Goal: Task Accomplishment & Management: Manage account settings

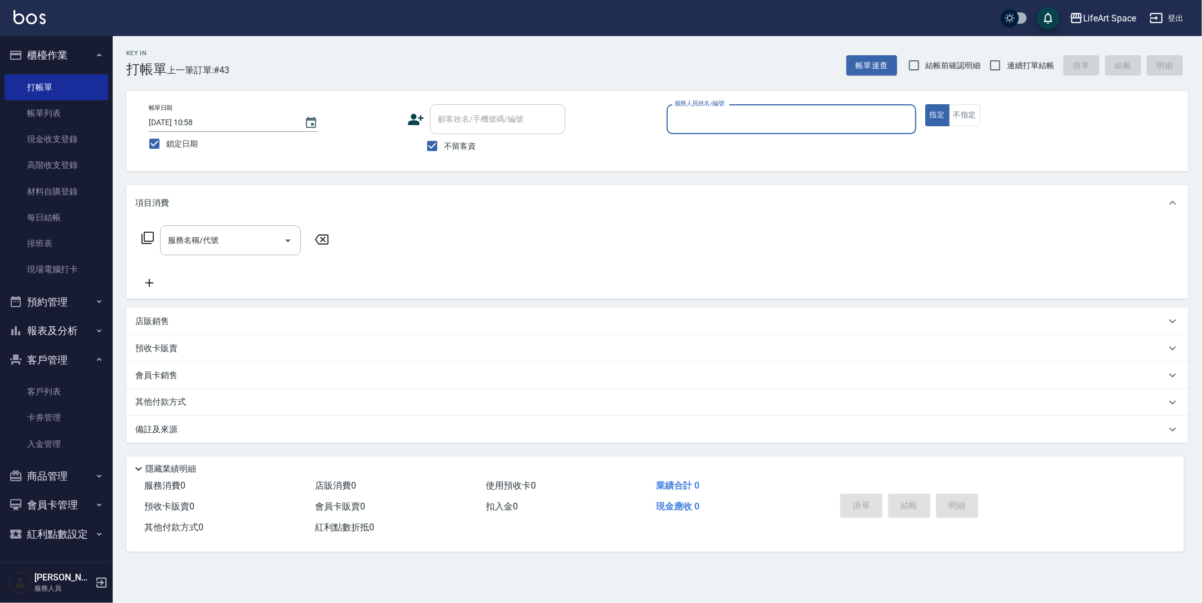
click at [812, 115] on input "服務人員姓名/編號" at bounding box center [790, 119] width 239 height 20
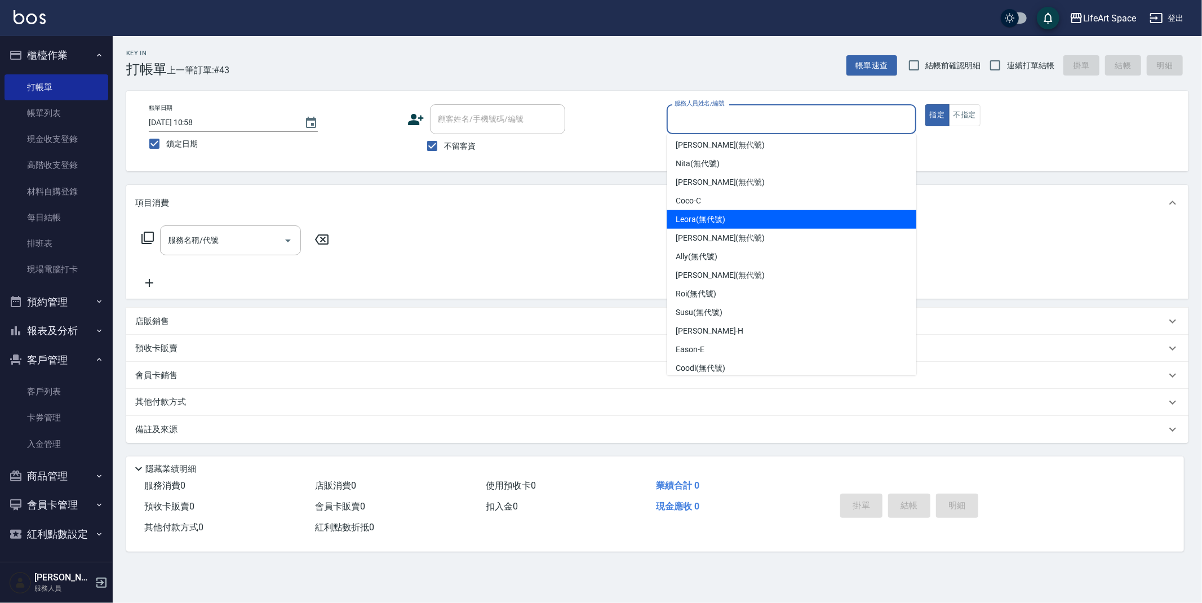
scroll to position [195, 0]
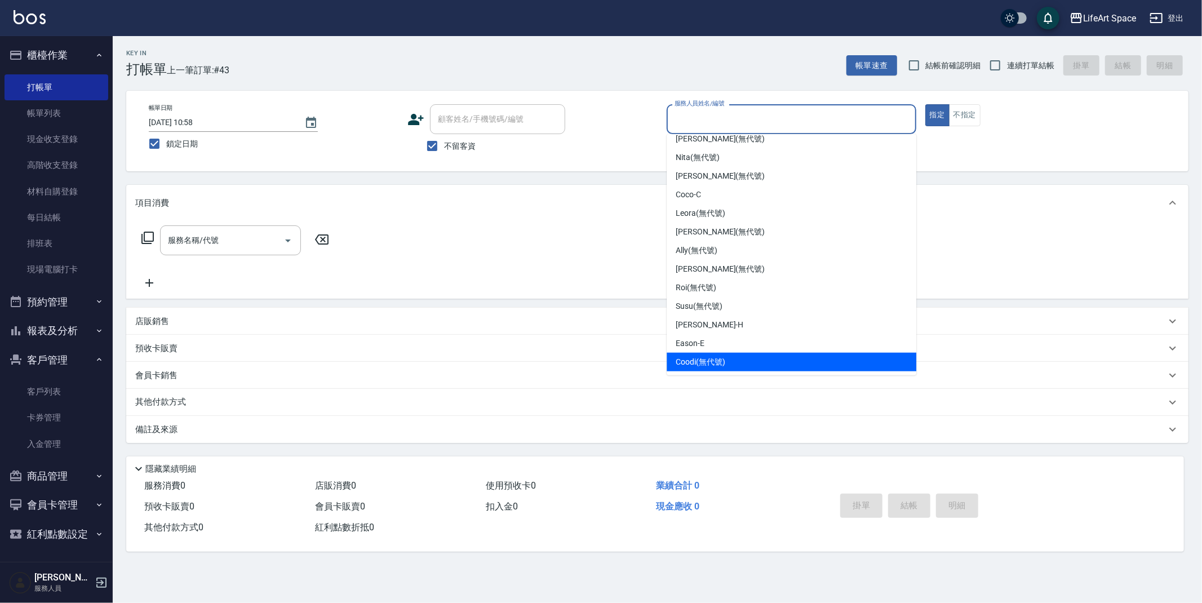
click at [753, 362] on div "Coodi (無代號)" at bounding box center [791, 362] width 250 height 19
type input "Coodi(無代號)"
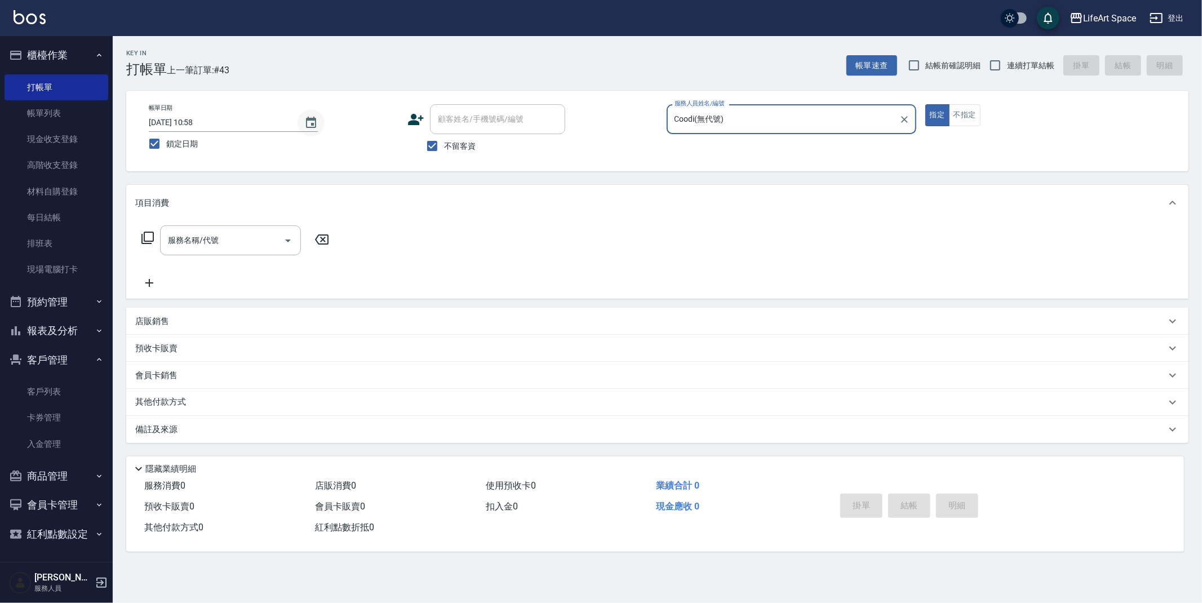
click at [311, 123] on icon "Choose date, selected date is 2025-09-06" at bounding box center [311, 122] width 10 height 11
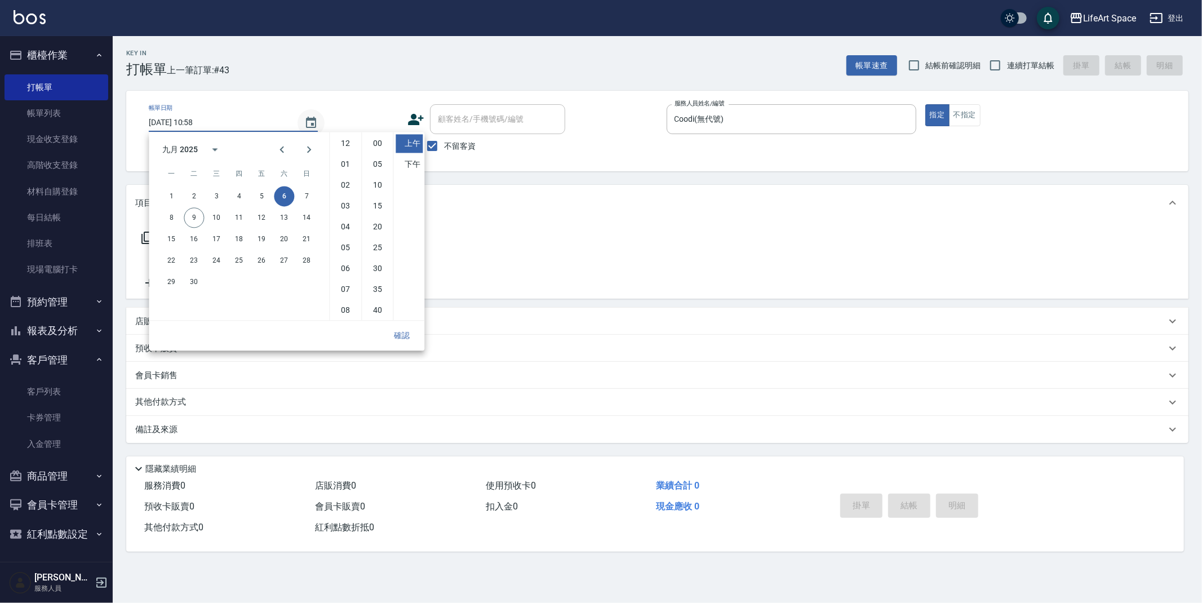
scroll to position [63, 0]
click at [305, 195] on button "7" at bounding box center [306, 196] width 20 height 20
type input "[DATE] 10:58"
click at [408, 335] on button "確認" at bounding box center [402, 335] width 36 height 21
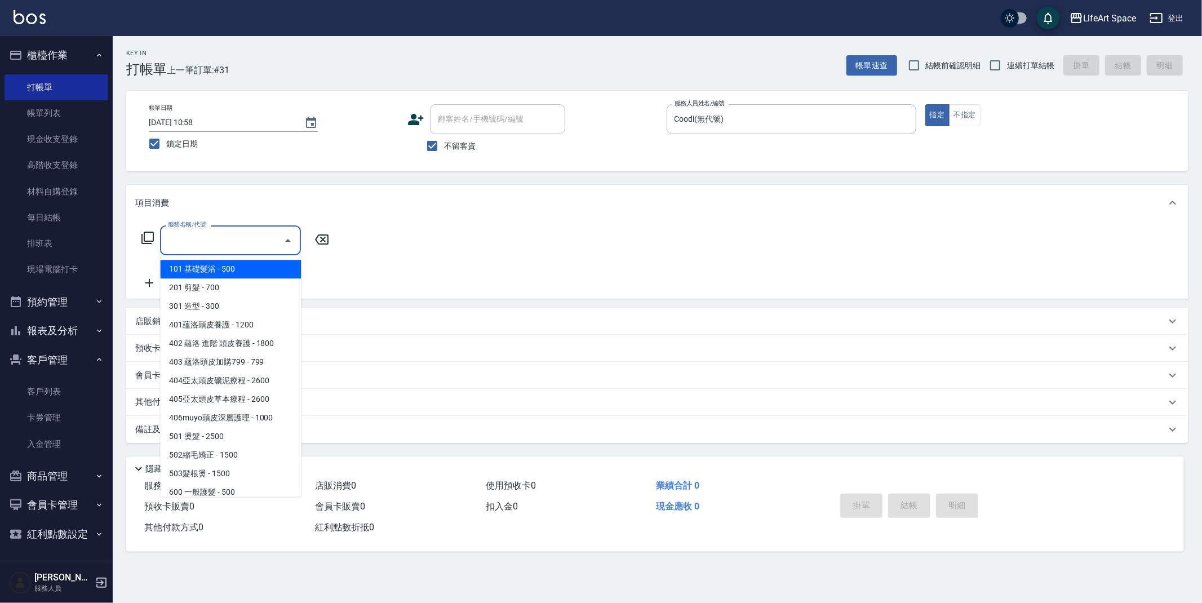
click at [246, 244] on input "服務名稱/代號" at bounding box center [222, 240] width 114 height 20
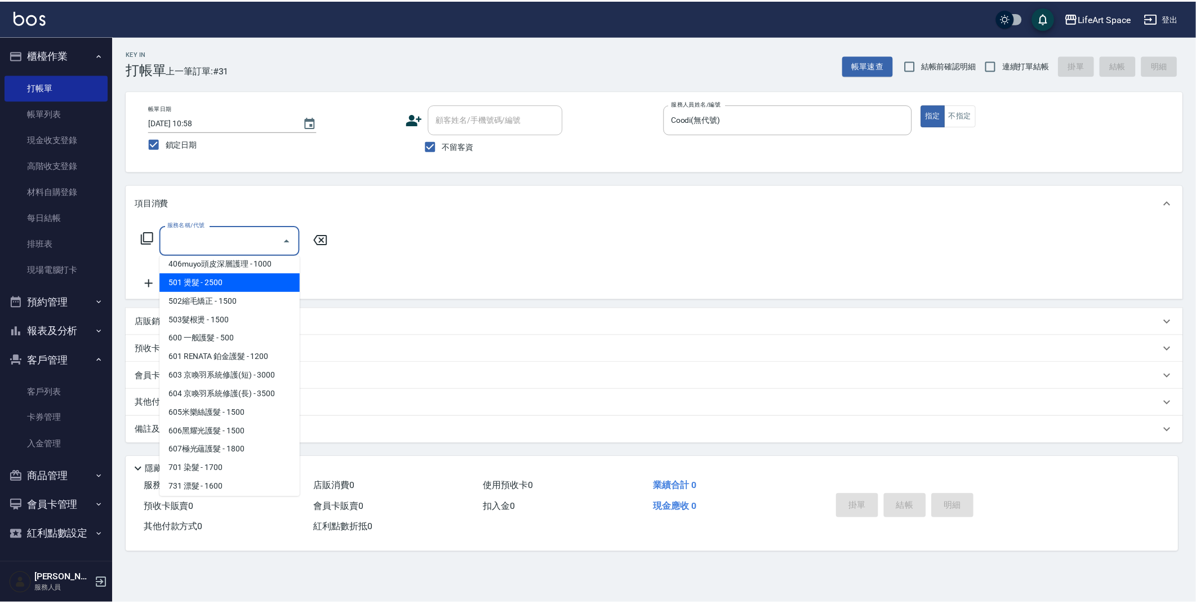
scroll to position [161, 0]
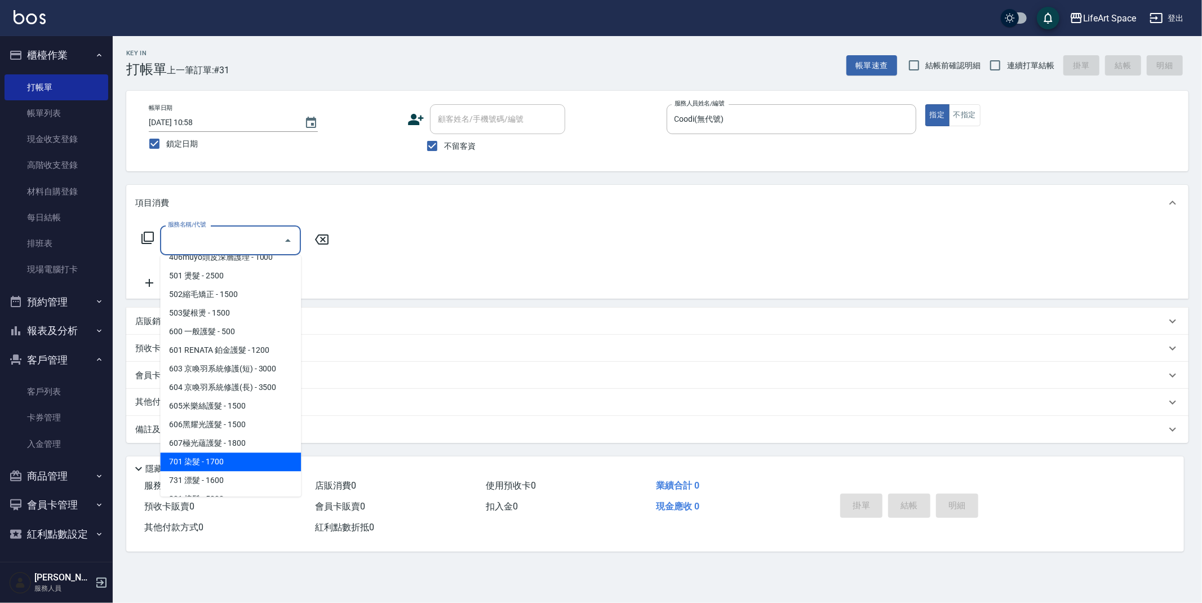
click at [191, 459] on span "701 染髮 - 1700" at bounding box center [230, 461] width 141 height 19
type input "701 染髮(701)"
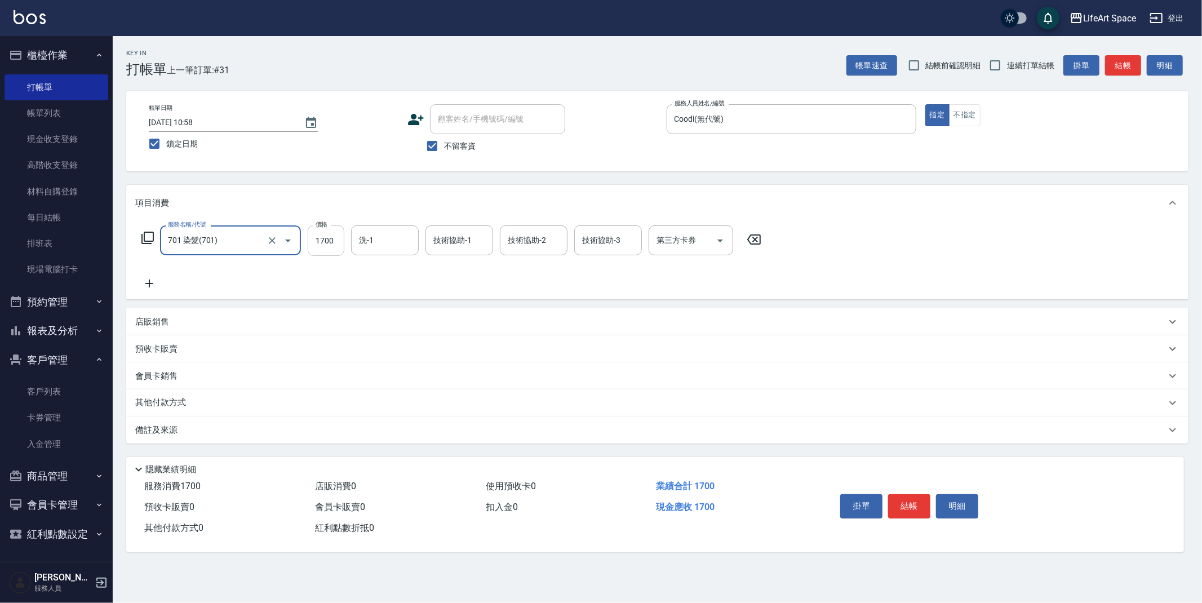
click at [332, 239] on input "1700" at bounding box center [326, 240] width 37 height 30
type input "3599"
click at [146, 283] on icon at bounding box center [149, 283] width 8 height 8
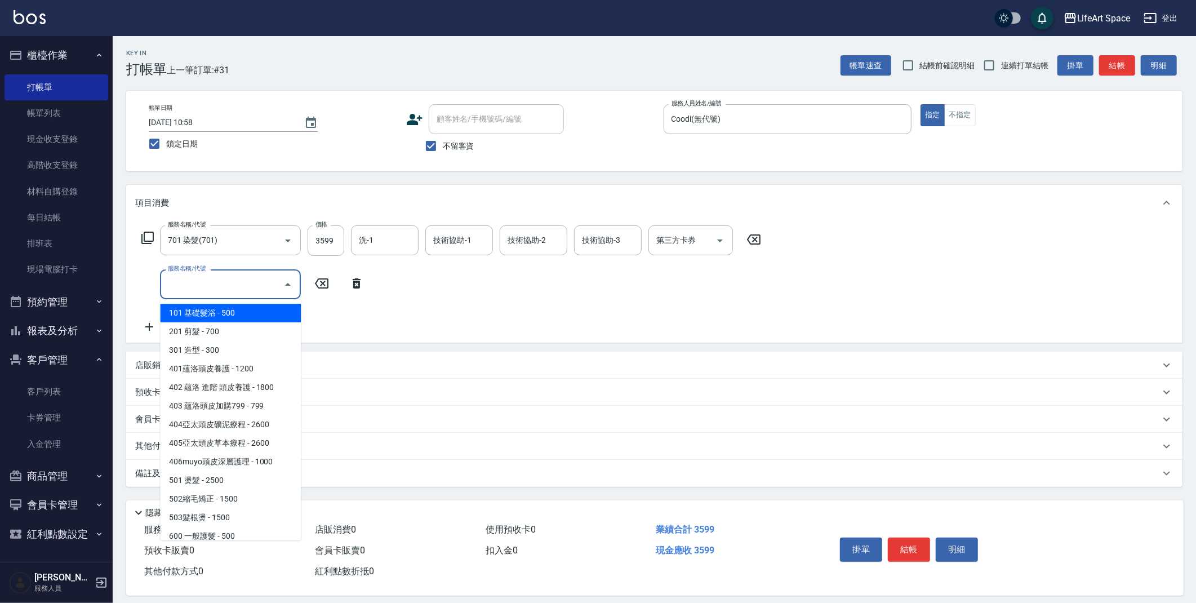
drag, startPoint x: 179, startPoint y: 287, endPoint x: 170, endPoint y: 283, distance: 10.1
click at [179, 287] on input "服務名稱/代號" at bounding box center [222, 284] width 114 height 20
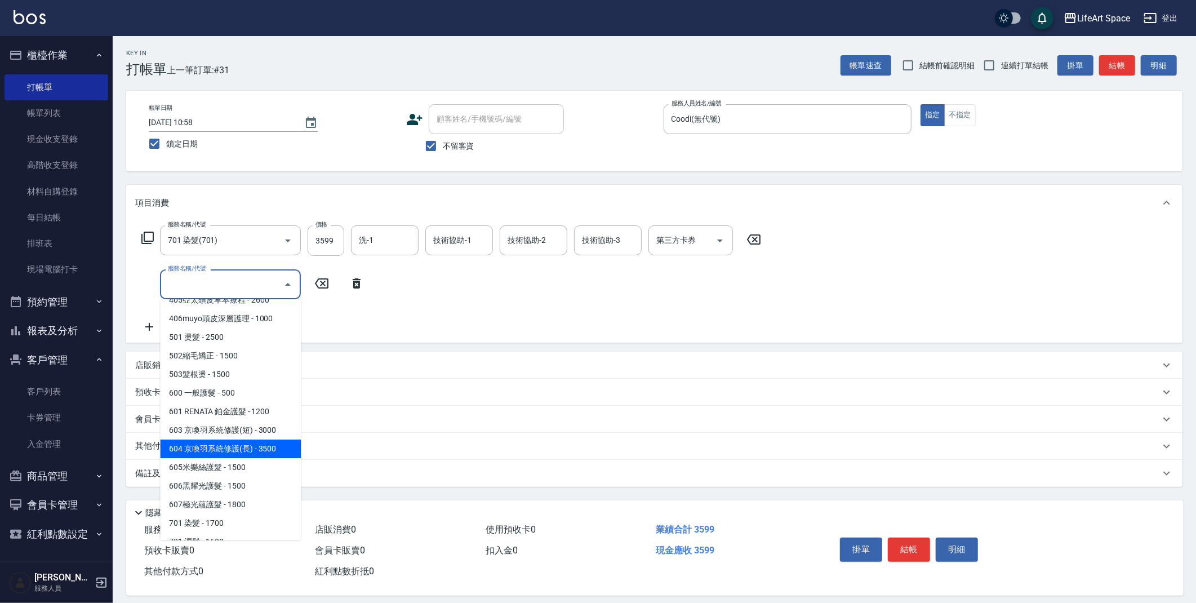
scroll to position [144, 0]
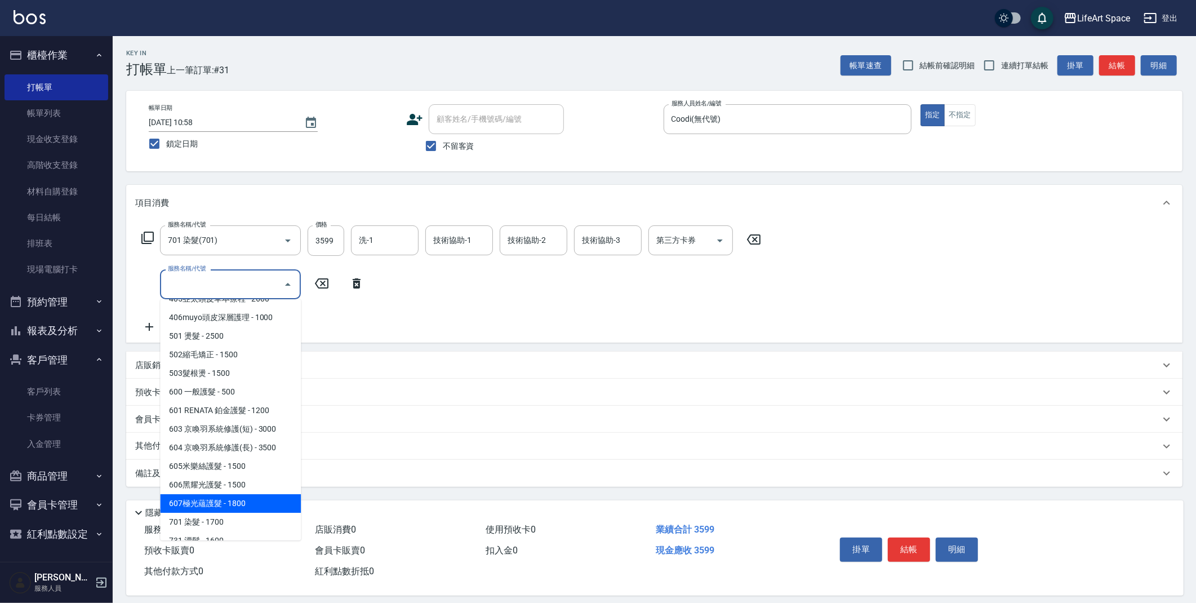
drag, startPoint x: 232, startPoint y: 504, endPoint x: 231, endPoint y: 472, distance: 31.6
click at [232, 503] on span "607極光蘊護髮 - 1800" at bounding box center [230, 503] width 141 height 19
type input "607極光蘊護髮(607)"
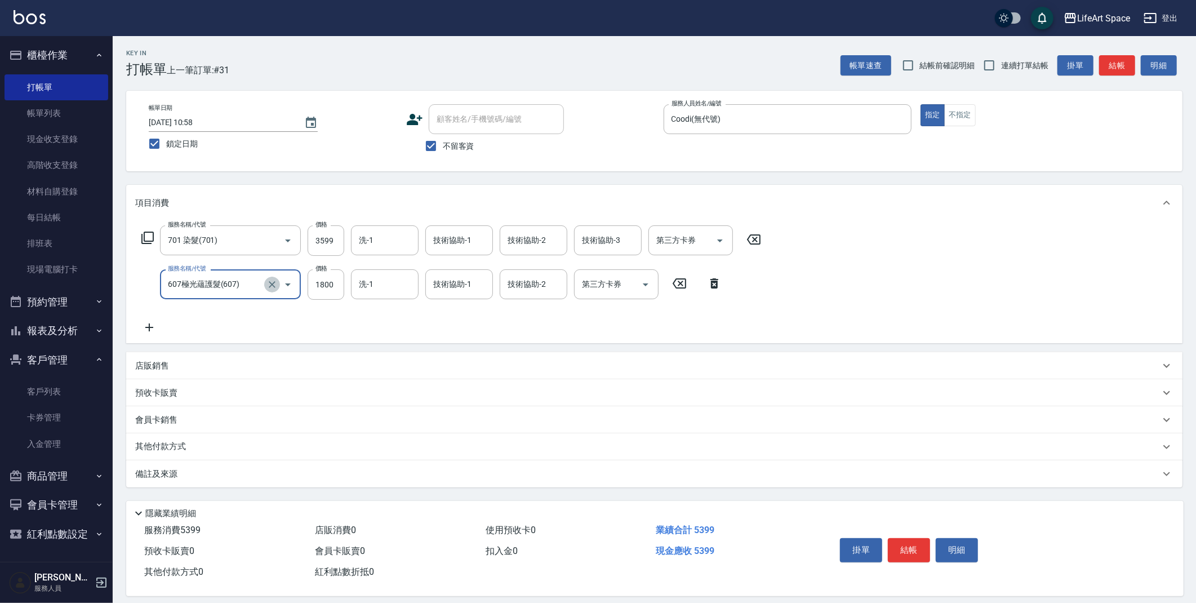
click at [273, 283] on icon "Clear" at bounding box center [272, 284] width 7 height 7
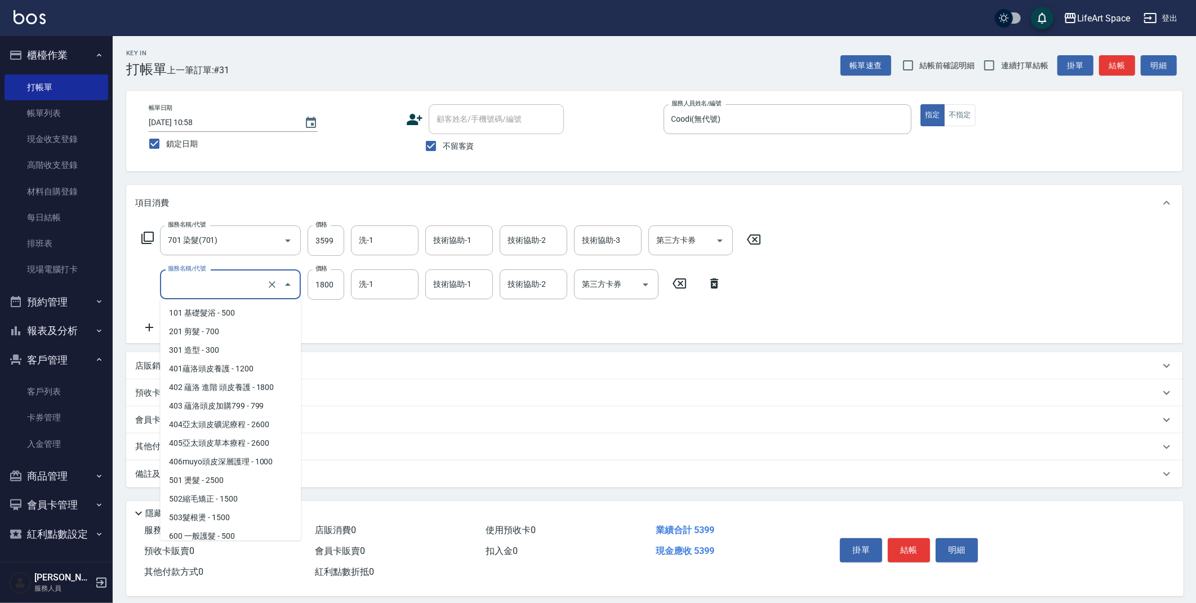
click at [211, 277] on input "服務名稱/代號" at bounding box center [214, 284] width 99 height 20
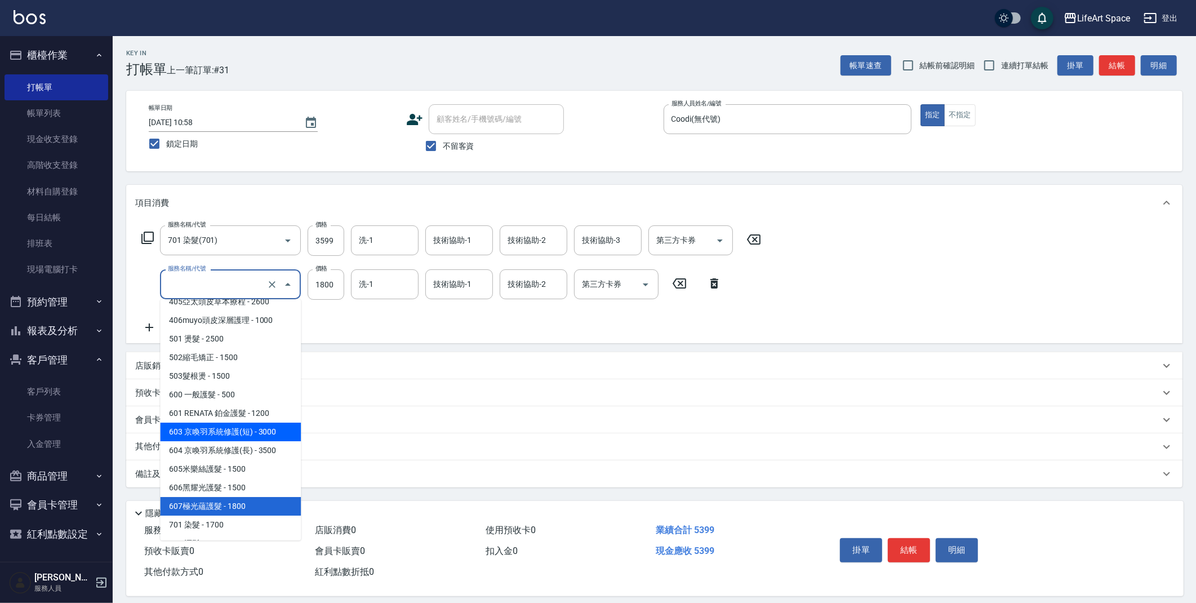
scroll to position [161, 0]
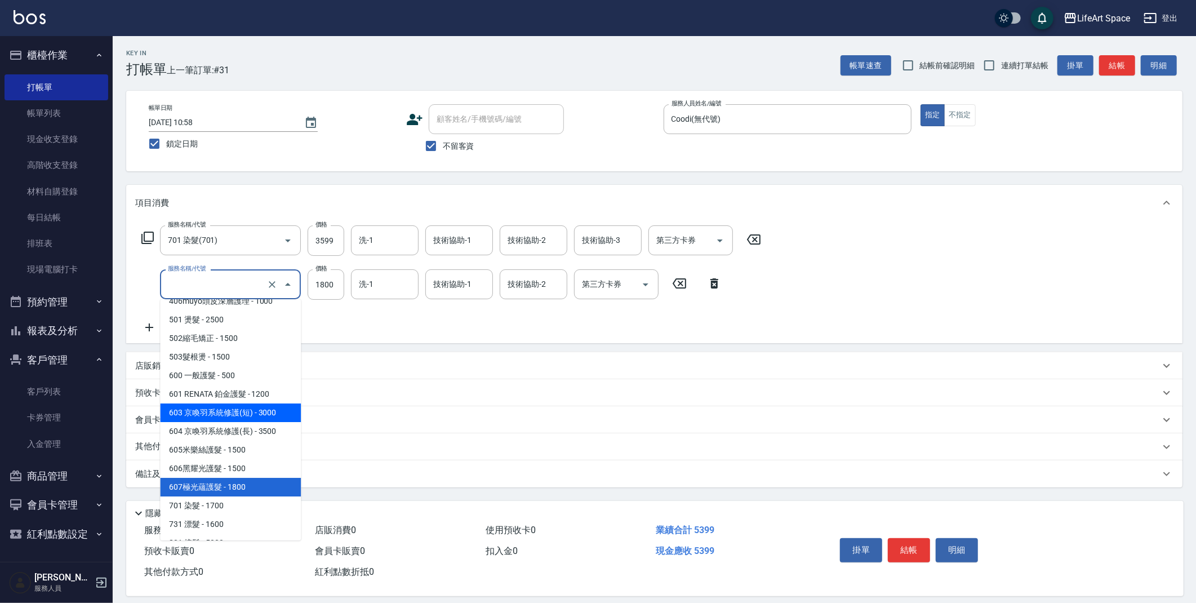
click at [232, 403] on span "603 京喚羽系統修護(短) - 3000" at bounding box center [230, 412] width 141 height 19
type input "603 京喚羽系統修護(短)(603)"
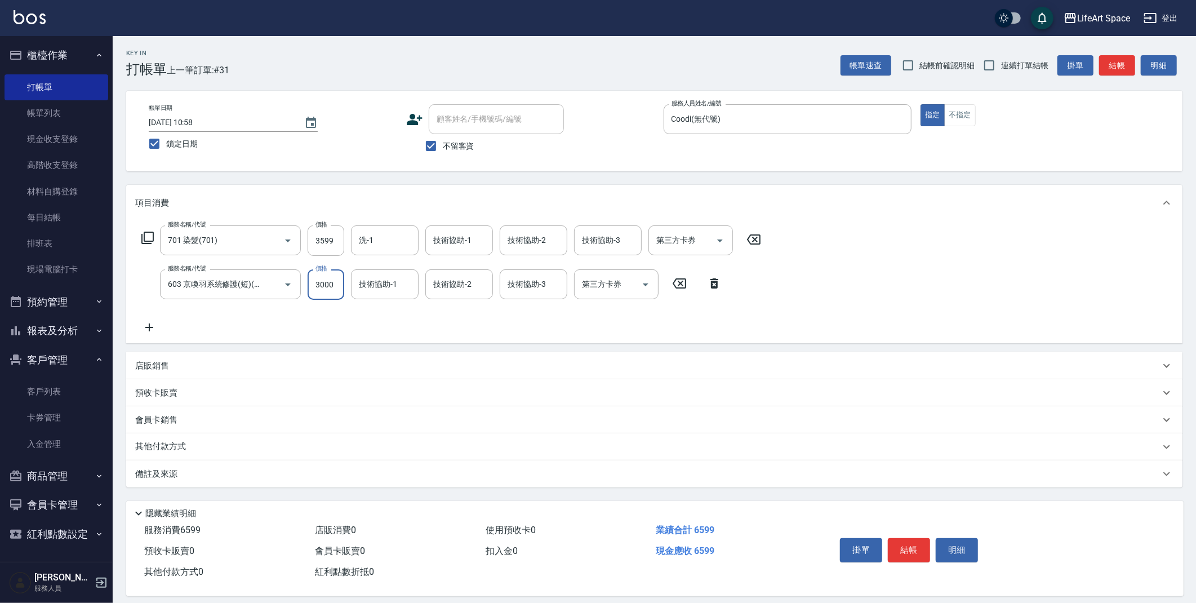
click at [337, 287] on input "3000" at bounding box center [326, 284] width 37 height 30
type input "2500"
click at [633, 240] on input "技術協助-3" at bounding box center [607, 240] width 57 height 20
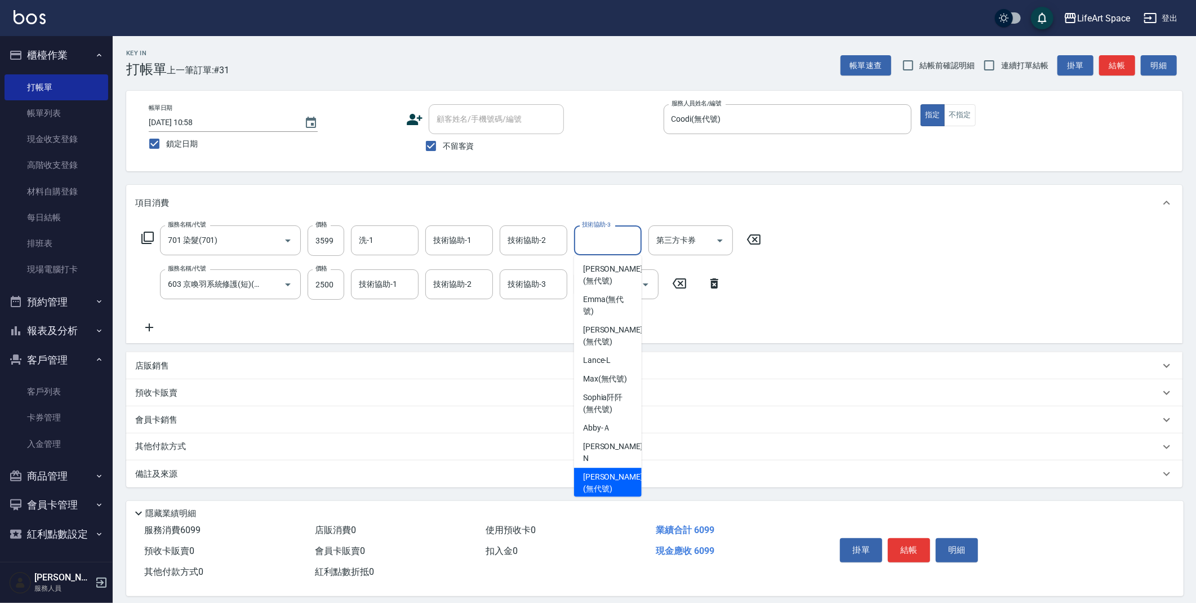
click at [595, 471] on span "[PERSON_NAME] (無代號)" at bounding box center [613, 483] width 60 height 24
type input "[PERSON_NAME](無代號)"
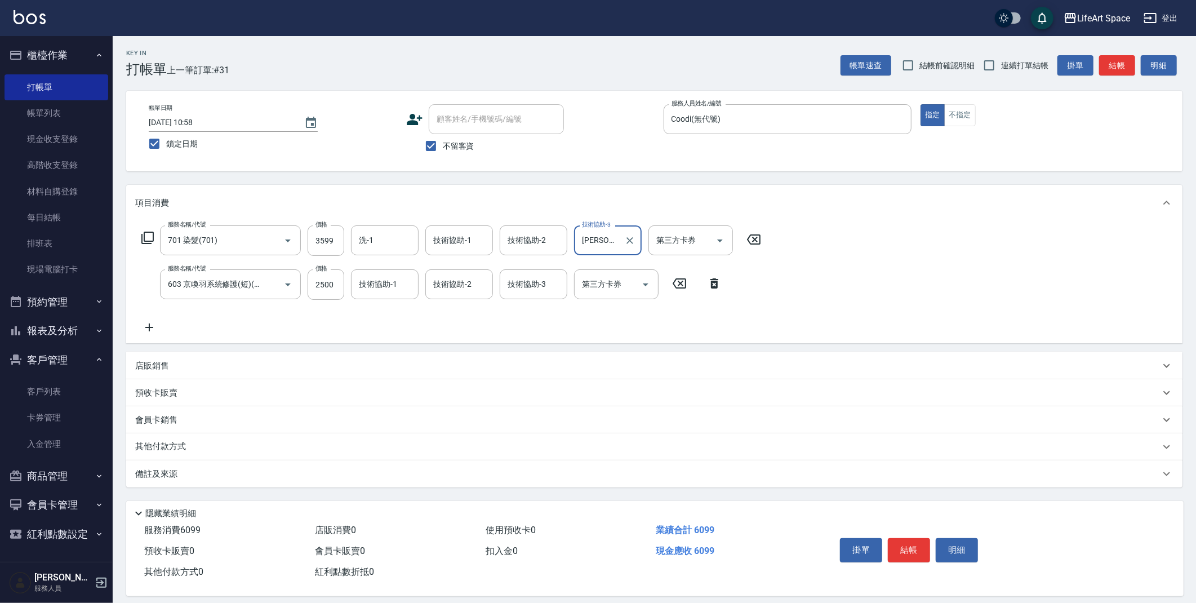
click at [537, 238] on div "技術協助-2 技術協助-2" at bounding box center [534, 240] width 68 height 30
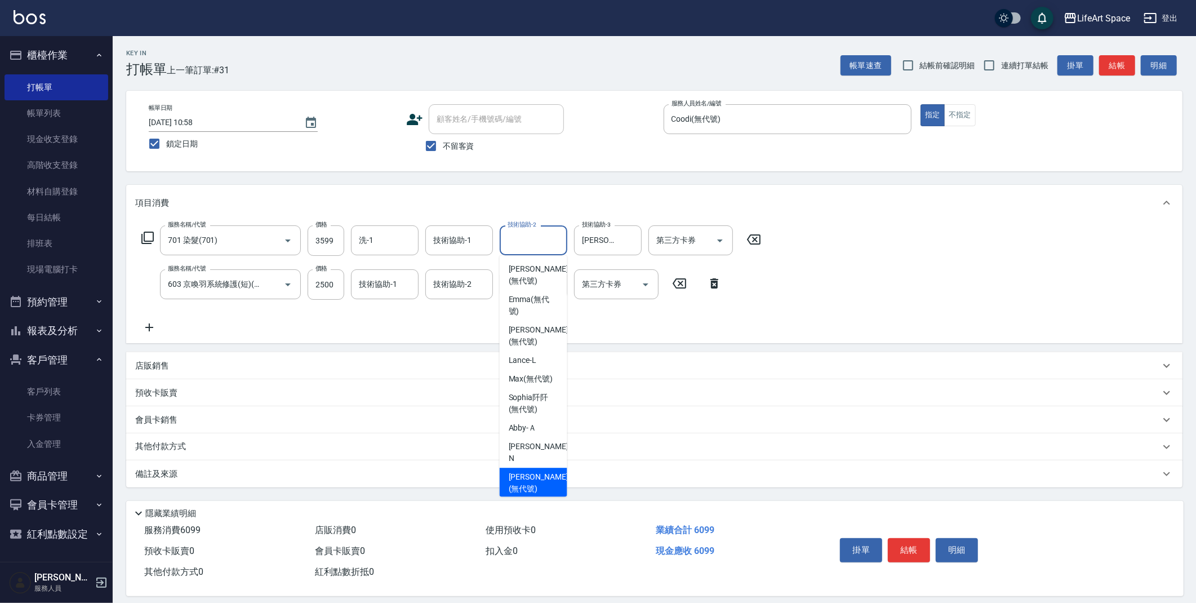
click at [516, 471] on span "[PERSON_NAME] (無代號)" at bounding box center [539, 483] width 60 height 24
type input "[PERSON_NAME](無代號)"
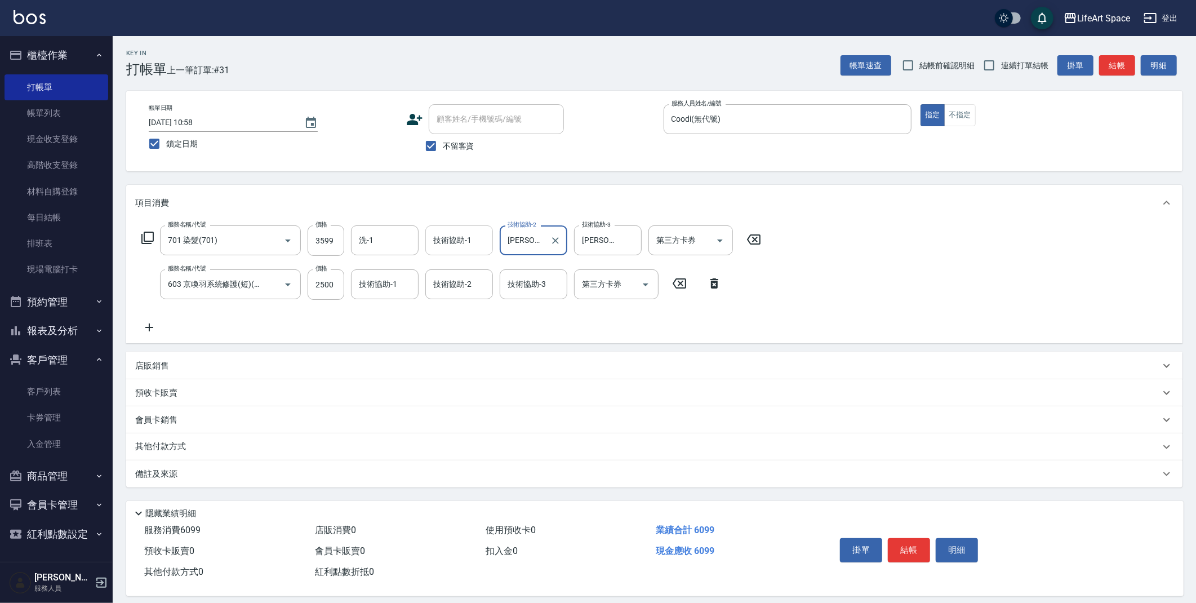
click at [486, 241] on input "技術協助-1" at bounding box center [458, 240] width 57 height 20
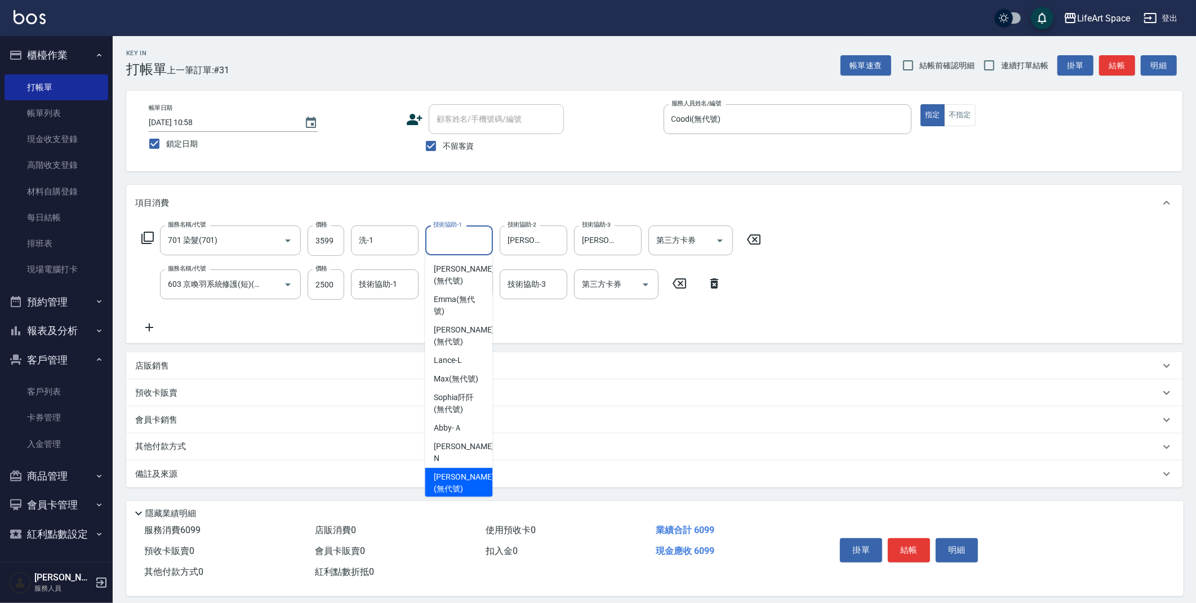
drag, startPoint x: 466, startPoint y: 465, endPoint x: 446, endPoint y: 330, distance: 136.1
click at [466, 471] on span "[PERSON_NAME] (無代號)" at bounding box center [464, 483] width 60 height 24
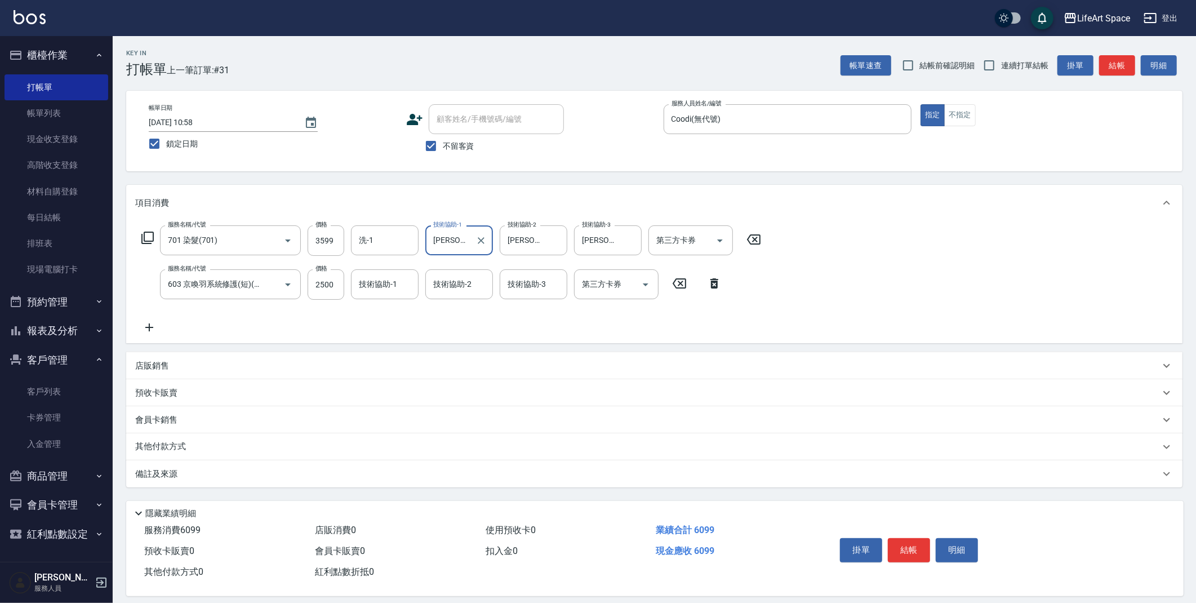
type input "[PERSON_NAME](無代號)"
click at [401, 241] on input "洗-1" at bounding box center [384, 240] width 57 height 20
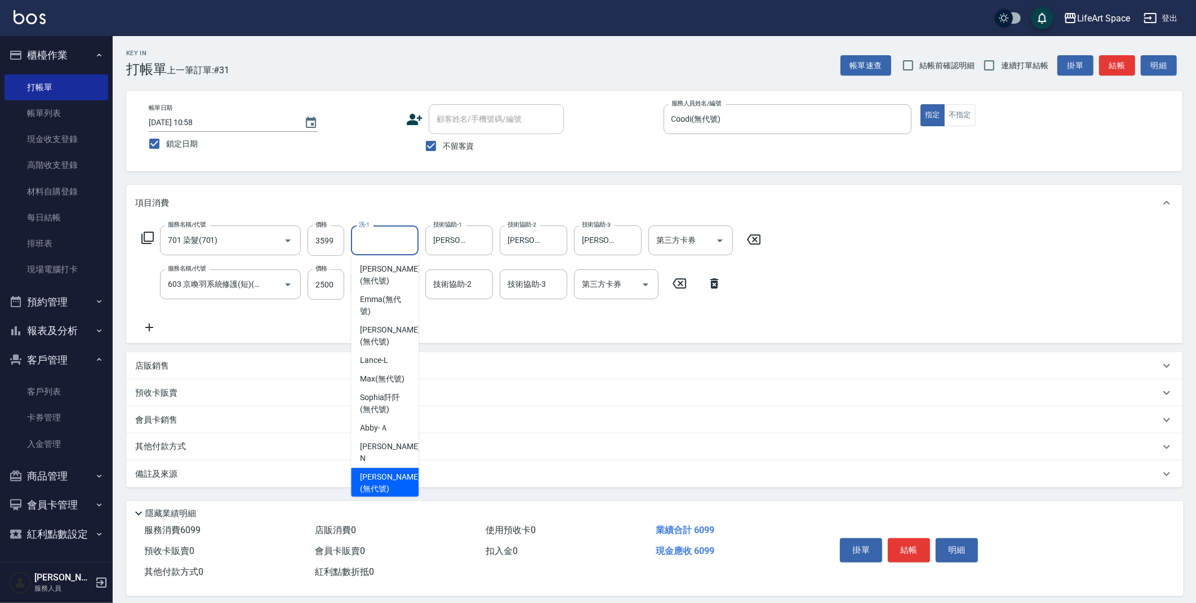
click at [381, 471] on span "[PERSON_NAME] (無代號)" at bounding box center [390, 483] width 60 height 24
type input "[PERSON_NAME](無代號)"
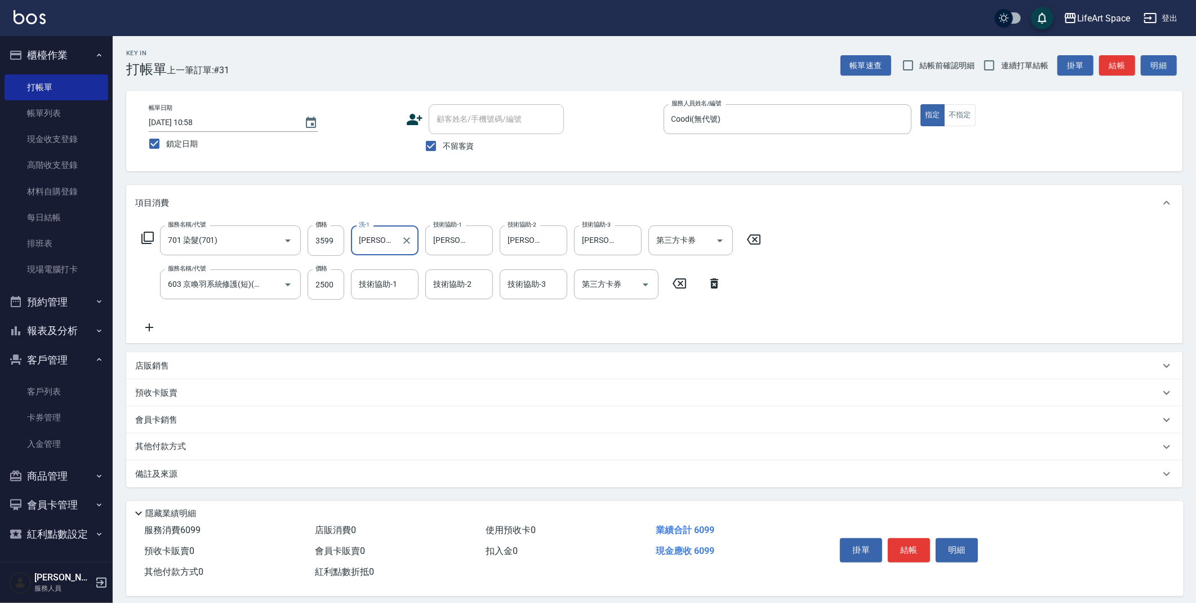
click at [542, 285] on div "技術協助-3 技術協助-3" at bounding box center [534, 284] width 68 height 30
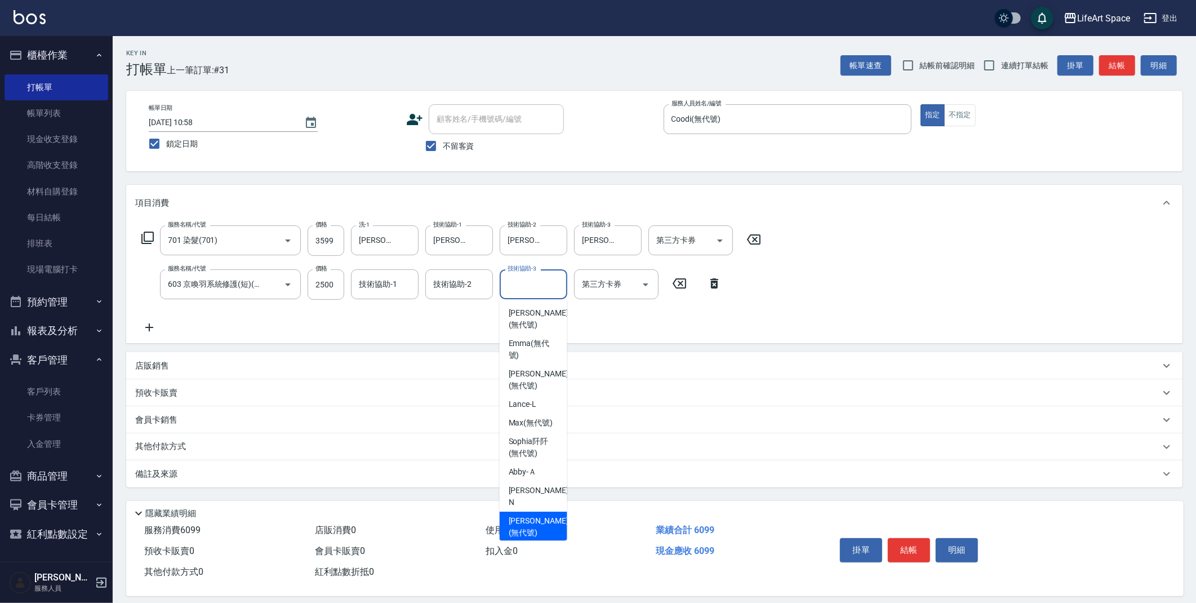
click at [523, 515] on span "[PERSON_NAME] (無代號)" at bounding box center [539, 527] width 60 height 24
type input "[PERSON_NAME](無代號)"
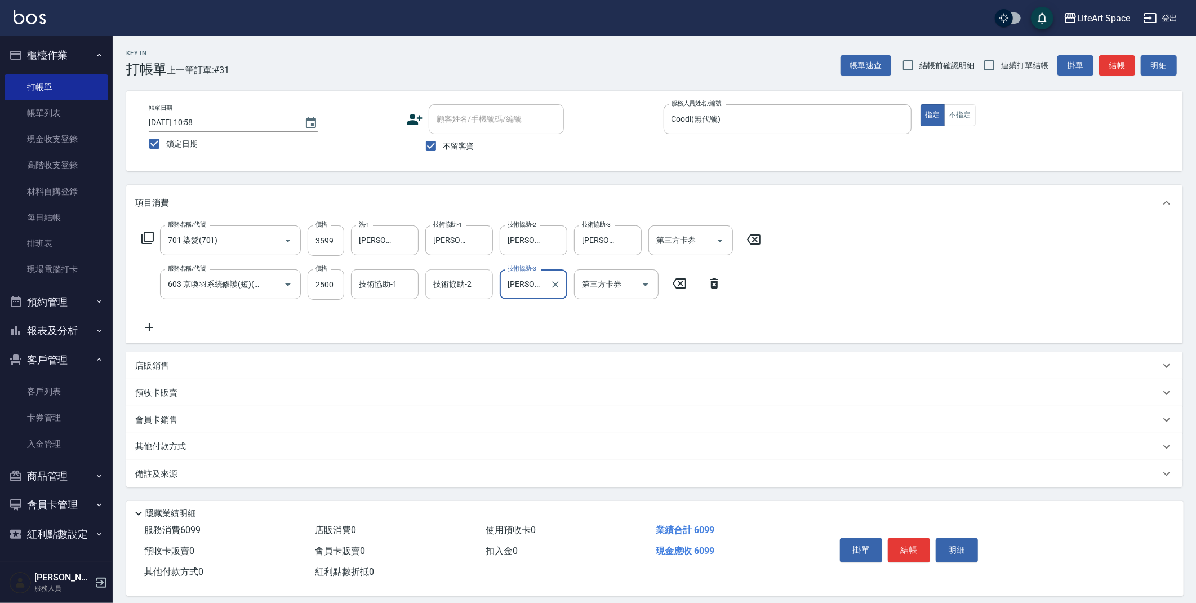
click at [469, 283] on div "技術協助-2 技術協助-2" at bounding box center [459, 284] width 68 height 30
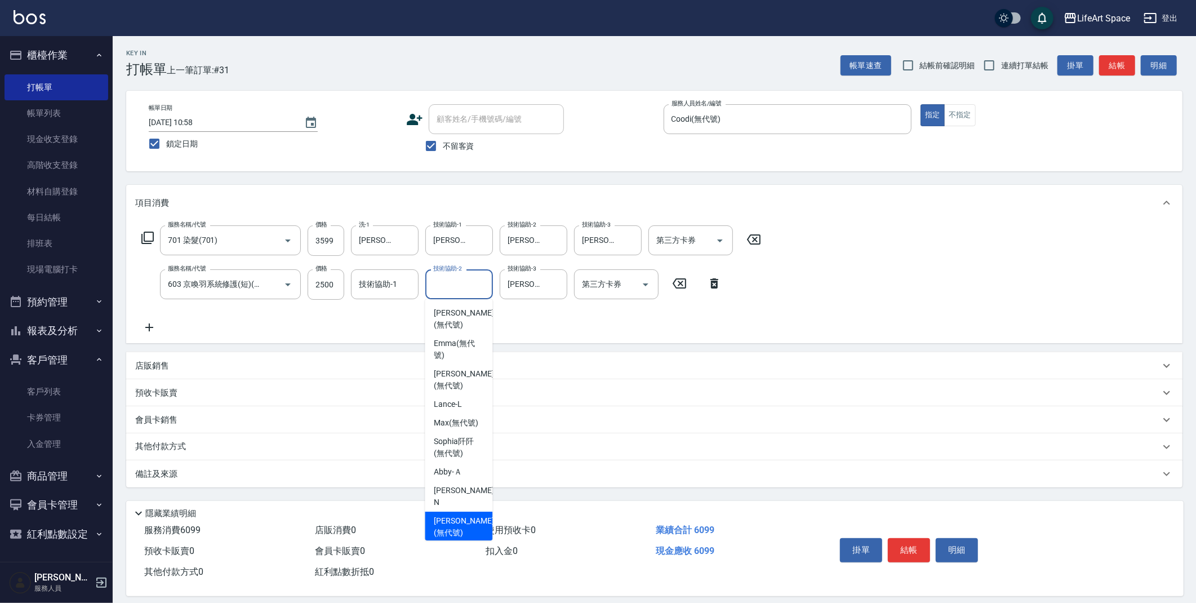
drag, startPoint x: 442, startPoint y: 506, endPoint x: 410, endPoint y: 369, distance: 140.5
click at [442, 498] on ul "[PERSON_NAME] (無代號) [PERSON_NAME] (無代號) [PERSON_NAME] (無代號) [PERSON_NAME] (無代號)…" at bounding box center [459, 419] width 68 height 241
drag, startPoint x: 462, startPoint y: 509, endPoint x: 456, endPoint y: 495, distance: 15.9
click at [462, 515] on span "[PERSON_NAME] (無代號)" at bounding box center [464, 527] width 60 height 24
type input "[PERSON_NAME](無代號)"
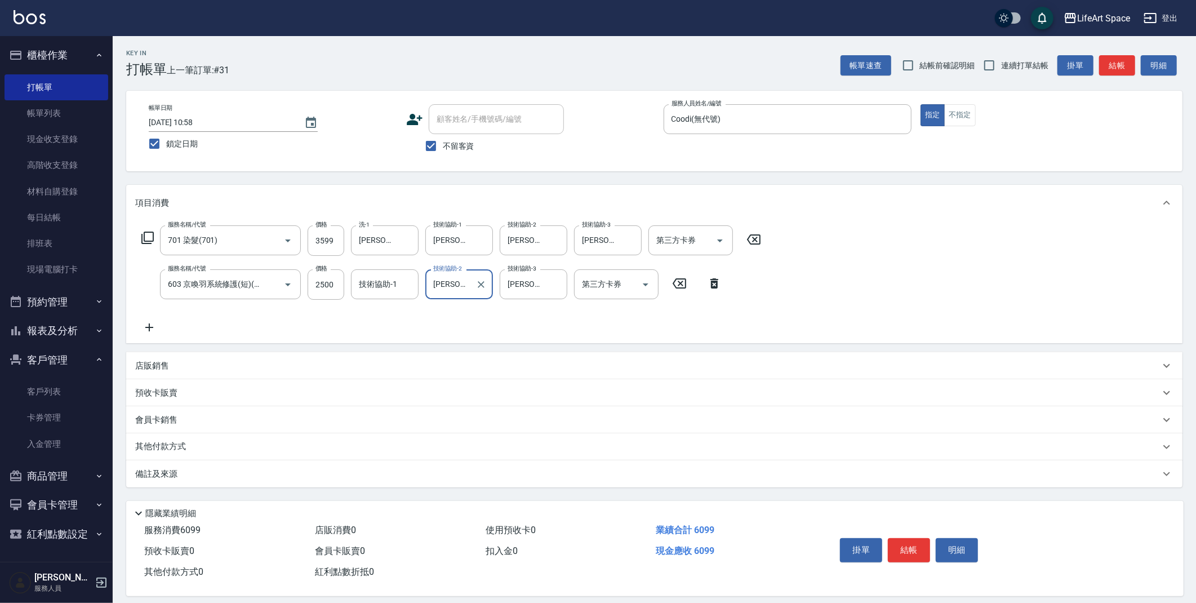
click at [387, 289] on div "技術協助-1 技術協助-1" at bounding box center [385, 284] width 68 height 30
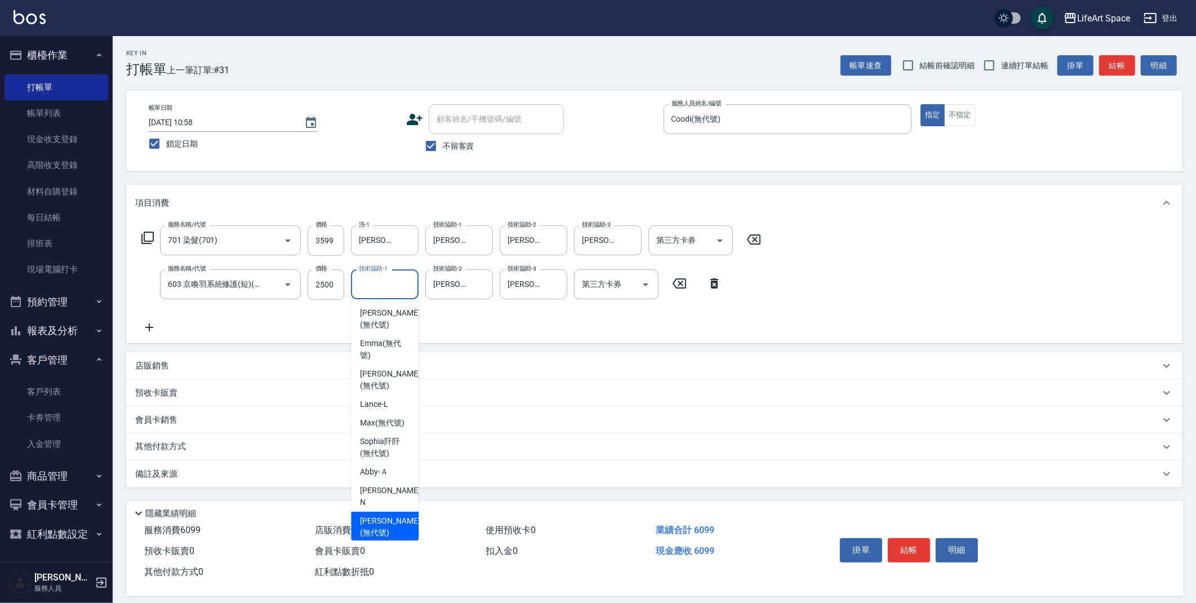
click at [391, 515] on span "[PERSON_NAME] (無代號)" at bounding box center [390, 527] width 60 height 24
type input "[PERSON_NAME](無代號)"
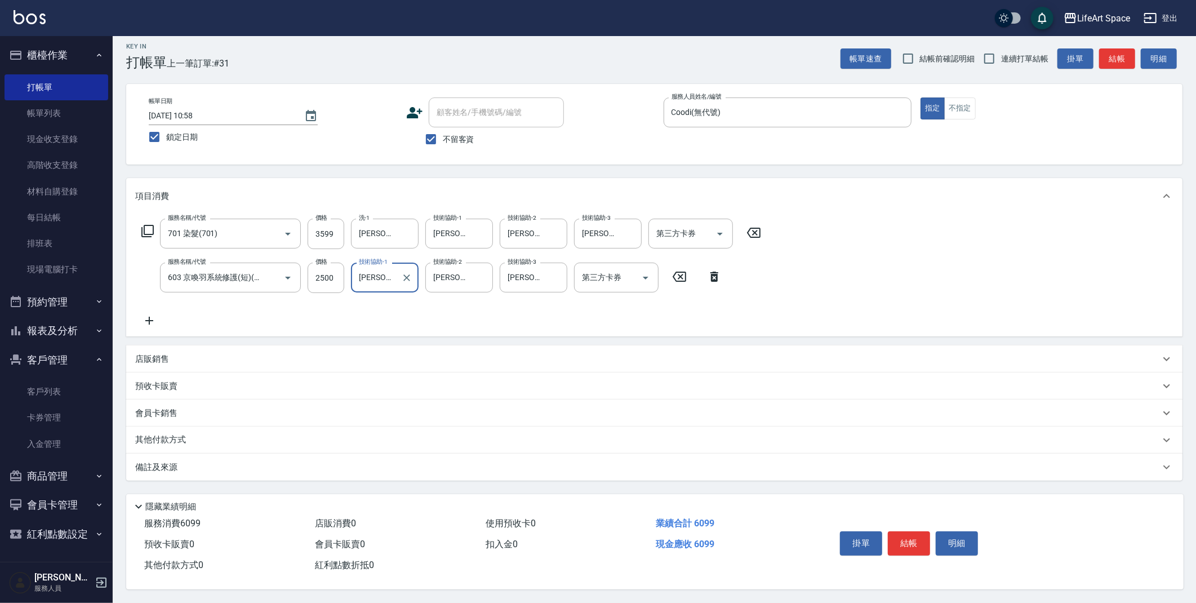
scroll to position [10, 0]
click at [165, 434] on p "其他付款方式" at bounding box center [163, 440] width 56 height 12
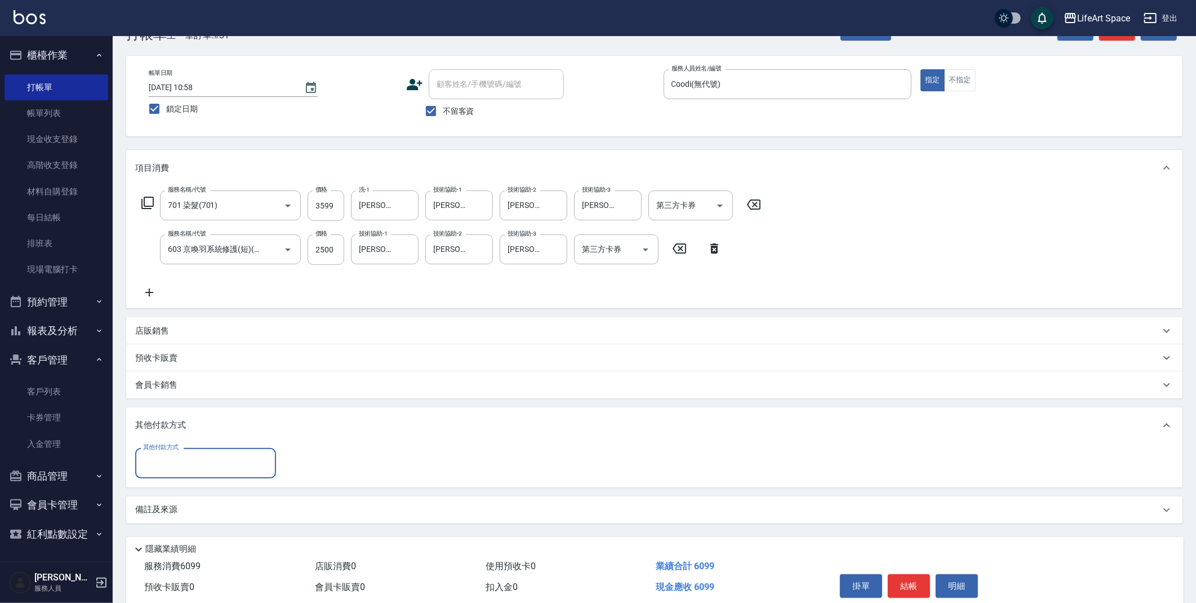
scroll to position [51, 0]
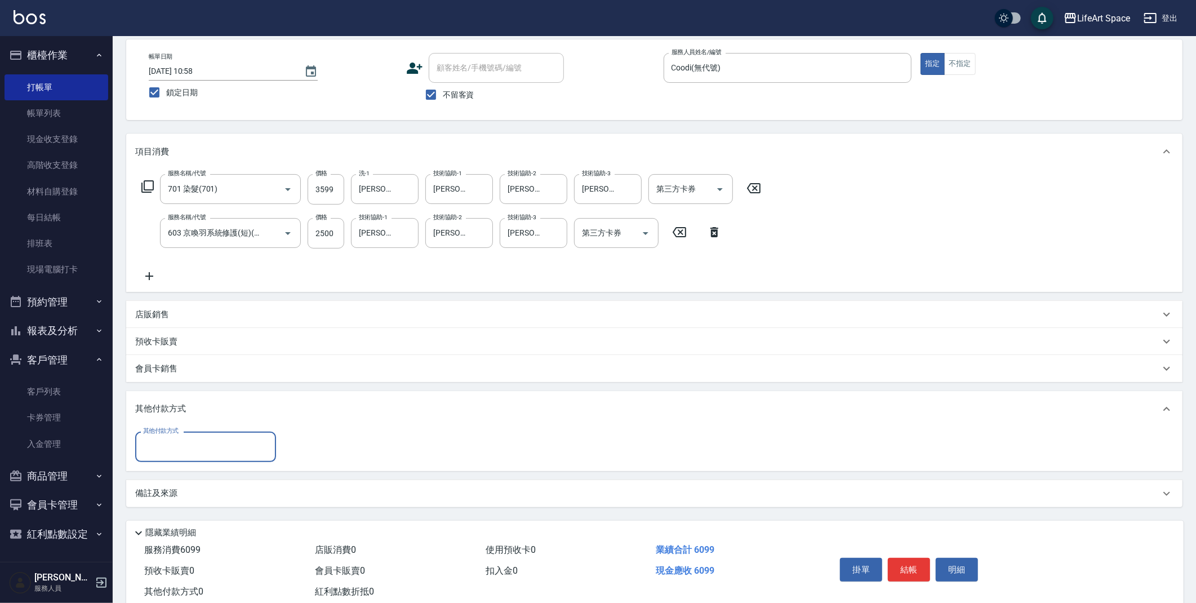
click at [247, 452] on input "其他付款方式" at bounding box center [205, 447] width 131 height 20
click at [226, 504] on span "信用卡" at bounding box center [205, 512] width 141 height 19
type input "信用卡"
type input "6099"
click at [915, 570] on button "結帳" at bounding box center [909, 570] width 42 height 24
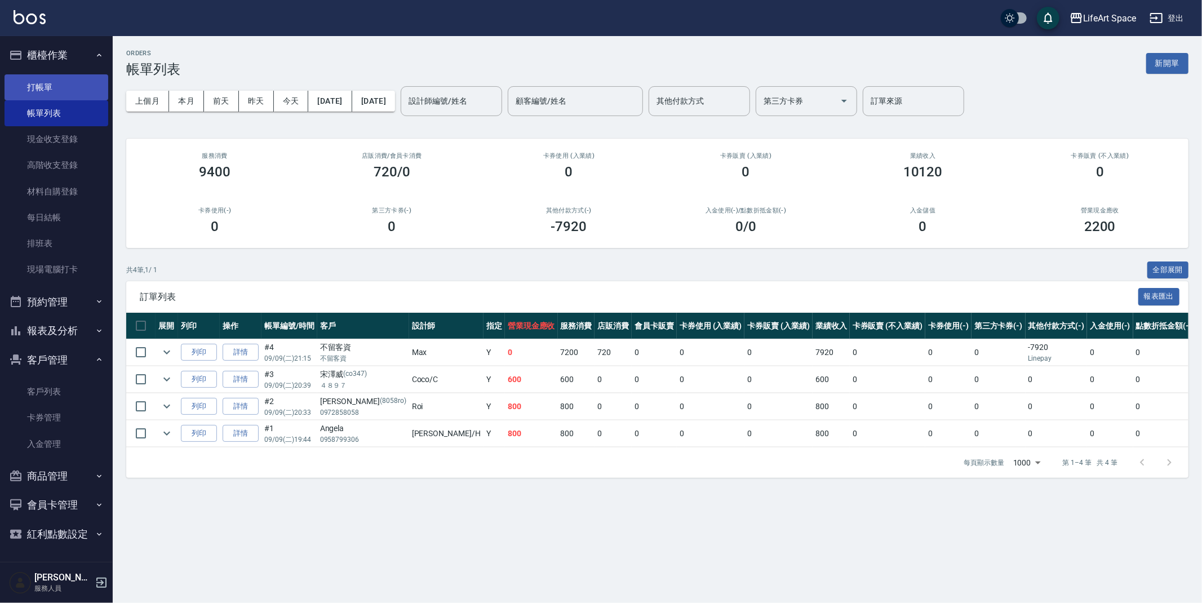
click at [38, 77] on link "打帳單" at bounding box center [57, 87] width 104 height 26
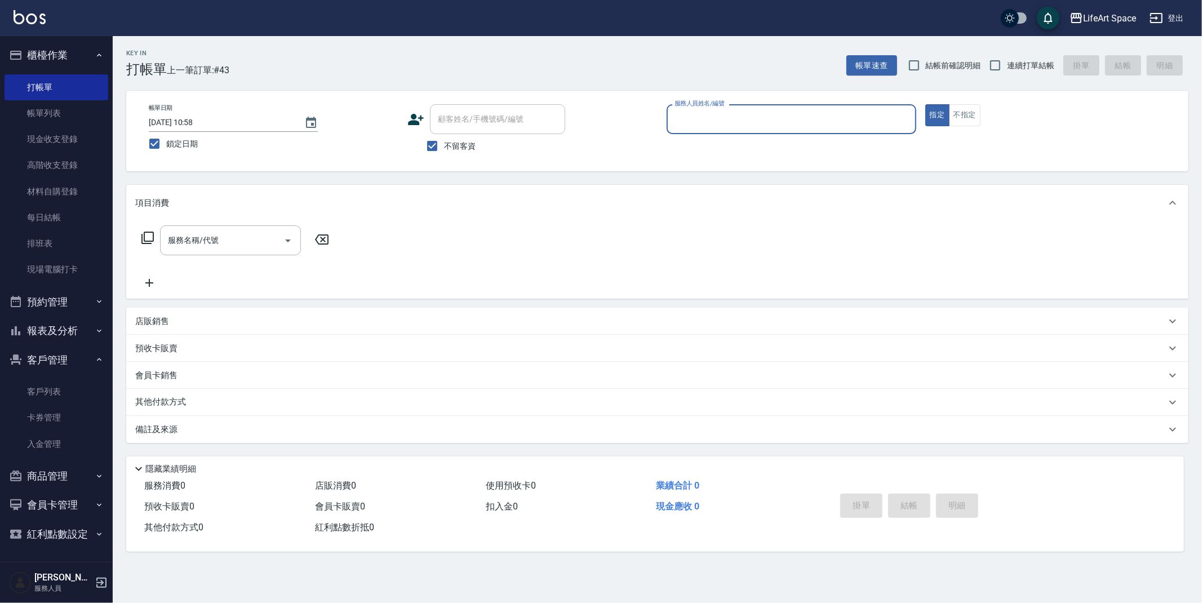
click at [826, 126] on input "服務人員姓名/編號" at bounding box center [790, 119] width 239 height 20
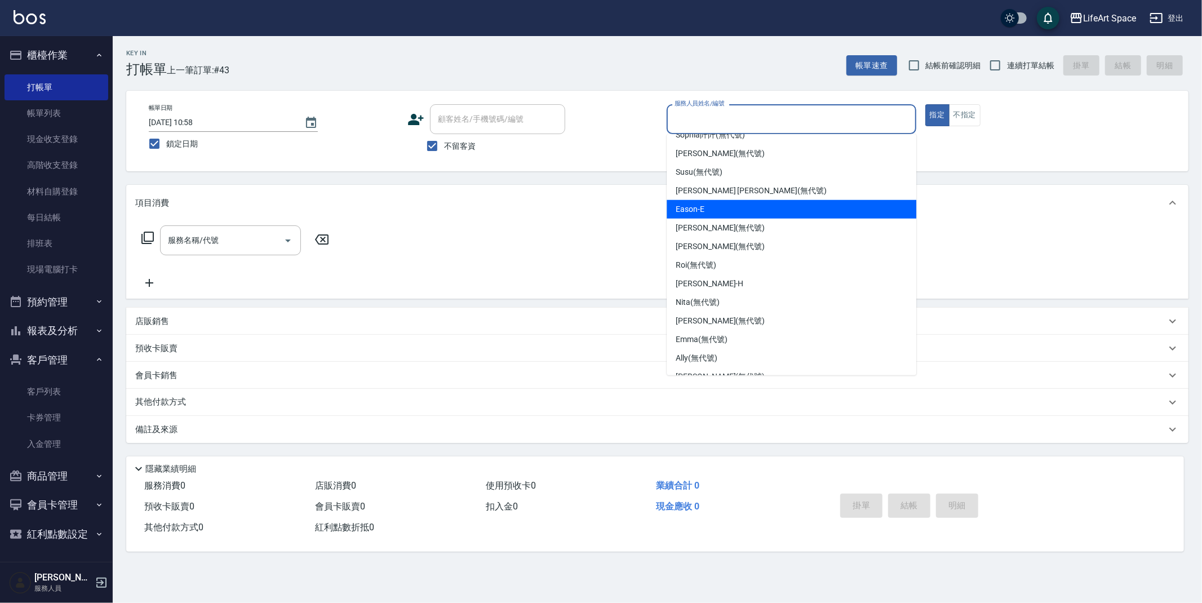
scroll to position [195, 0]
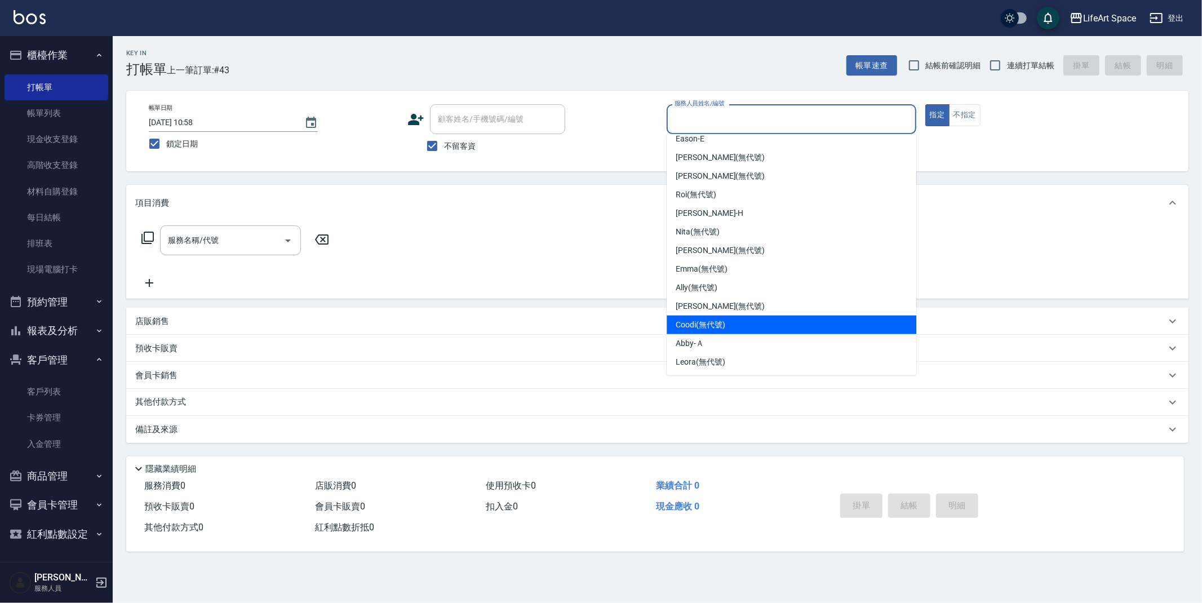
drag, startPoint x: 684, startPoint y: 324, endPoint x: 673, endPoint y: 297, distance: 29.5
click at [684, 324] on span "Coodi (無代號)" at bounding box center [700, 325] width 50 height 12
type input "Coodi(無代號)"
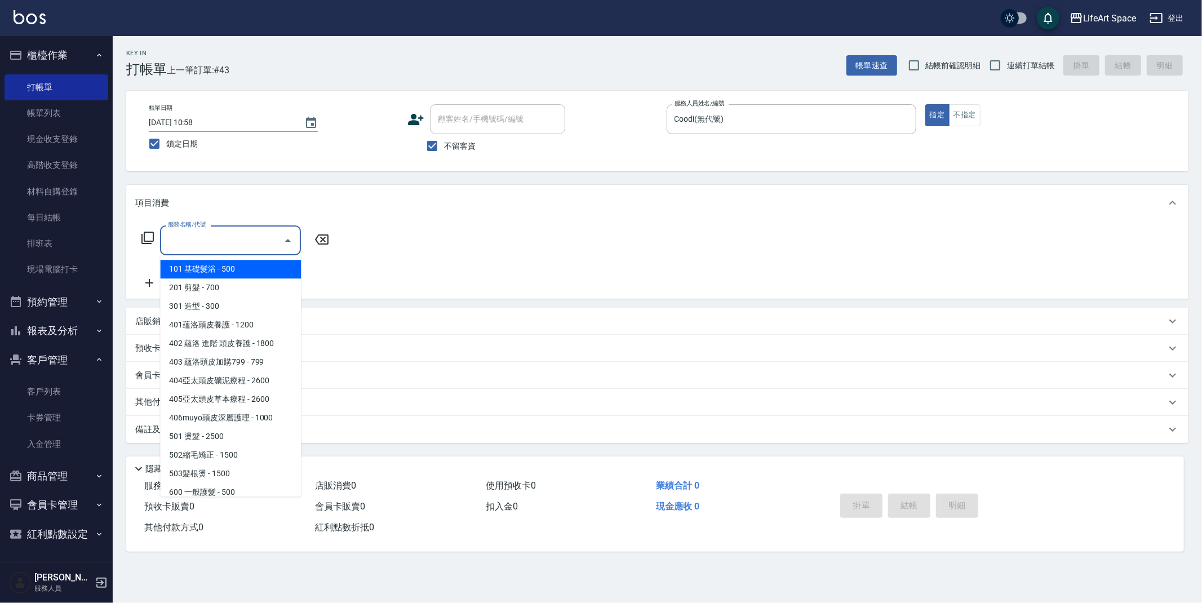
click at [208, 237] on div "服務名稱/代號 服務名稱/代號" at bounding box center [230, 240] width 141 height 30
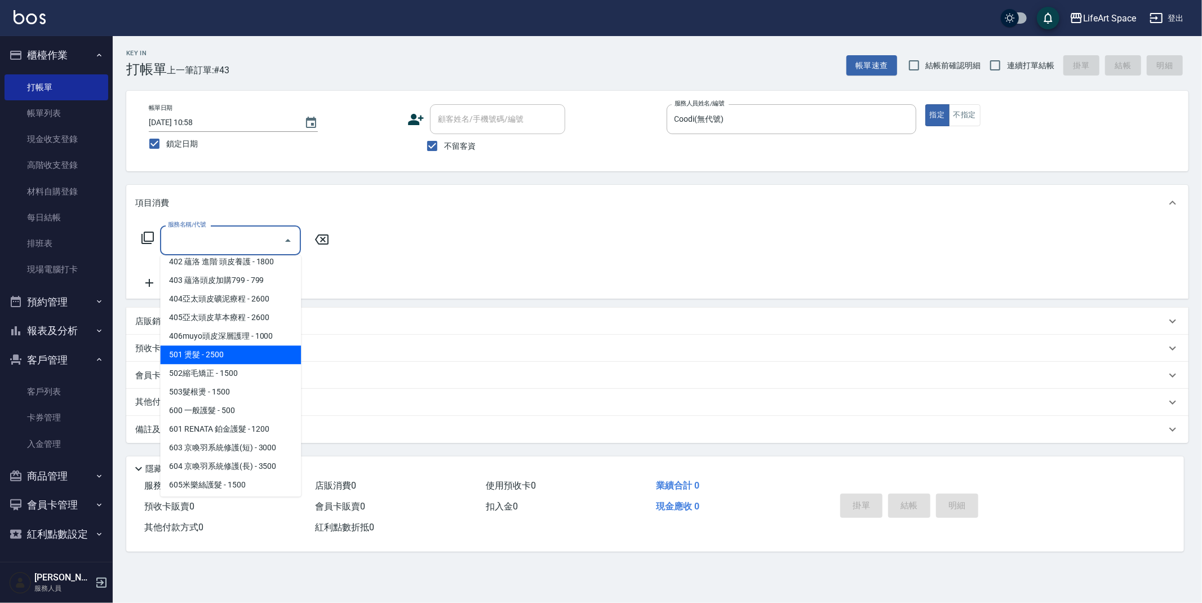
scroll to position [176, 0]
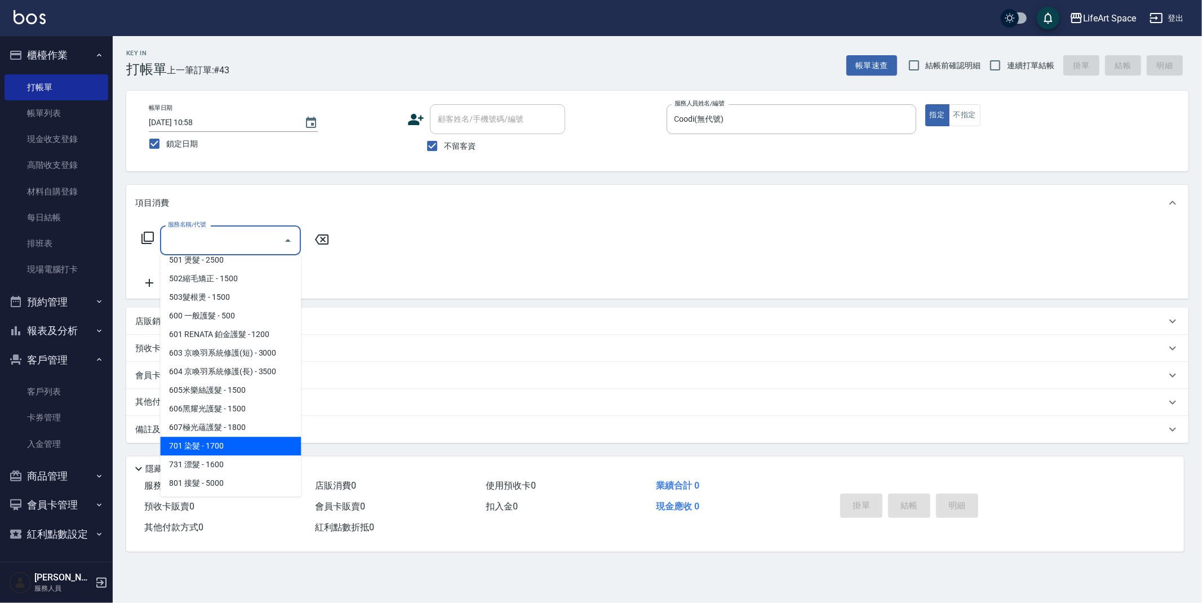
click at [239, 442] on span "701 染髮 - 1700" at bounding box center [230, 446] width 141 height 19
type input "701 染髮(701)"
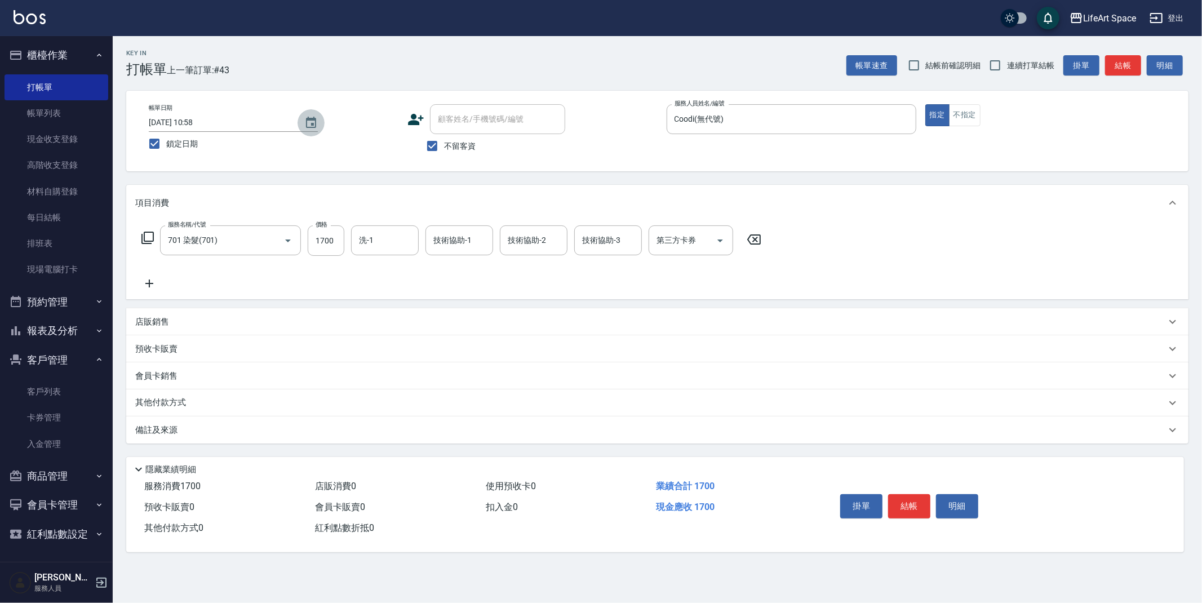
click at [309, 120] on icon "Choose date, selected date is 2025-09-06" at bounding box center [311, 123] width 14 height 14
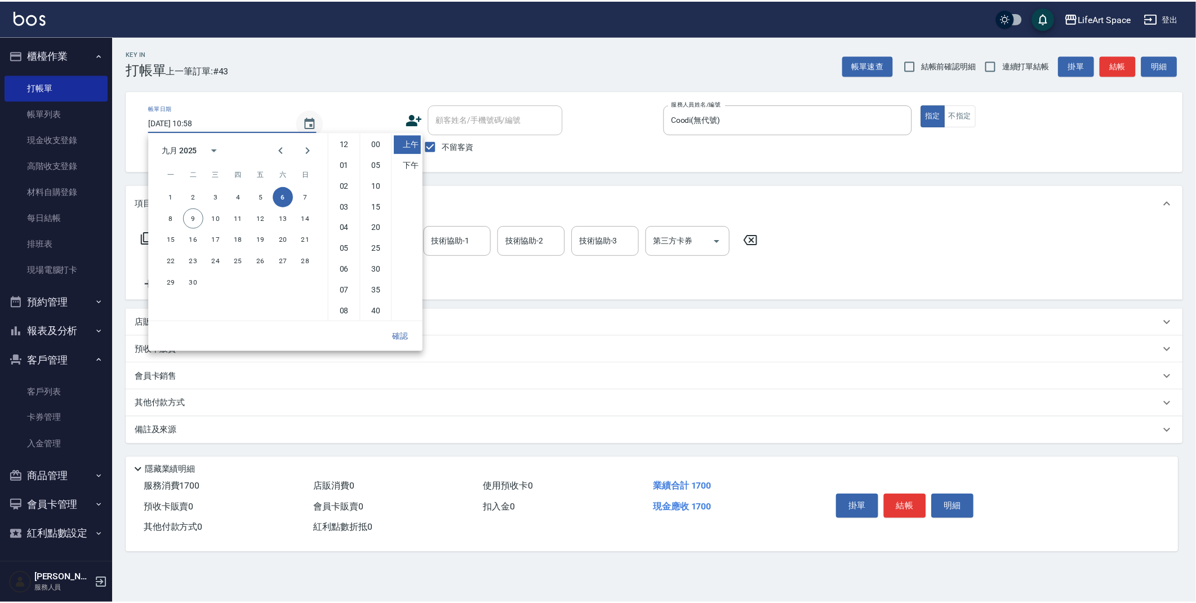
scroll to position [63, 0]
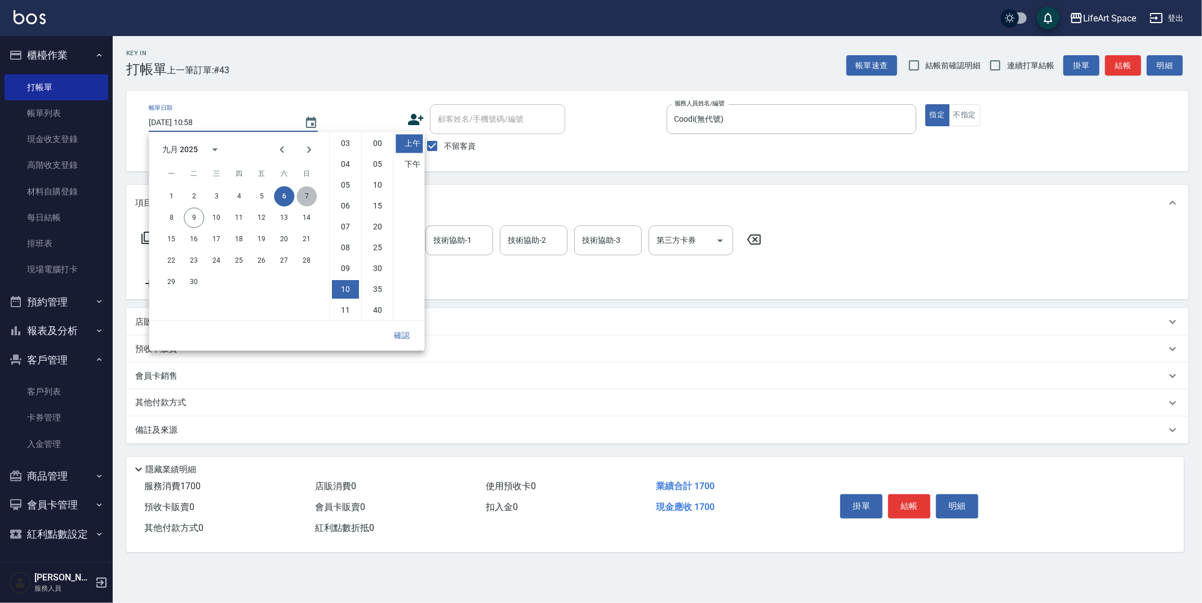
click at [305, 194] on button "7" at bounding box center [306, 196] width 20 height 20
type input "[DATE] 10:58"
click at [400, 333] on button "確認" at bounding box center [402, 335] width 36 height 21
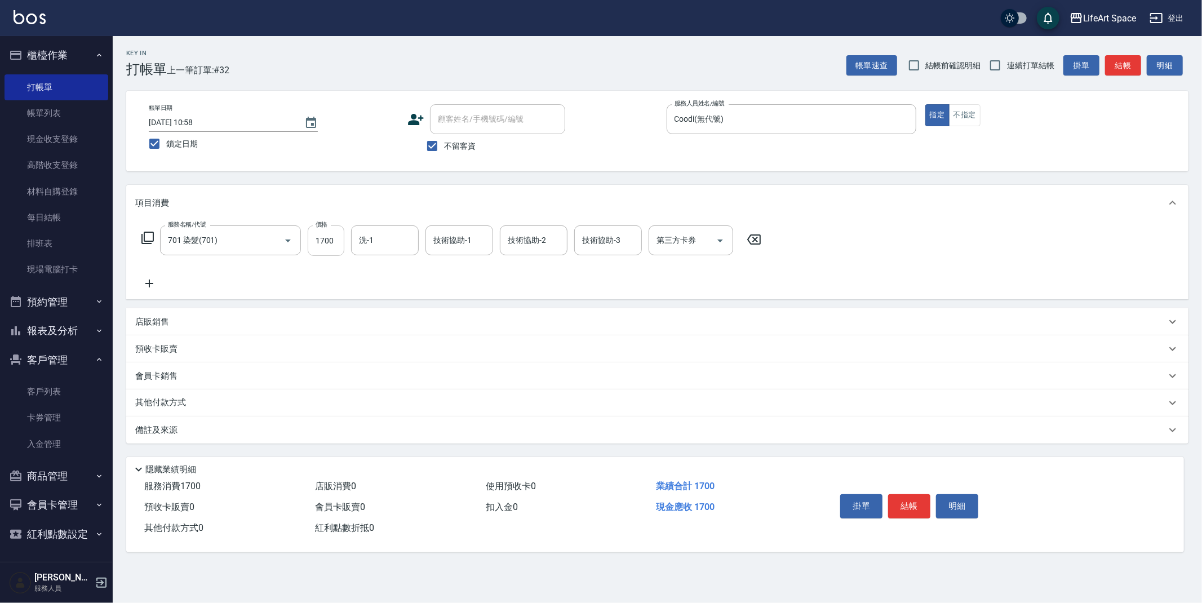
click at [340, 238] on input "1700" at bounding box center [326, 240] width 37 height 30
type input "3599"
click at [146, 282] on icon at bounding box center [149, 284] width 28 height 14
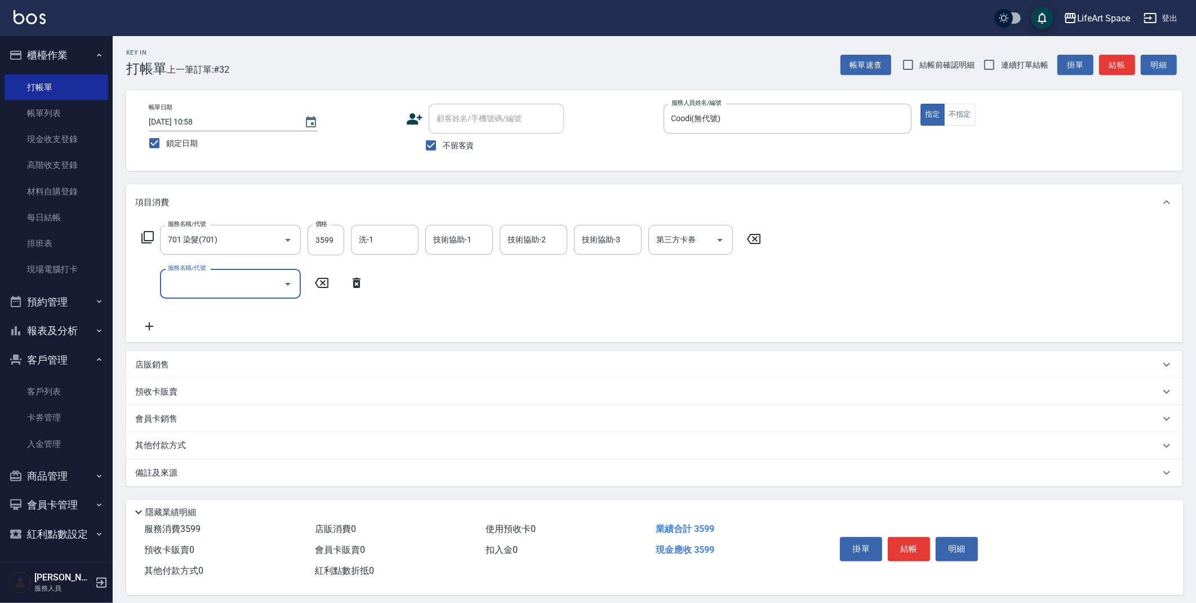
scroll to position [10, 0]
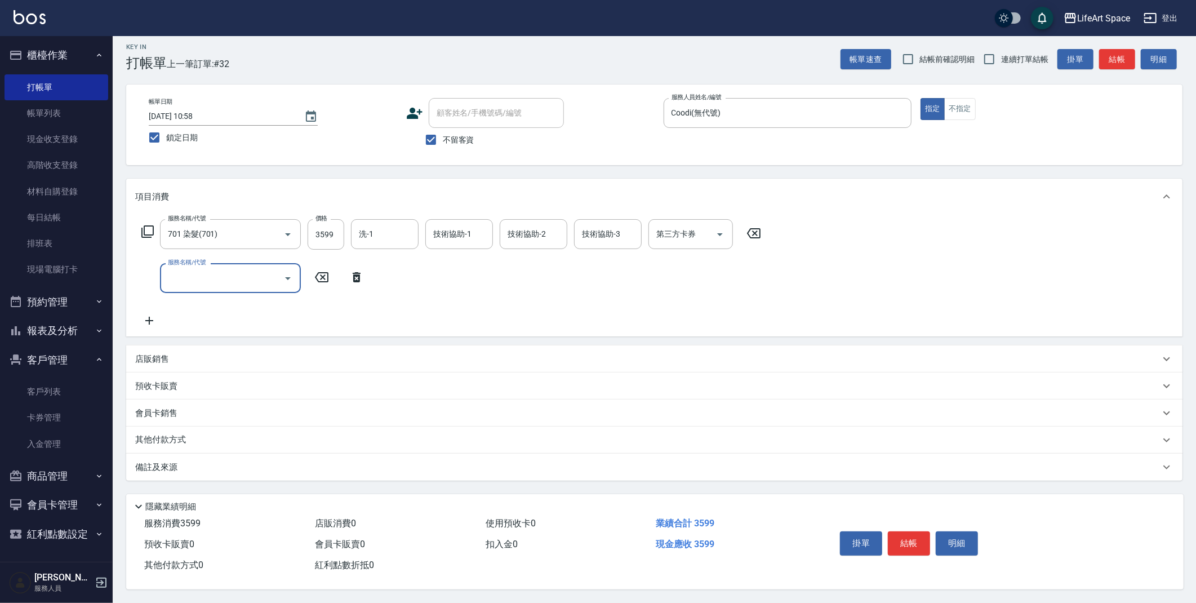
click at [211, 268] on input "服務名稱/代號" at bounding box center [222, 278] width 114 height 20
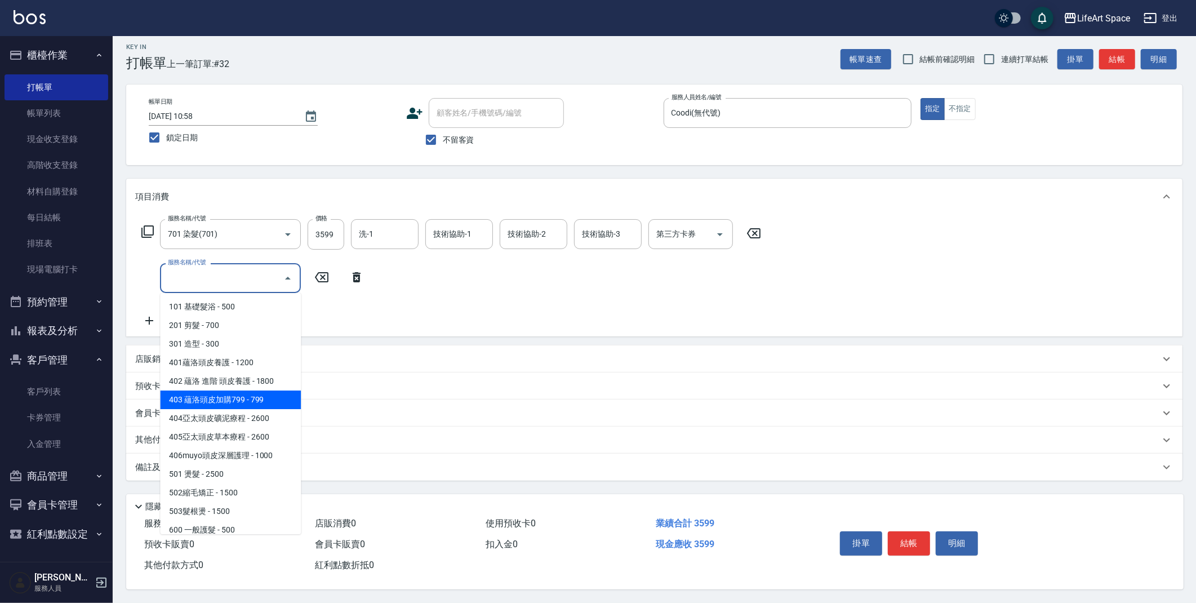
scroll to position [176, 0]
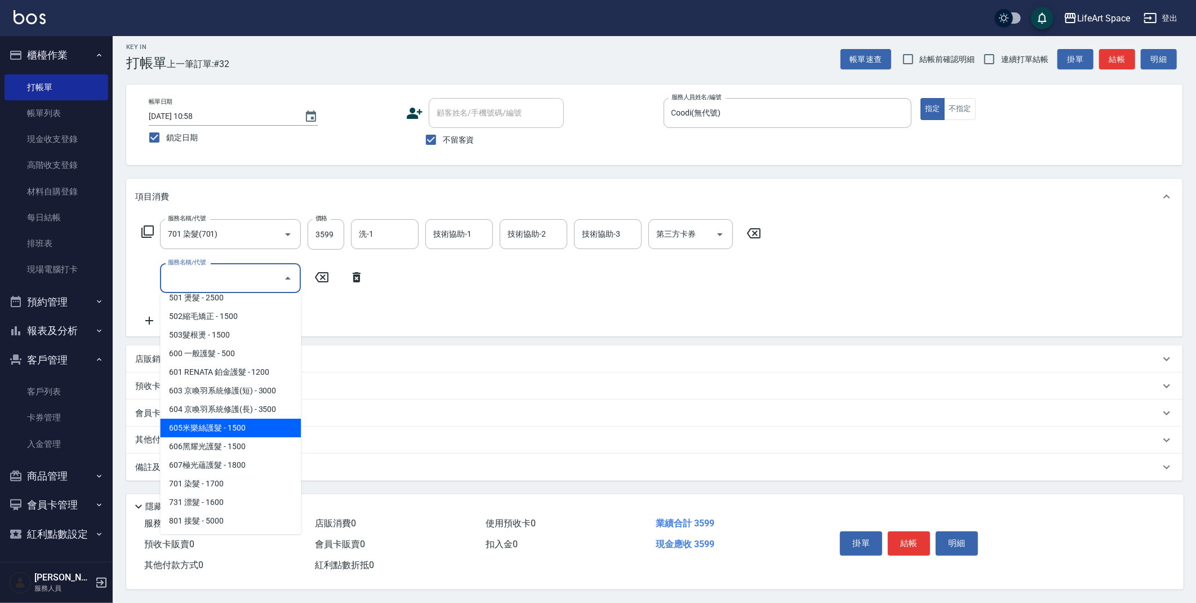
click at [213, 420] on span "605米樂絲護髮 - 1500" at bounding box center [230, 428] width 141 height 19
type input "605米樂絲護髮(605)"
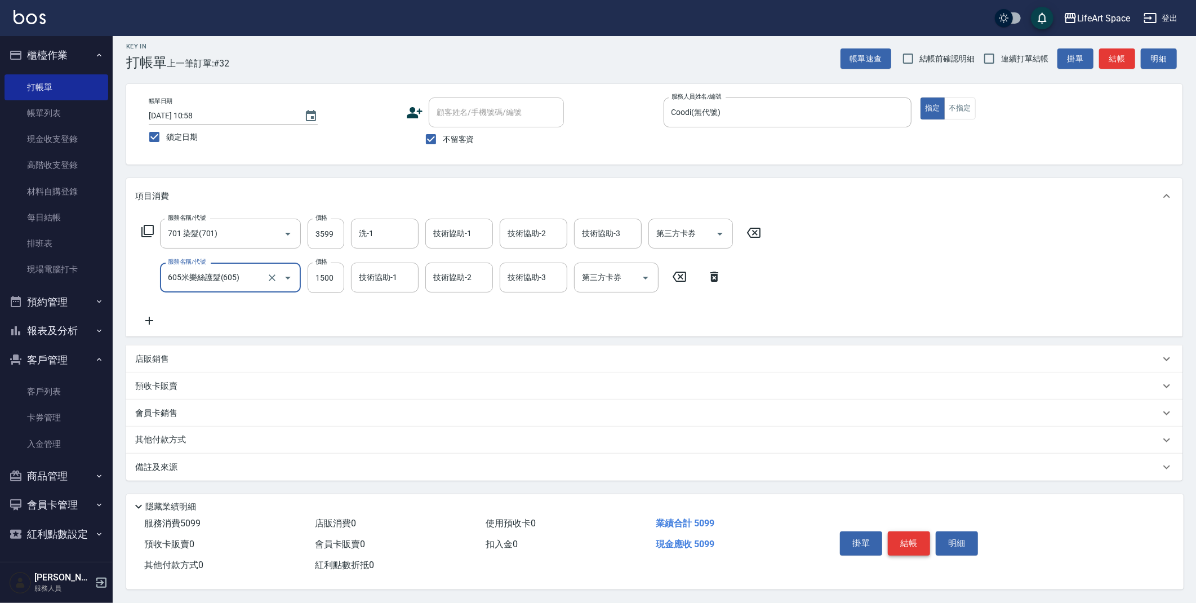
click at [911, 536] on button "結帳" at bounding box center [909, 543] width 42 height 24
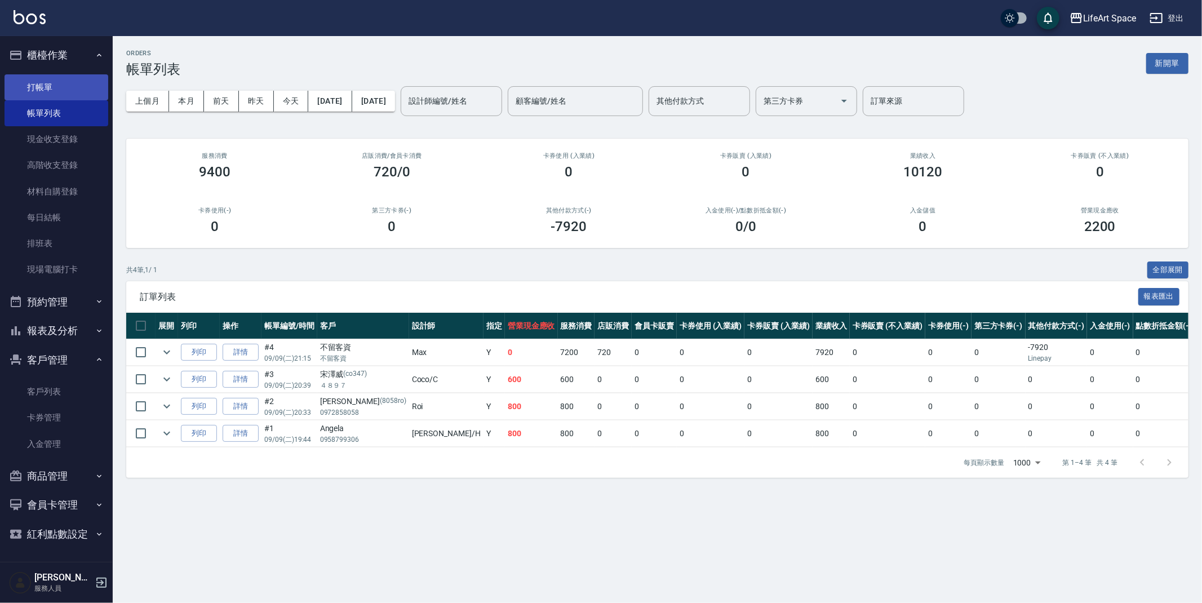
click at [64, 84] on link "打帳單" at bounding box center [57, 87] width 104 height 26
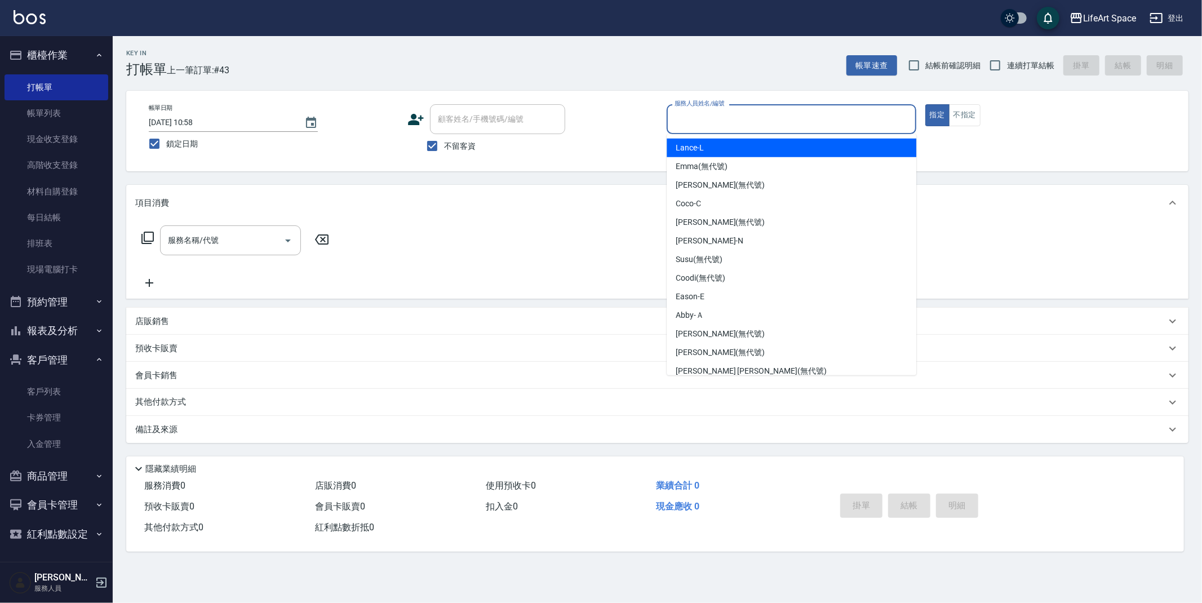
click at [879, 117] on input "服務人員姓名/編號" at bounding box center [790, 119] width 239 height 20
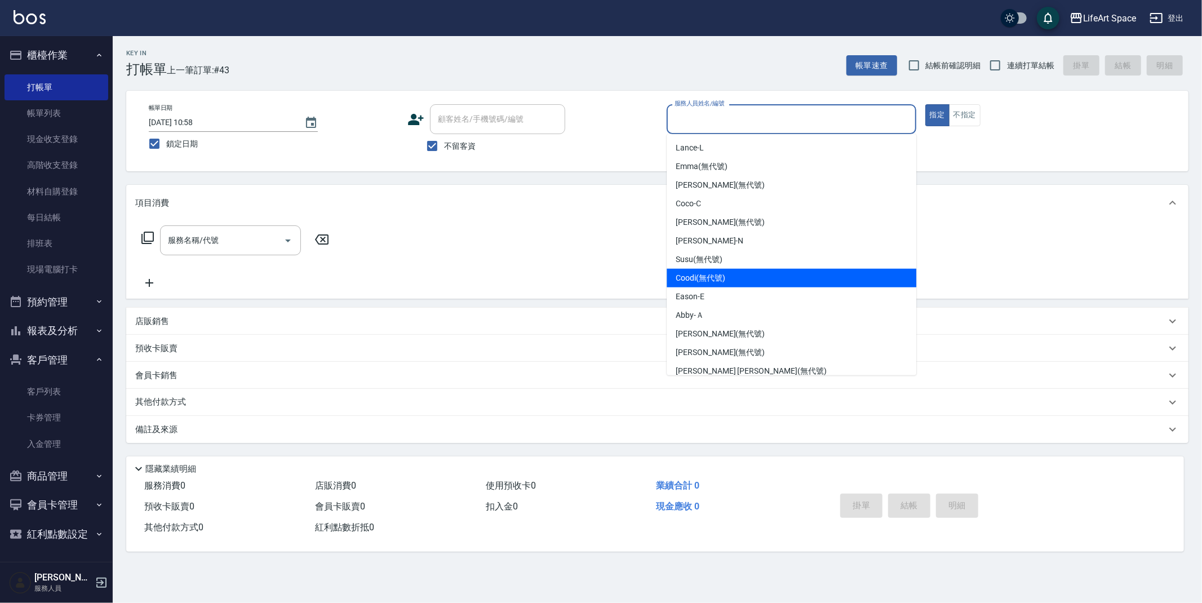
click at [754, 272] on div "Coodi (無代號)" at bounding box center [791, 278] width 250 height 19
type input "Coodi(無代號)"
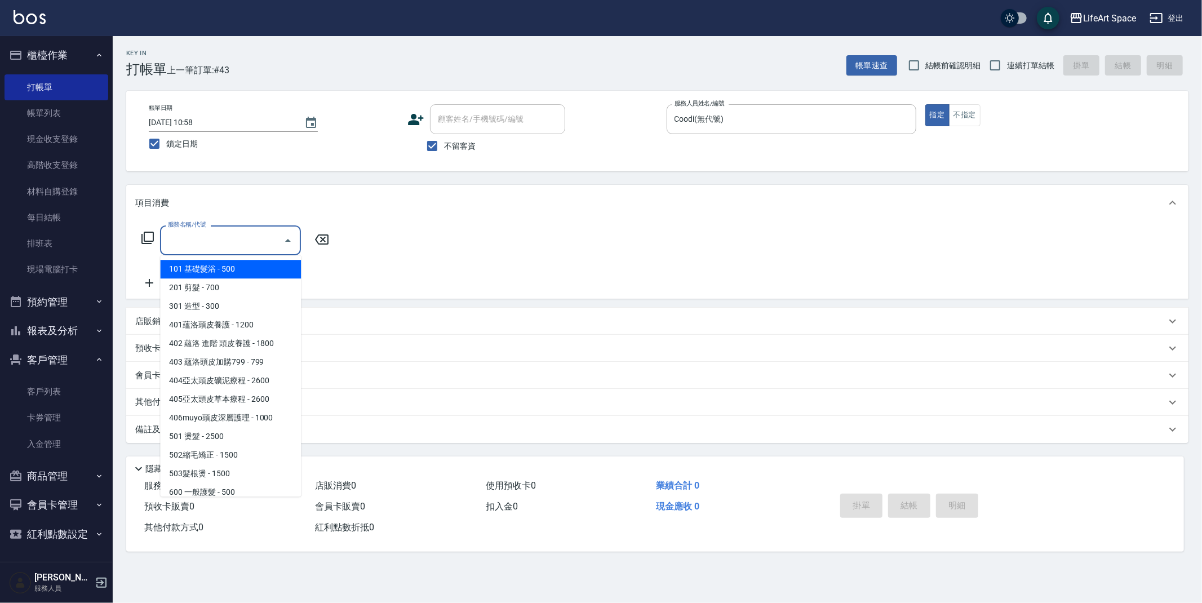
click at [257, 245] on input "服務名稱/代號" at bounding box center [222, 240] width 114 height 20
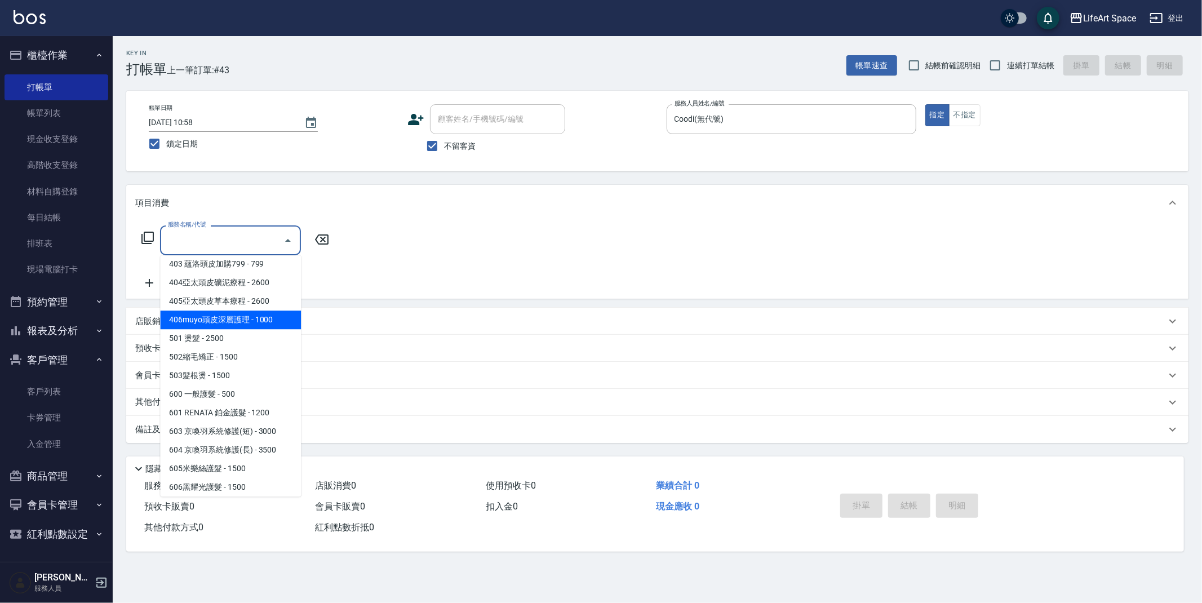
scroll to position [148, 0]
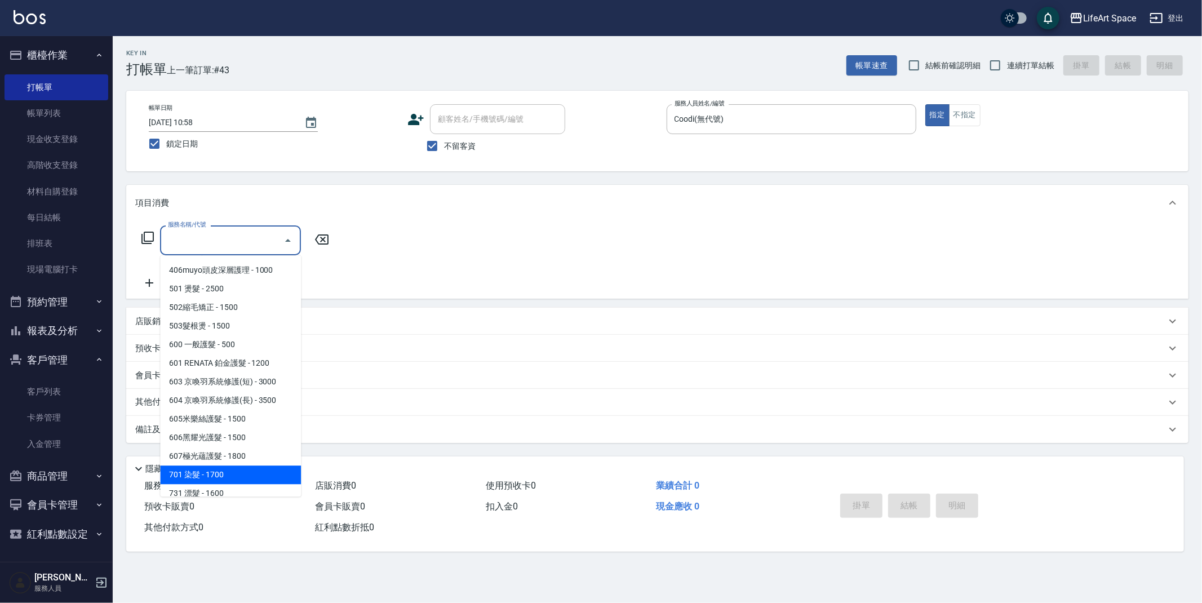
drag, startPoint x: 212, startPoint y: 471, endPoint x: 264, endPoint y: 294, distance: 184.3
click at [212, 470] on span "701 染髮 - 1700" at bounding box center [230, 474] width 141 height 19
type input "701 染髮(701)"
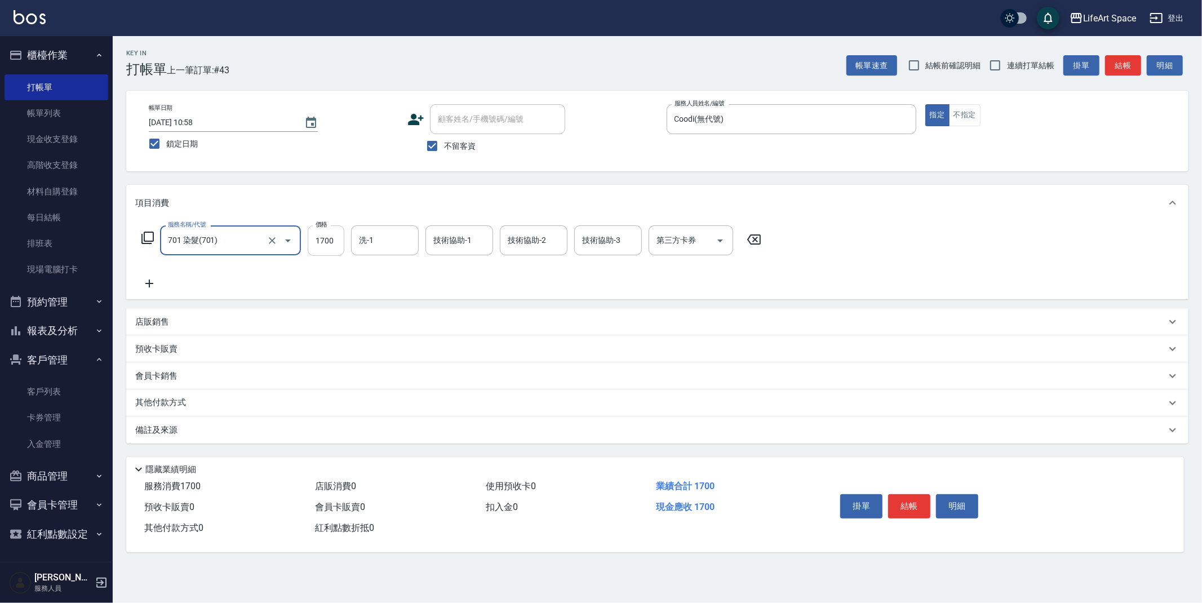
click at [339, 242] on input "1700" at bounding box center [326, 240] width 37 height 30
type input "4999"
click at [619, 239] on div "技術協助-3 技術協助-3" at bounding box center [608, 240] width 68 height 30
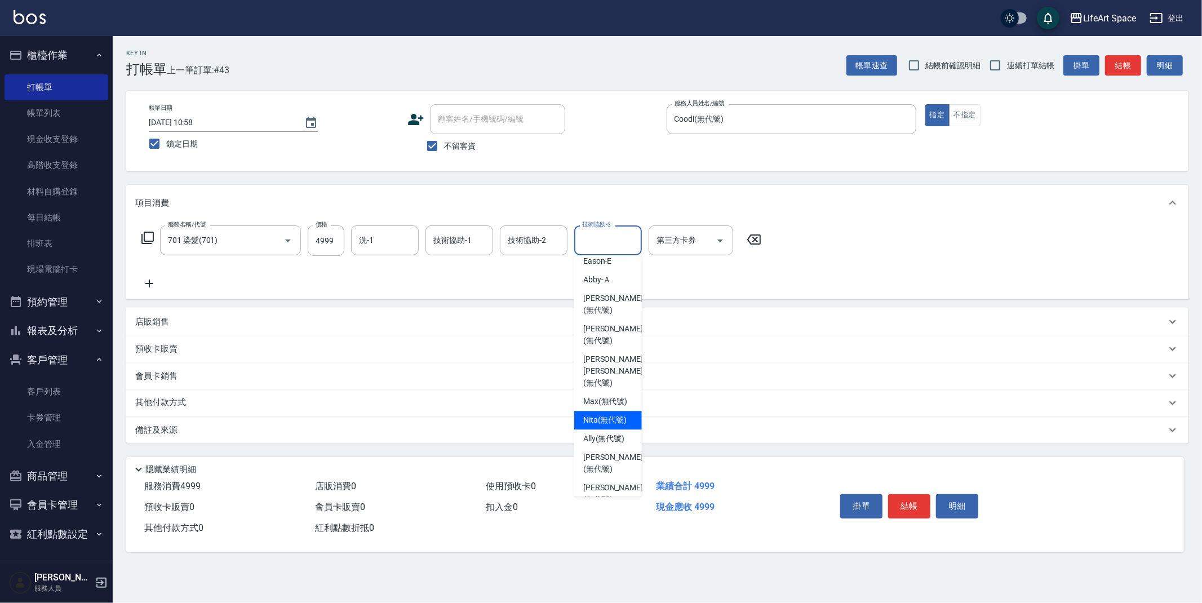
scroll to position [206, 0]
drag, startPoint x: 594, startPoint y: 464, endPoint x: 561, endPoint y: 396, distance: 75.3
click at [594, 464] on span "[PERSON_NAME] (無代號)" at bounding box center [613, 461] width 60 height 24
type input "[PERSON_NAME](無代號)"
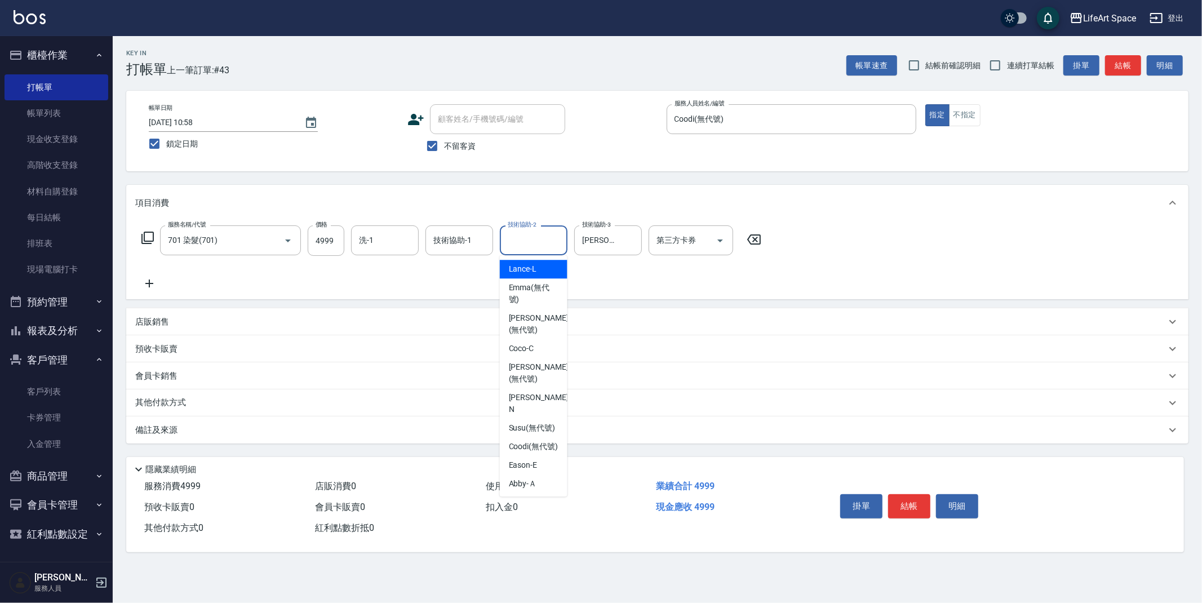
click at [539, 242] on input "技術協助-2" at bounding box center [533, 240] width 57 height 20
click at [412, 274] on div "服務名稱/代號 701 染髮(701) 服務名稱/代號 價格 4999 價格 洗-1 洗-1 技術協助-1 技術協助-1 技術協助-2 技術協助-2 技術協助…" at bounding box center [451, 257] width 633 height 65
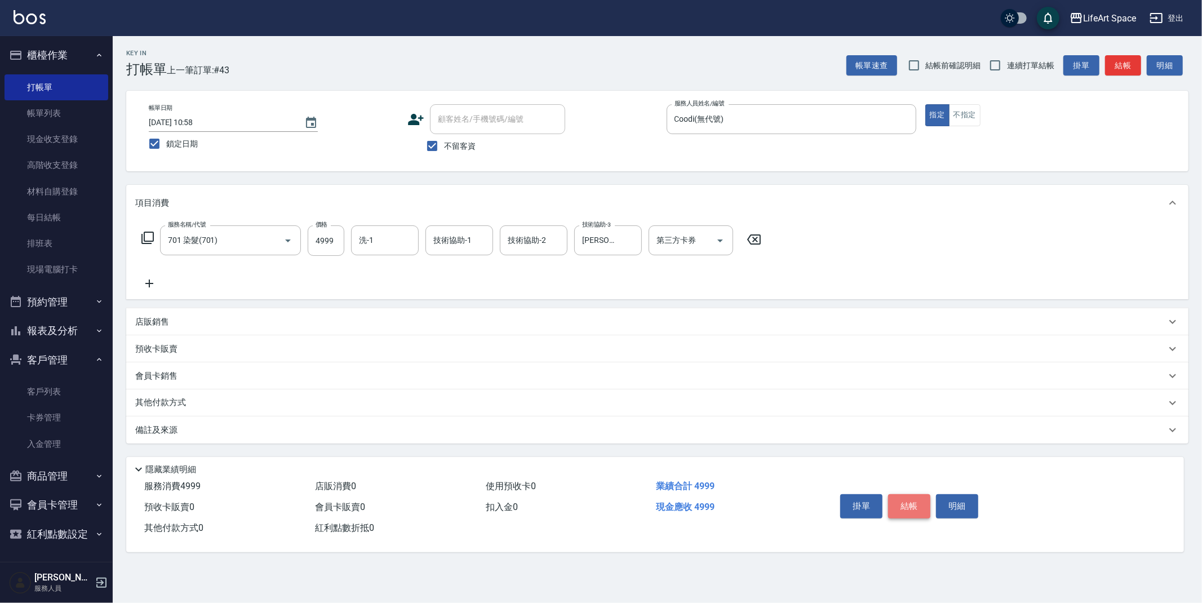
click at [919, 506] on button "結帳" at bounding box center [909, 506] width 42 height 24
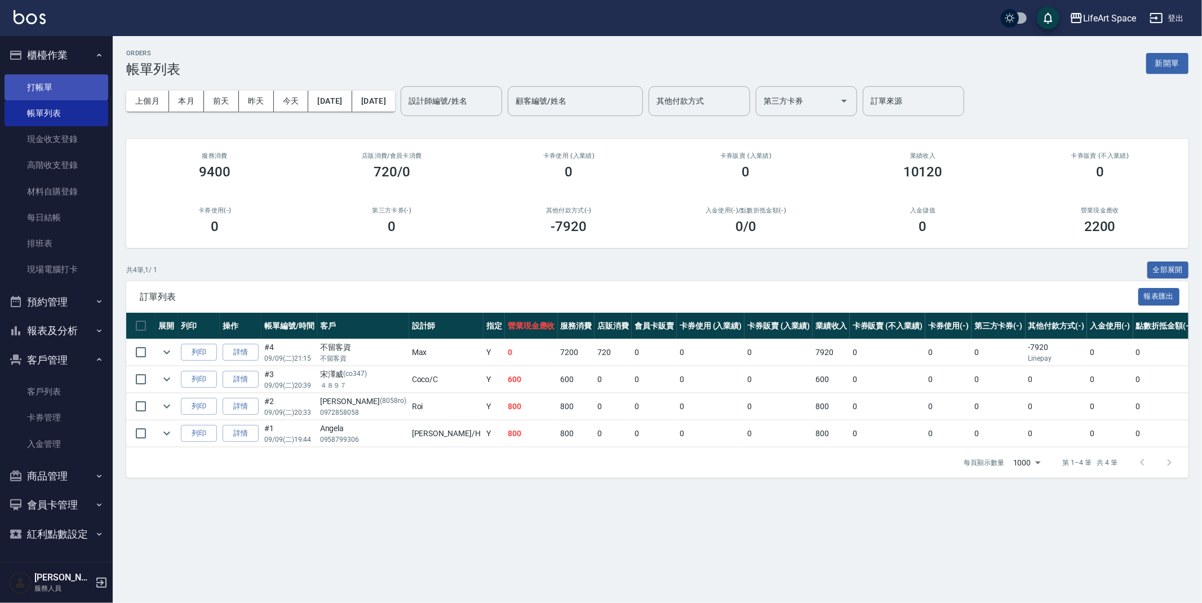
click at [81, 88] on link "打帳單" at bounding box center [57, 87] width 104 height 26
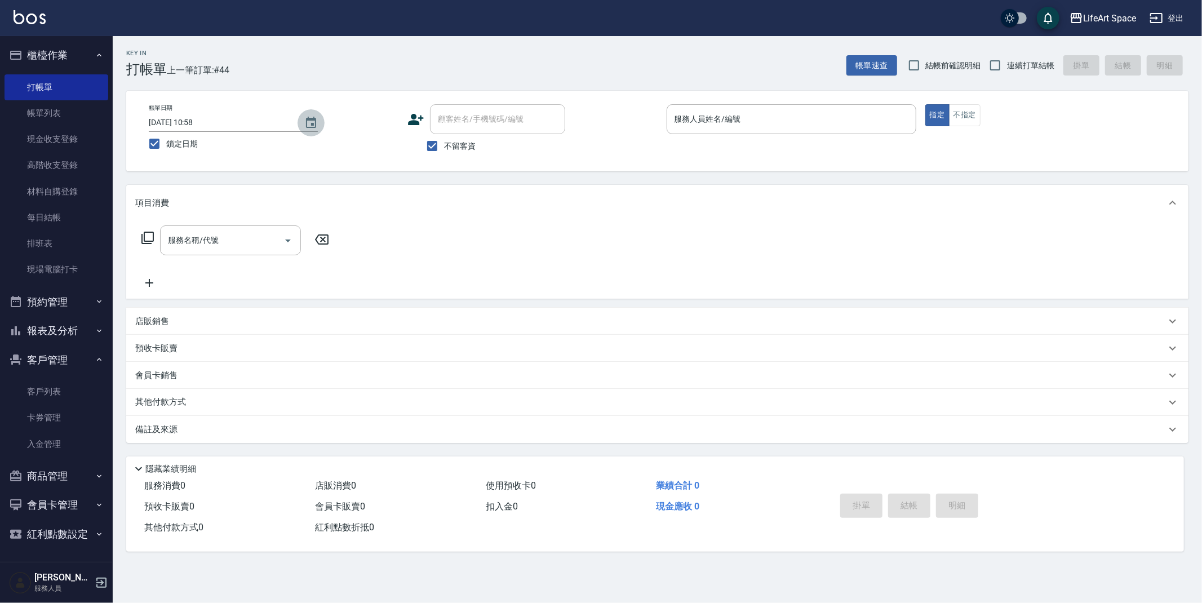
click at [307, 120] on icon "Choose date, selected date is 2025-09-06" at bounding box center [311, 122] width 10 height 11
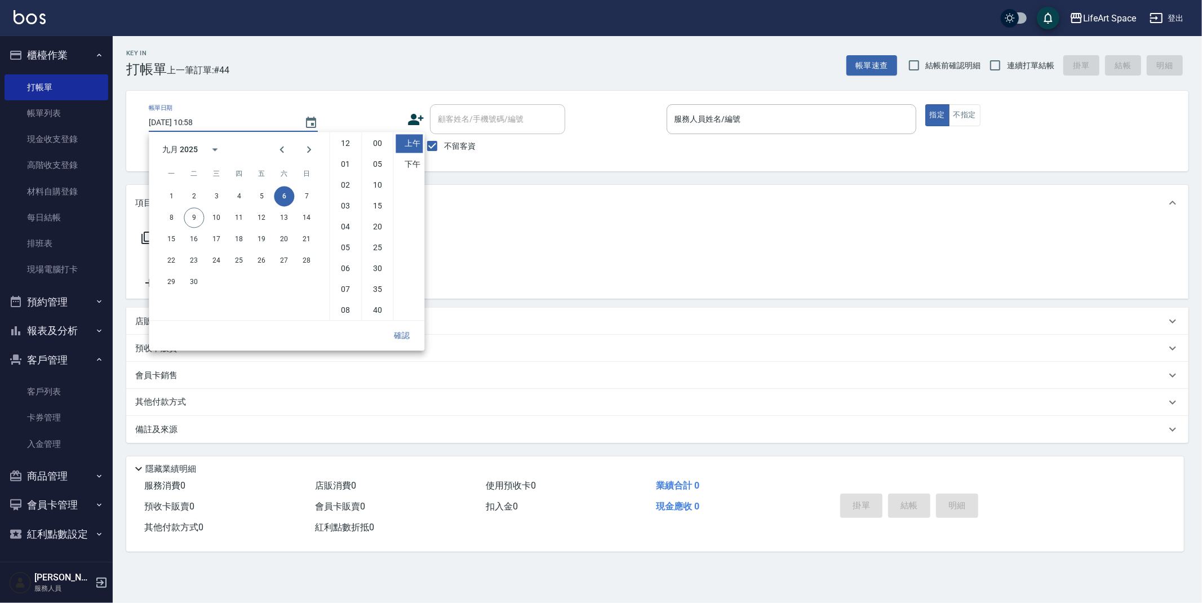
scroll to position [63, 0]
click at [171, 218] on button "8" at bounding box center [171, 217] width 20 height 20
type input "[DATE] 10:58"
click at [400, 333] on button "確認" at bounding box center [402, 335] width 36 height 21
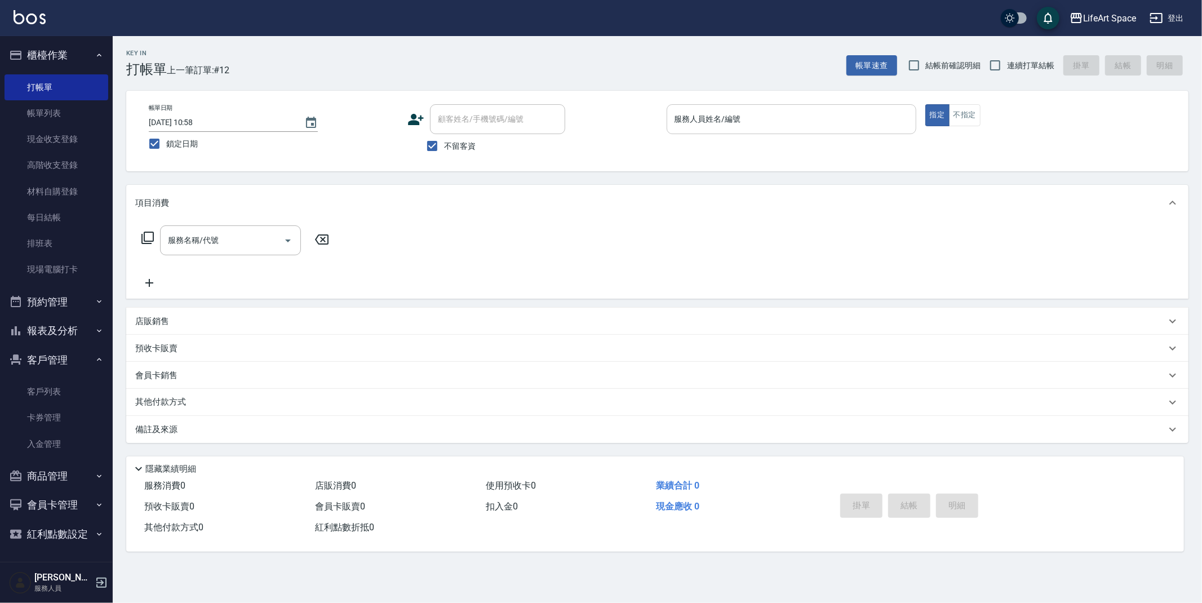
click at [808, 118] on input "服務人員姓名/編號" at bounding box center [790, 119] width 239 height 20
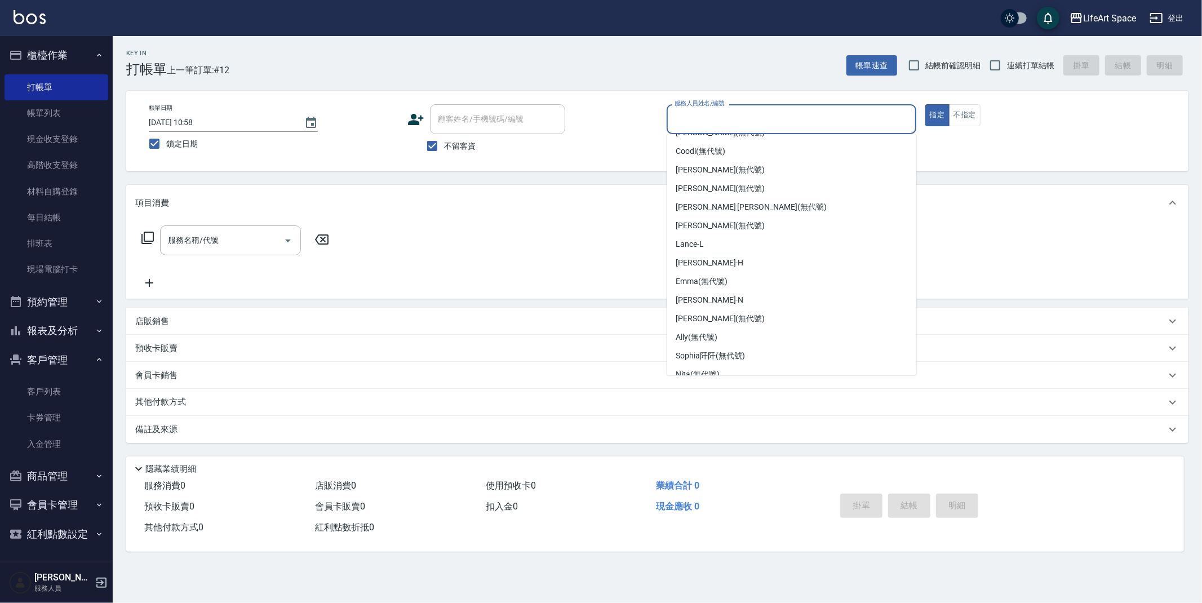
scroll to position [0, 0]
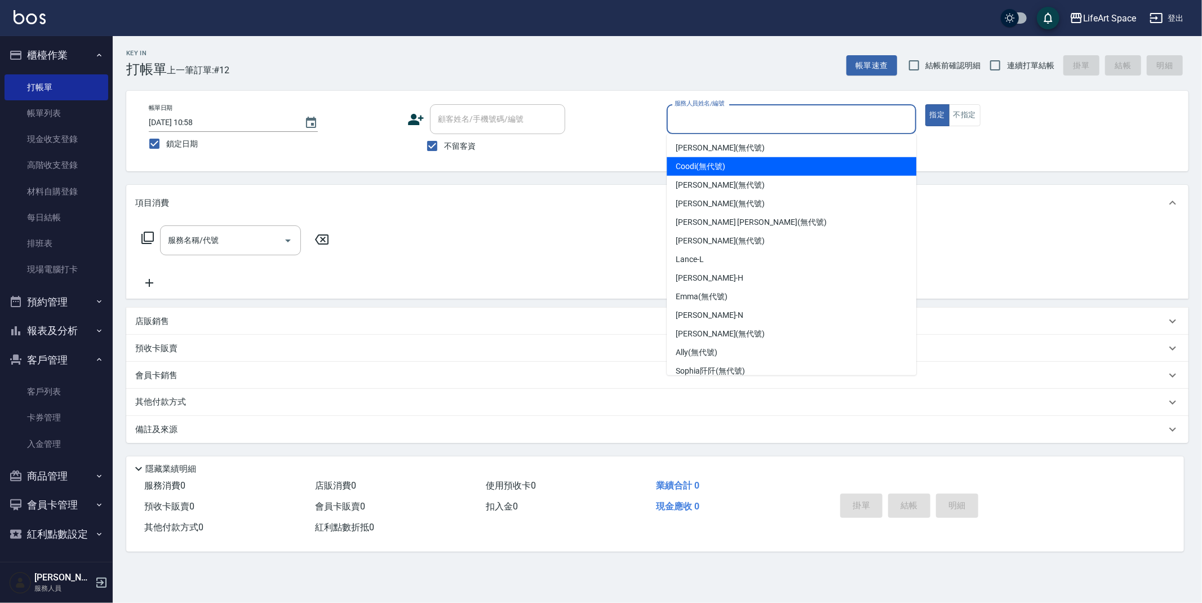
drag, startPoint x: 866, startPoint y: 162, endPoint x: 848, endPoint y: 153, distance: 20.7
click at [866, 162] on div "Coodi (無代號)" at bounding box center [791, 166] width 250 height 19
type input "Coodi(無代號)"
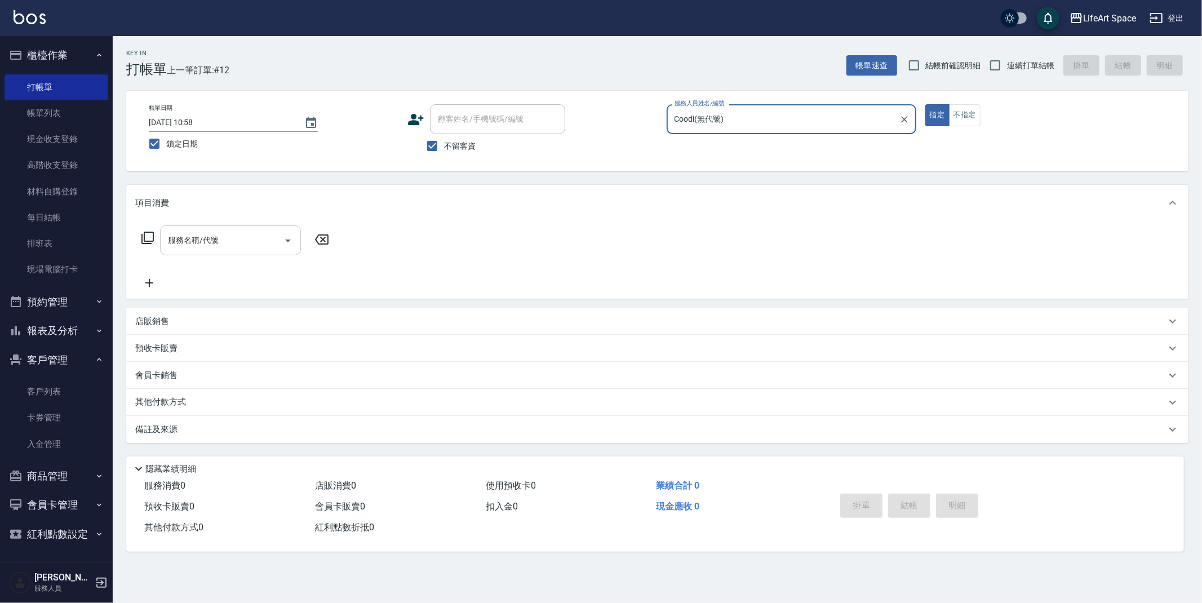
click at [282, 249] on div at bounding box center [287, 240] width 17 height 30
click at [249, 241] on input "服務名稱/代號" at bounding box center [222, 240] width 114 height 20
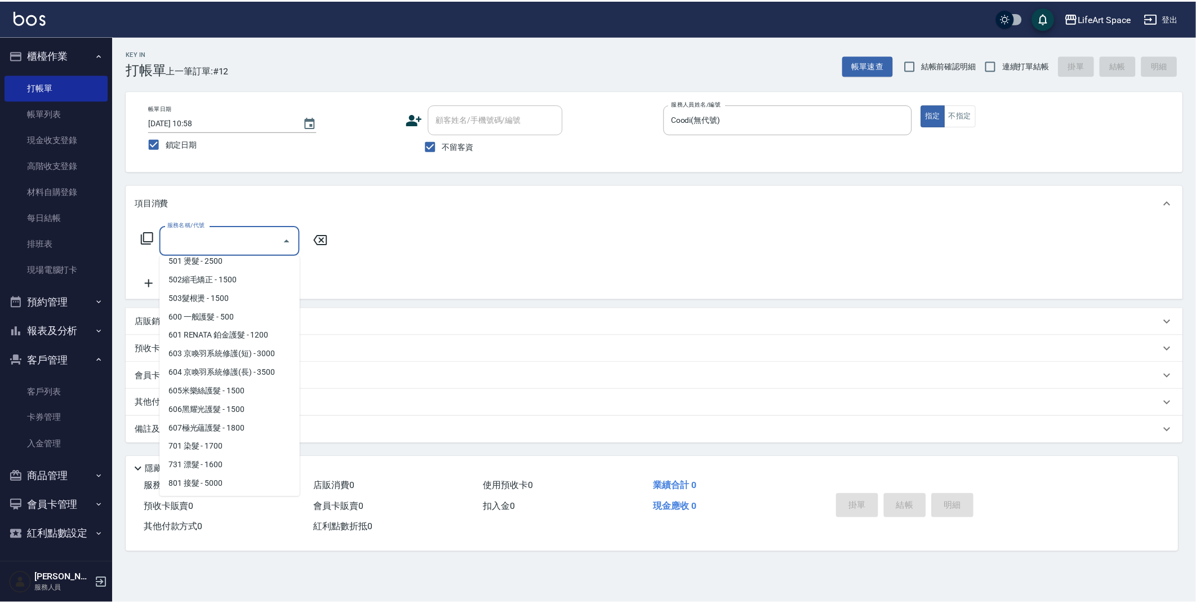
scroll to position [176, 0]
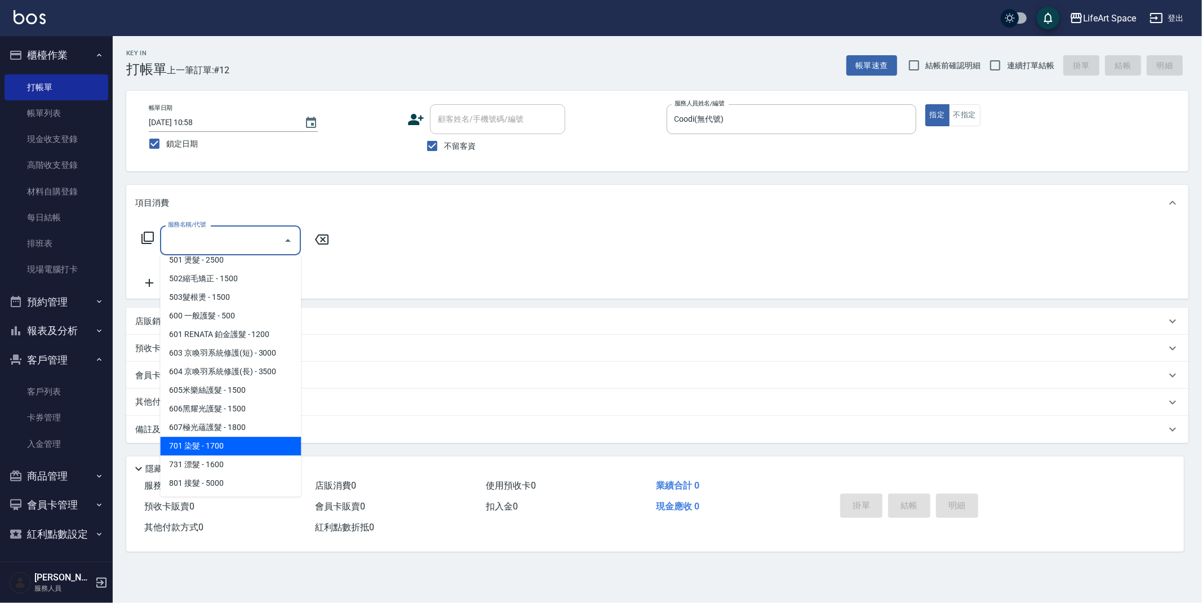
click at [212, 441] on span "701 染髮 - 1700" at bounding box center [230, 446] width 141 height 19
type input "701 染髮(701)"
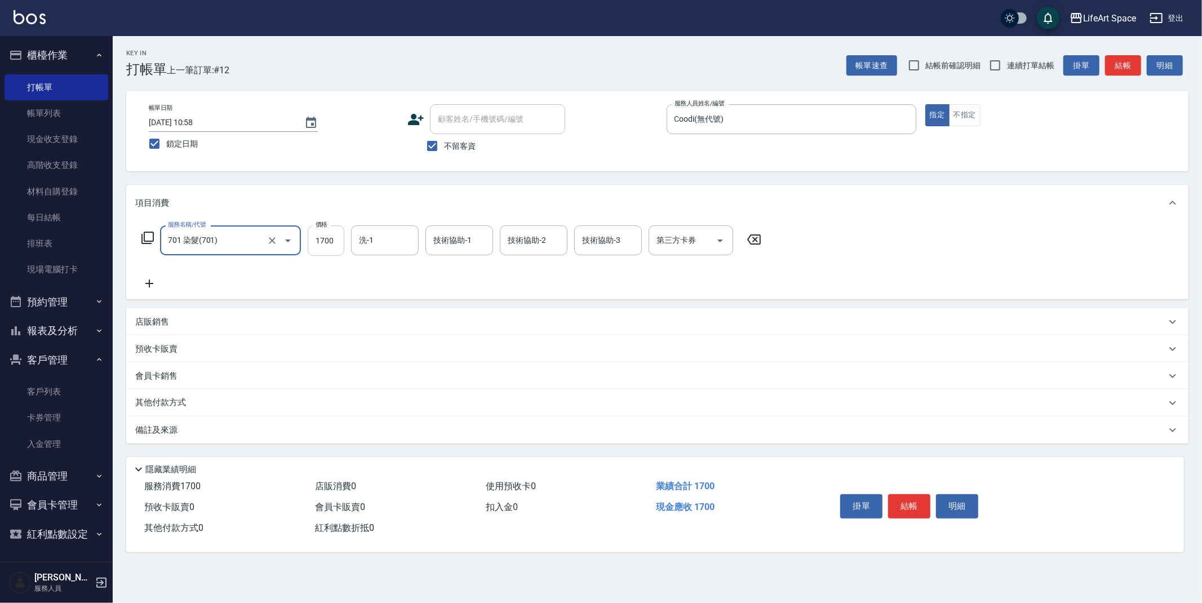
click at [335, 240] on input "1700" at bounding box center [326, 240] width 37 height 30
type input "3599"
click at [148, 285] on icon at bounding box center [149, 284] width 28 height 14
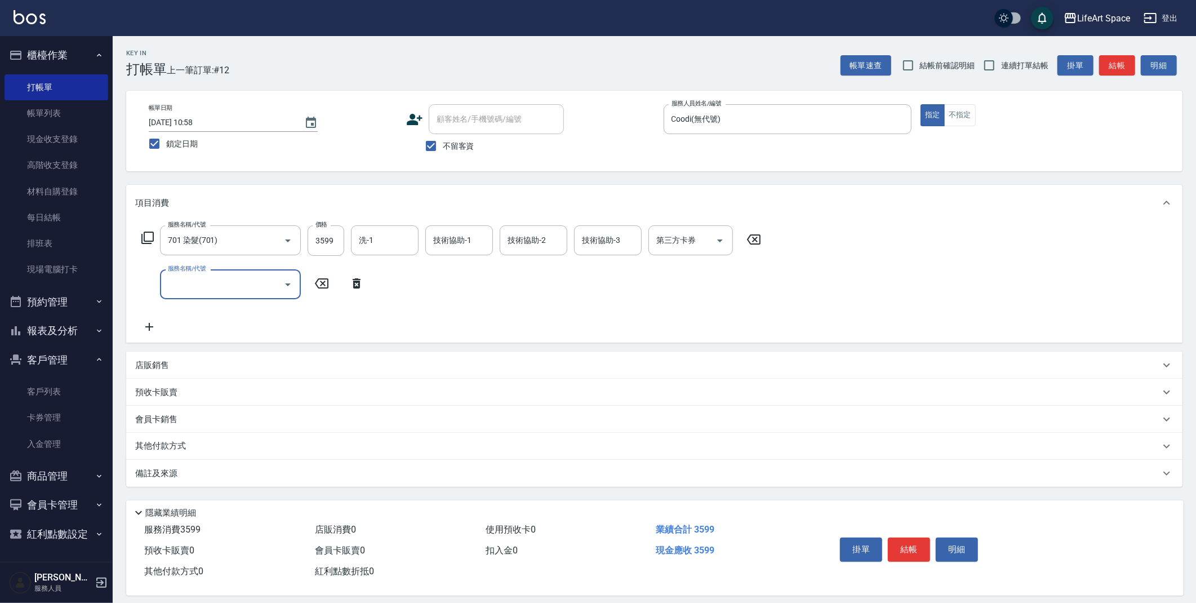
click at [192, 290] on input "服務名稱/代號" at bounding box center [222, 284] width 114 height 20
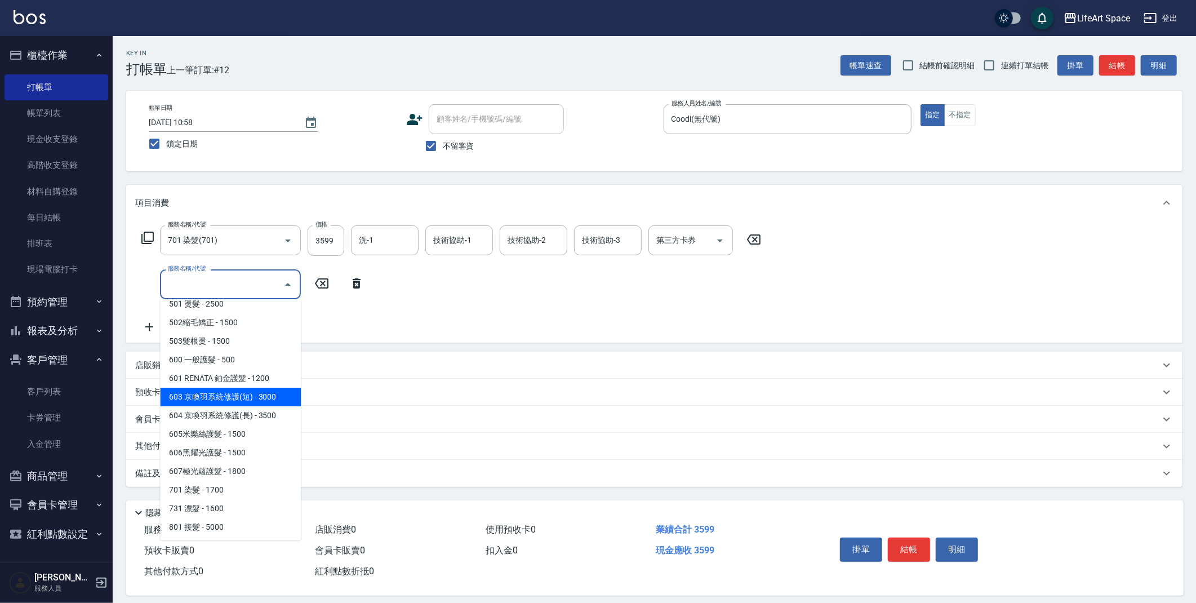
scroll to position [2, 0]
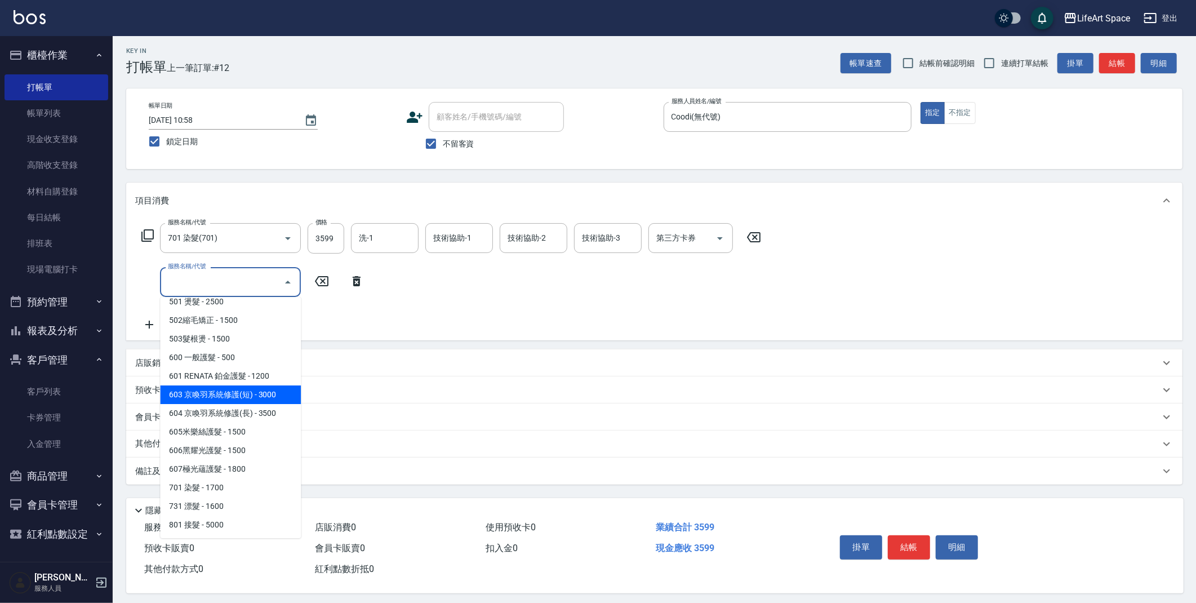
drag, startPoint x: 241, startPoint y: 390, endPoint x: 288, endPoint y: 273, distance: 126.4
click at [241, 390] on span "603 京喚羽系統修護(短) - 3000" at bounding box center [230, 394] width 141 height 19
type input "603 京喚羽系統修護(短)(603)"
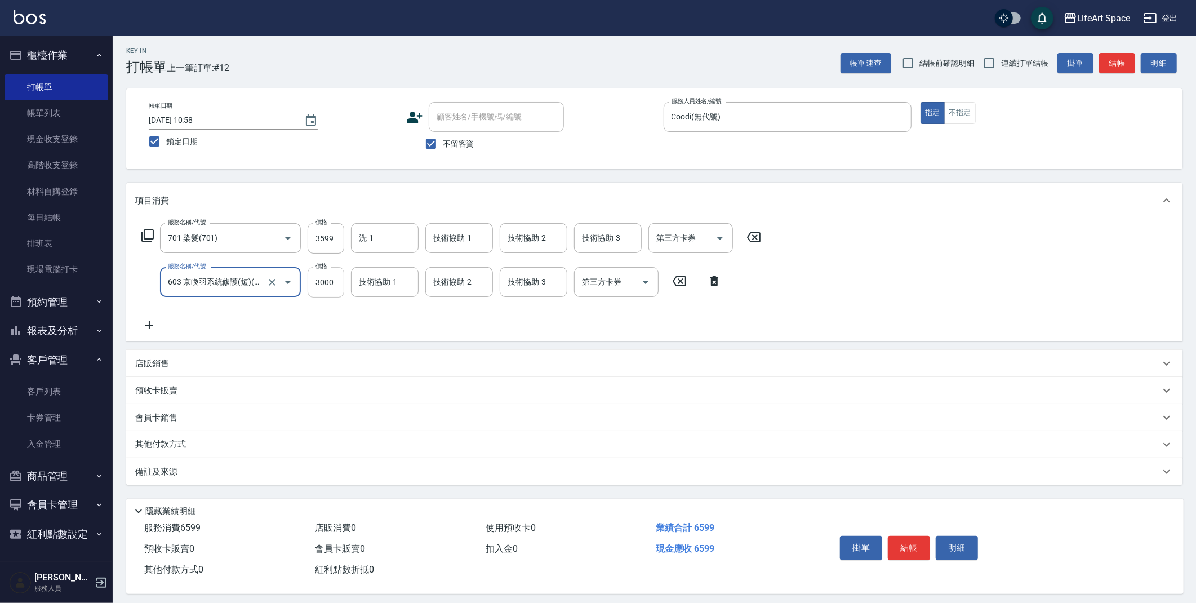
click at [335, 281] on input "3000" at bounding box center [326, 282] width 37 height 30
type input "2500"
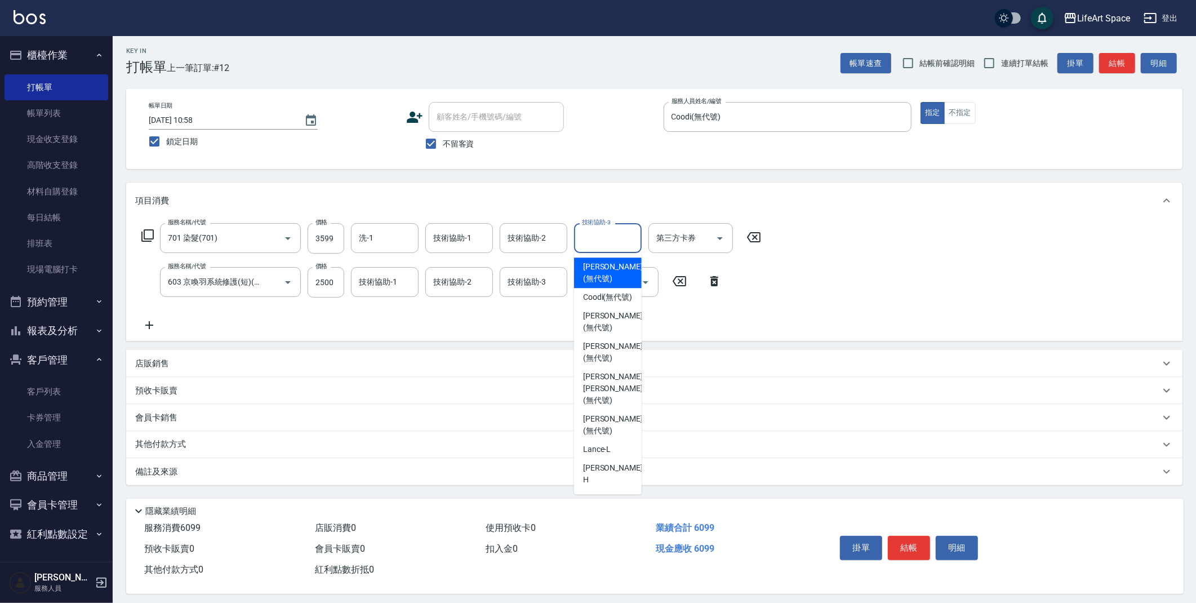
click at [631, 239] on input "技術協助-3" at bounding box center [607, 238] width 57 height 20
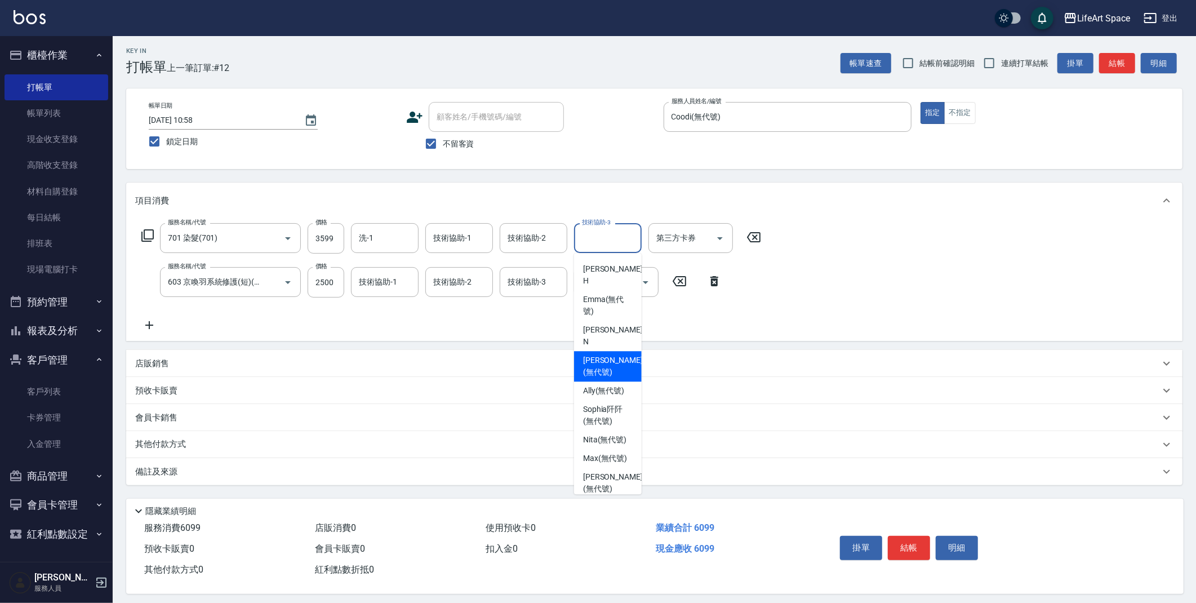
scroll to position [199, 0]
click at [624, 470] on span "[PERSON_NAME] (無代號)" at bounding box center [613, 482] width 60 height 24
type input "[PERSON_NAME](無代號)"
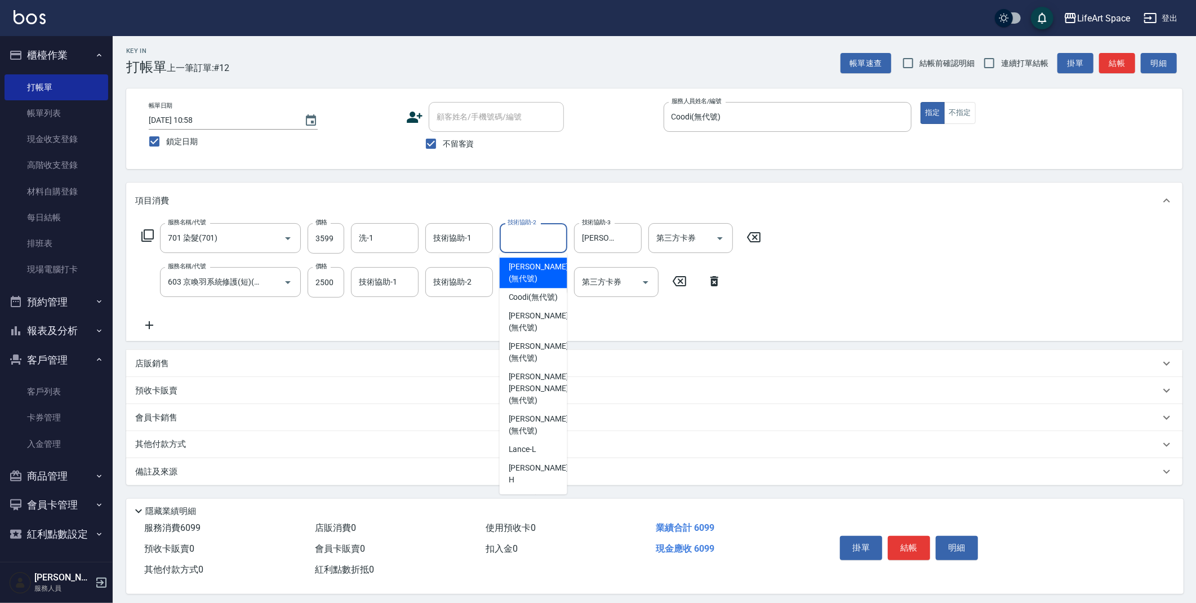
click at [549, 229] on input "技術協助-2" at bounding box center [533, 238] width 57 height 20
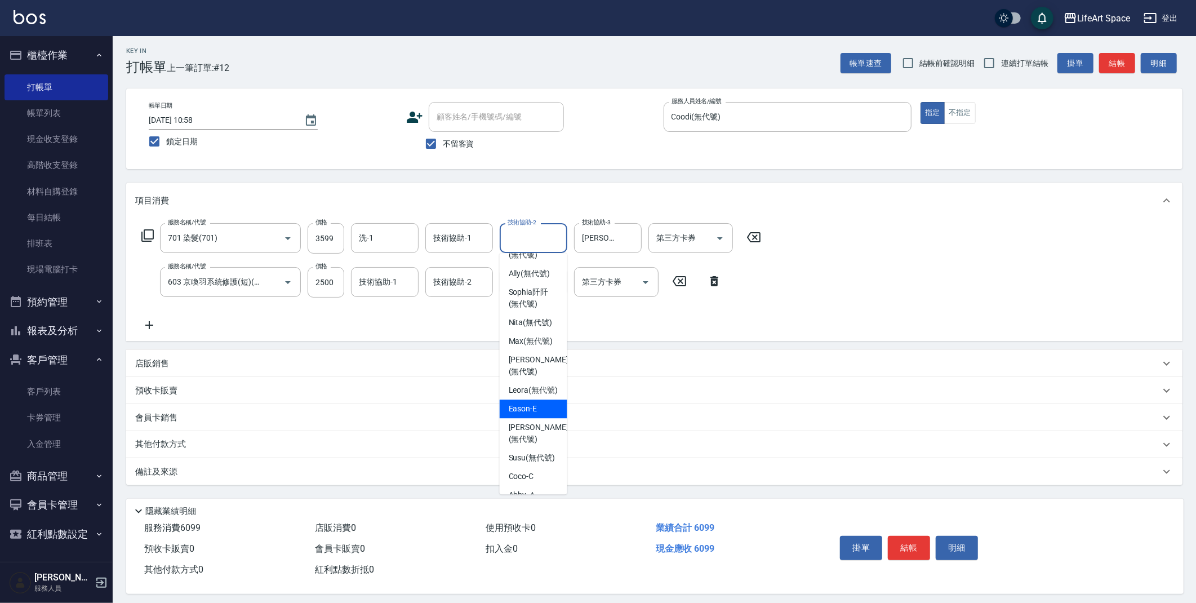
scroll to position [315, 0]
click at [521, 354] on span "[PERSON_NAME] (無代號)" at bounding box center [539, 366] width 60 height 24
type input "[PERSON_NAME](無代號)"
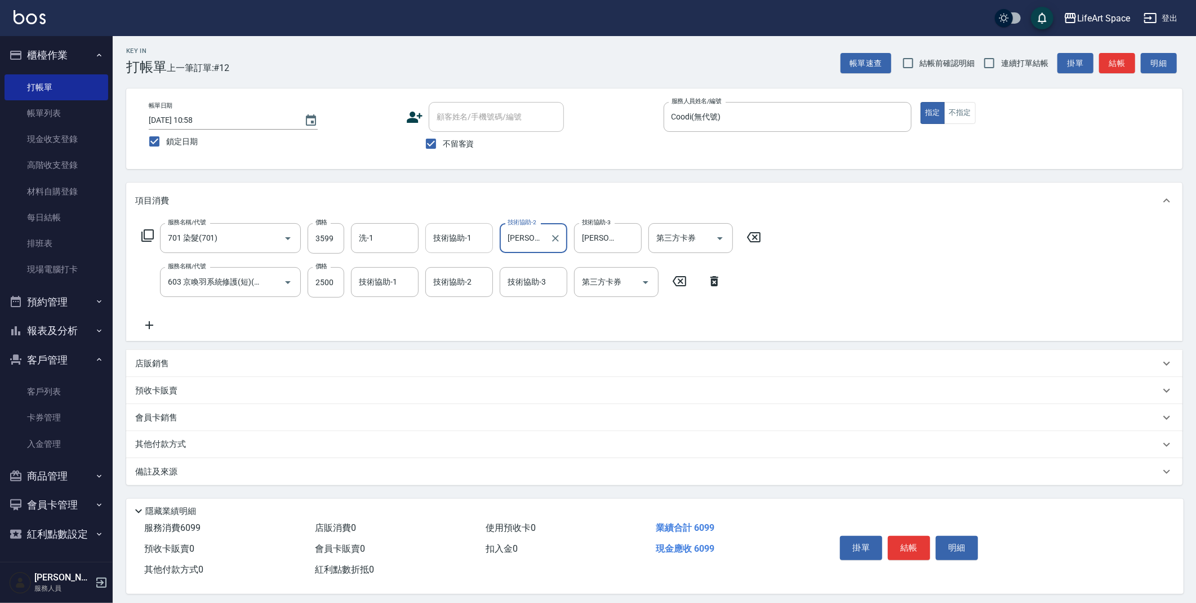
click at [478, 246] on input "技術協助-1" at bounding box center [458, 238] width 57 height 20
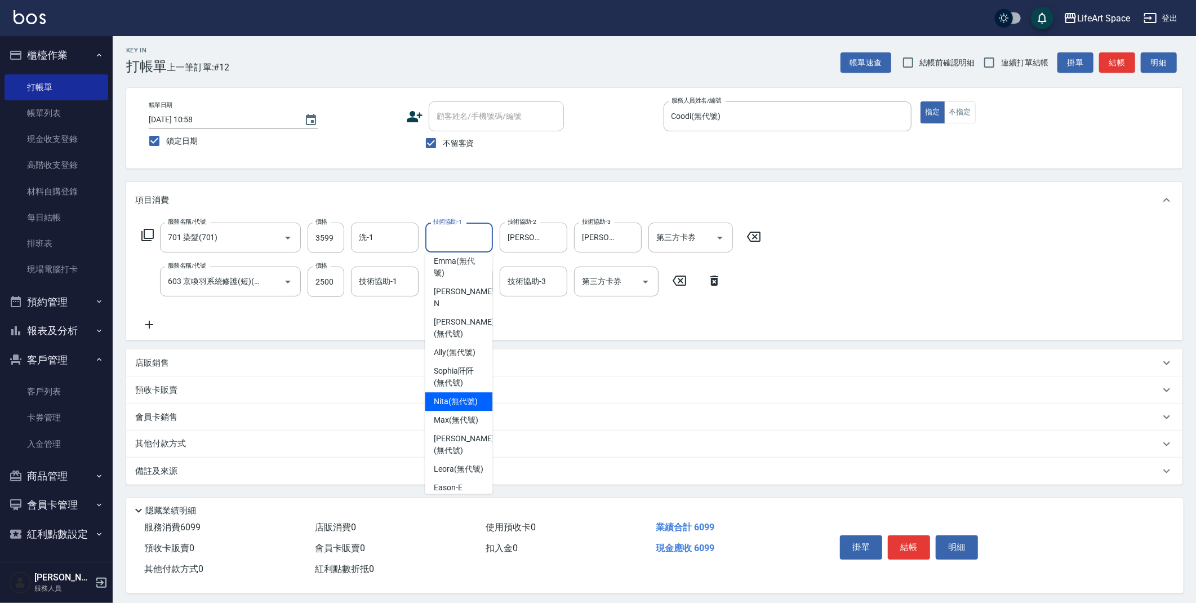
scroll to position [239, 0]
click at [450, 430] on span "[PERSON_NAME] (無代號)" at bounding box center [464, 442] width 60 height 24
type input "[PERSON_NAME](無代號)"
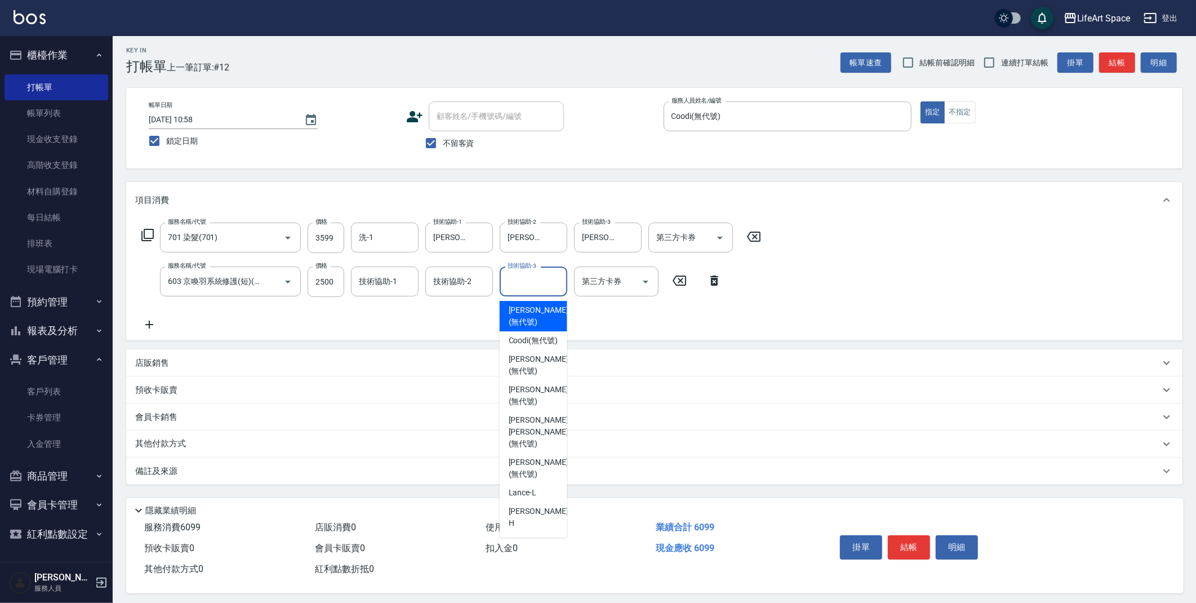
click at [555, 282] on input "技術協助-3" at bounding box center [533, 282] width 57 height 20
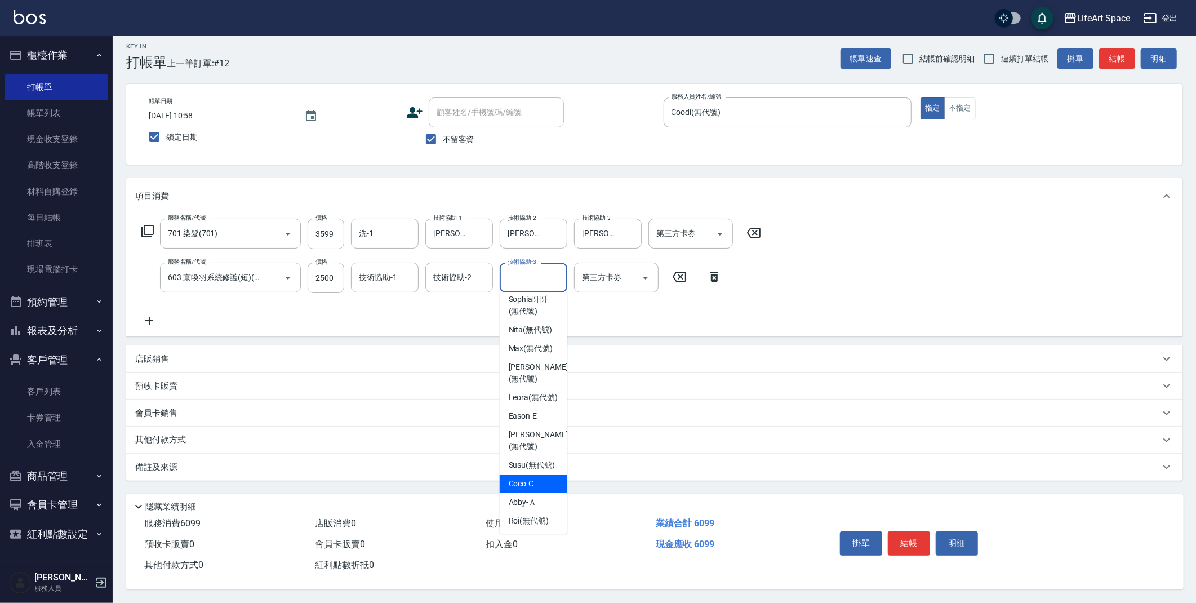
scroll to position [10, 0]
click at [551, 361] on span "[PERSON_NAME] (無代號)" at bounding box center [539, 373] width 60 height 24
type input "[PERSON_NAME](無代號)"
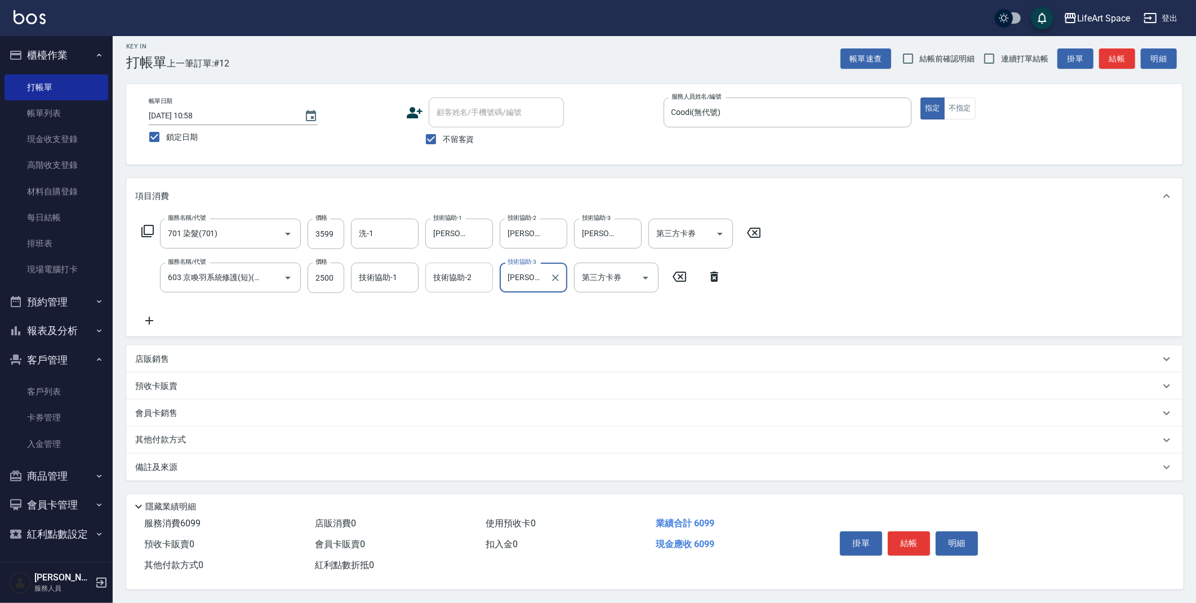
click at [439, 286] on div "技術協助-2" at bounding box center [459, 278] width 68 height 30
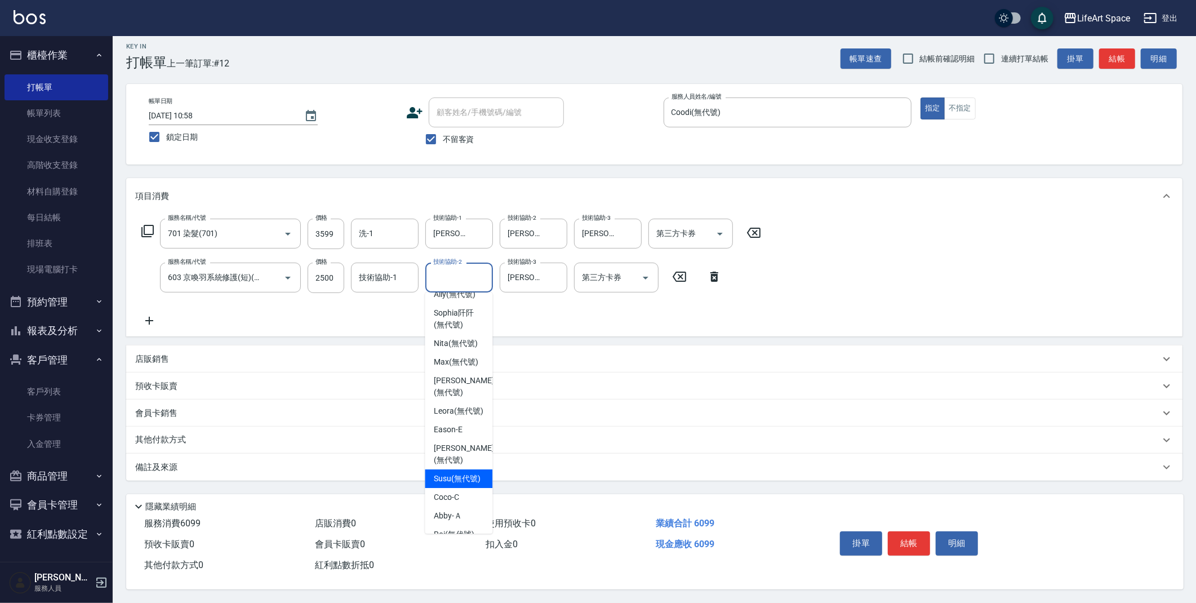
scroll to position [348, 0]
click at [473, 361] on span "[PERSON_NAME] (無代號)" at bounding box center [464, 373] width 60 height 24
type input "[PERSON_NAME](無代號)"
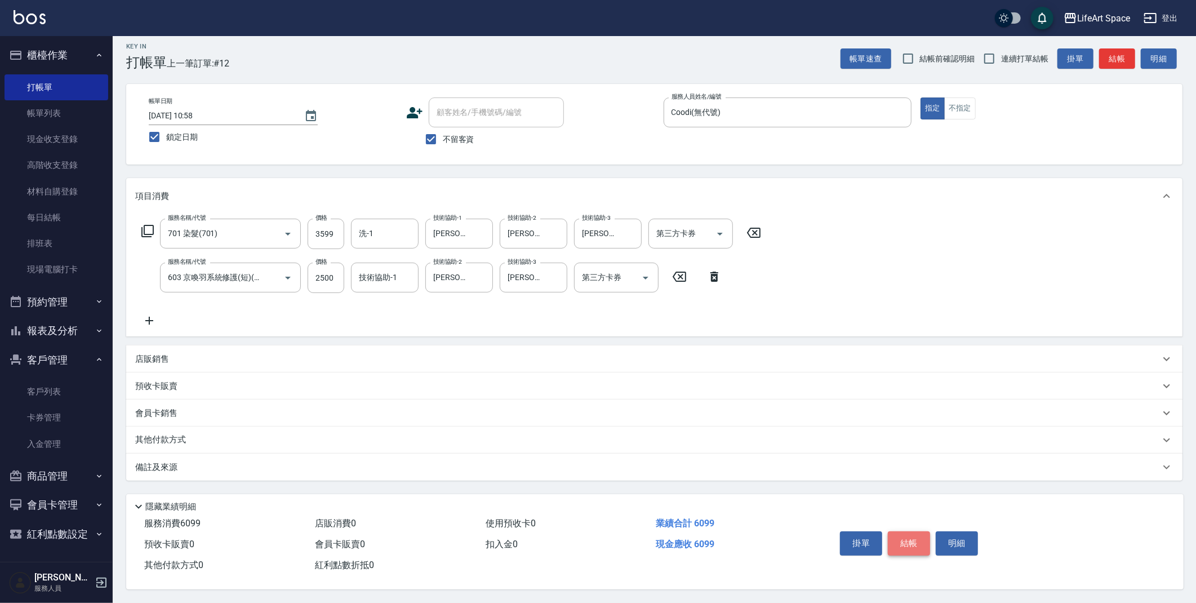
click at [914, 537] on button "結帳" at bounding box center [909, 543] width 42 height 24
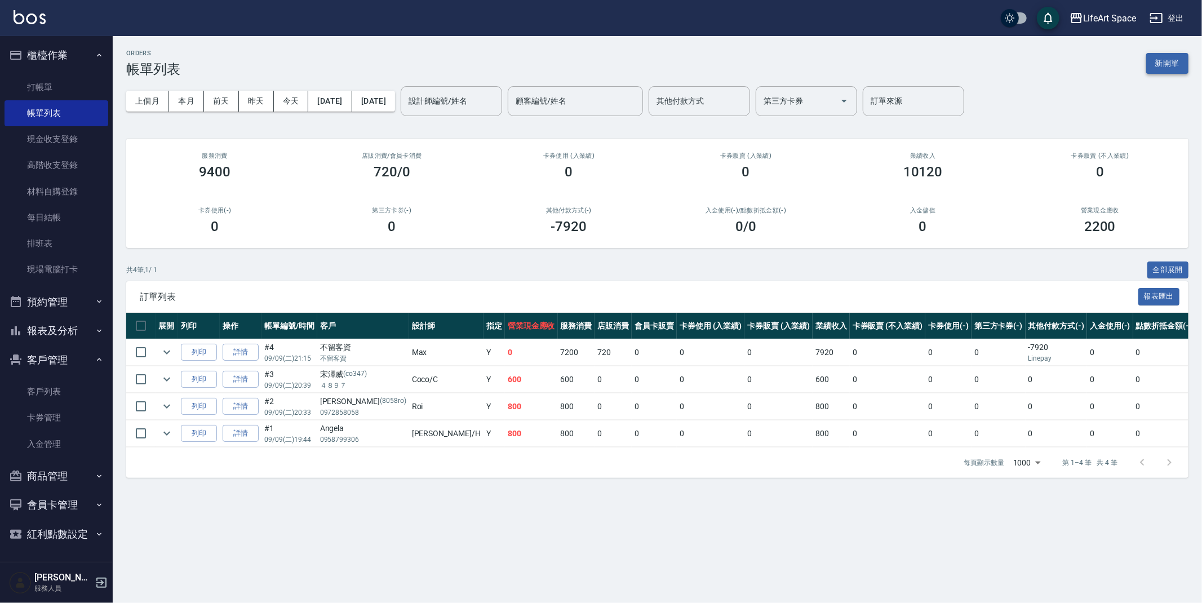
click at [1153, 66] on button "新開單" at bounding box center [1167, 63] width 42 height 21
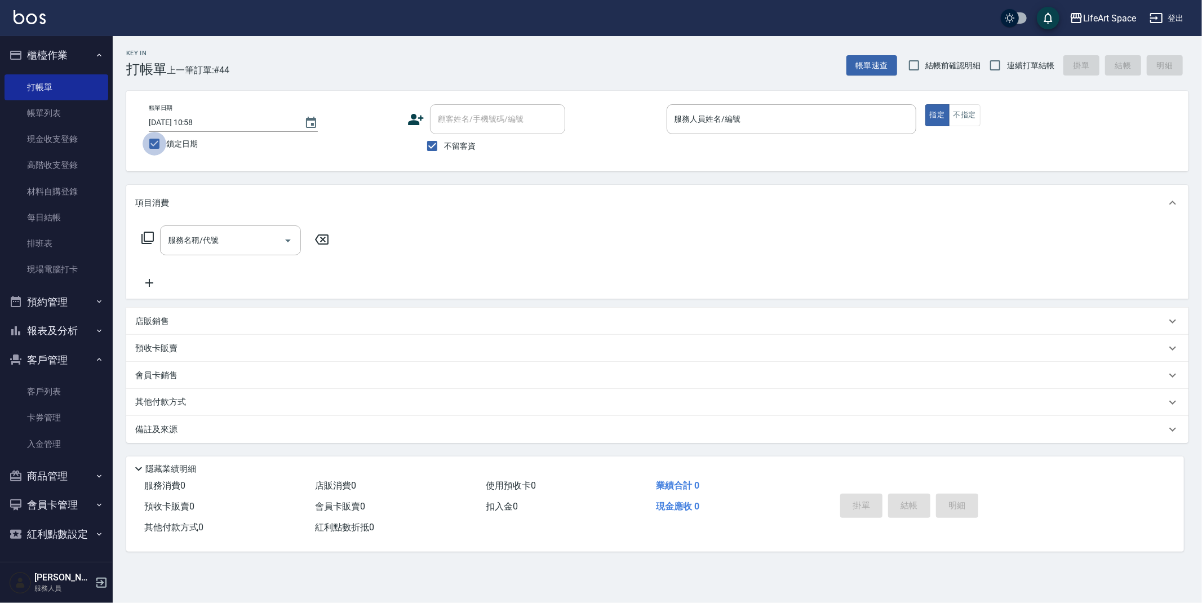
click at [158, 142] on input "鎖定日期" at bounding box center [155, 144] width 24 height 24
checkbox input "false"
type input "[DATE] 12:45"
drag, startPoint x: 435, startPoint y: 141, endPoint x: 443, endPoint y: 125, distance: 18.1
click at [434, 141] on input "不留客資" at bounding box center [432, 146] width 24 height 24
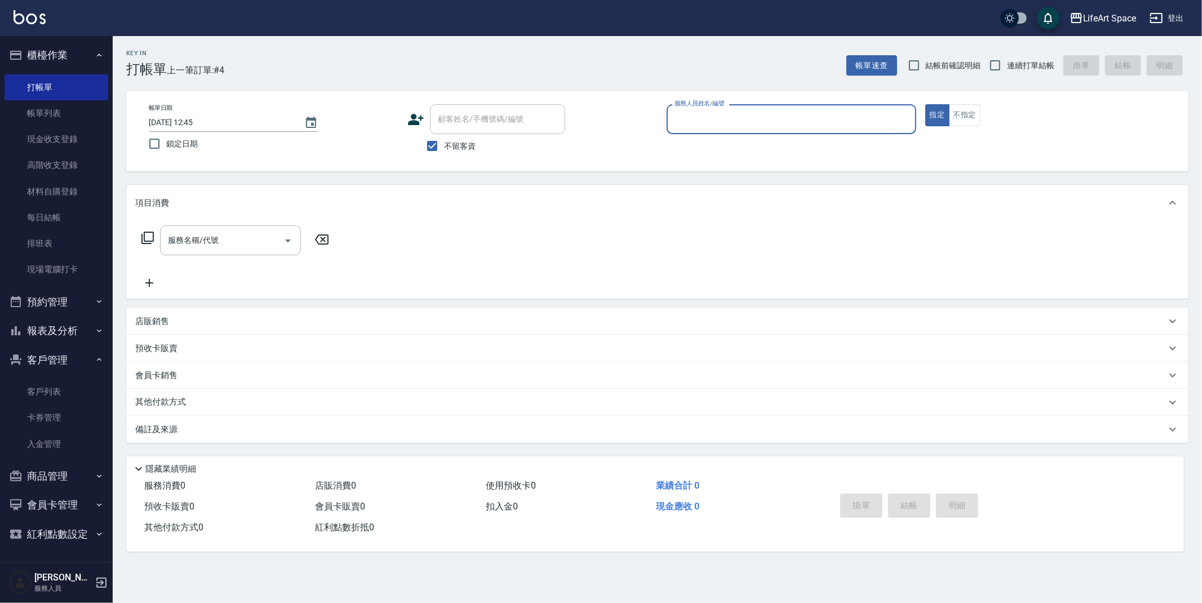
checkbox input "false"
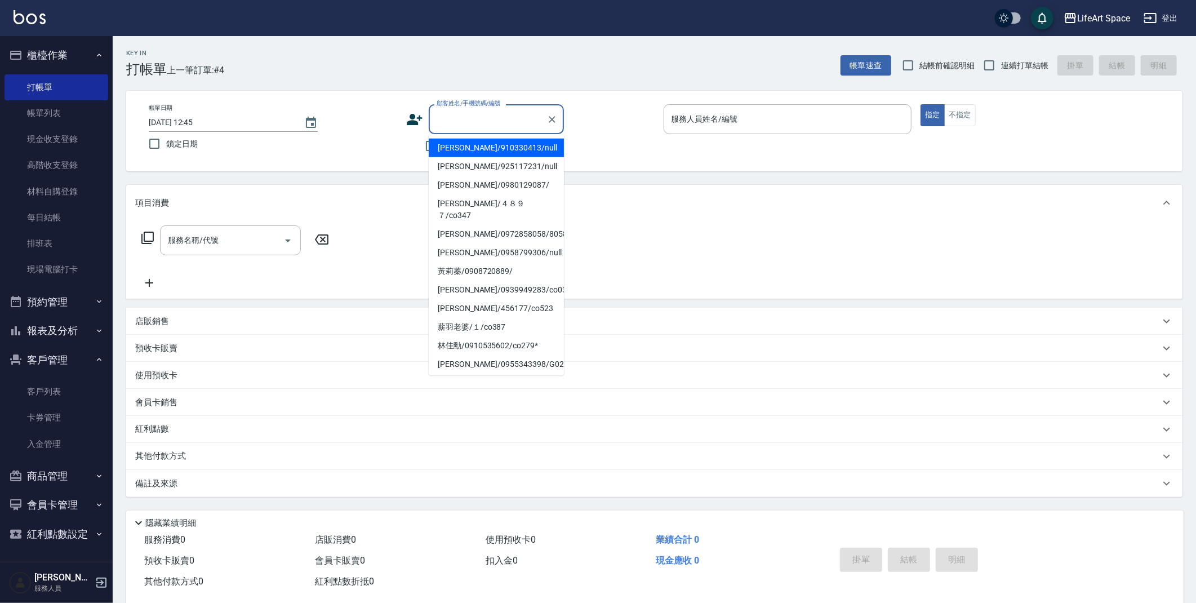
click at [445, 122] on input "顧客姓名/手機號碼/編號" at bounding box center [488, 119] width 108 height 20
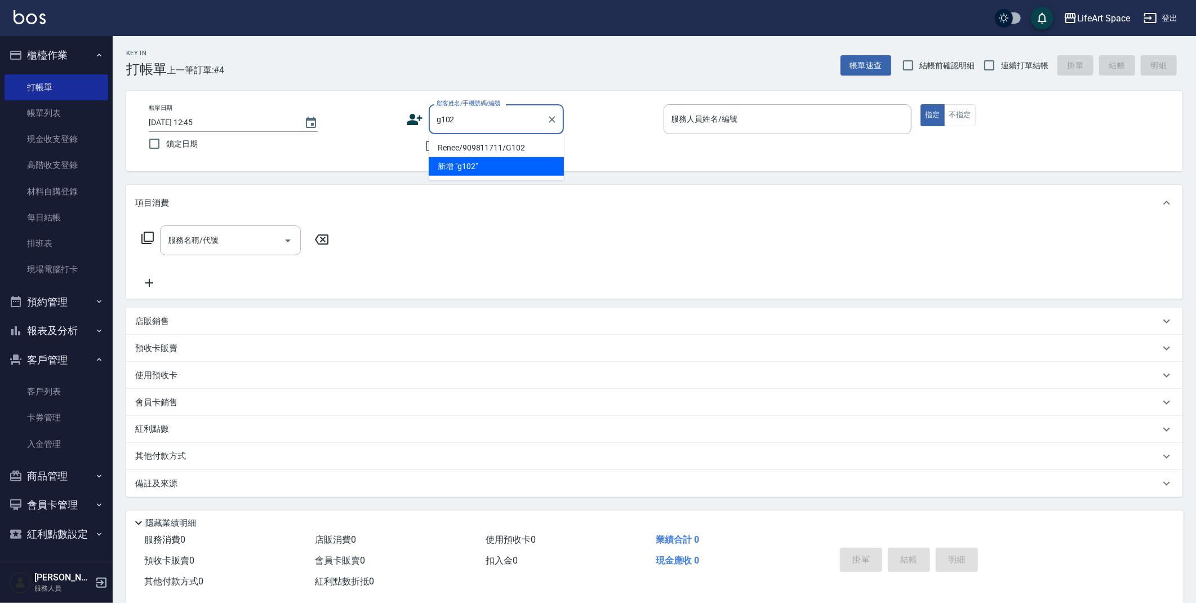
click at [474, 145] on li "Renee/909811711/G102" at bounding box center [496, 148] width 135 height 19
type input "Renee/909811711/G102"
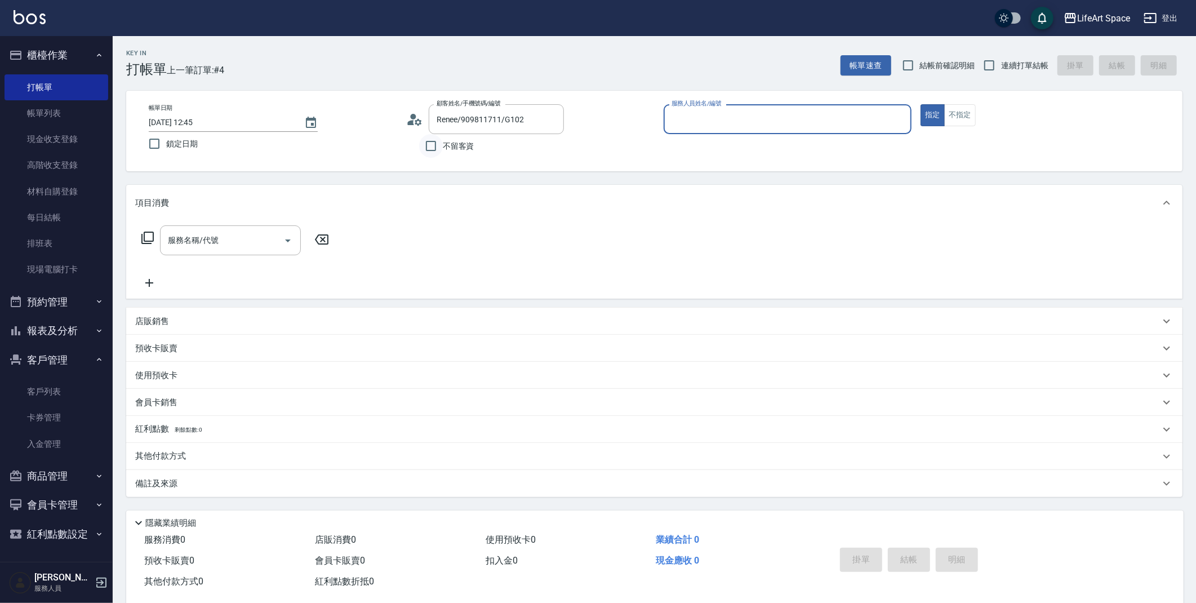
type input "[PERSON_NAME](無代號)"
click at [197, 251] on div "服務名稱/代號" at bounding box center [230, 240] width 141 height 30
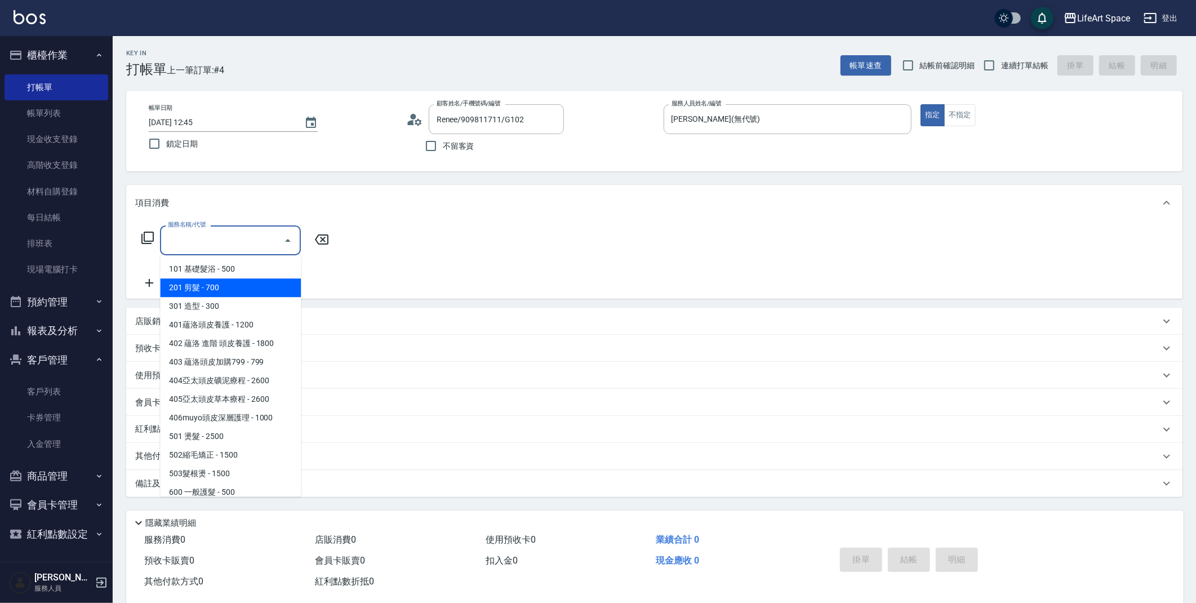
drag, startPoint x: 214, startPoint y: 283, endPoint x: 247, endPoint y: 253, distance: 43.9
click at [214, 282] on span "201 剪髮 - 700" at bounding box center [230, 287] width 141 height 19
type input "201 剪髮(201)"
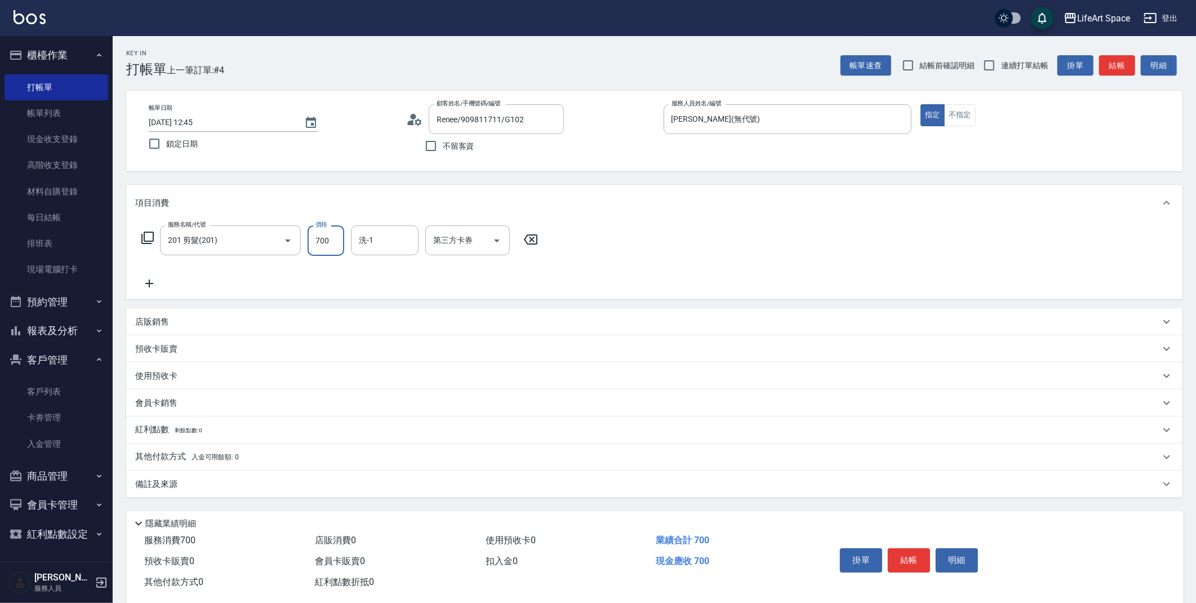
click at [336, 242] on input "700" at bounding box center [326, 240] width 37 height 30
type input "800"
click at [149, 235] on icon at bounding box center [148, 238] width 14 height 14
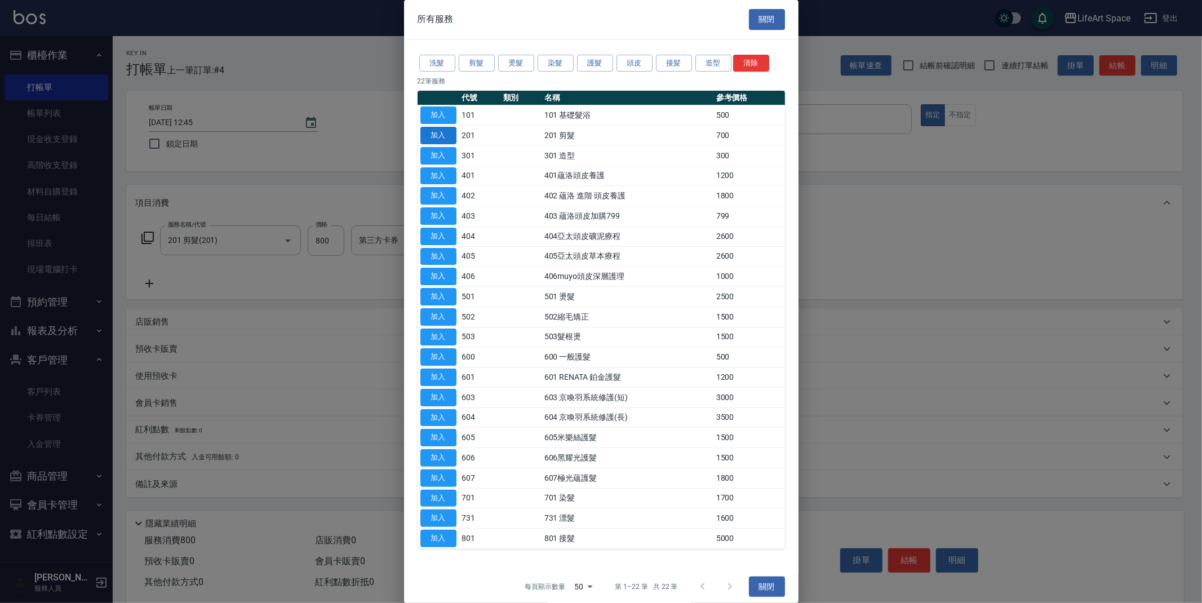
click at [447, 135] on button "加入" at bounding box center [438, 135] width 36 height 17
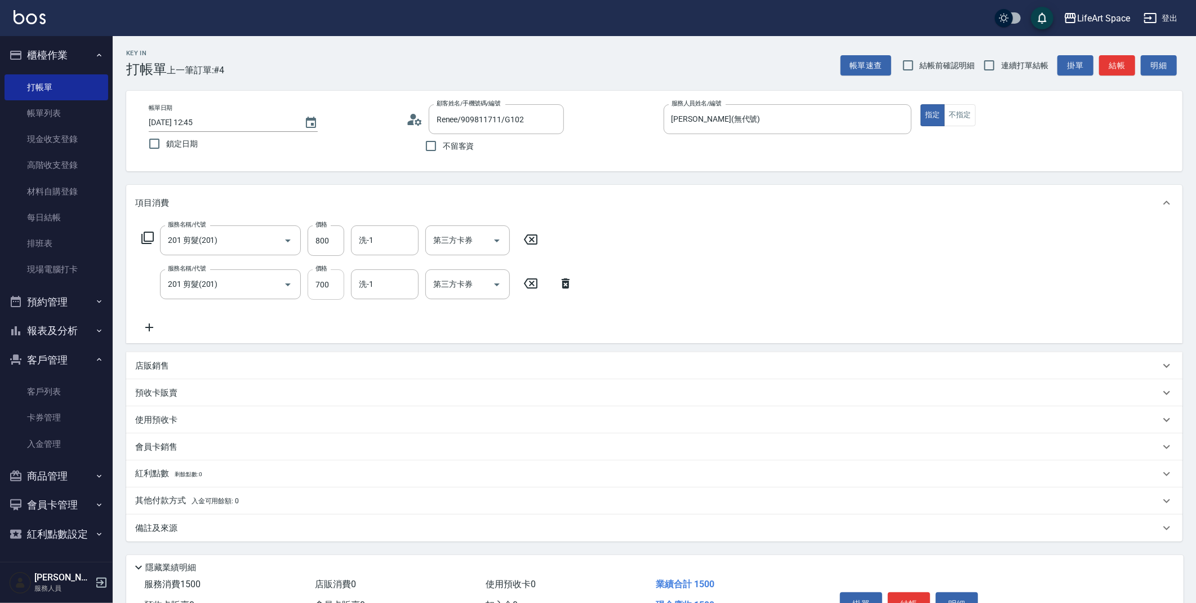
click at [327, 279] on input "700" at bounding box center [326, 284] width 37 height 30
type input "800"
click at [156, 533] on p "備註及來源" at bounding box center [156, 528] width 42 height 12
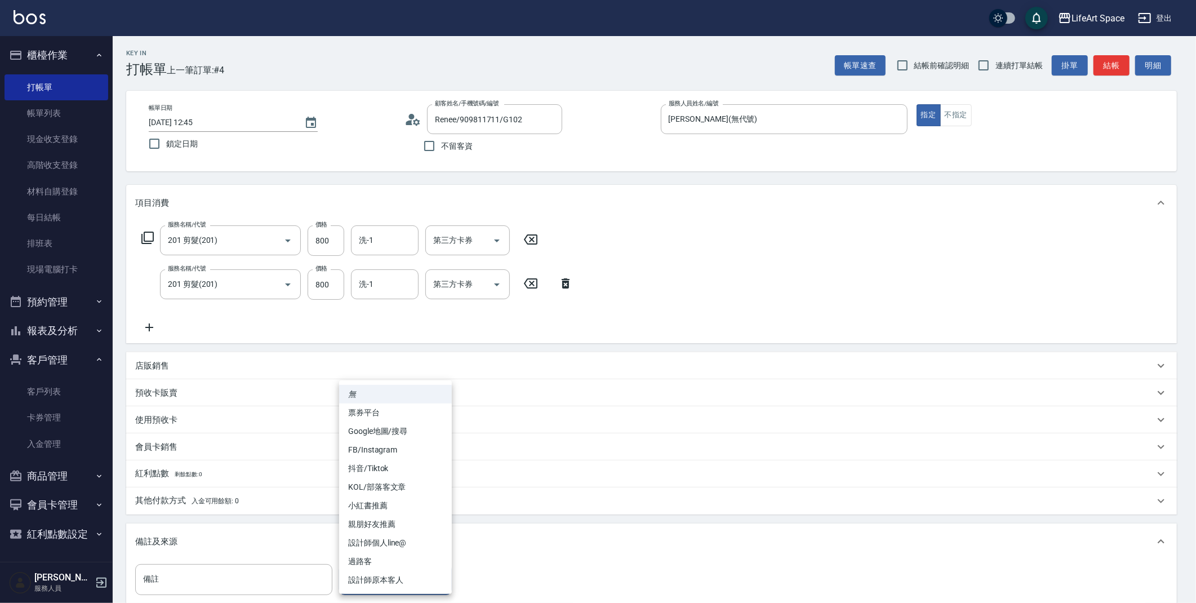
click at [349, 582] on body "LifeArt Space 登出 櫃檯作業 打帳單 帳單列表 現金收支登錄 高階收支登錄 材料自購登錄 每日結帳 排班表 現場電腦打卡 預約管理 預約管理 單…" at bounding box center [598, 370] width 1196 height 740
click at [363, 589] on ul "無 票券平台 Google地圖/搜尋 FB/Instagram 抖音/Tiktok KOL/部落客文章 小紅書推薦 親朋好友推薦 設計師個人line@ 過路客…" at bounding box center [395, 486] width 113 height 213
click at [364, 586] on li "設計師原本客人" at bounding box center [395, 580] width 113 height 19
type input "設計師原本客人"
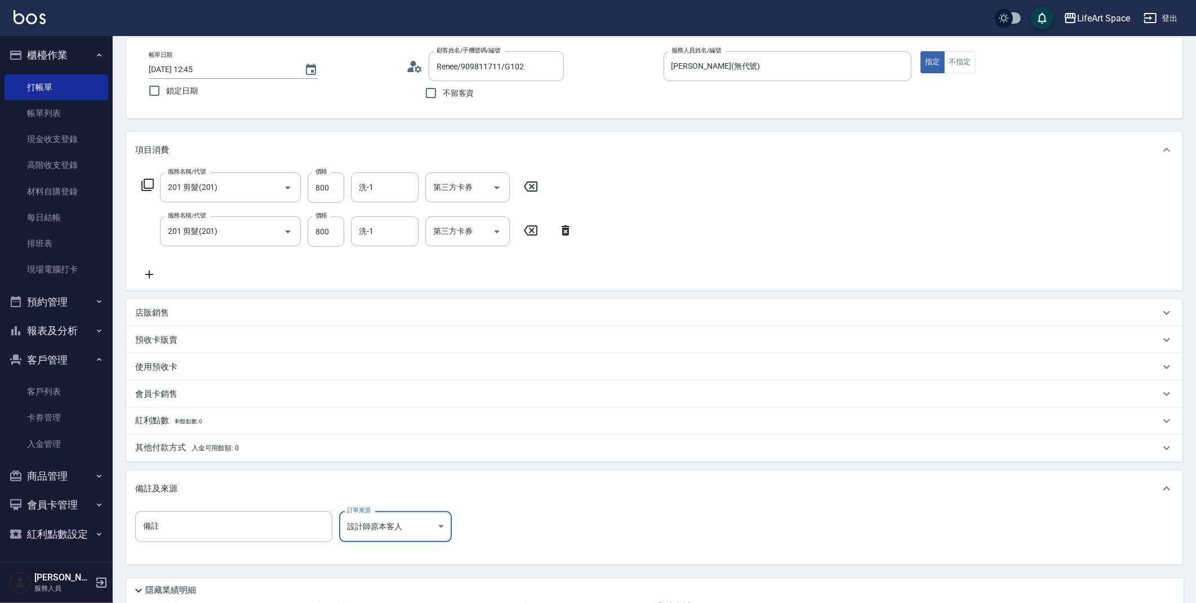
scroll to position [140, 0]
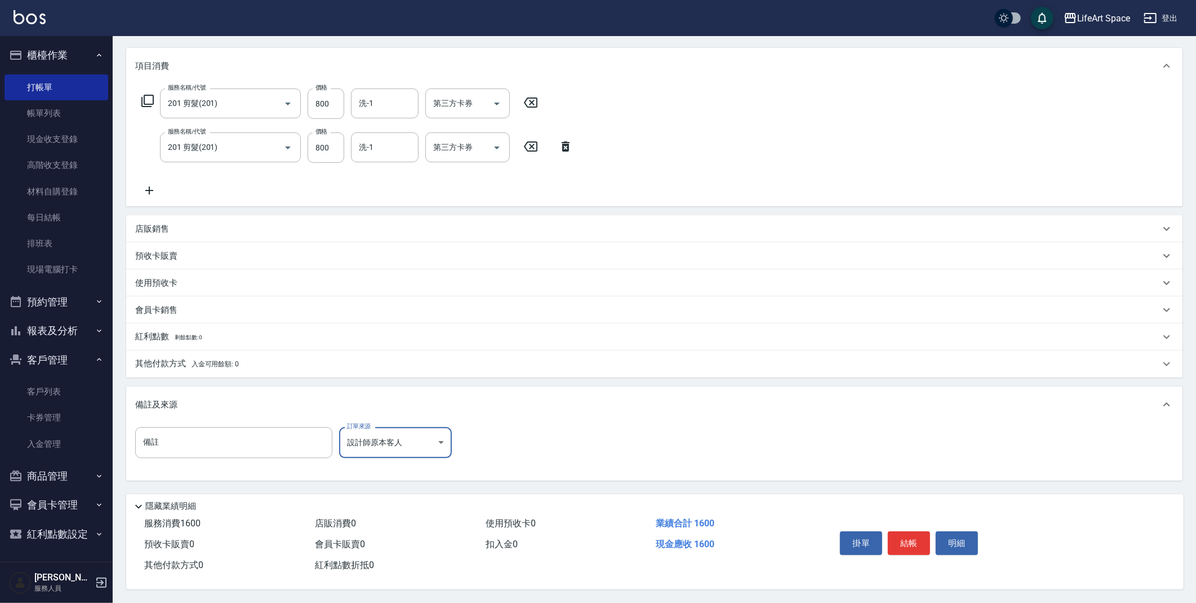
click at [917, 537] on button "結帳" at bounding box center [909, 543] width 42 height 24
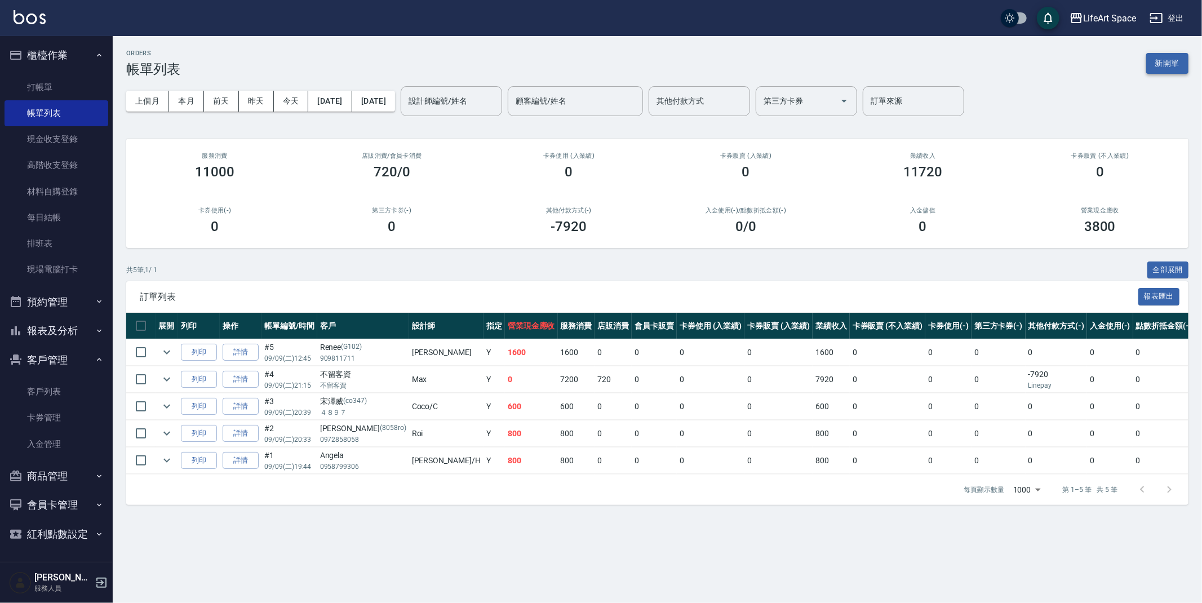
click at [1148, 62] on button "新開單" at bounding box center [1167, 63] width 42 height 21
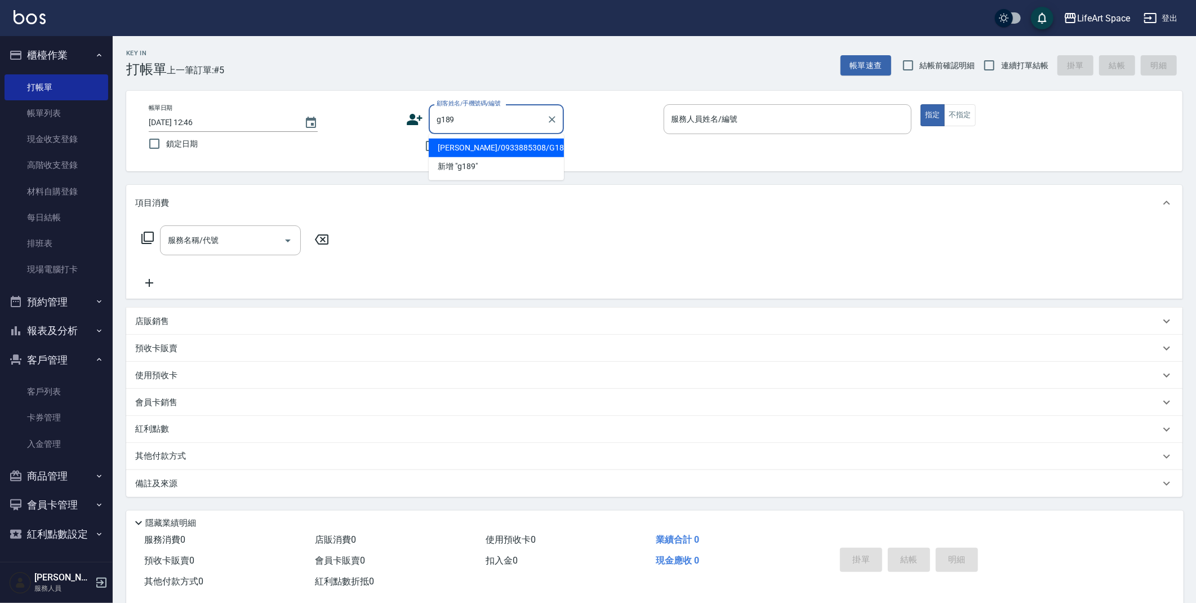
click at [477, 153] on li "[PERSON_NAME]/0933885308/G189" at bounding box center [496, 148] width 135 height 19
type input "[PERSON_NAME]/0933885308/G189"
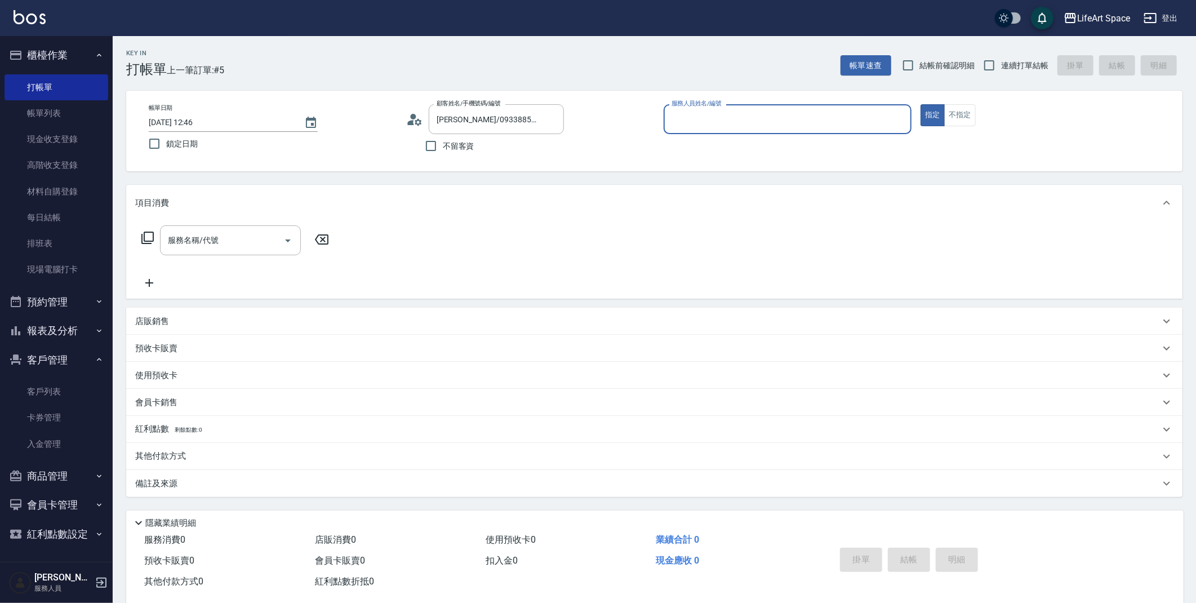
type input "[PERSON_NAME](無代號)"
click at [185, 122] on input "[DATE] 12:46" at bounding box center [221, 122] width 144 height 19
type input "[DATE] 12:46"
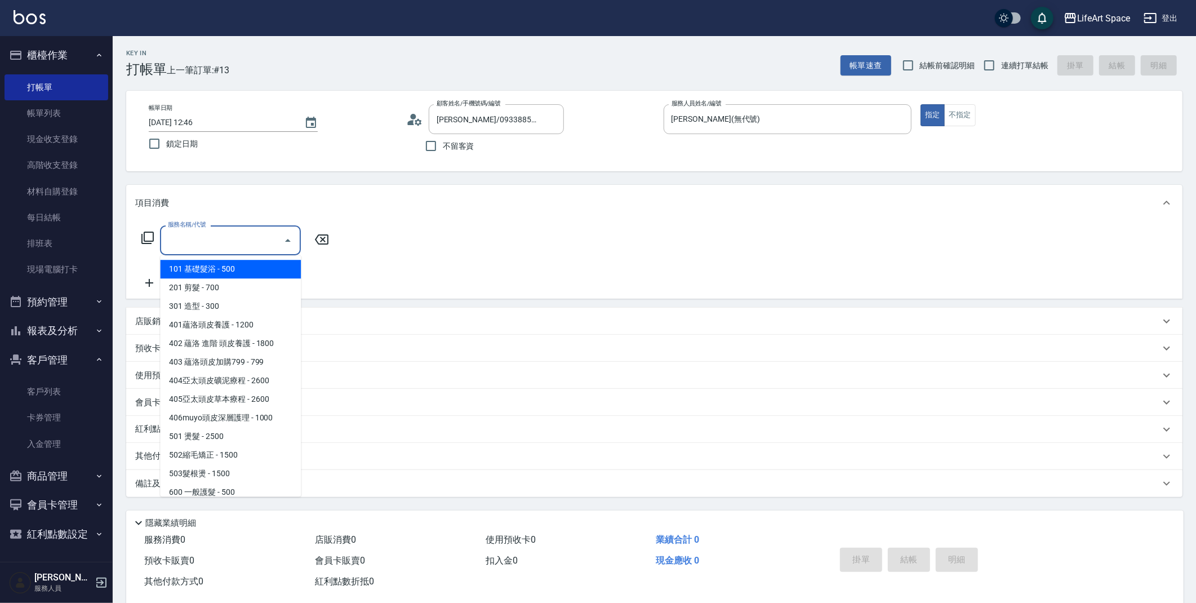
click at [201, 250] on input "服務名稱/代號" at bounding box center [222, 240] width 114 height 20
click at [230, 281] on span "201 剪髮 - 700" at bounding box center [230, 287] width 141 height 19
type input "201 剪髮(201)"
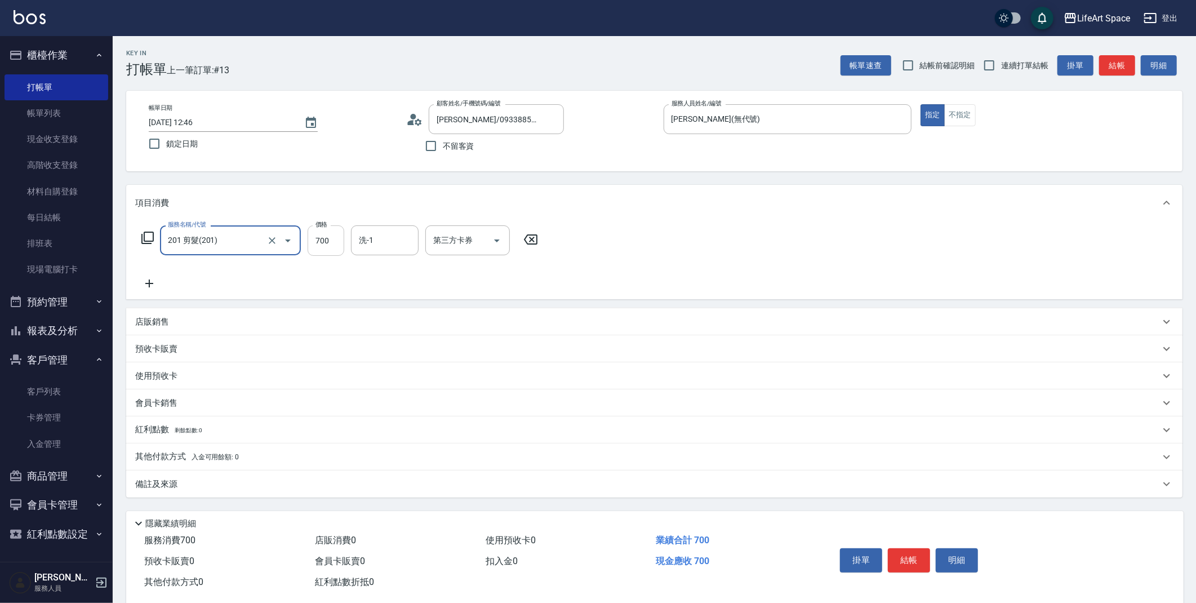
click at [320, 241] on input "700" at bounding box center [326, 240] width 37 height 30
type input "900"
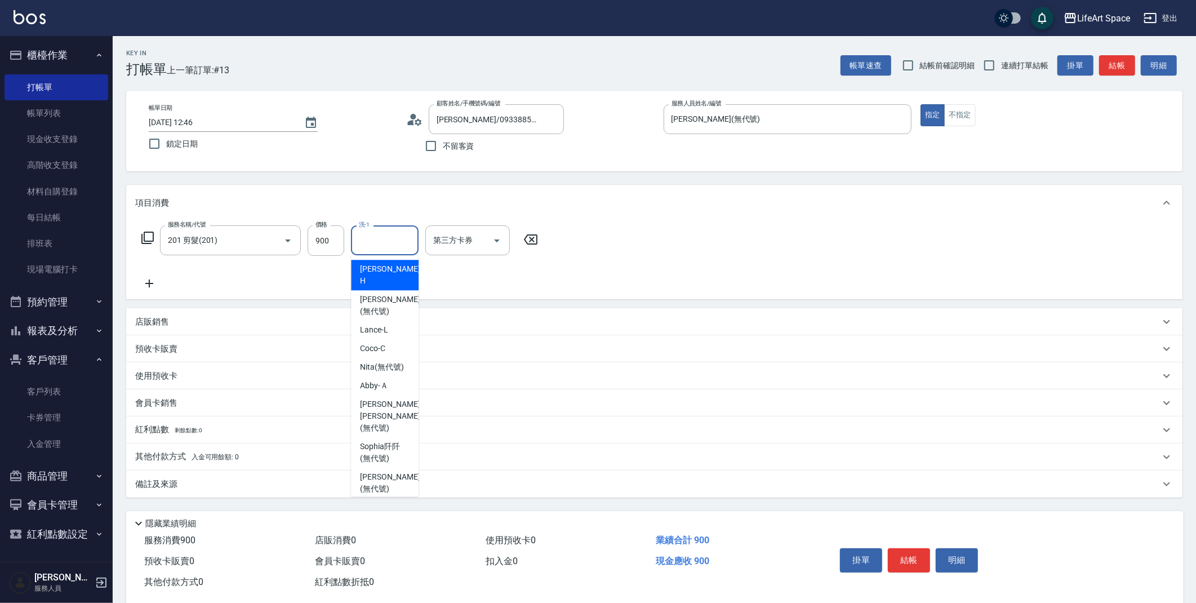
click at [409, 243] on input "洗-1" at bounding box center [384, 240] width 57 height 20
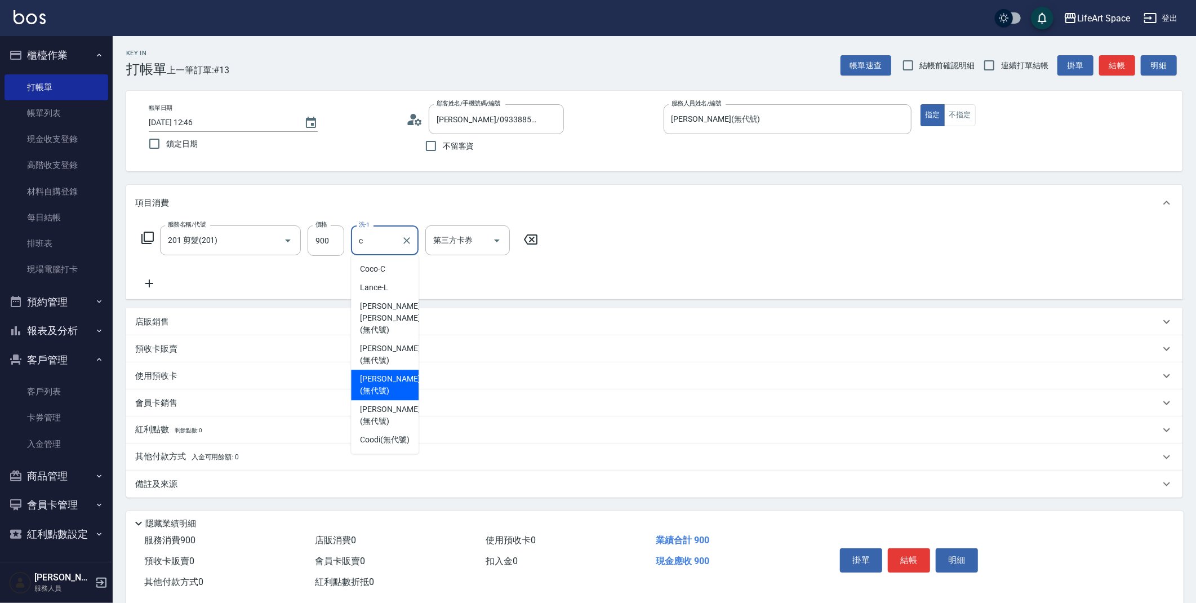
click at [384, 373] on span "[PERSON_NAME] (無代號)" at bounding box center [390, 385] width 60 height 24
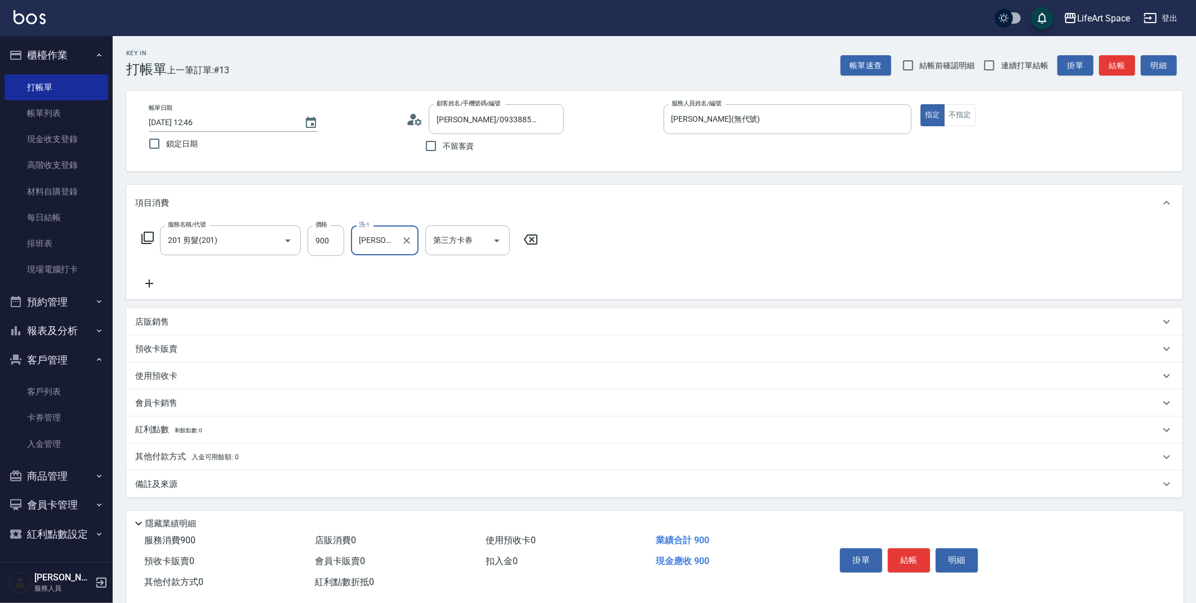
type input "[PERSON_NAME](無代號)"
click at [222, 480] on div "備註及來源" at bounding box center [647, 484] width 1025 height 12
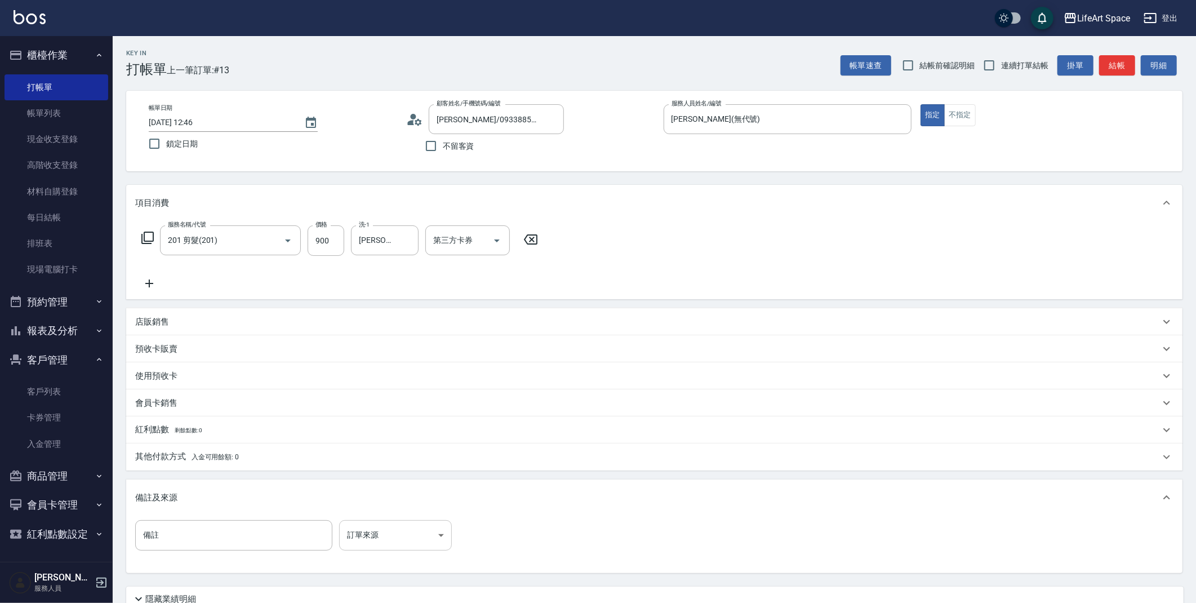
click at [368, 527] on body "LifeArt Space 登出 櫃檯作業 打帳單 帳單列表 現金收支登錄 高階收支登錄 材料自購登錄 每日結帳 排班表 現場電腦打卡 預約管理 預約管理 單…" at bounding box center [598, 347] width 1196 height 695
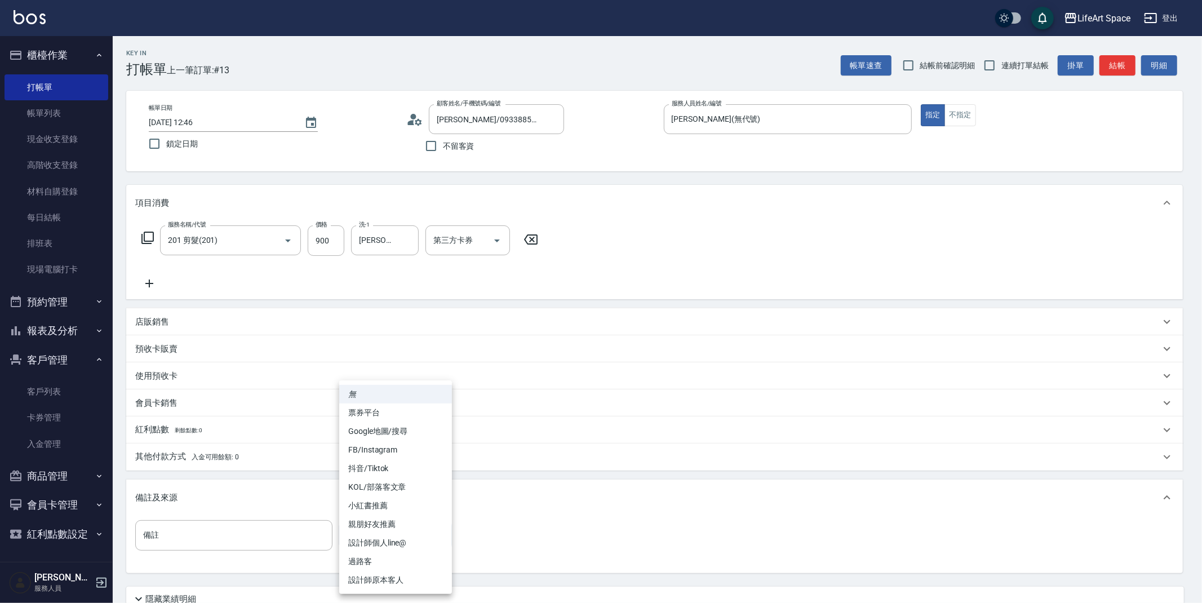
click at [368, 584] on li "設計師原本客人" at bounding box center [395, 580] width 113 height 19
type input "設計師原本客人"
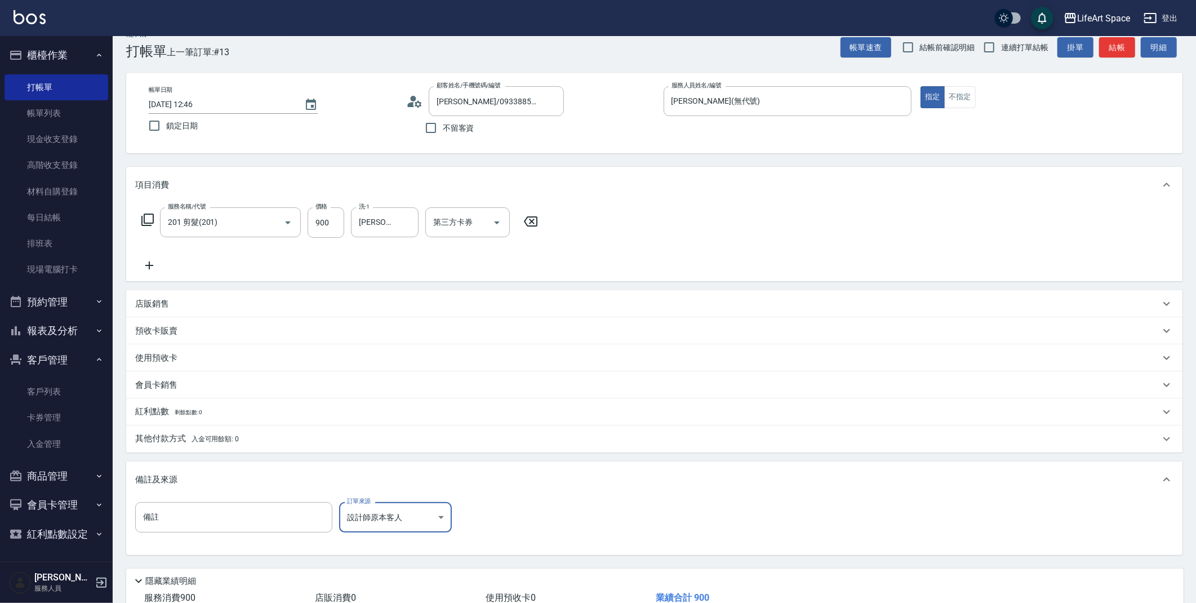
scroll to position [19, 0]
click at [1118, 44] on button "結帳" at bounding box center [1117, 47] width 36 height 21
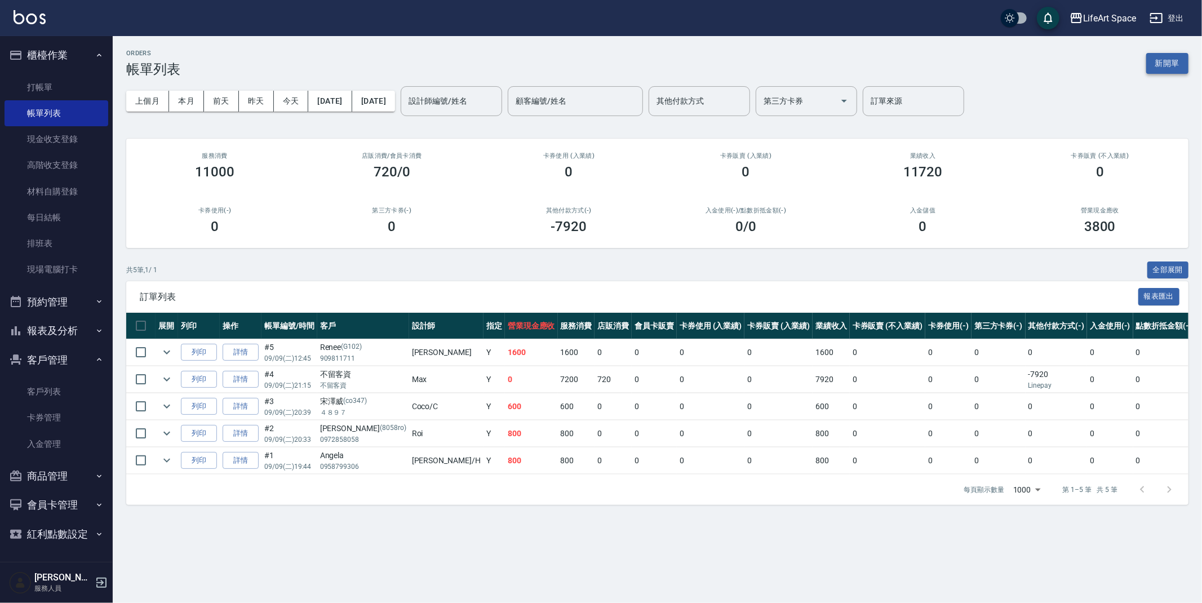
click at [1147, 59] on button "新開單" at bounding box center [1167, 63] width 42 height 21
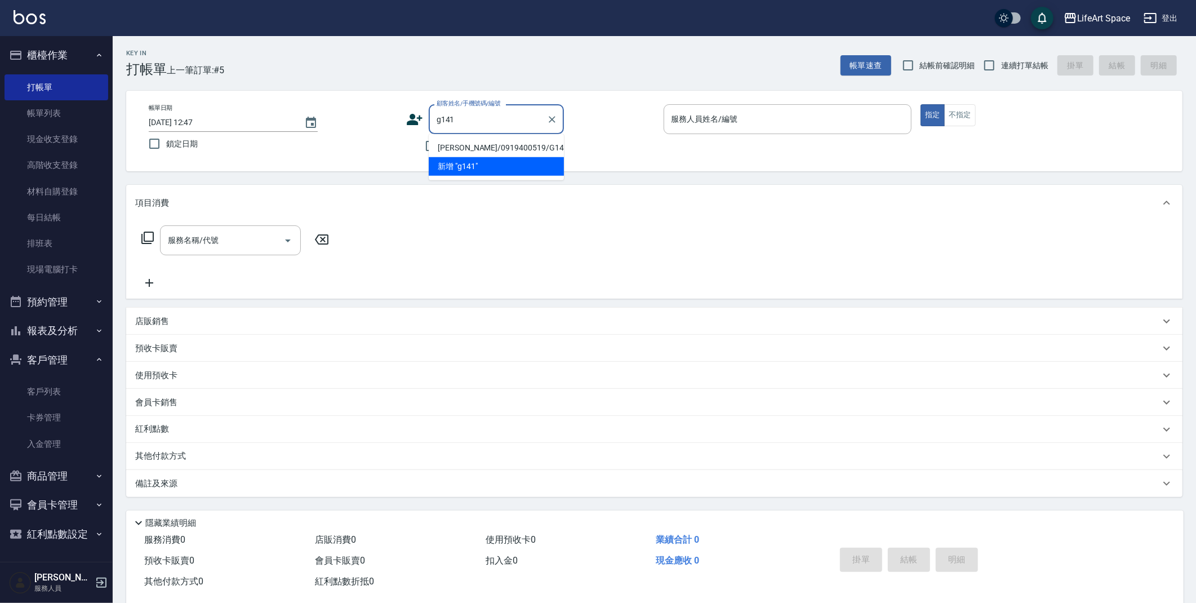
click at [465, 146] on li "[PERSON_NAME]/0919400519/G141" at bounding box center [496, 148] width 135 height 19
type input "[PERSON_NAME]/0919400519/G141"
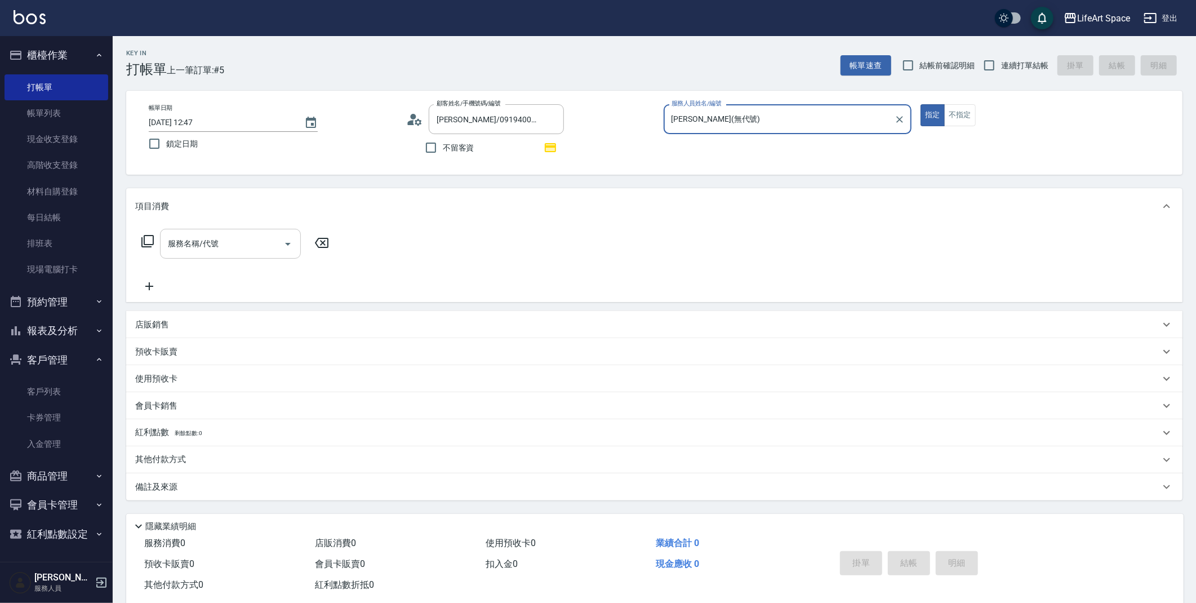
type input "[PERSON_NAME](無代號)"
click at [239, 234] on input "服務名稱/代號" at bounding box center [222, 244] width 114 height 20
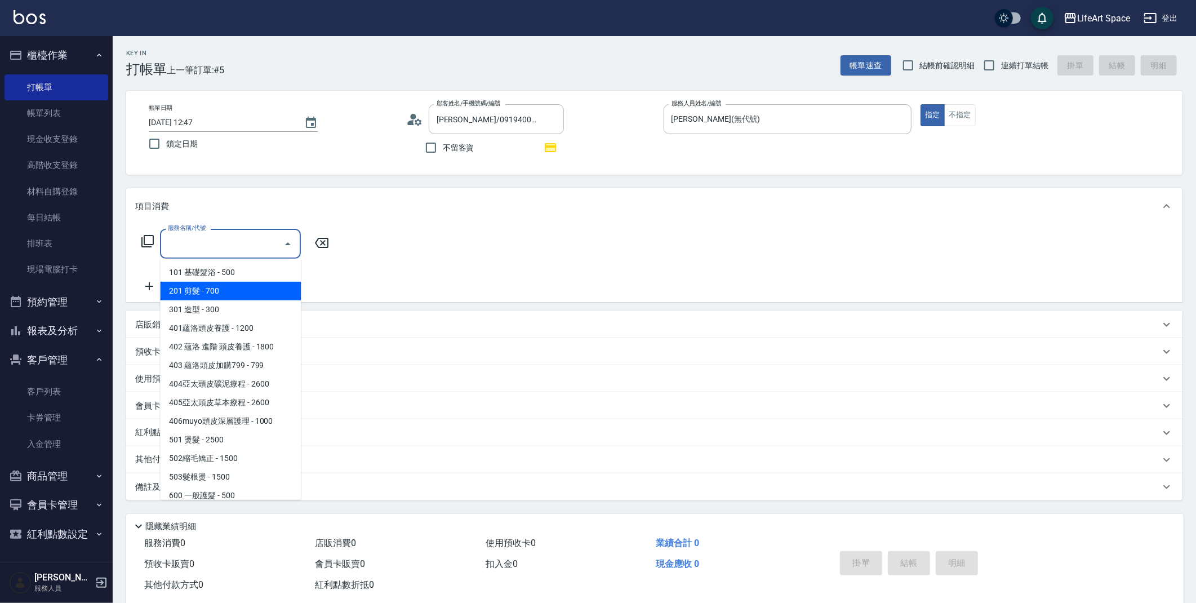
drag, startPoint x: 243, startPoint y: 289, endPoint x: 330, endPoint y: 268, distance: 89.4
click at [242, 288] on span "201 剪髮 - 700" at bounding box center [230, 291] width 141 height 19
type input "201 剪髮(201)"
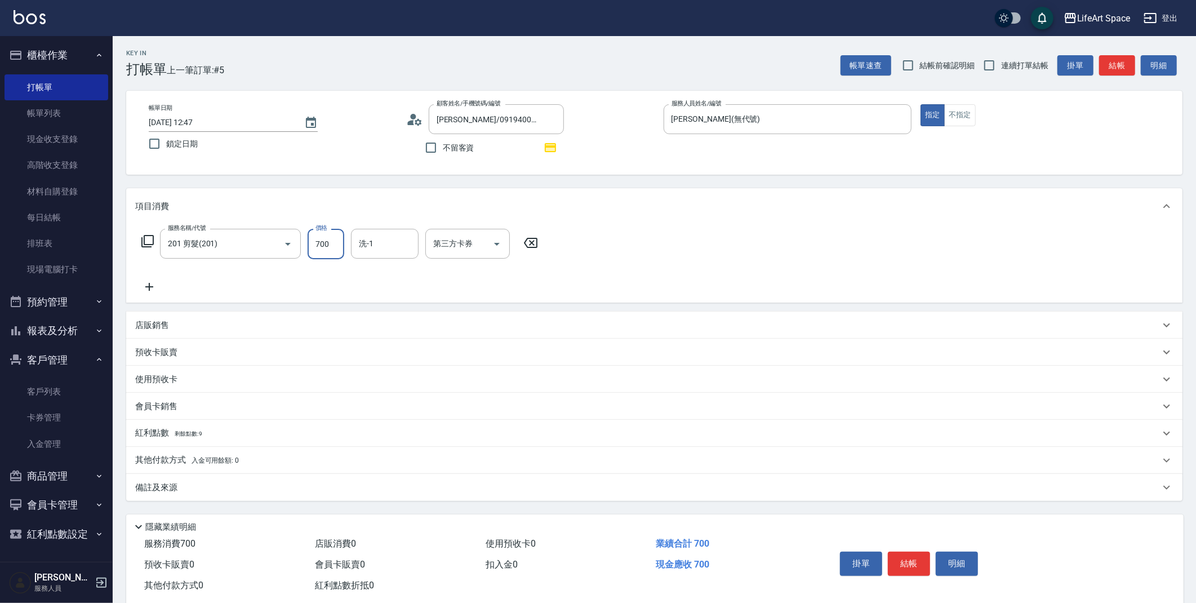
click at [323, 242] on input "700" at bounding box center [326, 244] width 37 height 30
type input "720"
click at [350, 246] on div "服務名稱/代號 201 剪髮(201) 服務名稱/代號 價格 720 價格 洗-1 洗-1 第三方卡券 第三方卡券" at bounding box center [340, 244] width 410 height 30
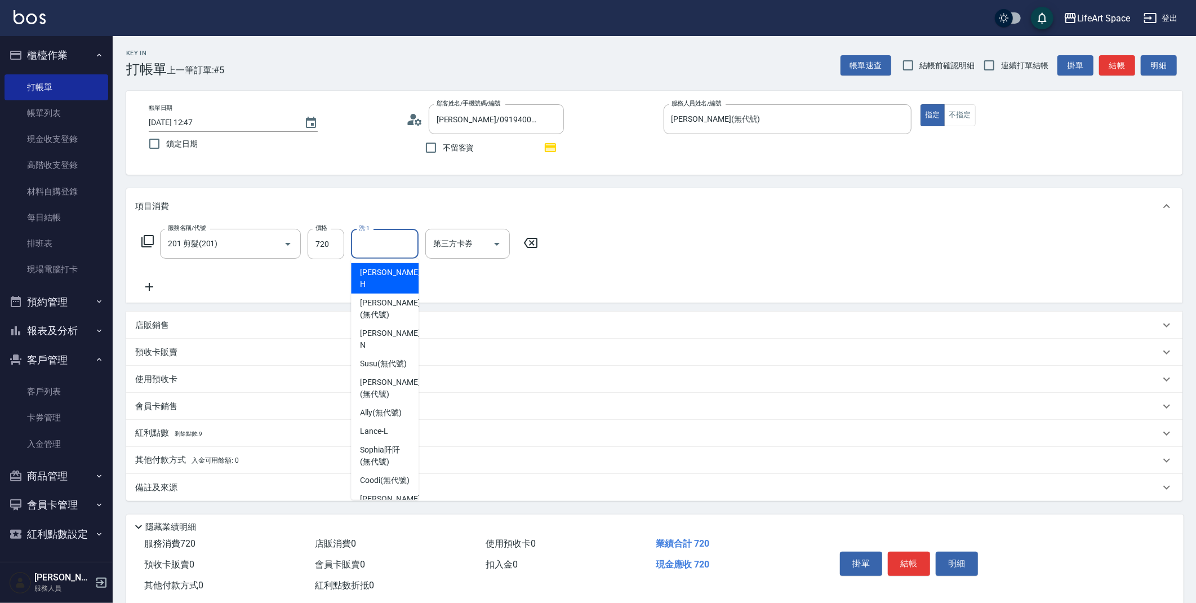
click at [358, 245] on input "洗-1" at bounding box center [384, 244] width 57 height 20
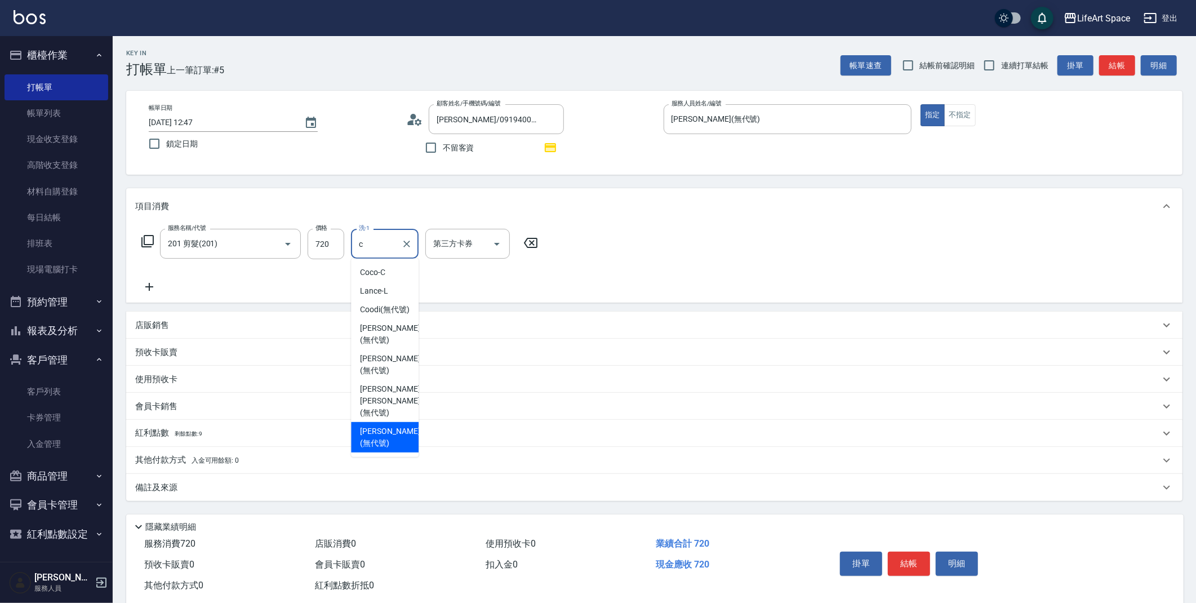
click at [376, 422] on div "[PERSON_NAME] (無代號)" at bounding box center [385, 437] width 68 height 30
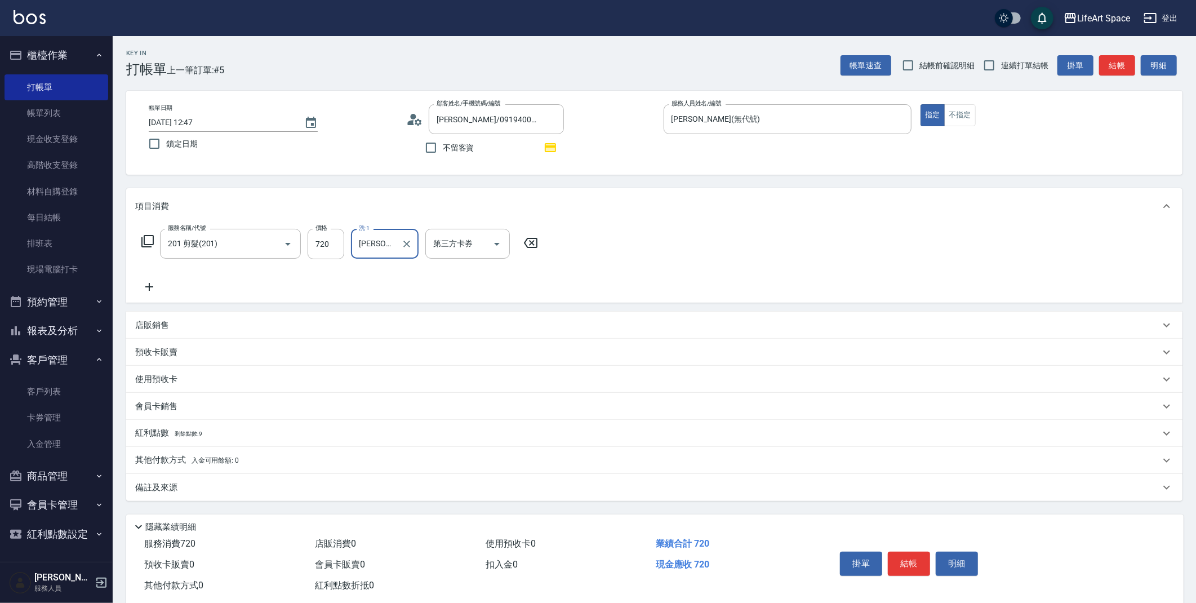
type input "[PERSON_NAME](無代號)"
drag, startPoint x: 175, startPoint y: 497, endPoint x: 184, endPoint y: 496, distance: 8.5
click at [175, 496] on div "備註及來源" at bounding box center [654, 487] width 1056 height 27
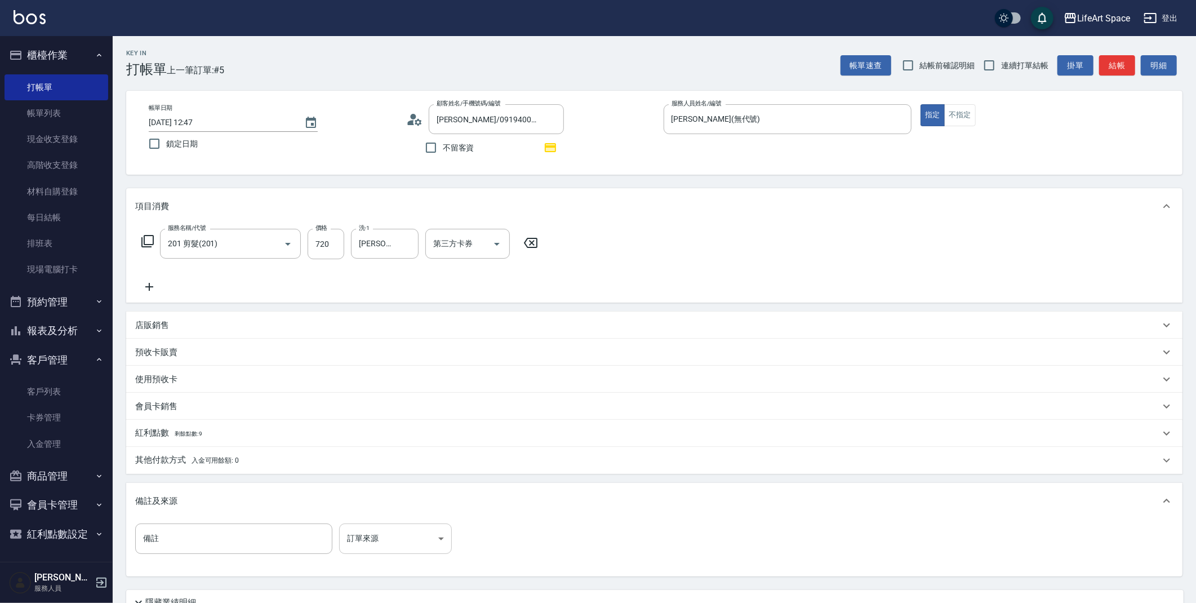
click at [435, 550] on body "LifeArt Space 登出 櫃檯作業 打帳單 帳單列表 現金收支登錄 高階收支登錄 材料自購登錄 每日結帳 排班表 現場電腦打卡 預約管理 預約管理 單…" at bounding box center [598, 349] width 1196 height 699
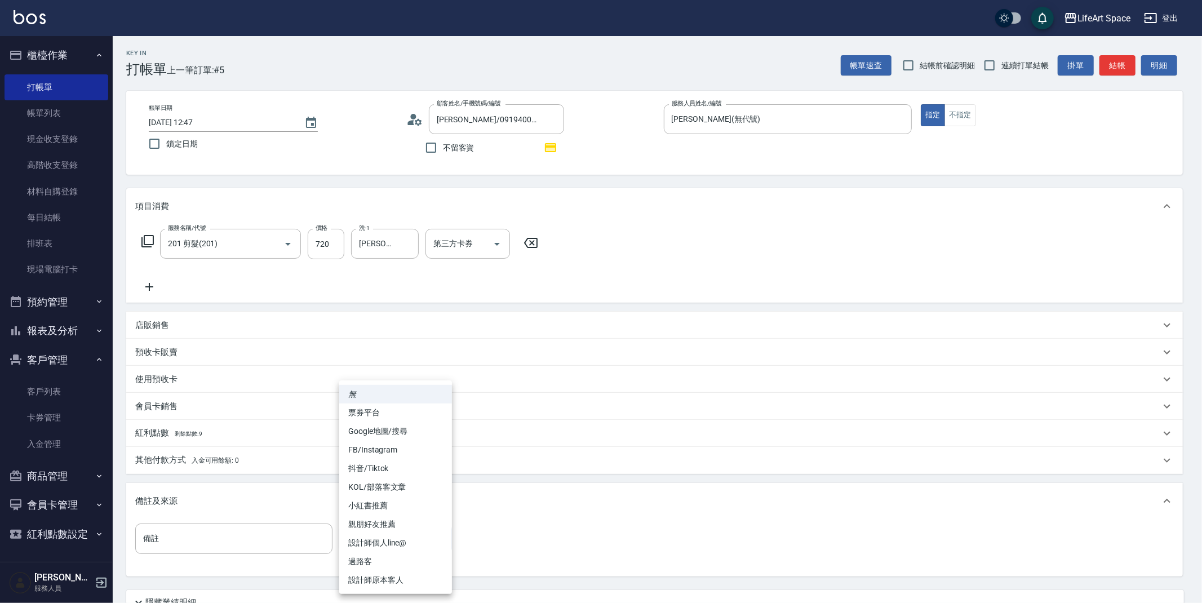
click at [399, 586] on li "設計師原本客人" at bounding box center [395, 580] width 113 height 19
type input "設計師原本客人"
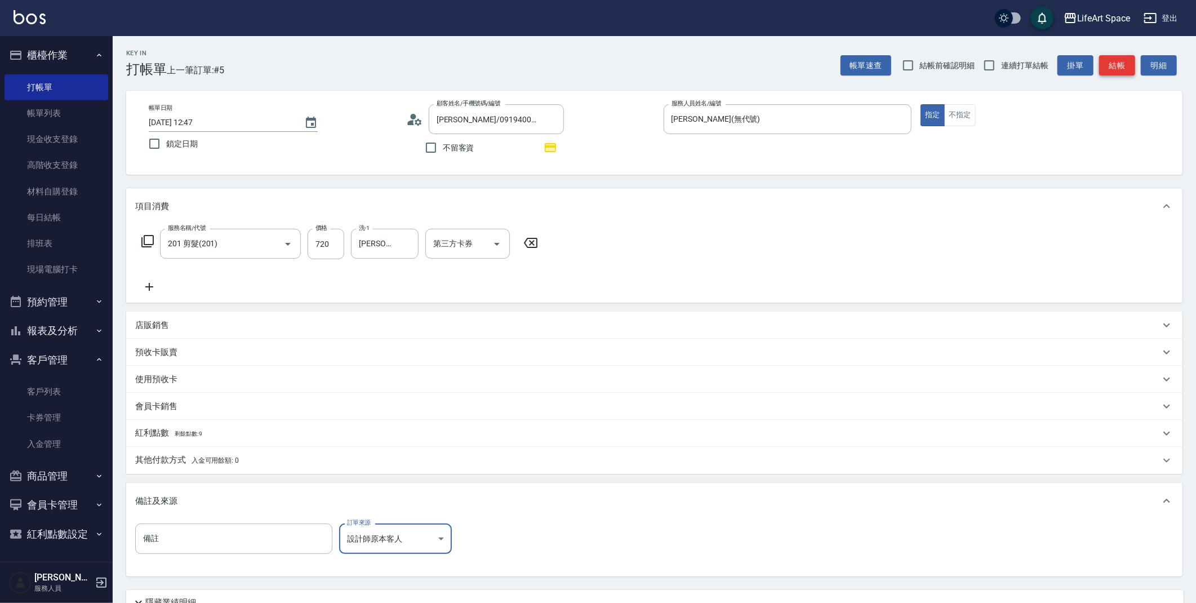
click at [1120, 64] on button "結帳" at bounding box center [1117, 65] width 36 height 21
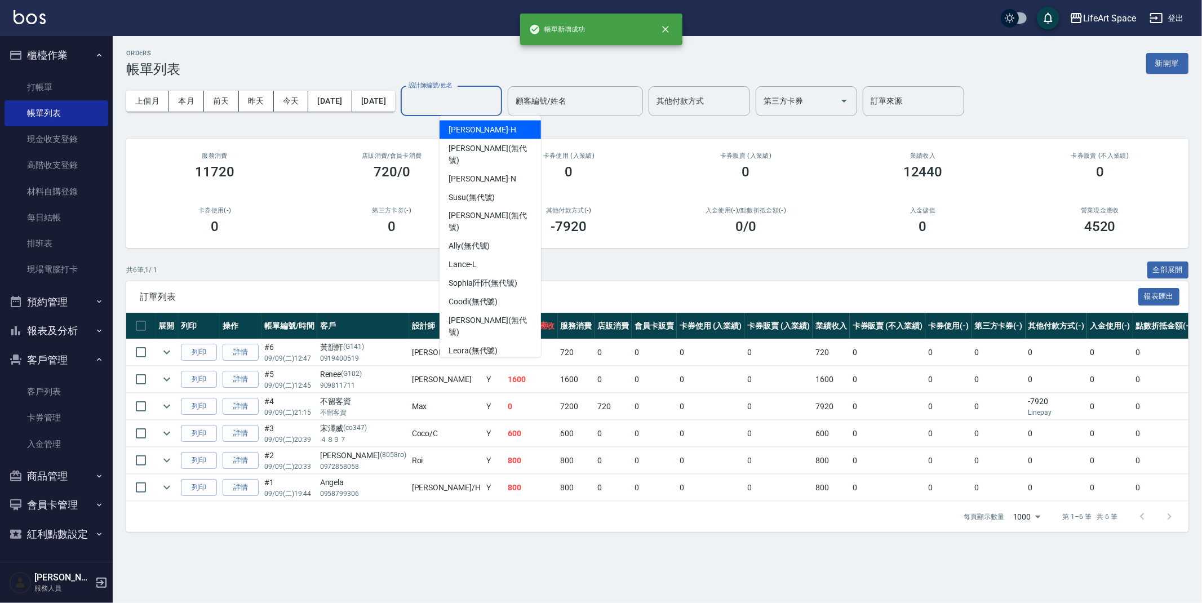
click at [487, 98] on input "設計師編號/姓名" at bounding box center [451, 101] width 91 height 20
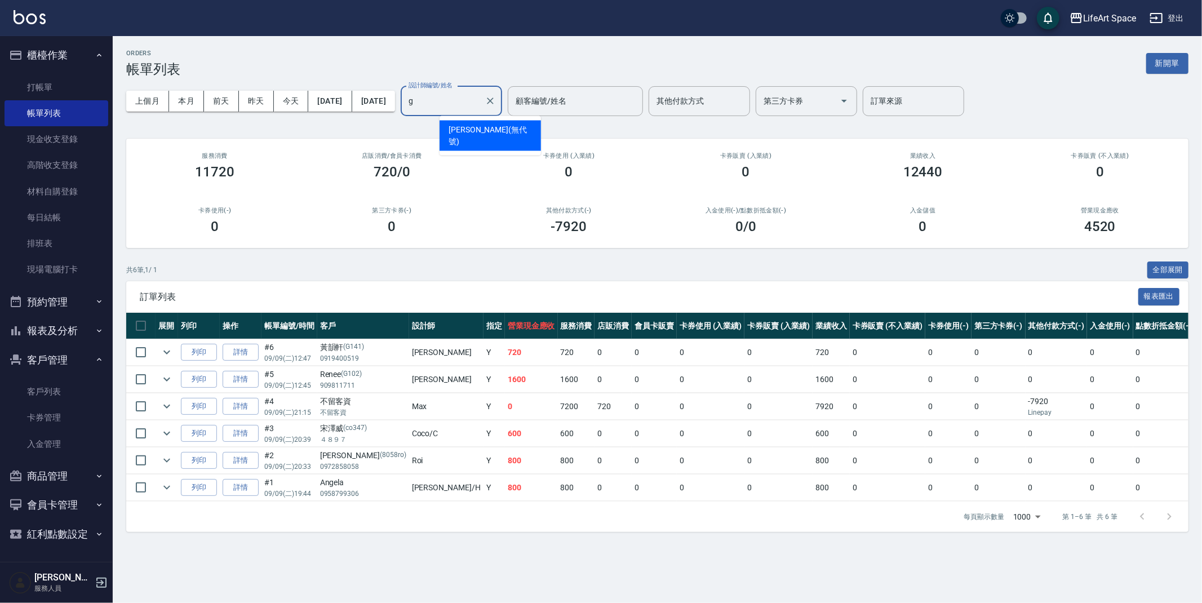
click at [470, 126] on span "[PERSON_NAME] (無代號)" at bounding box center [489, 136] width 83 height 24
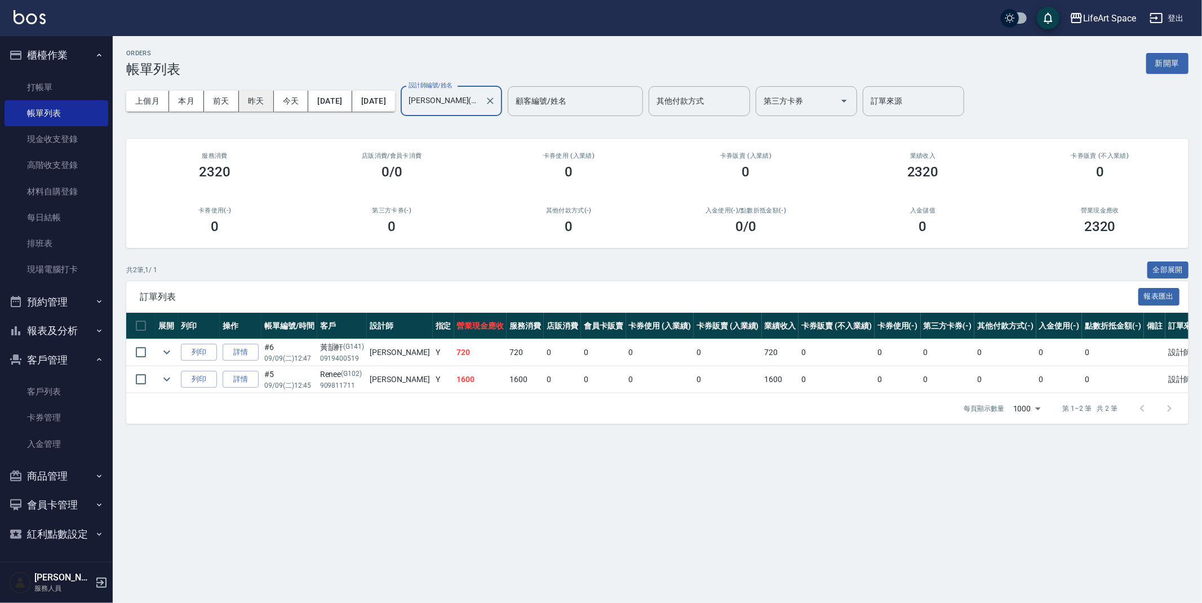
type input "[PERSON_NAME](無代號)"
click at [247, 97] on button "昨天" at bounding box center [256, 101] width 35 height 21
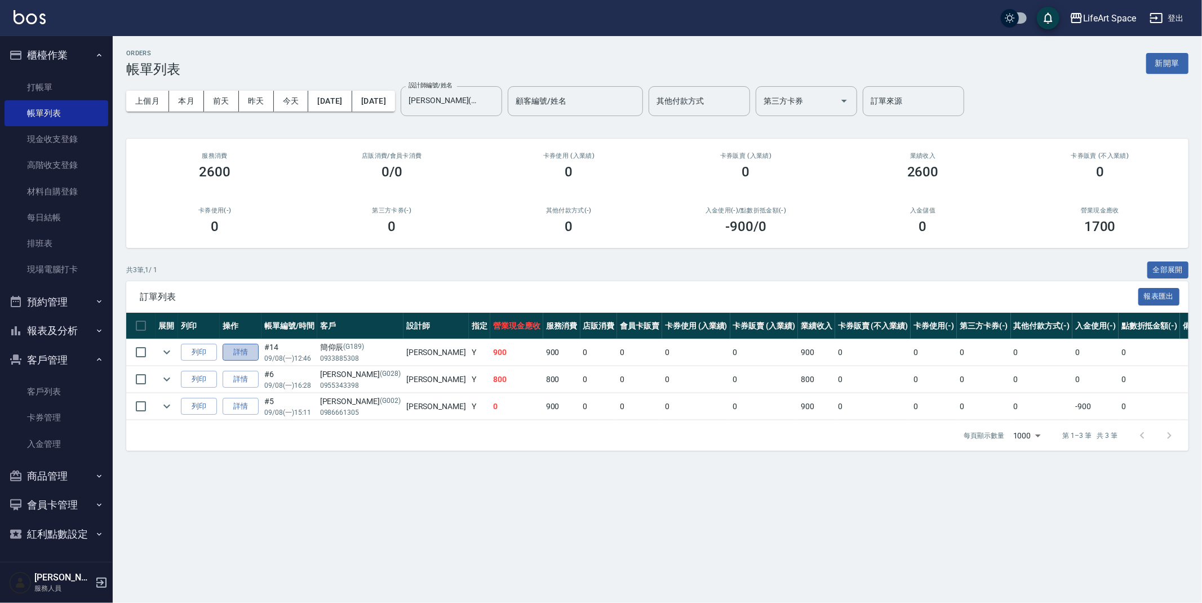
click at [236, 350] on link "詳情" at bounding box center [241, 352] width 36 height 17
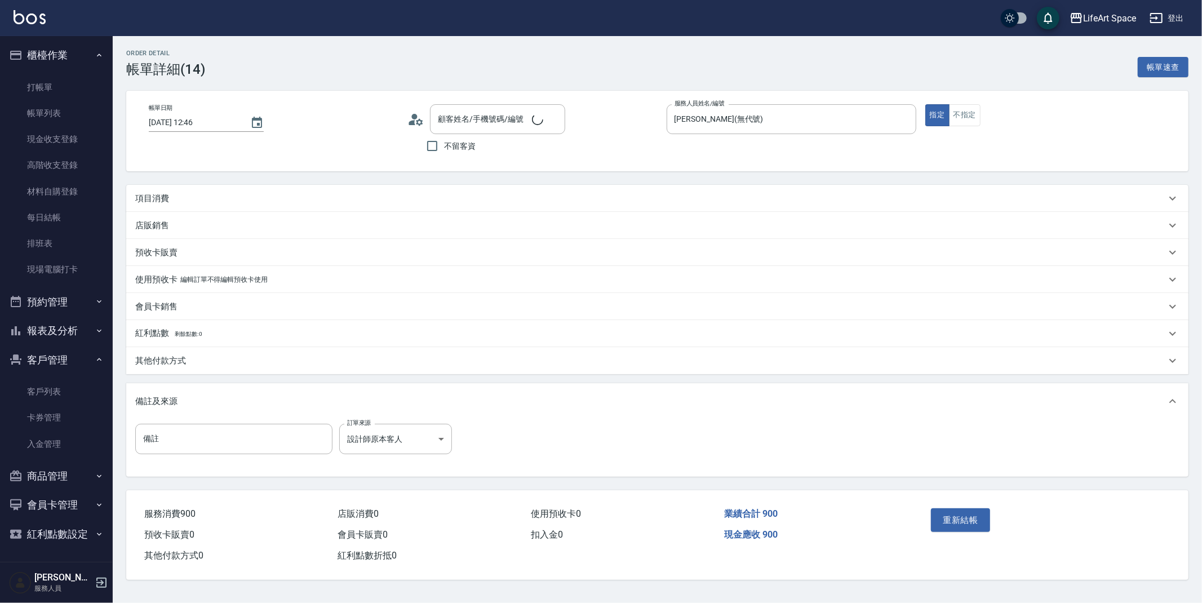
type input "[DATE] 12:46"
type input "[PERSON_NAME](無代號)"
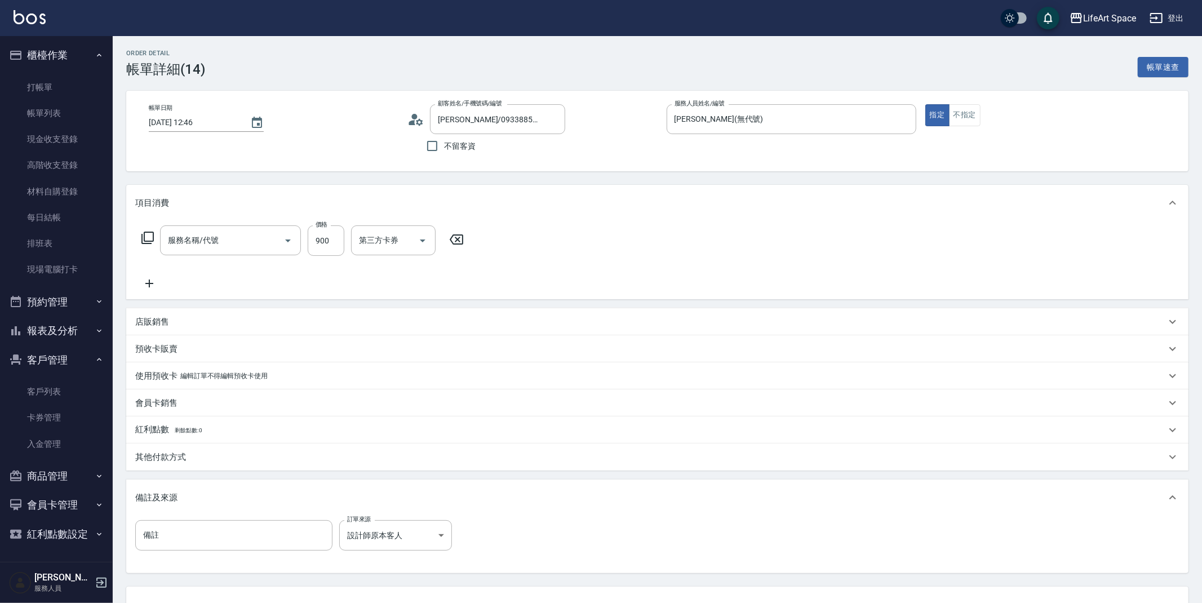
type input "[PERSON_NAME]/0933885308/G189"
type input "201 剪髮(201)"
click at [188, 120] on input "[DATE] 12:46" at bounding box center [194, 122] width 90 height 19
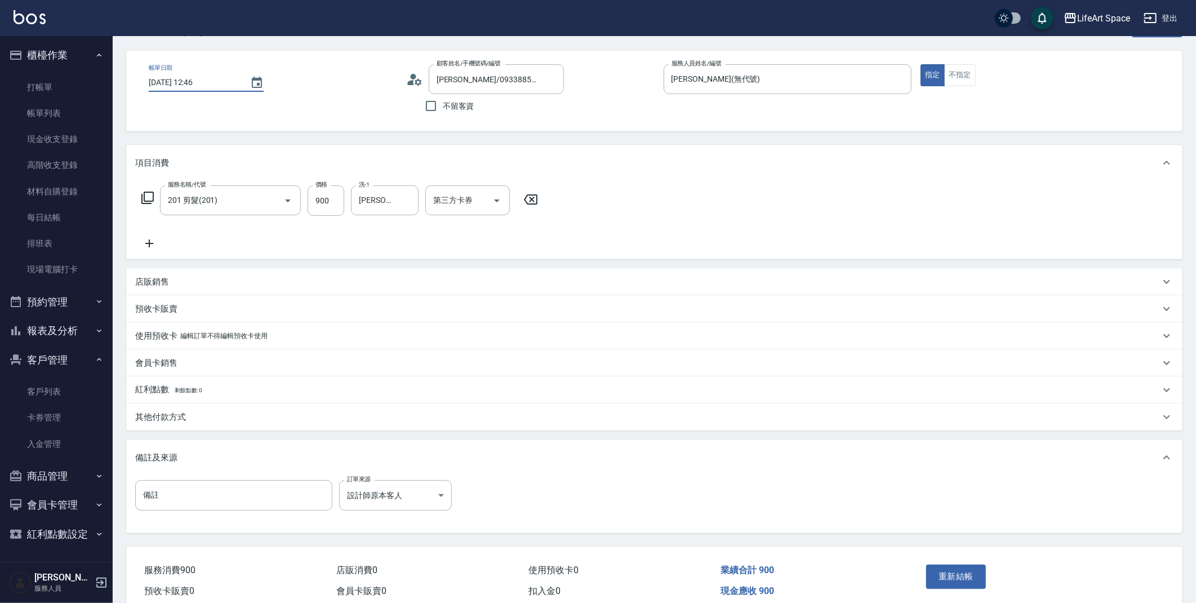
scroll to position [91, 0]
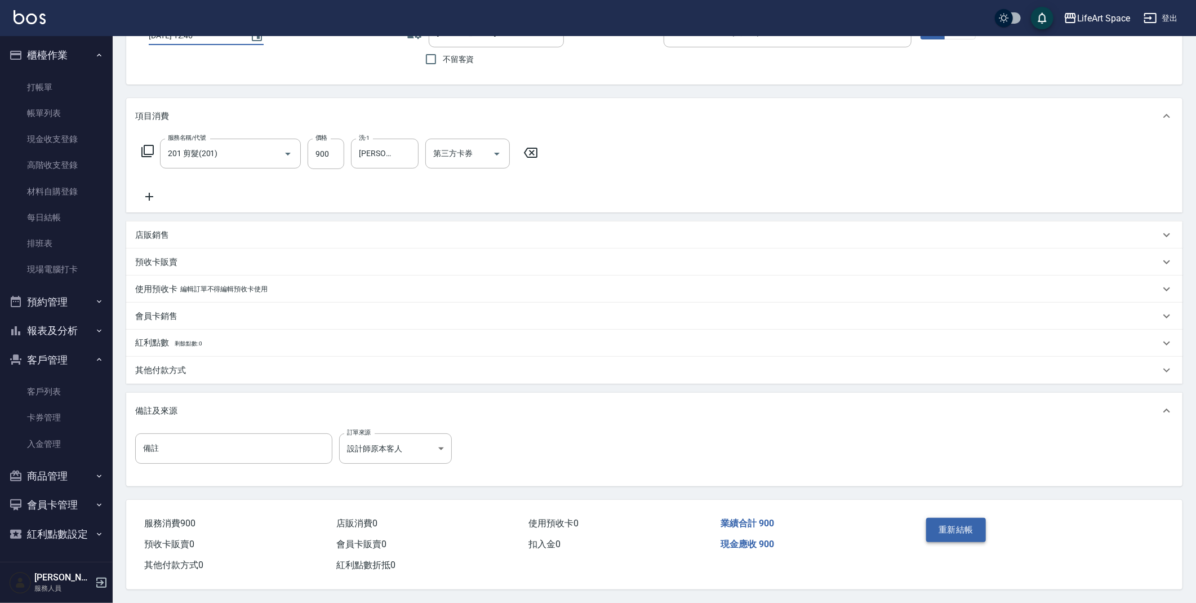
type input "[DATE] 12:46"
click at [955, 524] on button "重新結帳" at bounding box center [956, 530] width 60 height 24
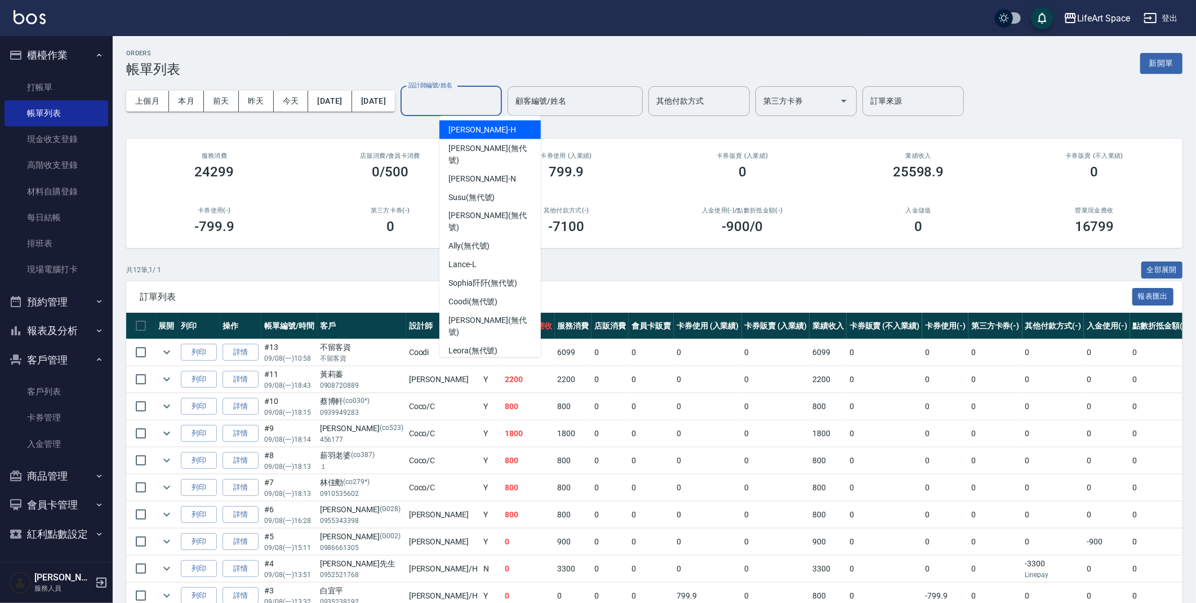
click at [491, 94] on input "設計師編號/姓名" at bounding box center [451, 101] width 91 height 20
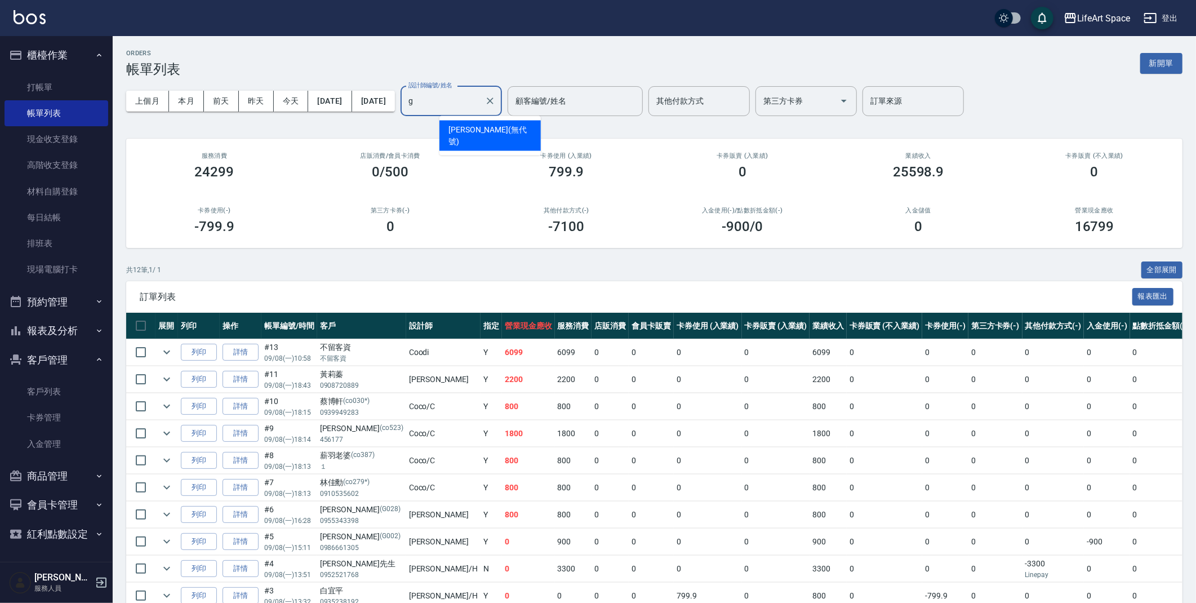
click at [469, 135] on span "[PERSON_NAME] (無代號)" at bounding box center [489, 136] width 83 height 24
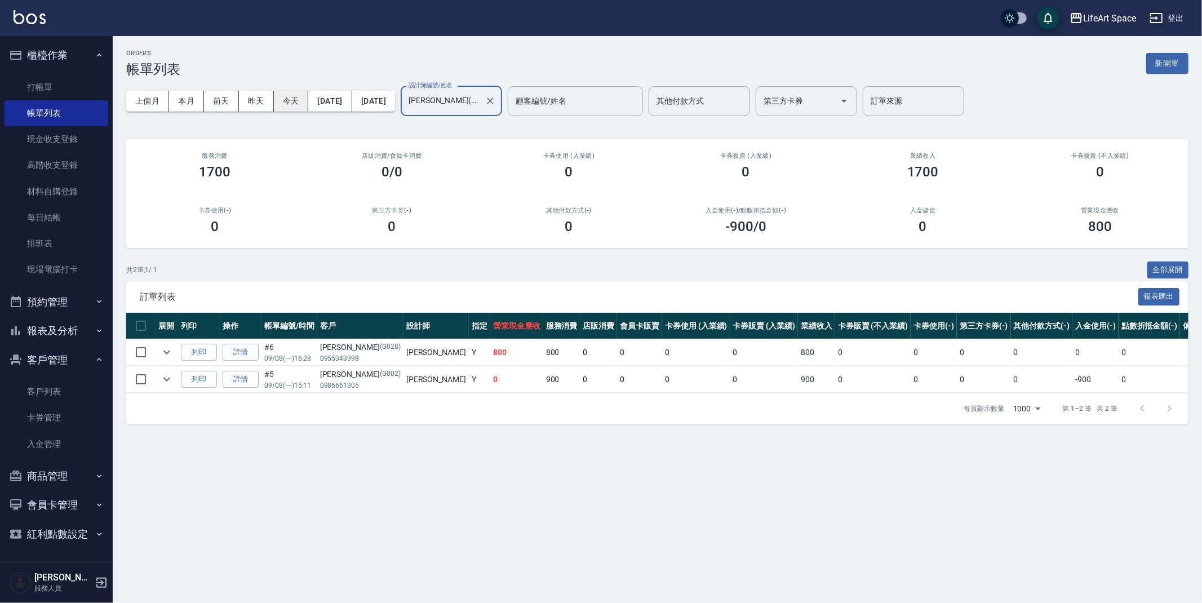
type input "[PERSON_NAME](無代號)"
click at [275, 109] on button "今天" at bounding box center [291, 101] width 35 height 21
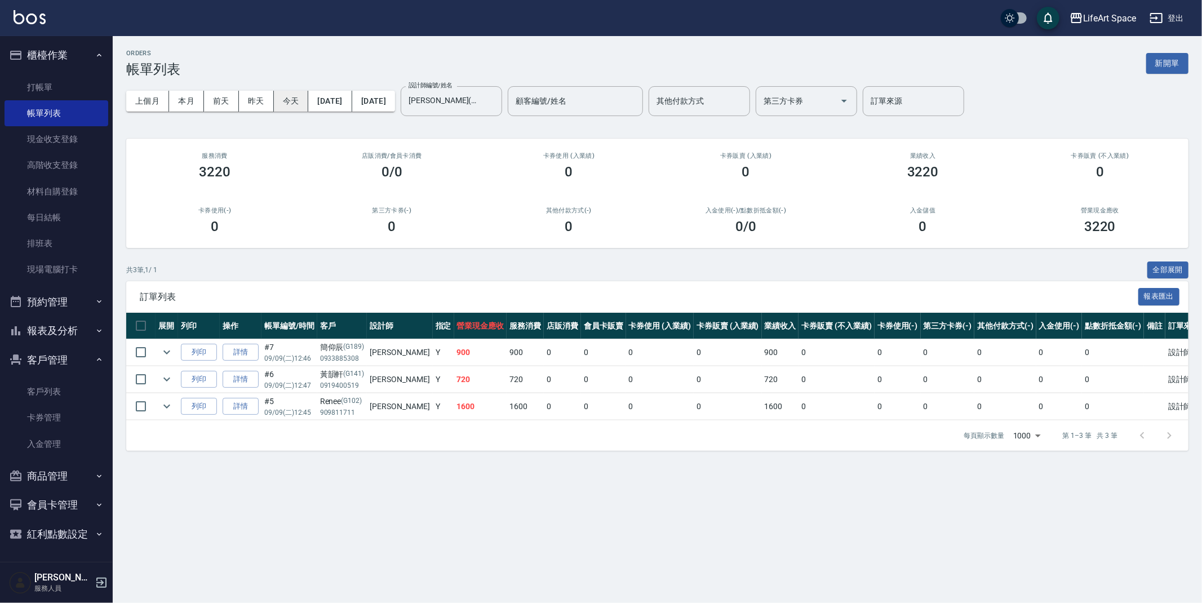
click at [293, 100] on button "今天" at bounding box center [291, 101] width 35 height 21
click at [291, 103] on button "今天" at bounding box center [291, 101] width 35 height 21
click at [496, 102] on icon "Clear" at bounding box center [489, 100] width 11 height 11
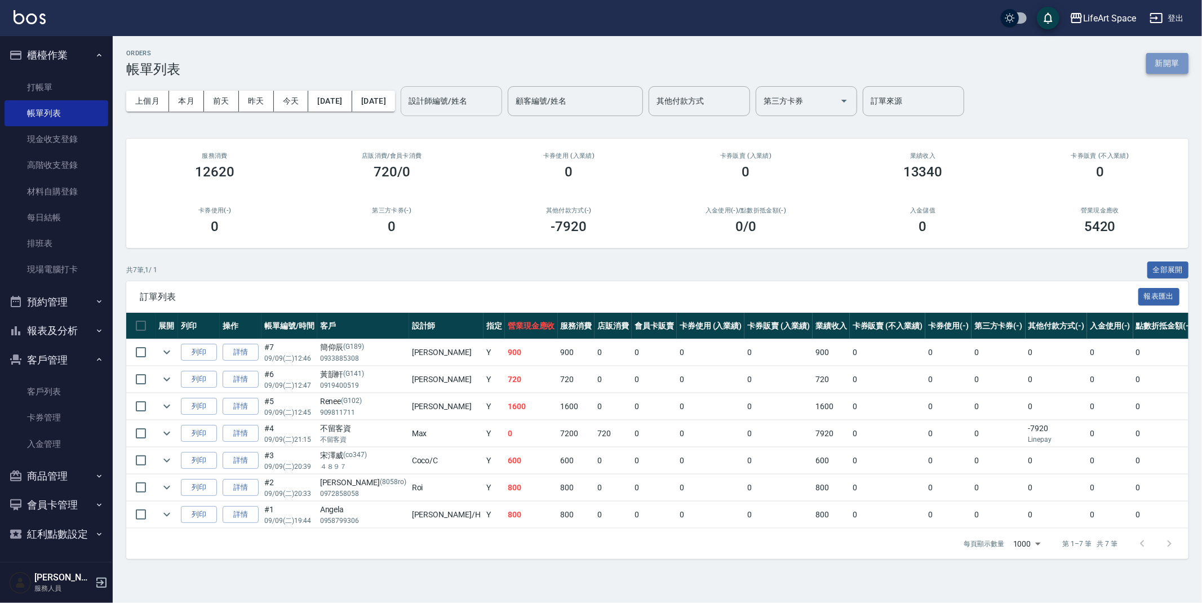
click at [1167, 71] on button "新開單" at bounding box center [1167, 63] width 42 height 21
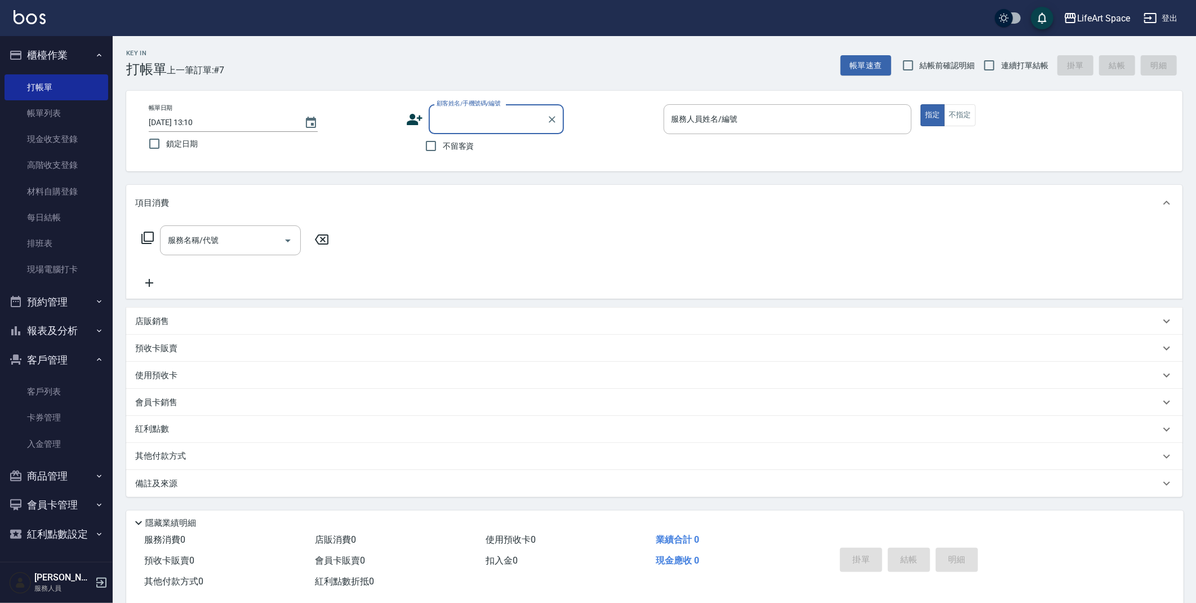
type input "y"
click at [513, 145] on li "子珍/0988790138/ha72" at bounding box center [496, 148] width 135 height 19
type input "子珍/0988790138/ha72"
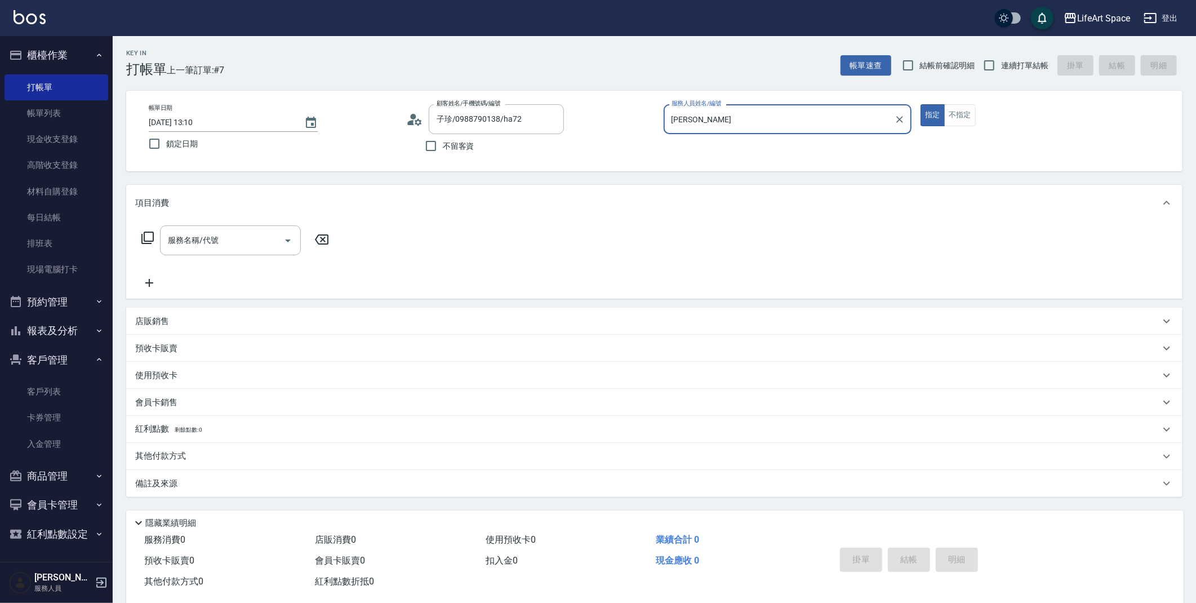
type input "[PERSON_NAME]"
click at [181, 235] on div "服務名稱/代號 服務名稱/代號" at bounding box center [230, 240] width 141 height 30
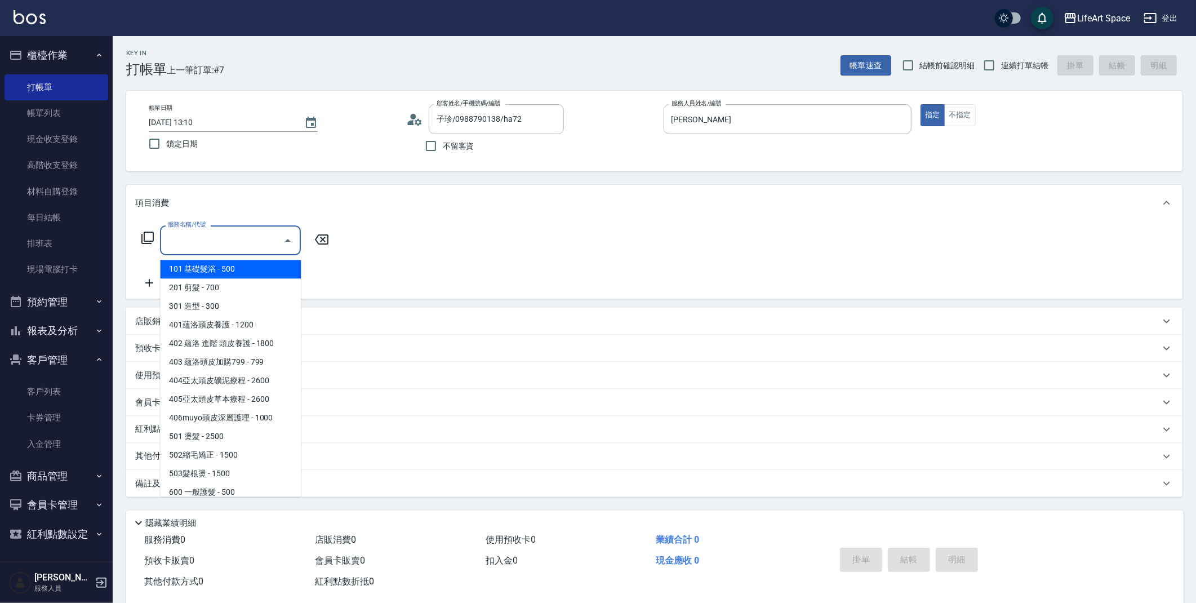
click at [208, 273] on span "101 基礎髮浴 - 500" at bounding box center [230, 269] width 141 height 19
type input "101 基礎髮浴 (101)"
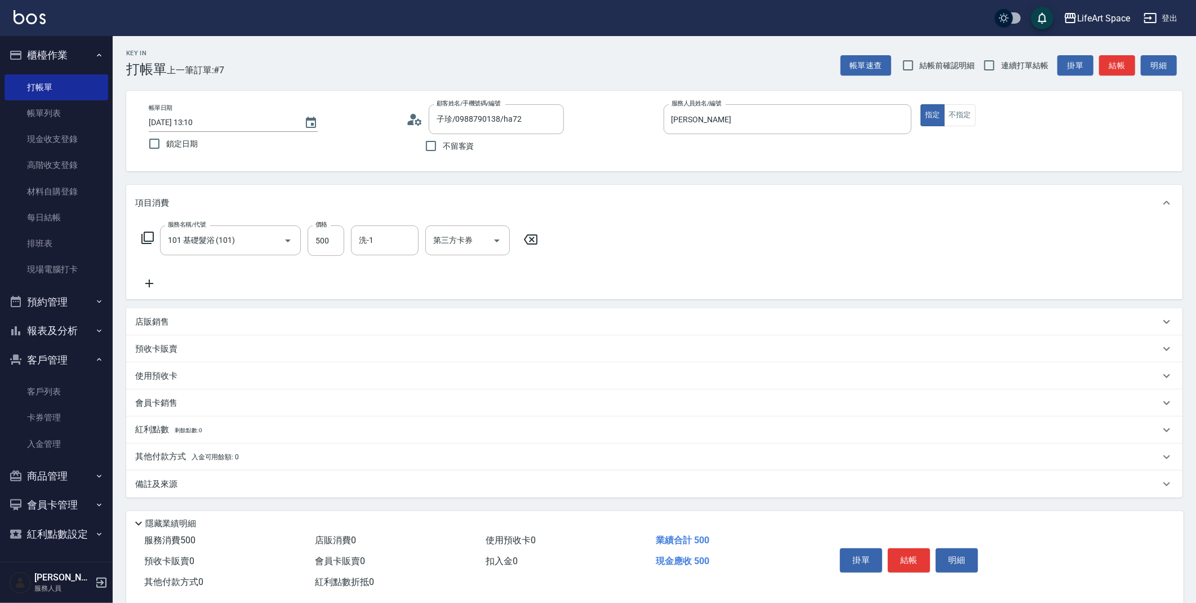
click at [178, 474] on div "備註及來源" at bounding box center [654, 483] width 1056 height 27
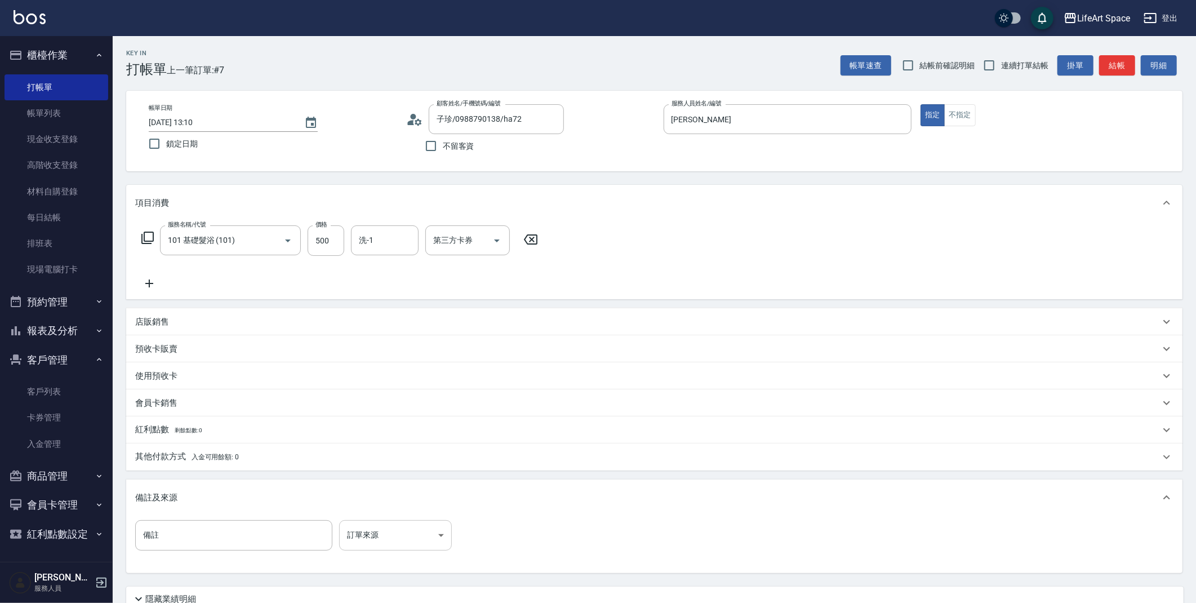
click at [390, 534] on body "LifeArt Space 登出 櫃檯作業 打帳單 帳單列表 現金收支登錄 高階收支登錄 材料自購登錄 每日結帳 排班表 現場電腦打卡 預約管理 預約管理 單…" at bounding box center [598, 347] width 1196 height 695
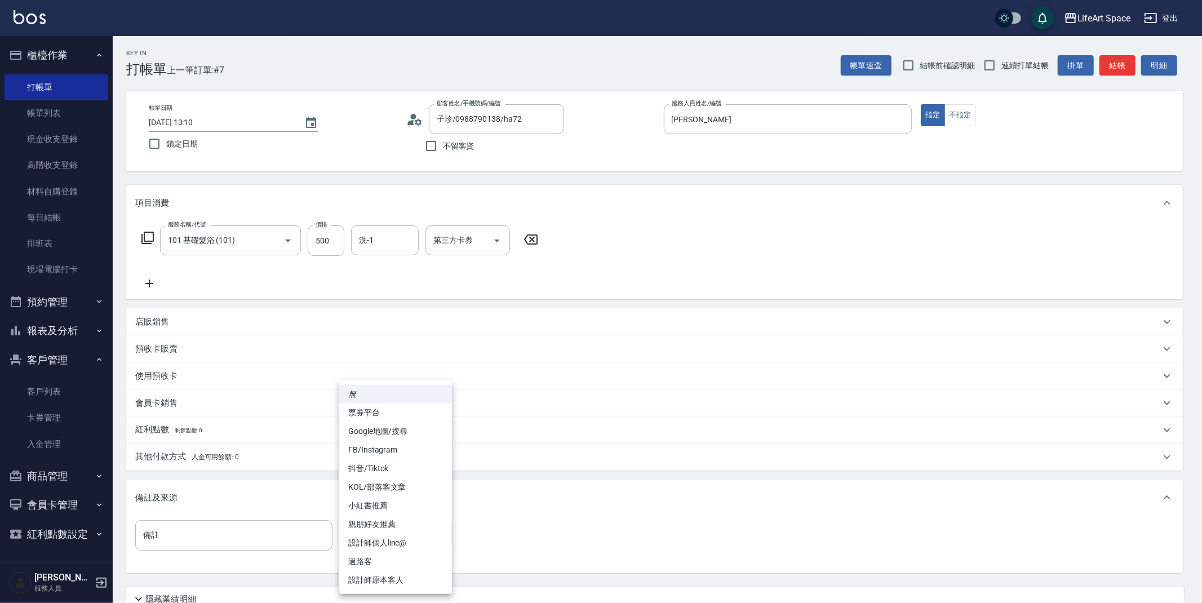
click at [390, 580] on li "設計師原本客人" at bounding box center [395, 580] width 113 height 19
type input "設計師原本客人"
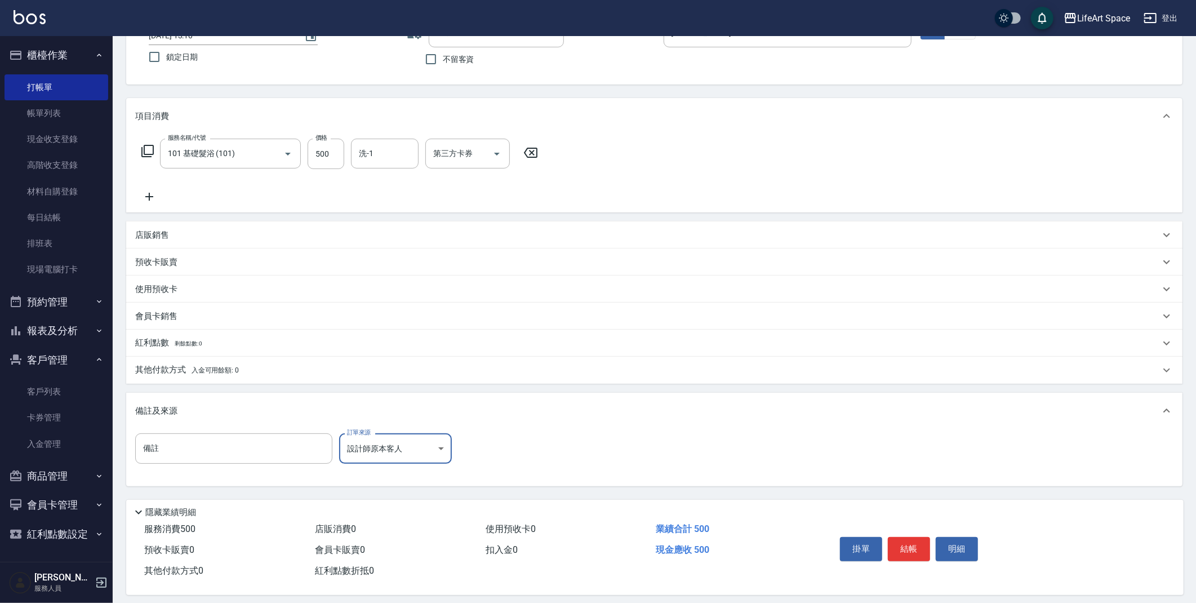
scroll to position [96, 0]
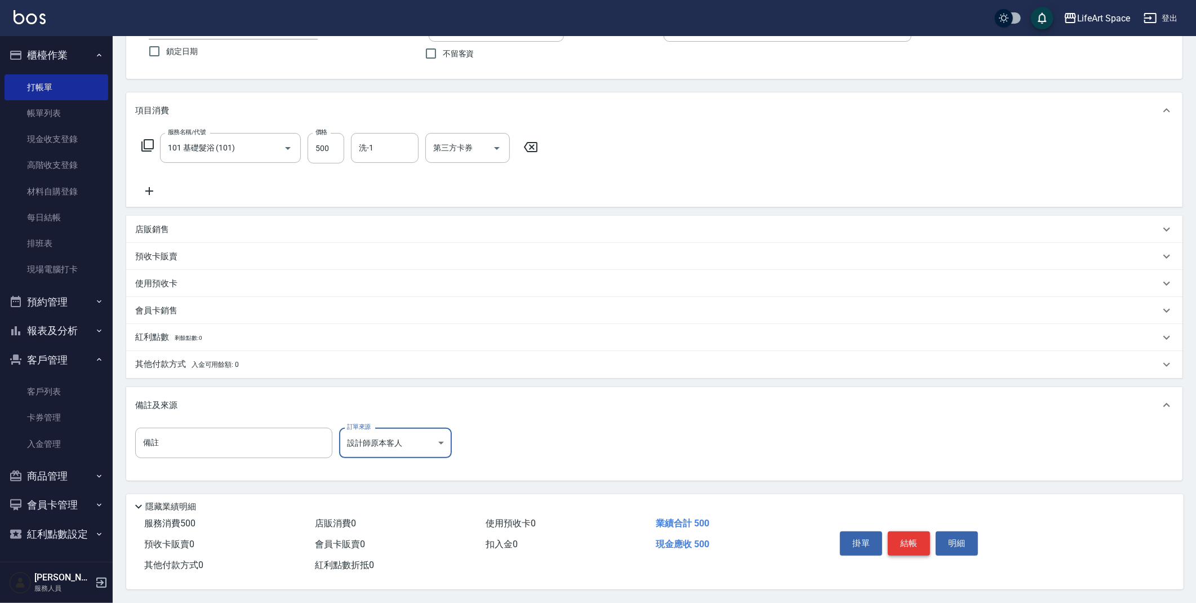
click at [912, 533] on button "結帳" at bounding box center [909, 543] width 42 height 24
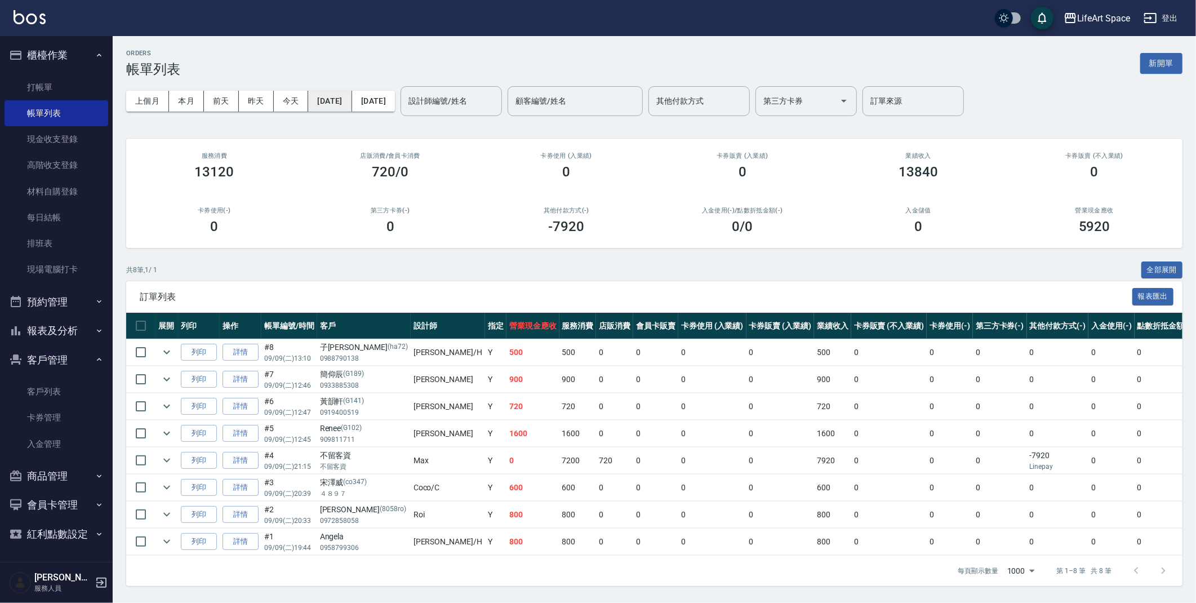
click at [352, 96] on button "[DATE]" at bounding box center [329, 101] width 43 height 21
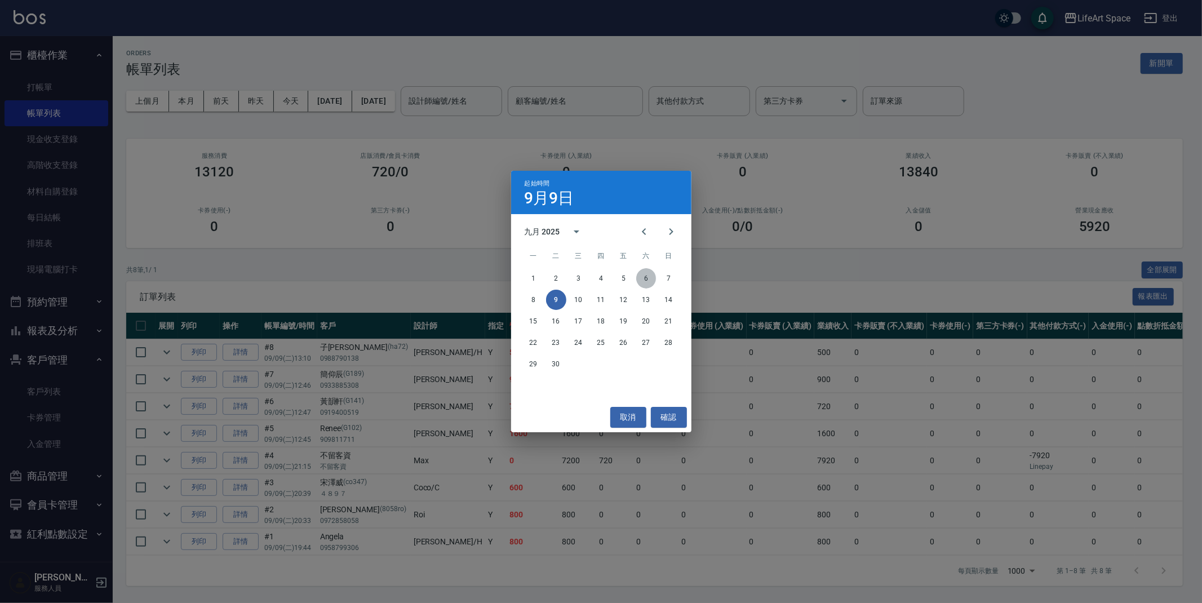
click at [643, 281] on button "6" at bounding box center [646, 278] width 20 height 20
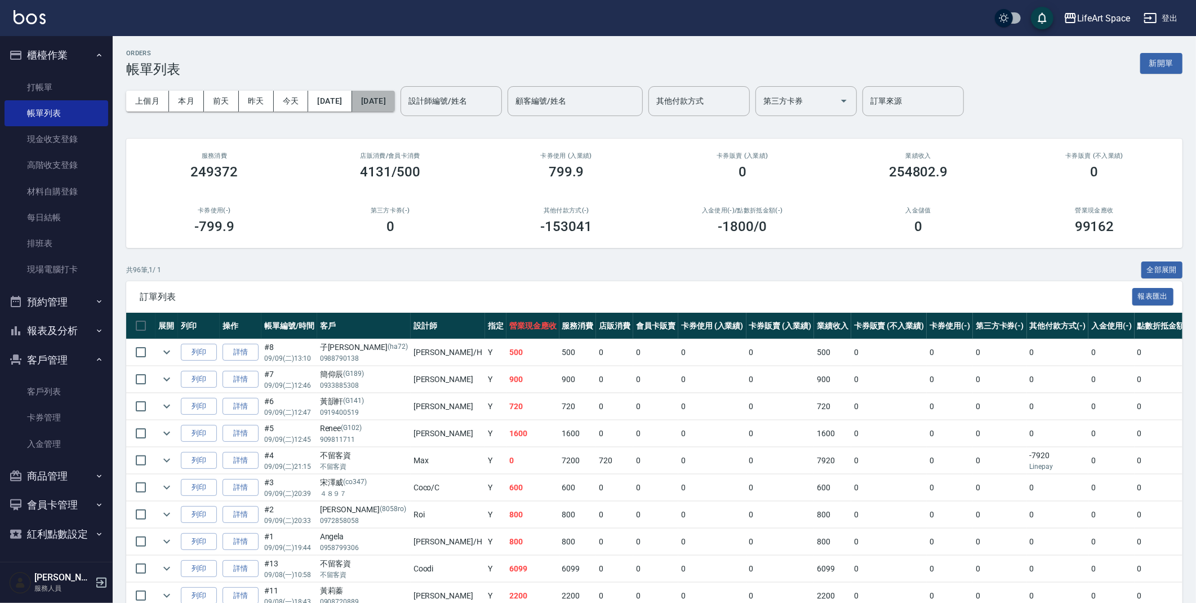
click at [395, 109] on button "[DATE]" at bounding box center [373, 101] width 43 height 21
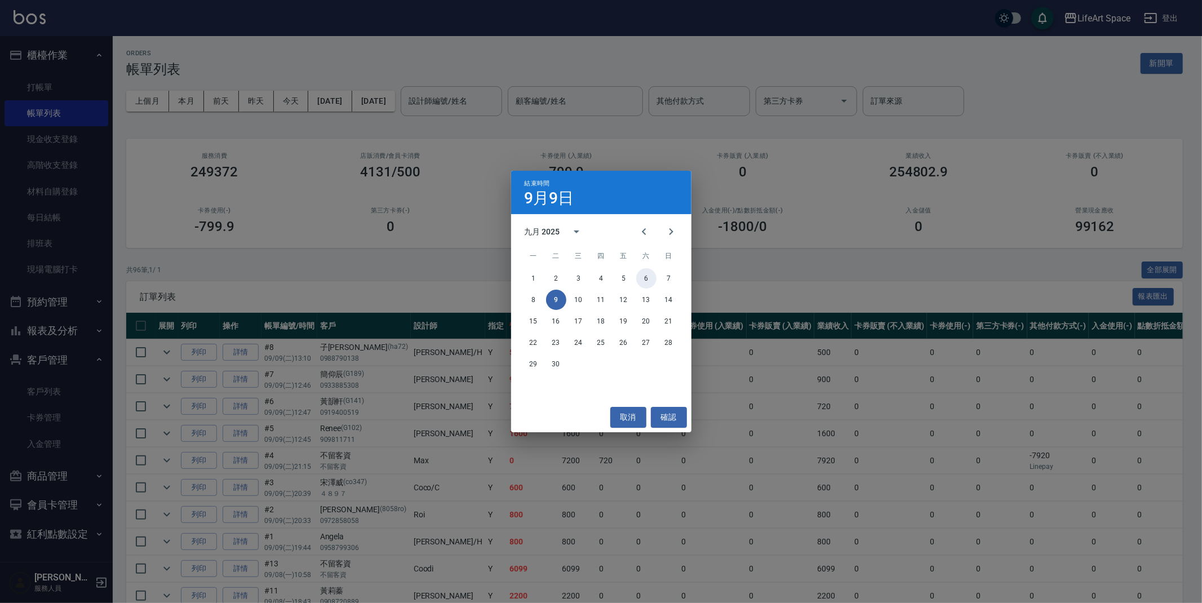
click at [643, 278] on button "6" at bounding box center [646, 278] width 20 height 20
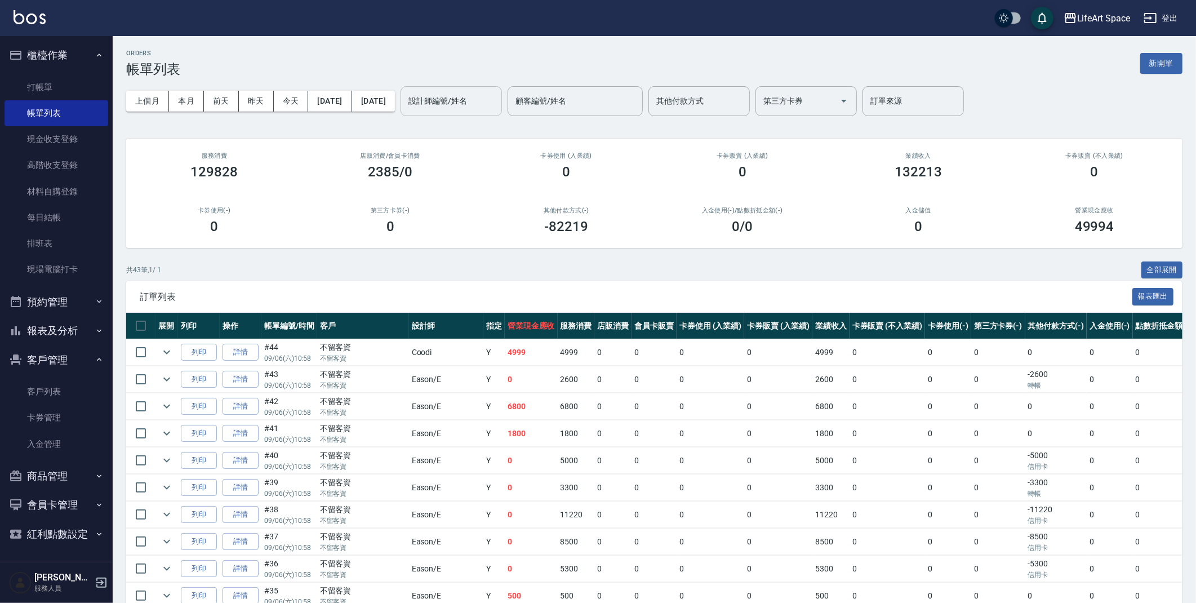
click at [497, 101] on input "設計師編號/姓名" at bounding box center [451, 101] width 91 height 20
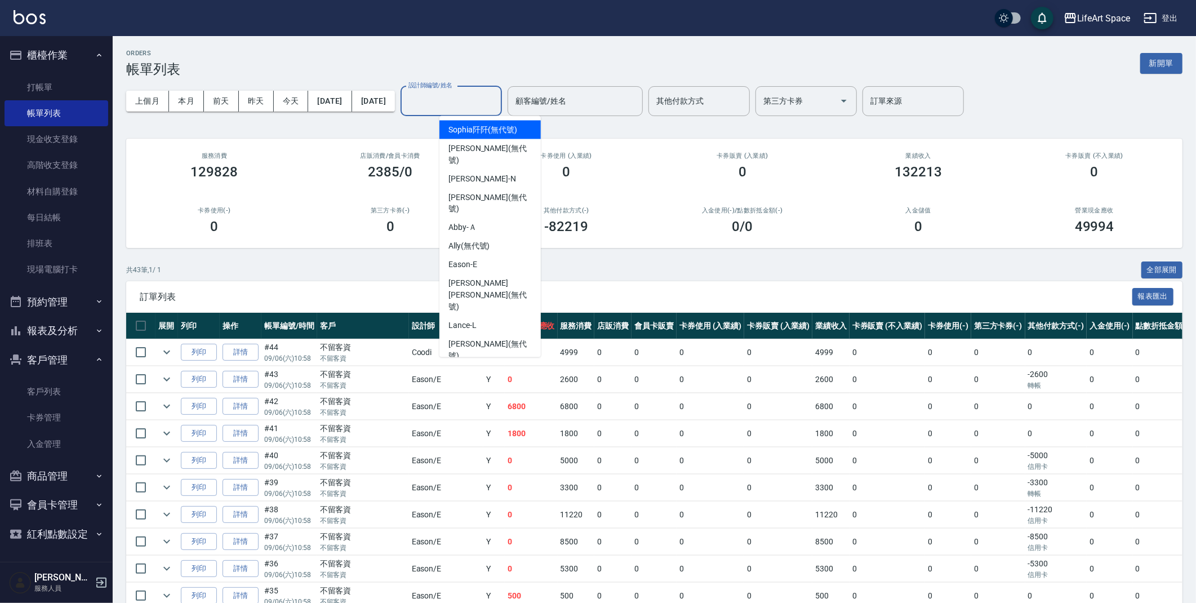
type input "ㄏ"
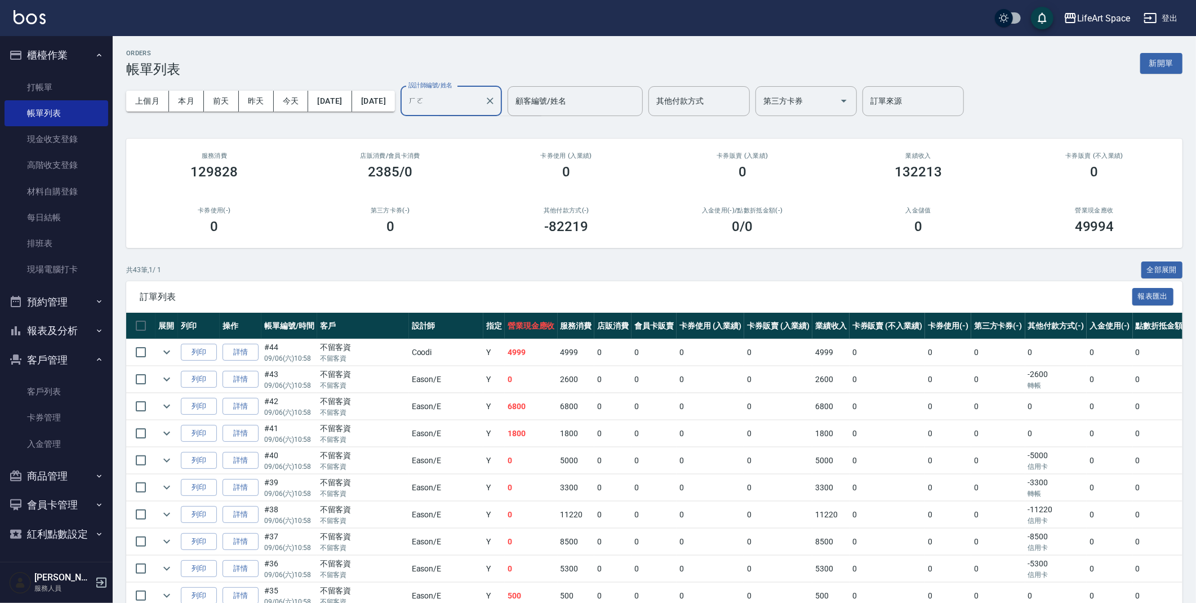
type input "ㄏ"
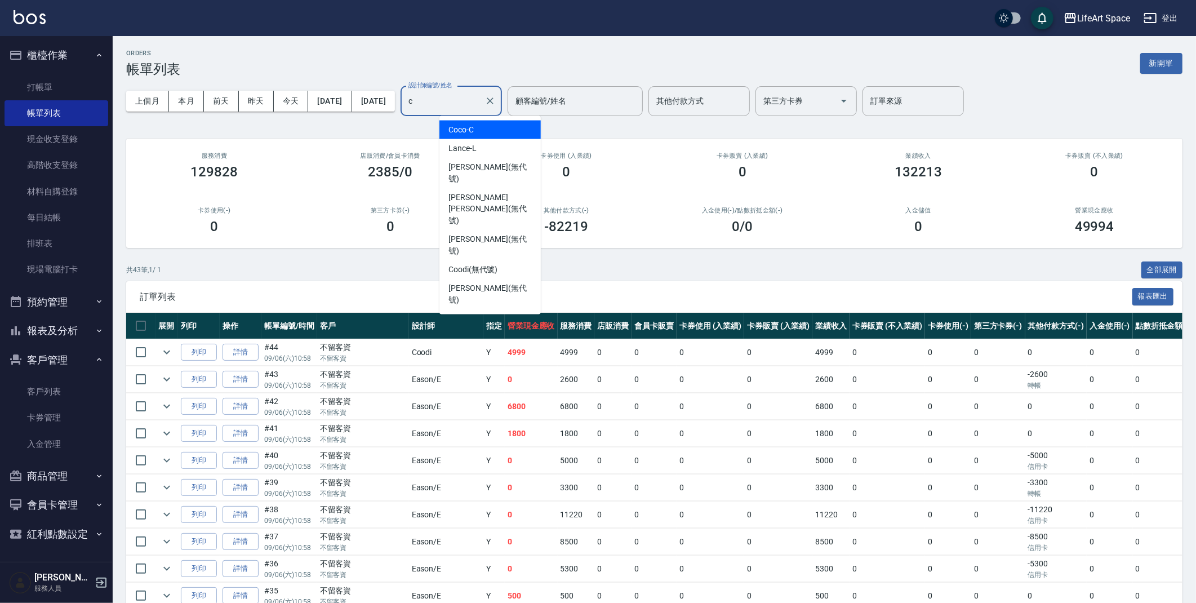
click at [502, 123] on div "Coco -C" at bounding box center [489, 130] width 101 height 19
type input "Coco-C"
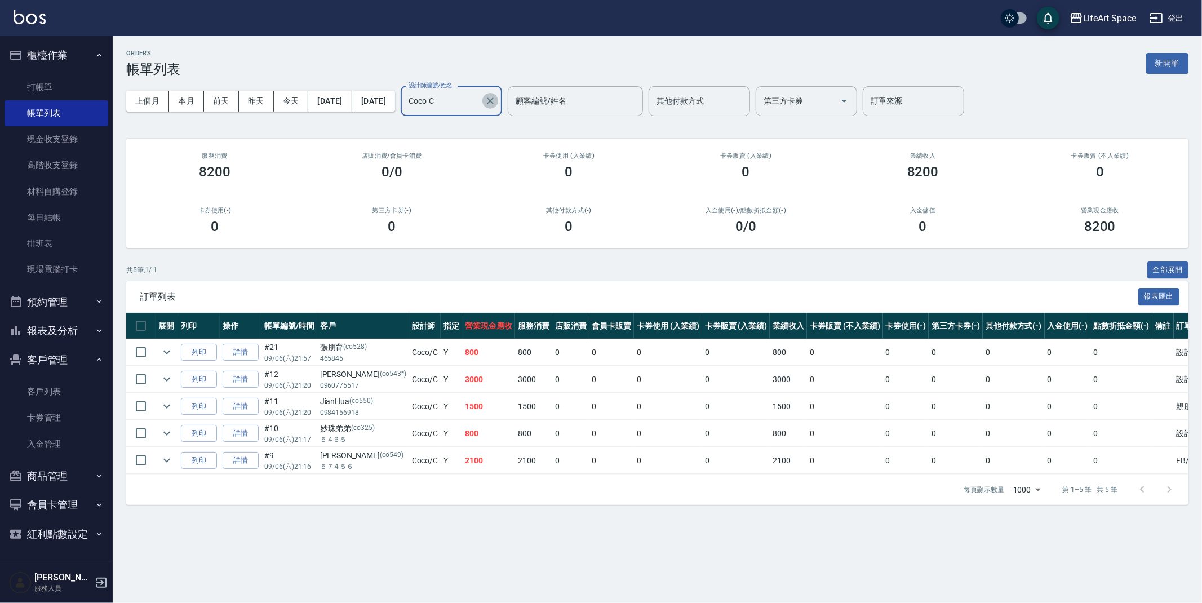
click at [496, 103] on icon "Clear" at bounding box center [489, 100] width 11 height 11
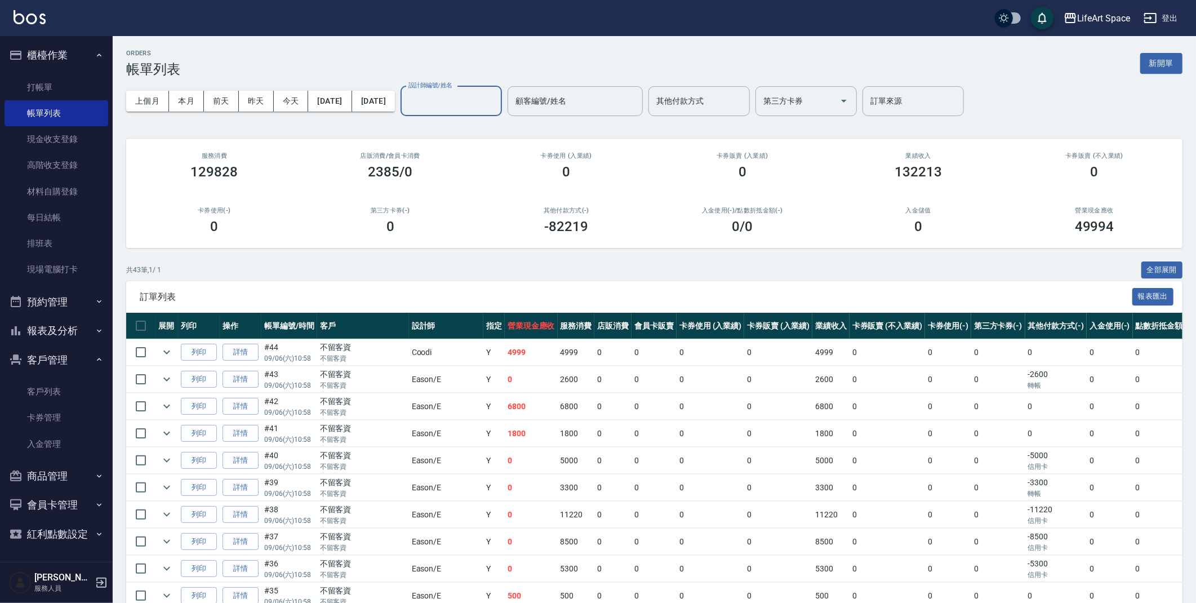
click at [452, 102] on input "設計師編號/姓名" at bounding box center [451, 101] width 91 height 20
click at [462, 131] on span "Eason -E" at bounding box center [462, 130] width 29 height 12
type input "Eason-E"
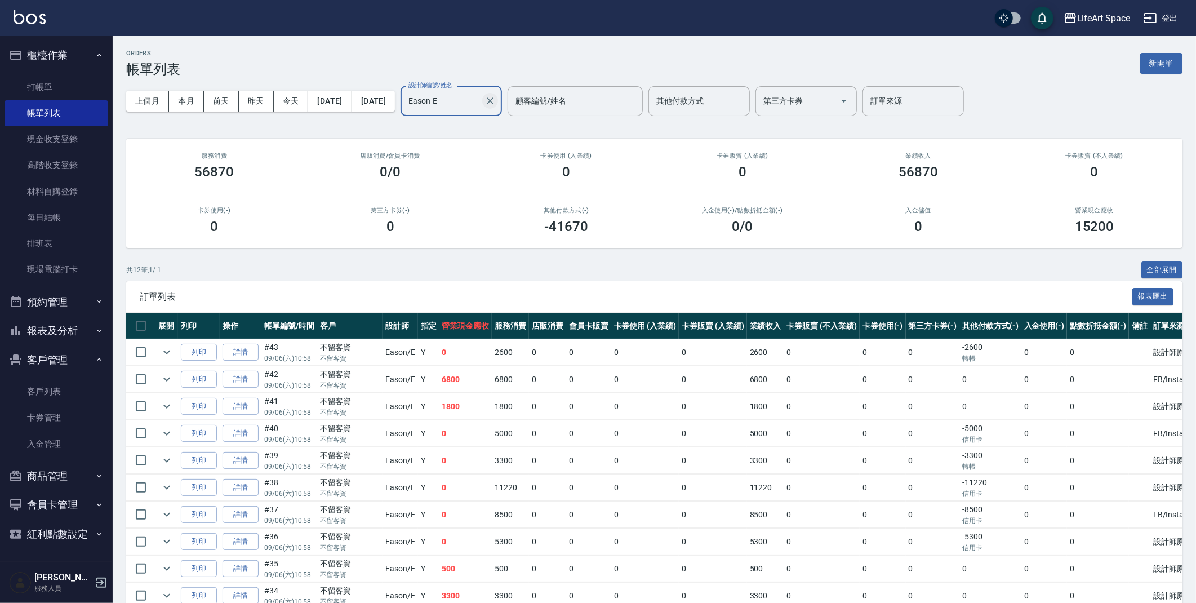
click at [496, 105] on icon "Clear" at bounding box center [489, 100] width 11 height 11
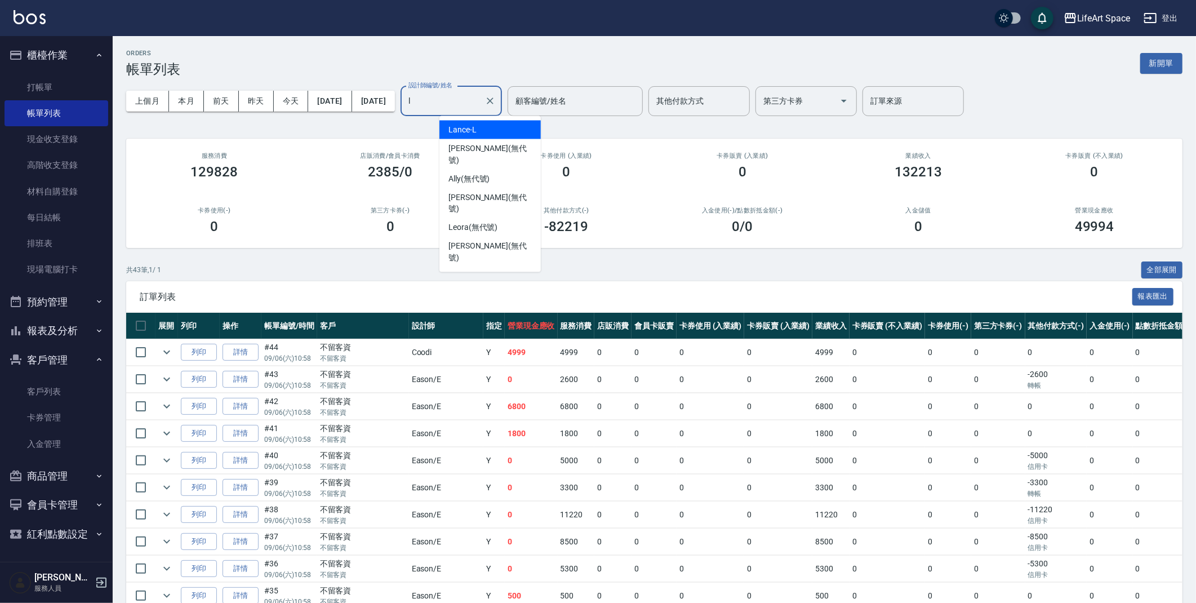
click at [478, 128] on div "Lance -L" at bounding box center [489, 130] width 101 height 19
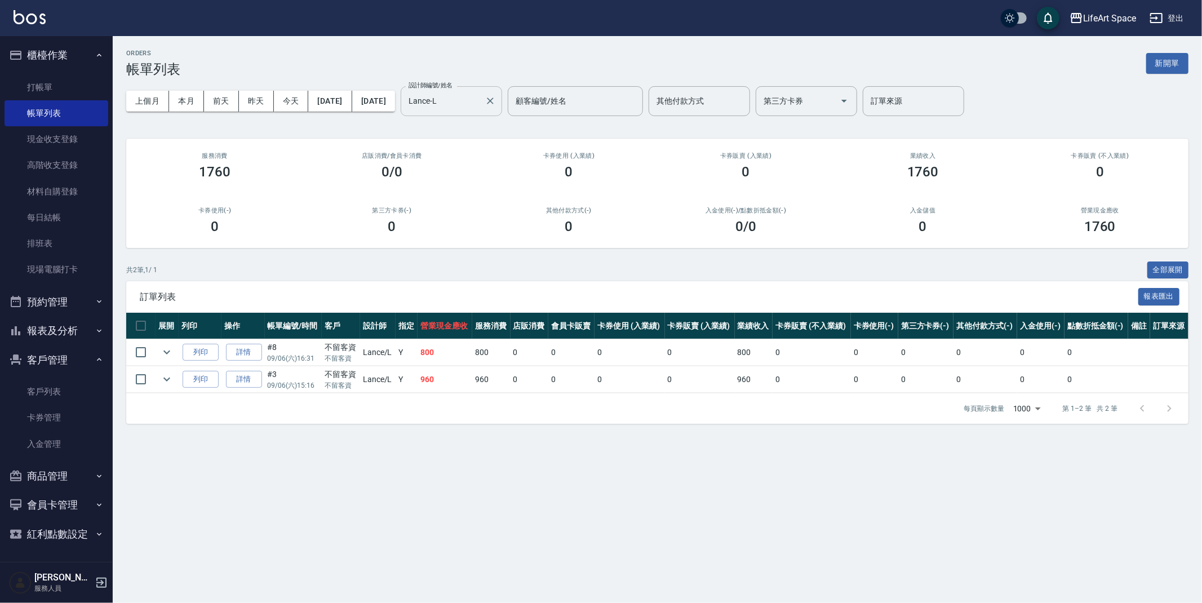
click at [528, 118] on div "上個月 本月 [DATE] [DATE] [DATE] [DATE] [DATE] 設計師編號/姓名 Lance-L 設計師編號/姓名 顧客編號/姓名 顧客編…" at bounding box center [657, 101] width 1062 height 48
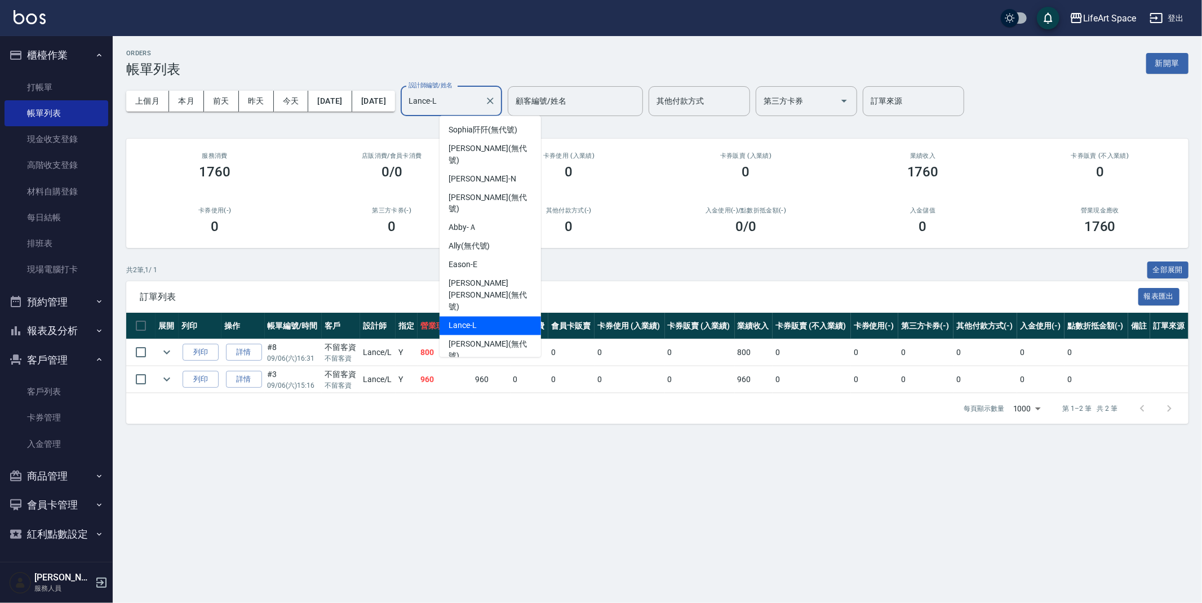
drag, startPoint x: 491, startPoint y: 103, endPoint x: 387, endPoint y: 82, distance: 106.3
click at [392, 88] on div "上個月 本月 [DATE] [DATE] [DATE] [DATE] [DATE] 設計師編號/姓名 Lance-L 設計師編號/姓名 顧客編號/姓名 顧客編…" at bounding box center [657, 101] width 1062 height 48
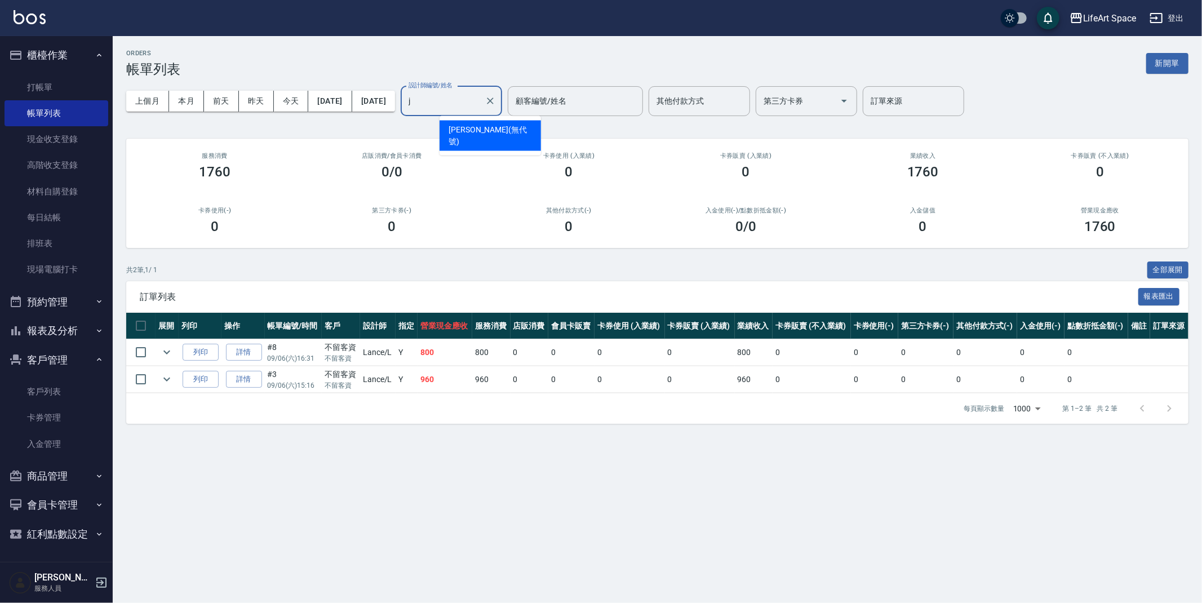
click at [493, 132] on span "[PERSON_NAME] (無代號)" at bounding box center [489, 136] width 83 height 24
type input "[PERSON_NAME](無代號)"
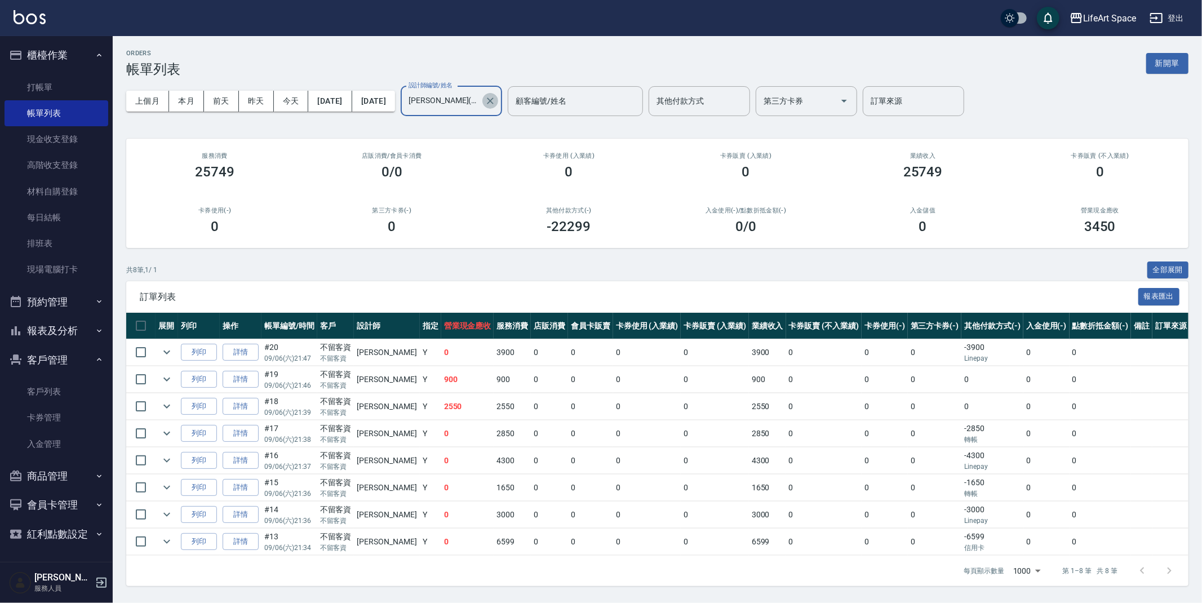
click at [493, 103] on icon "Clear" at bounding box center [490, 100] width 7 height 7
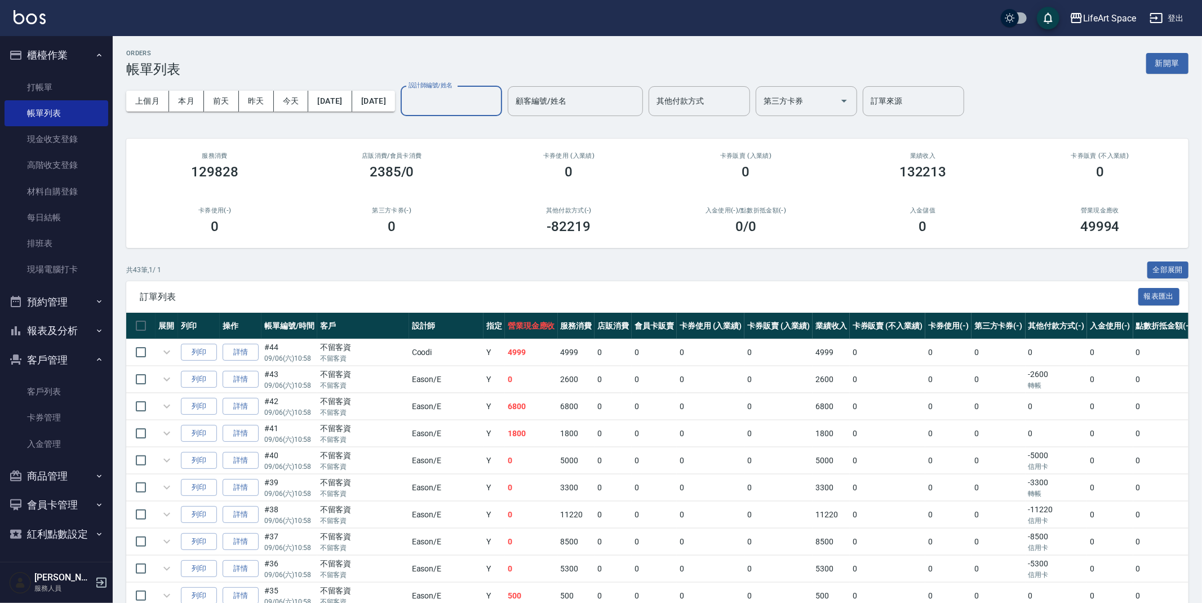
click at [497, 101] on input "設計師編號/姓名" at bounding box center [451, 101] width 91 height 20
click at [513, 124] on div "Roi (無代號)" at bounding box center [489, 130] width 101 height 19
type input "Roi(無代號)"
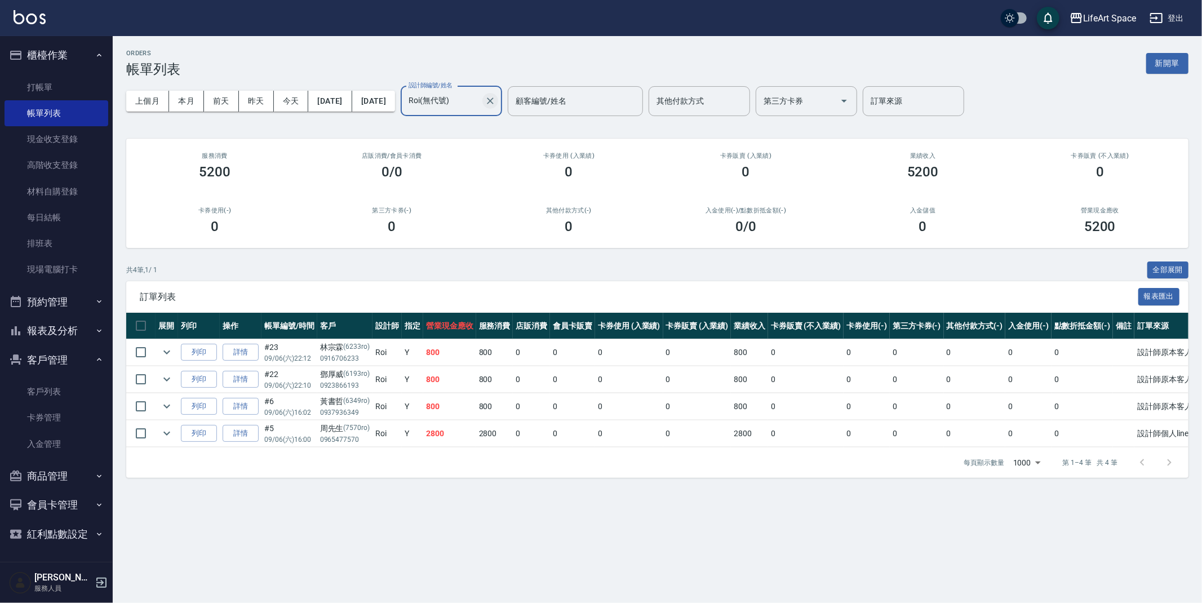
click at [496, 100] on icon "Clear" at bounding box center [489, 100] width 11 height 11
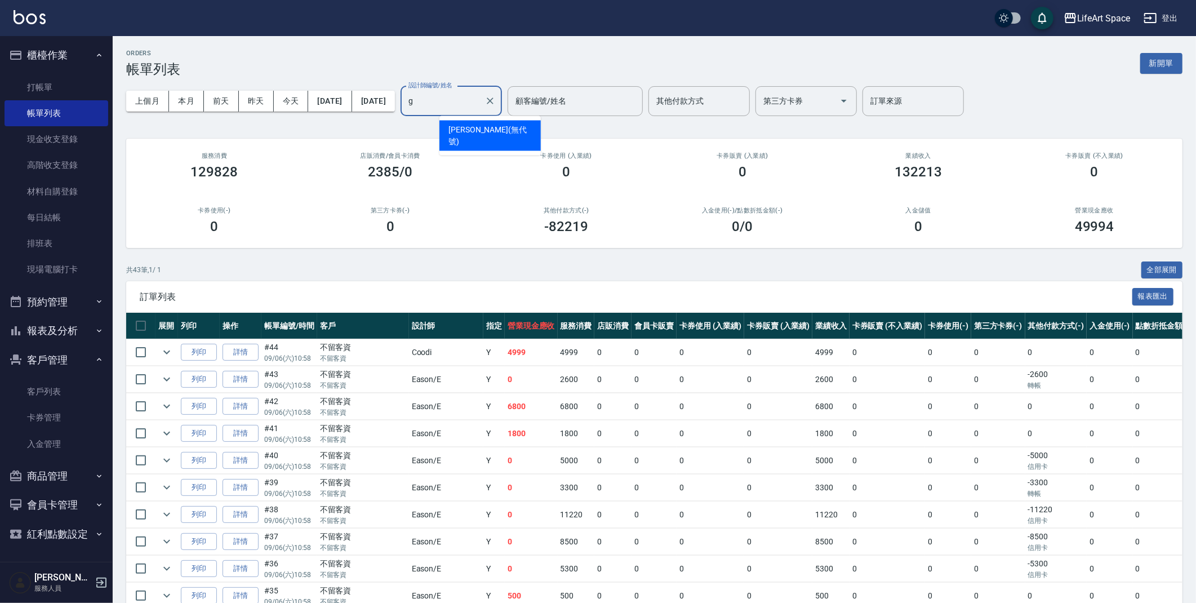
click at [477, 134] on span "[PERSON_NAME] (無代號)" at bounding box center [489, 136] width 83 height 24
type input "[PERSON_NAME](無代號)"
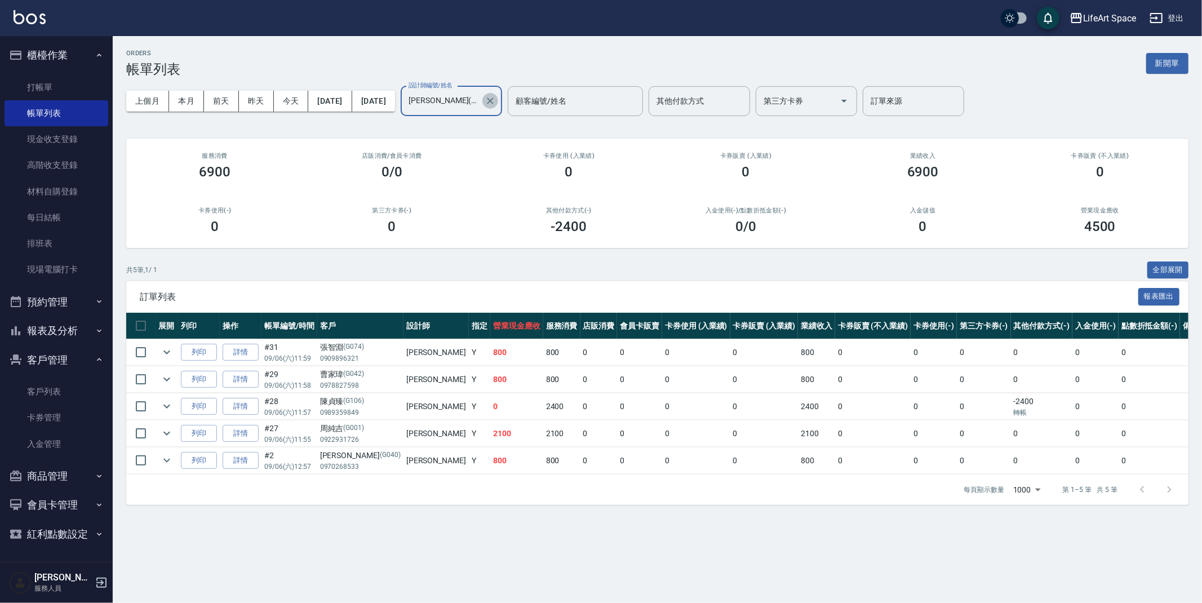
click at [496, 100] on icon "Clear" at bounding box center [489, 100] width 11 height 11
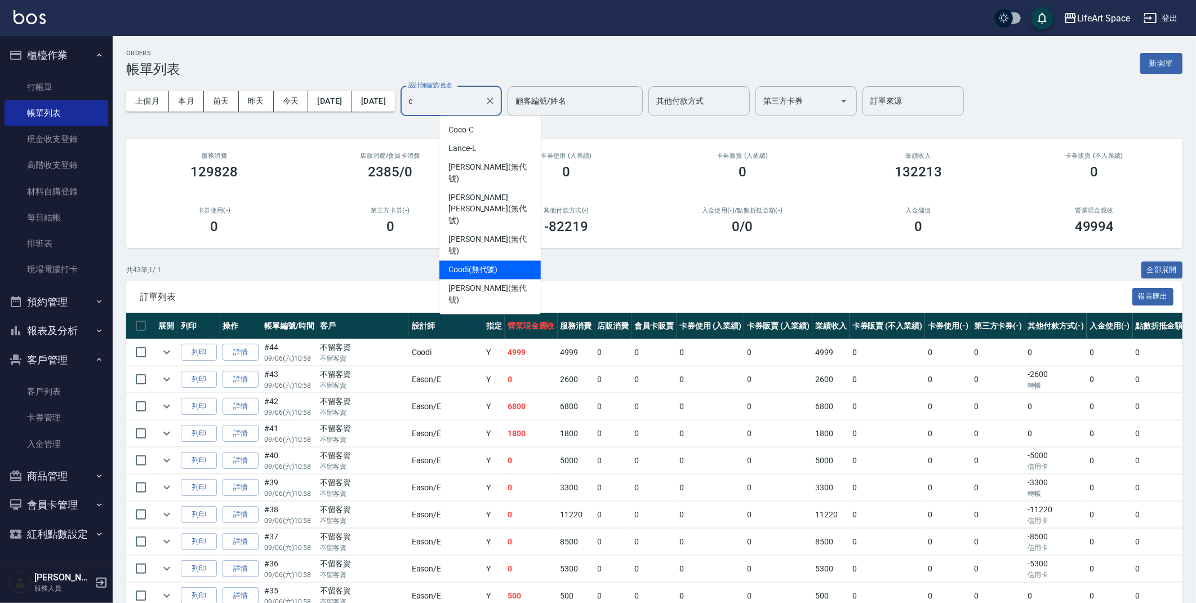
click at [493, 264] on span "Coodi (無代號)" at bounding box center [473, 270] width 50 height 12
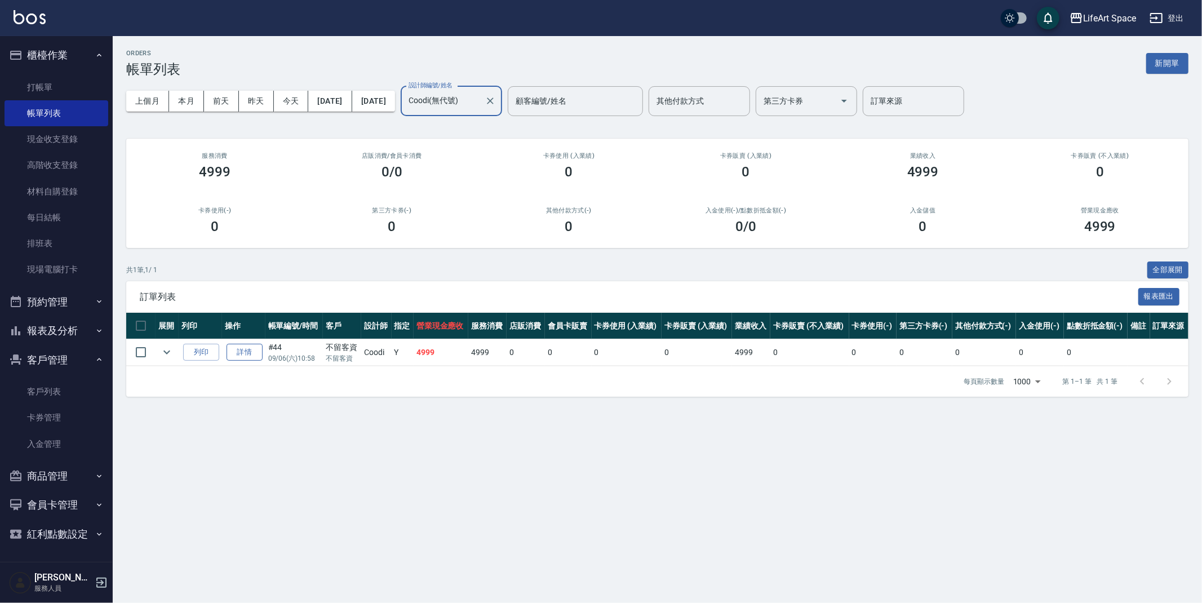
type input "Coodi(無代號)"
click at [244, 353] on link "詳情" at bounding box center [244, 352] width 36 height 17
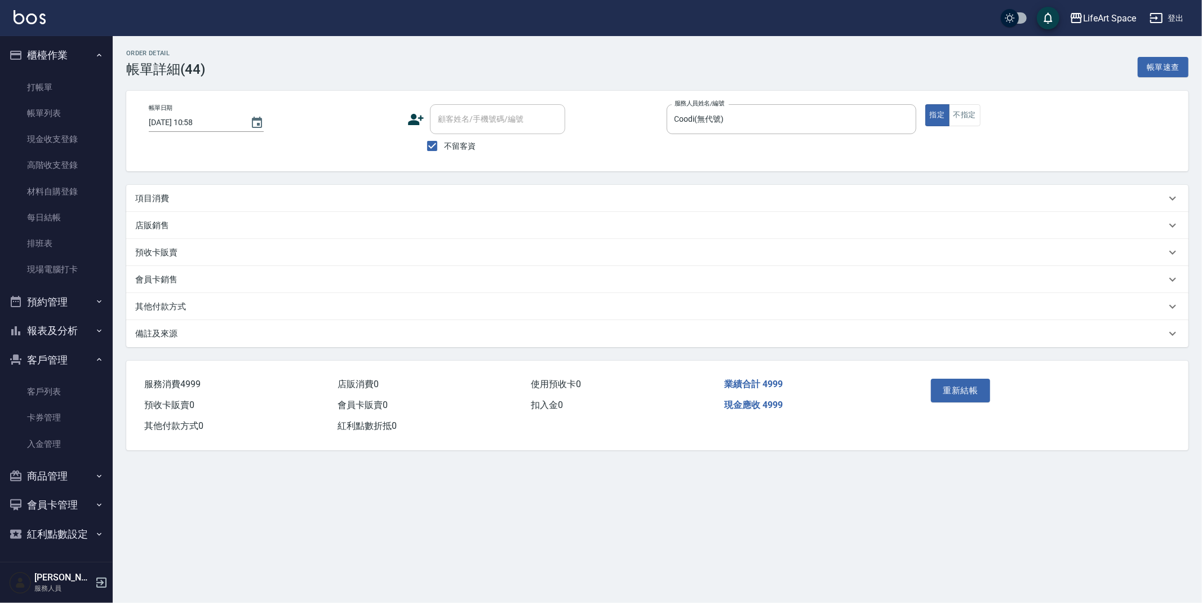
type input "[DATE] 10:58"
checkbox input "true"
type input "Coodi(無代號)"
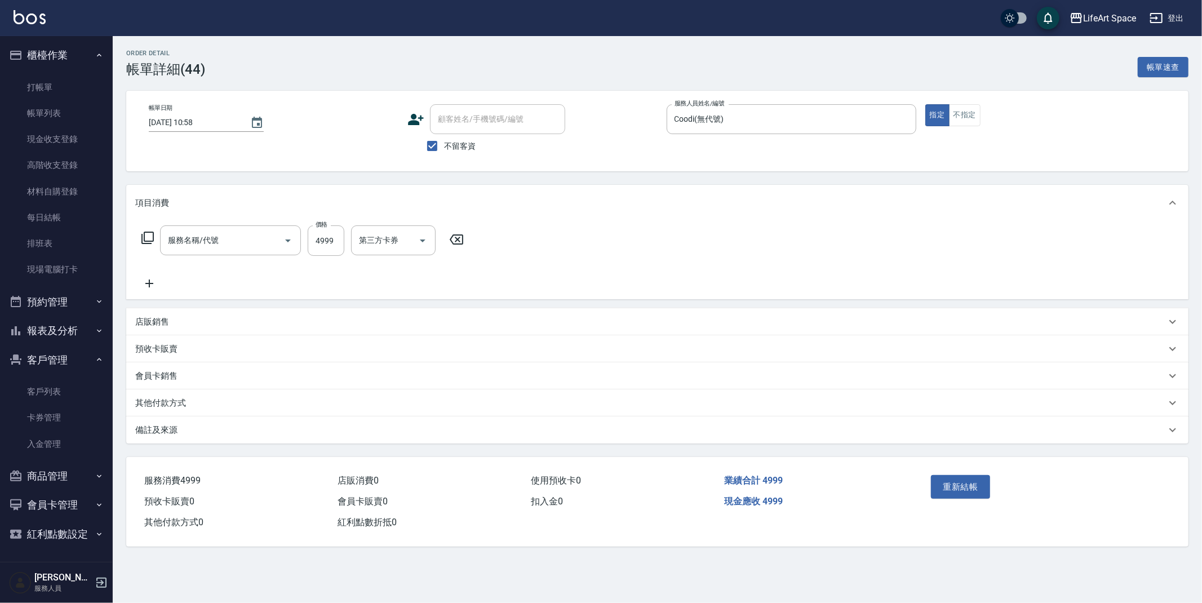
type input "701 染髮(701)"
click at [253, 126] on icon "Choose date, selected date is 2025-09-06" at bounding box center [257, 123] width 14 height 14
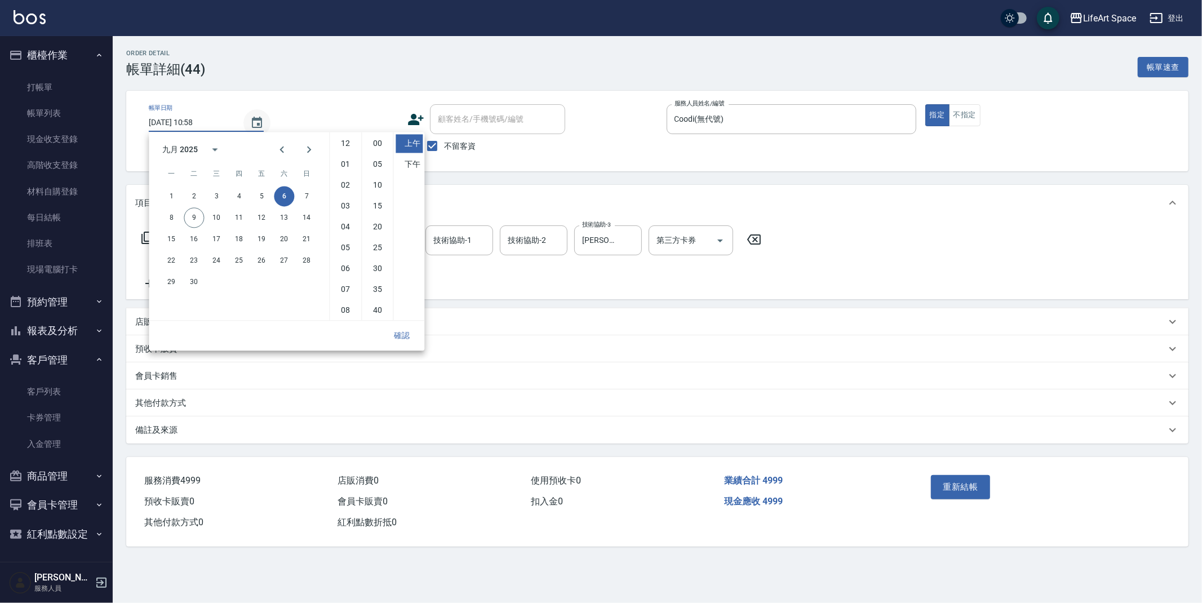
scroll to position [63, 0]
click at [310, 197] on button "7" at bounding box center [306, 196] width 20 height 20
type input "[DATE] 10:58"
click at [403, 339] on button "確認" at bounding box center [402, 335] width 36 height 21
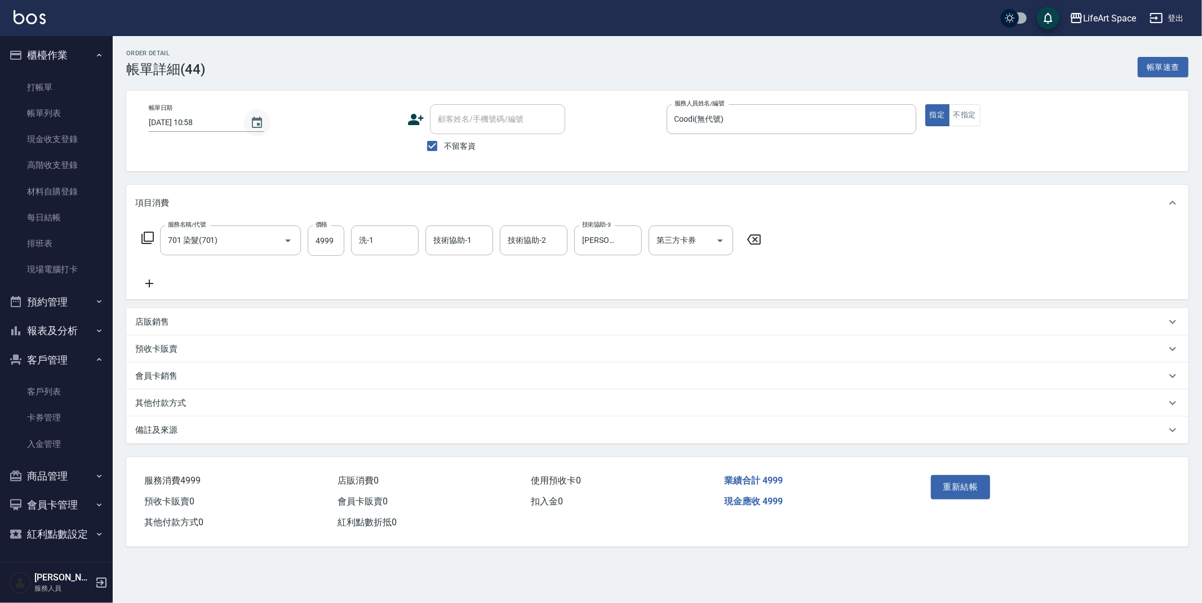
click at [252, 118] on icon "Choose date, selected date is 2025-09-07" at bounding box center [257, 122] width 10 height 11
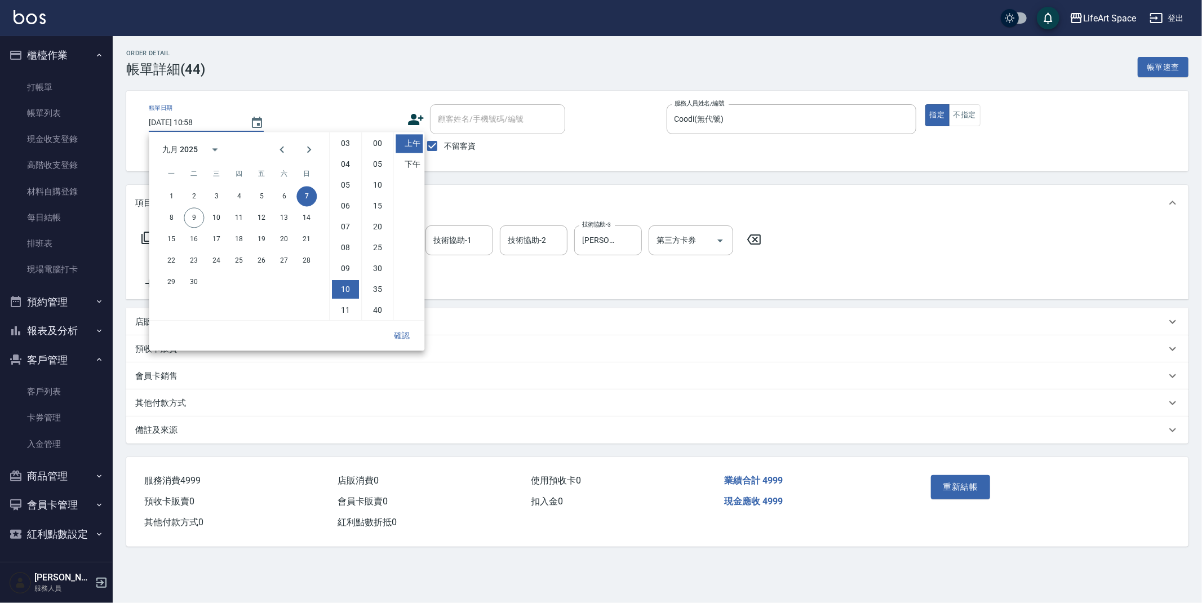
click at [283, 84] on div "Order detail 帳單詳細 (44) 帳單速查 帳單日期 [DATE] 10:58 顧客姓名/手機號碼/編號 顧客姓名/手機號碼/編號 不留客資 服務…" at bounding box center [657, 298] width 1089 height 524
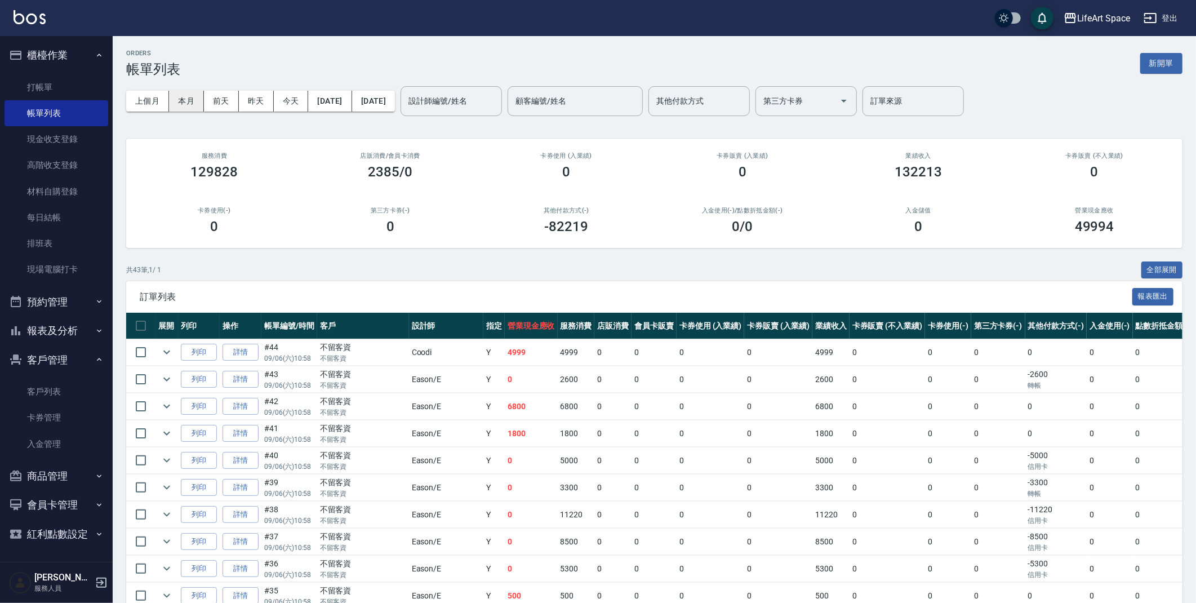
click at [193, 106] on button "本月" at bounding box center [186, 101] width 35 height 21
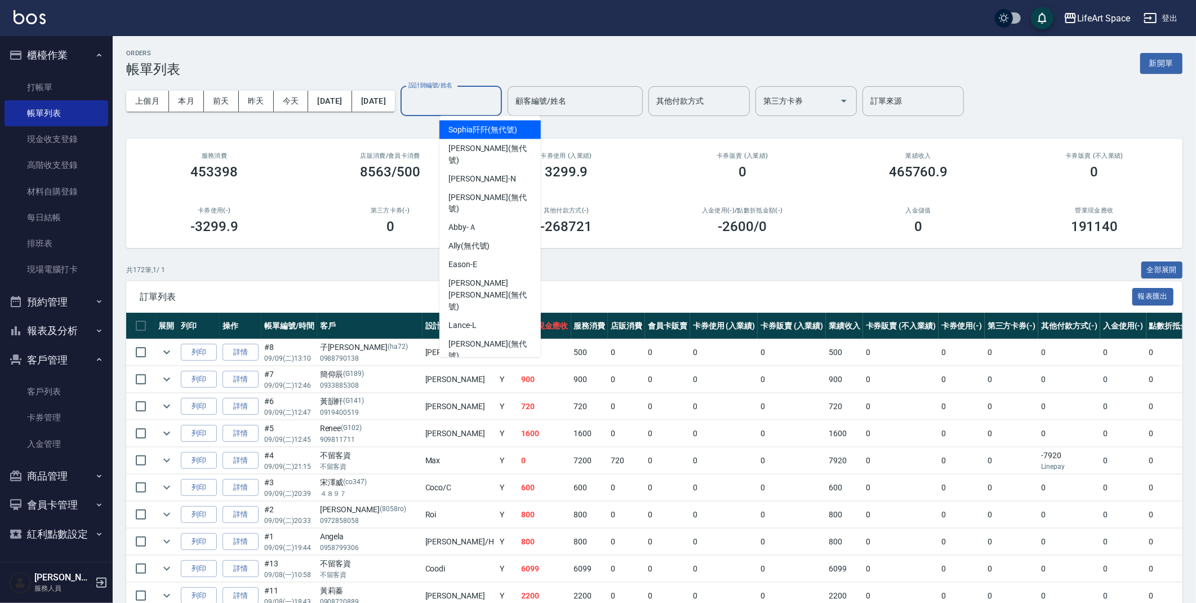
click at [497, 91] on input "設計師編號/姓名" at bounding box center [451, 101] width 91 height 20
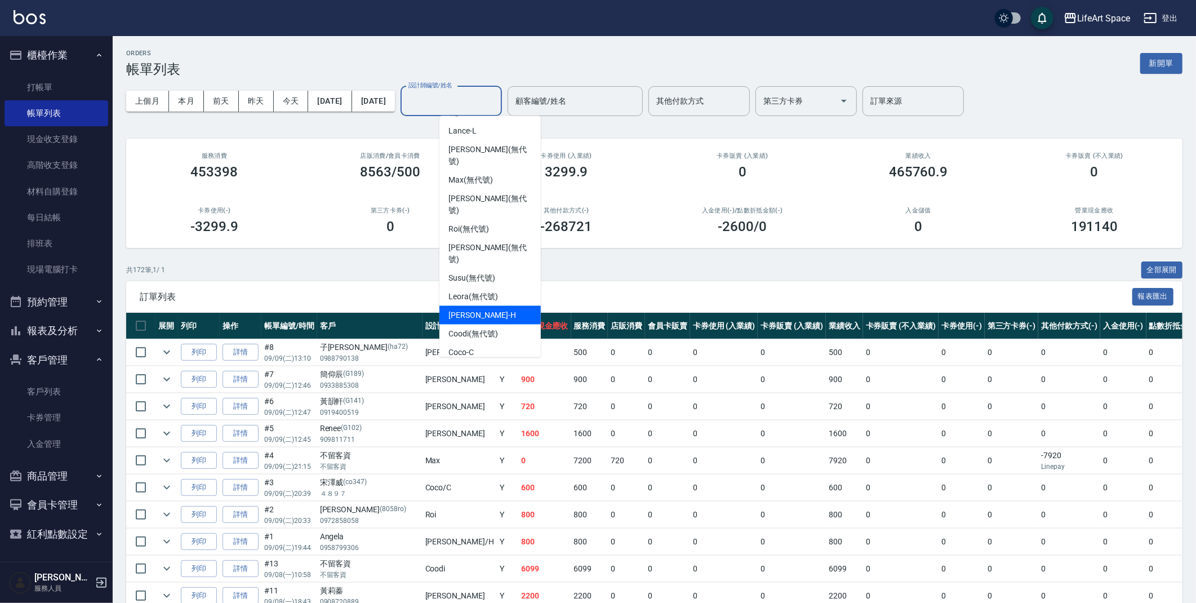
scroll to position [2, 0]
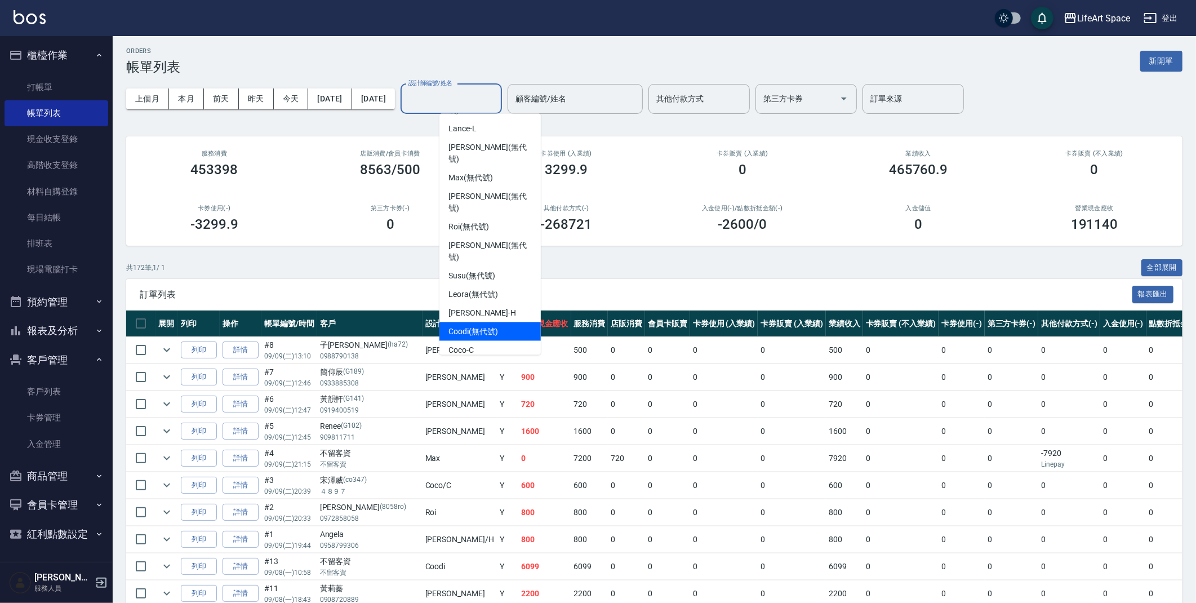
click at [469, 326] on span "Coodi (無代號)" at bounding box center [473, 332] width 50 height 12
type input "Coodi(無代號)"
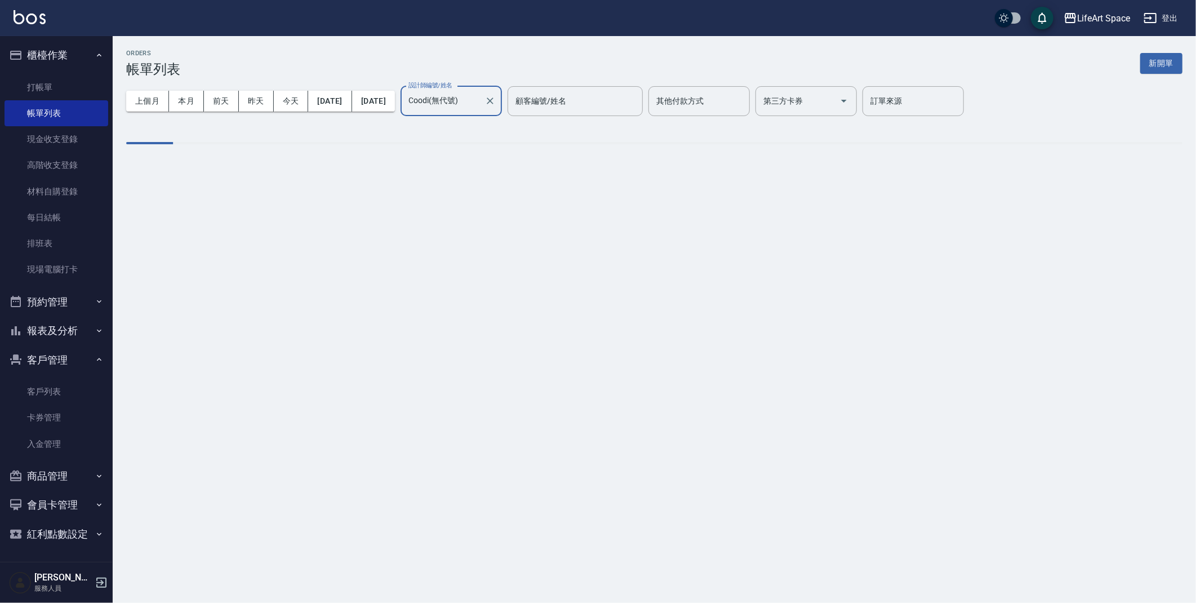
scroll to position [0, 0]
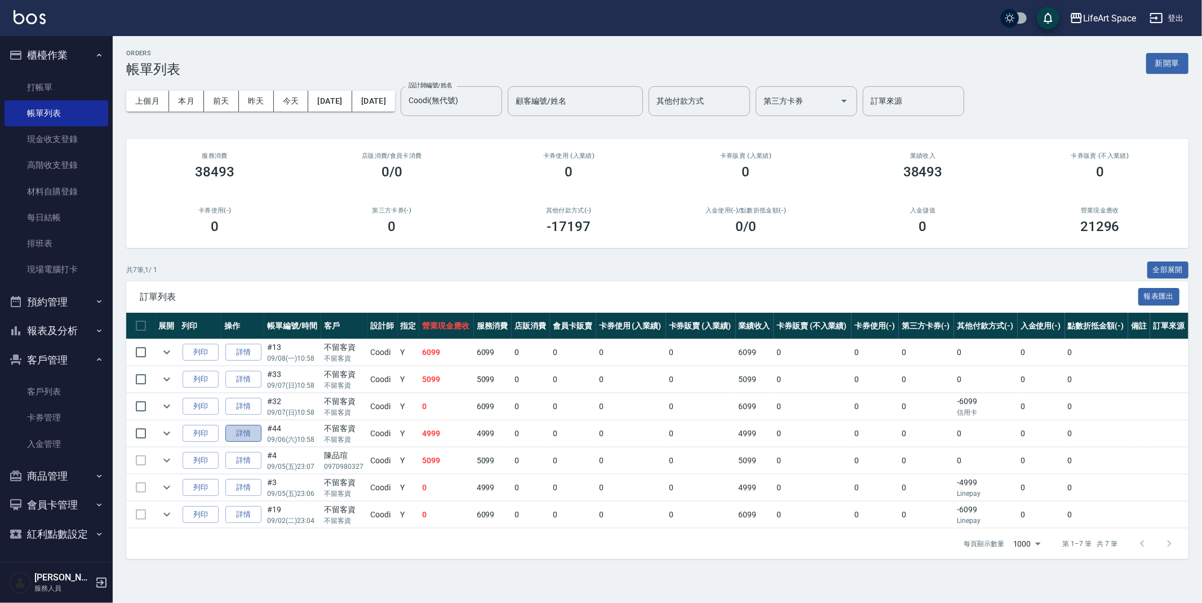
click at [244, 431] on link "詳情" at bounding box center [243, 433] width 36 height 17
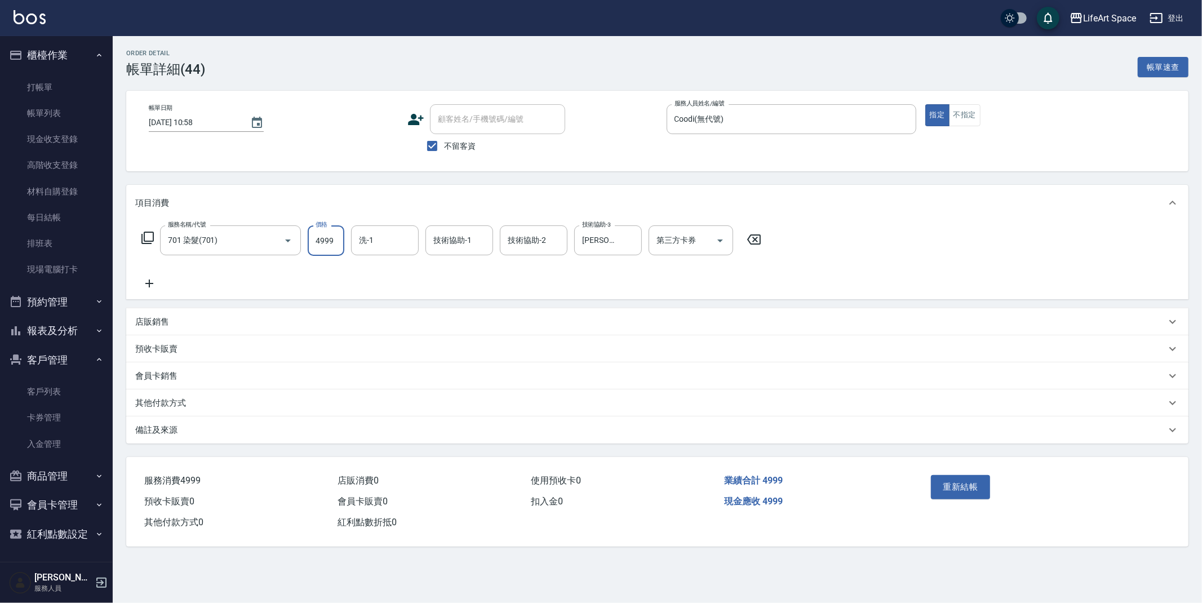
click at [336, 241] on input "4999" at bounding box center [326, 240] width 37 height 30
type input "3999"
click at [147, 284] on icon at bounding box center [149, 284] width 28 height 14
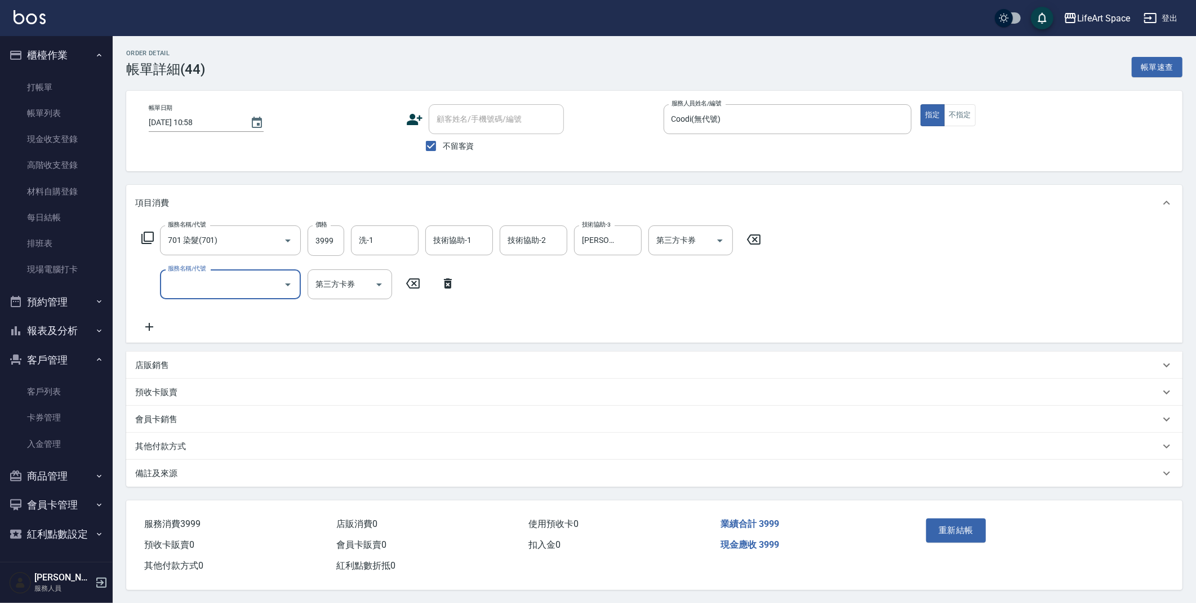
click at [177, 287] on input "服務名稱/代號" at bounding box center [222, 284] width 114 height 20
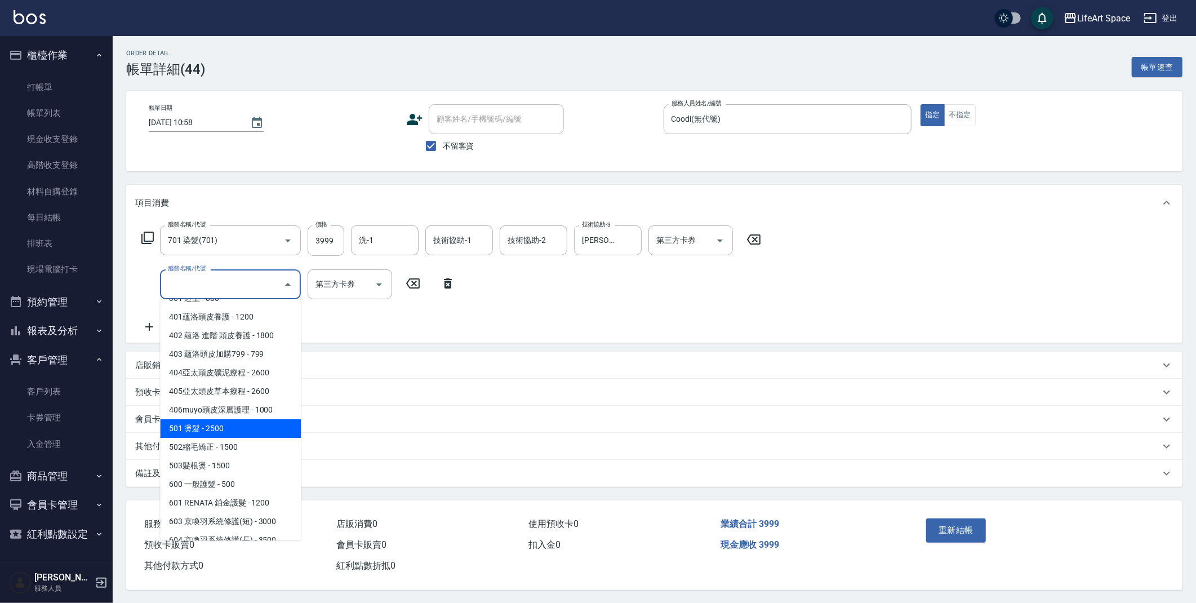
scroll to position [176, 0]
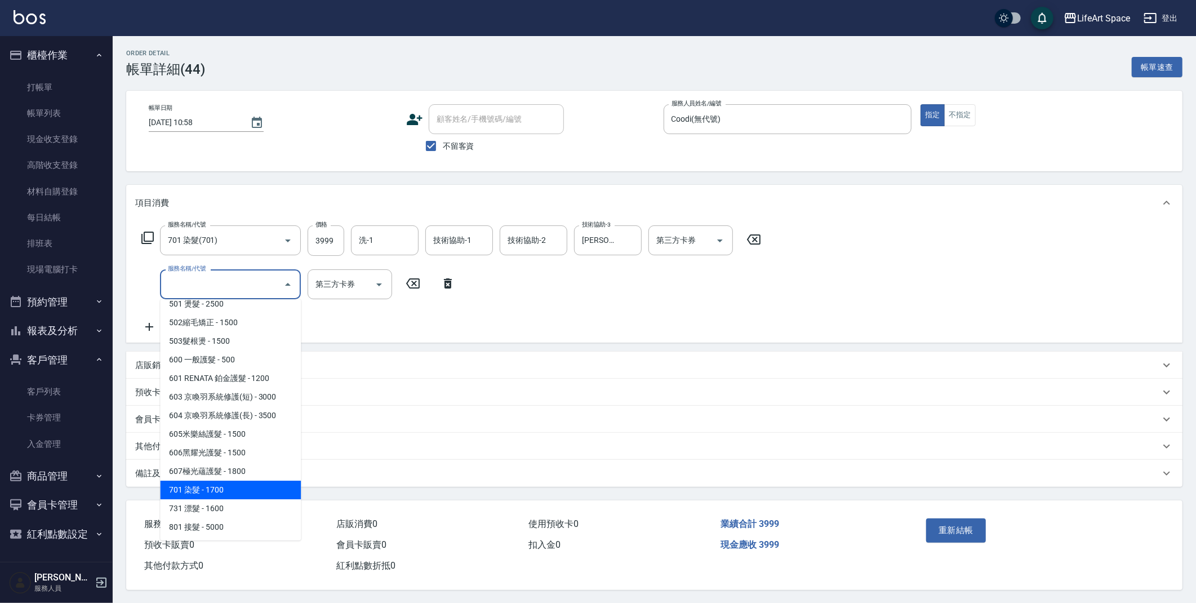
click at [241, 490] on span "701 染髮 - 1700" at bounding box center [230, 490] width 141 height 19
type input "701 染髮(701)"
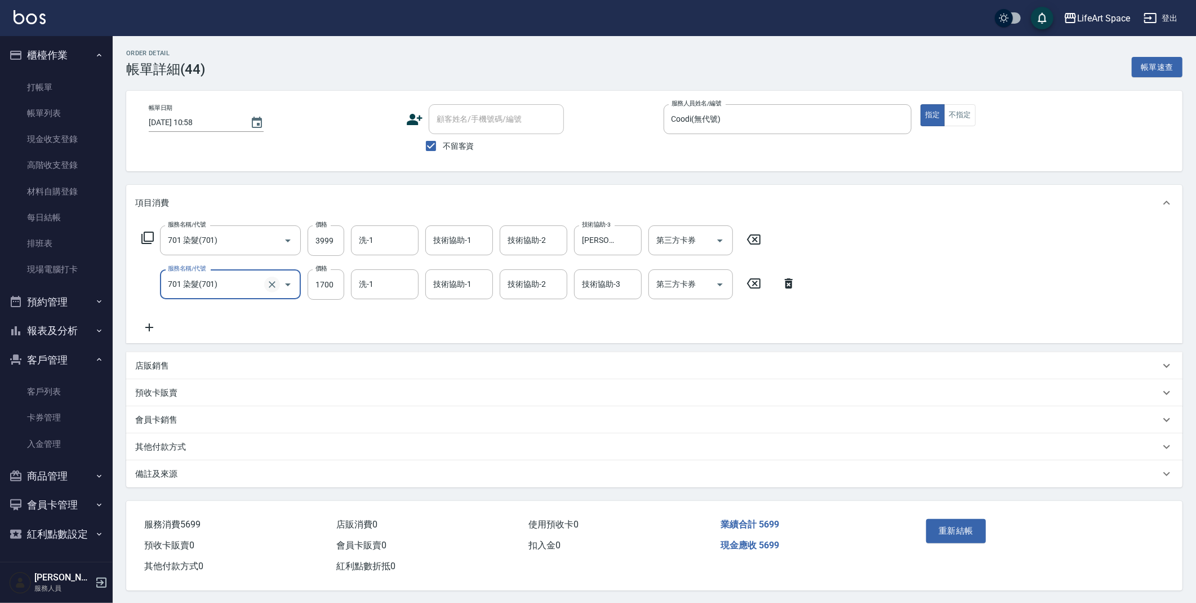
click at [268, 282] on icon "Clear" at bounding box center [271, 284] width 11 height 11
click at [260, 282] on input "服務名稱/代號" at bounding box center [214, 284] width 99 height 20
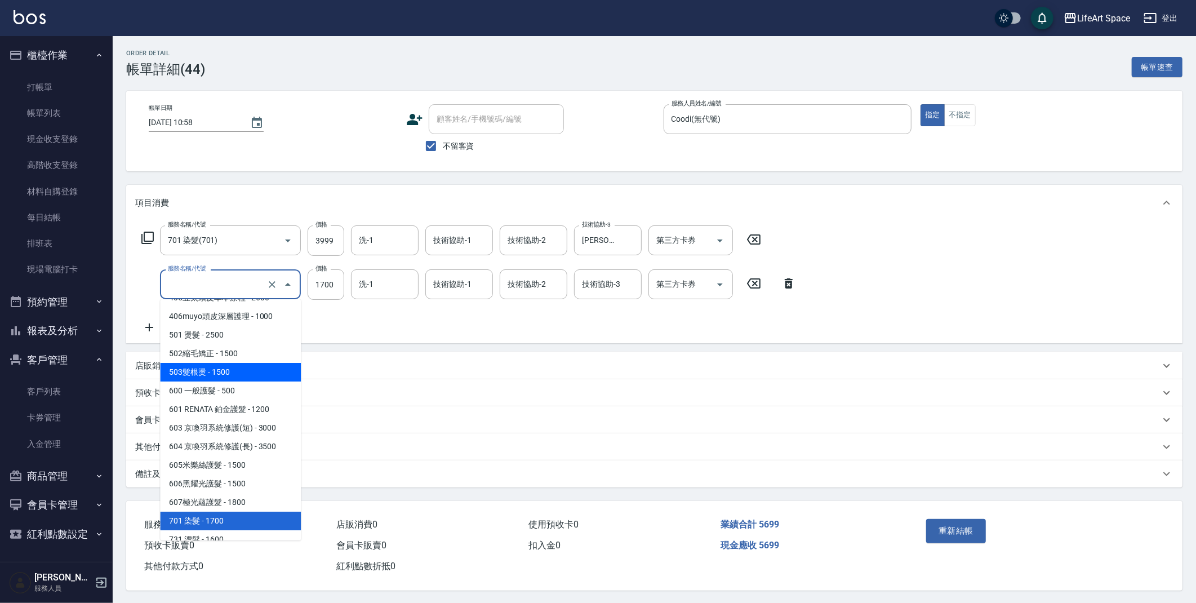
scroll to position [150, 0]
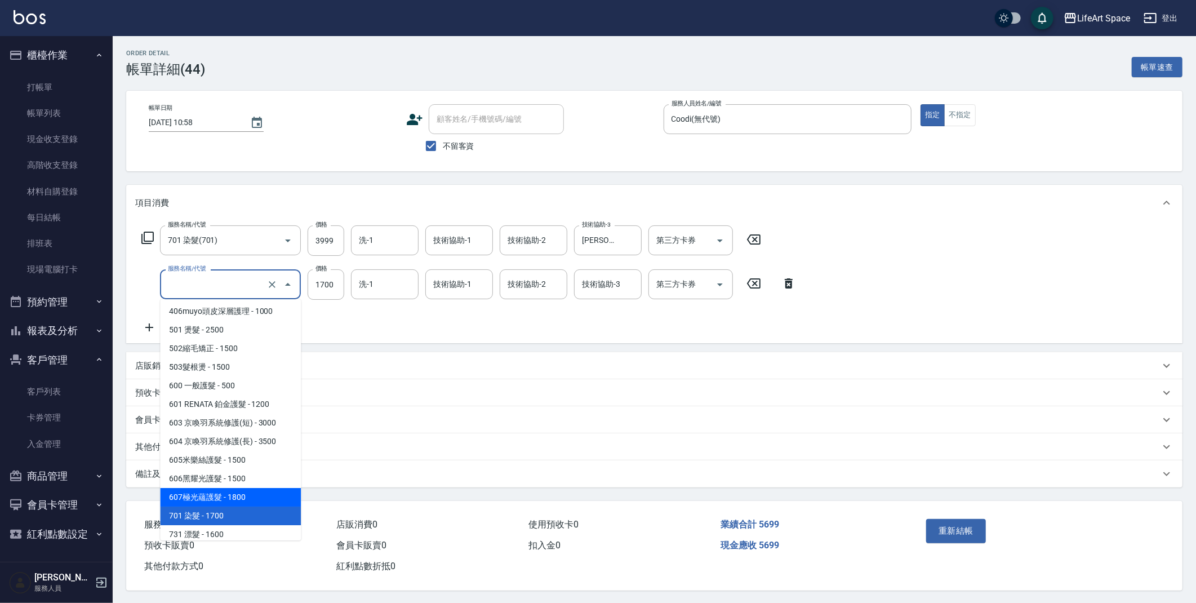
click at [250, 495] on span "607極光蘊護髮 - 1800" at bounding box center [230, 497] width 141 height 19
type input "607極光蘊護髮(607)"
type input "1800"
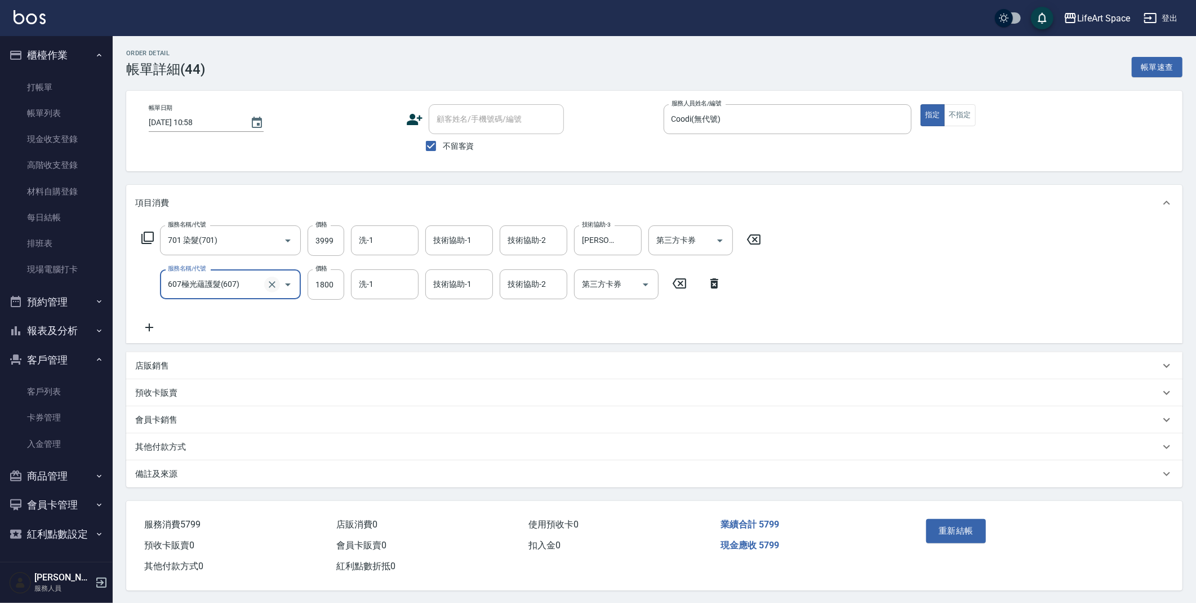
click at [272, 282] on icon "Clear" at bounding box center [271, 284] width 11 height 11
click at [255, 282] on input "服務名稱/代號" at bounding box center [214, 284] width 99 height 20
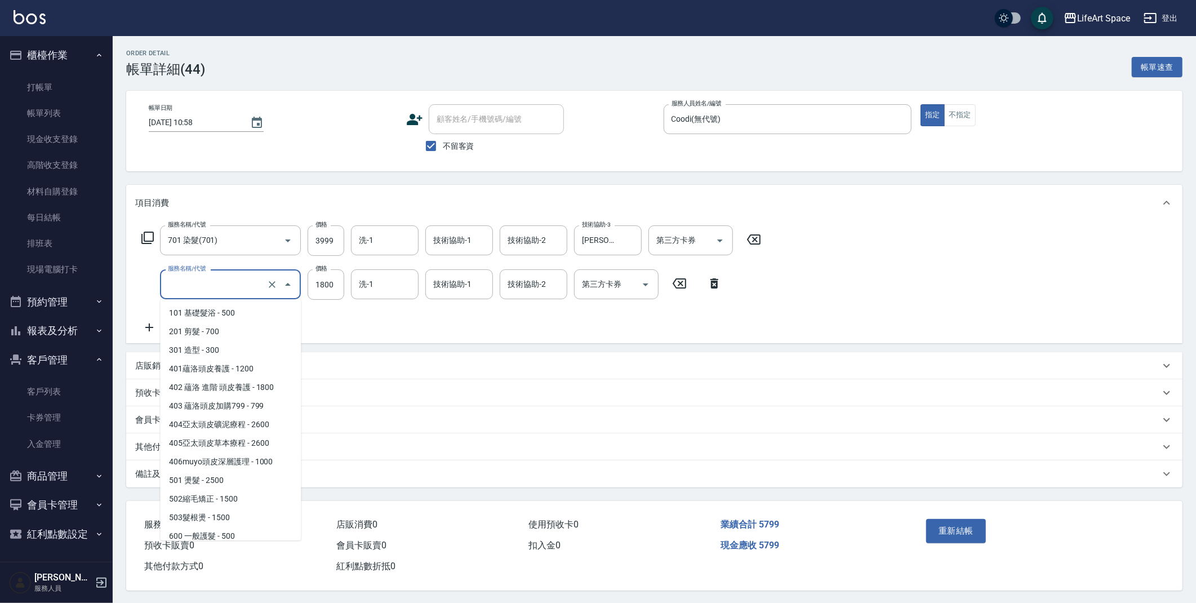
scroll to position [115, 0]
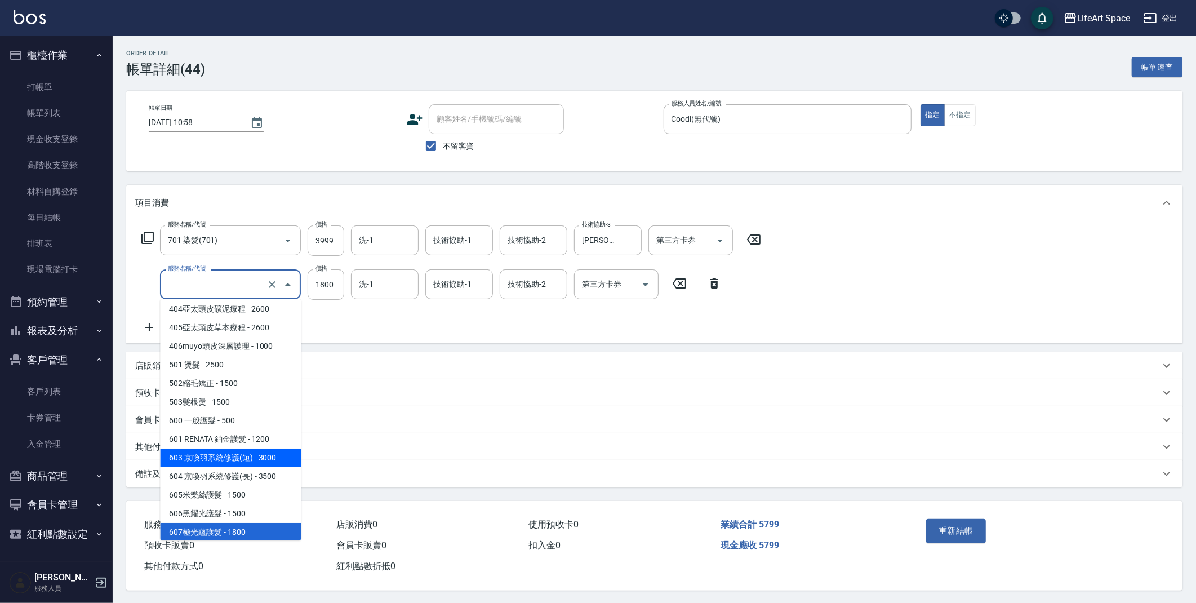
drag, startPoint x: 252, startPoint y: 455, endPoint x: 271, endPoint y: 404, distance: 54.5
click at [252, 455] on span "603 京喚羽系統修護(短) - 3000" at bounding box center [230, 457] width 141 height 19
type input "603 京喚羽系統修護(短)(603)"
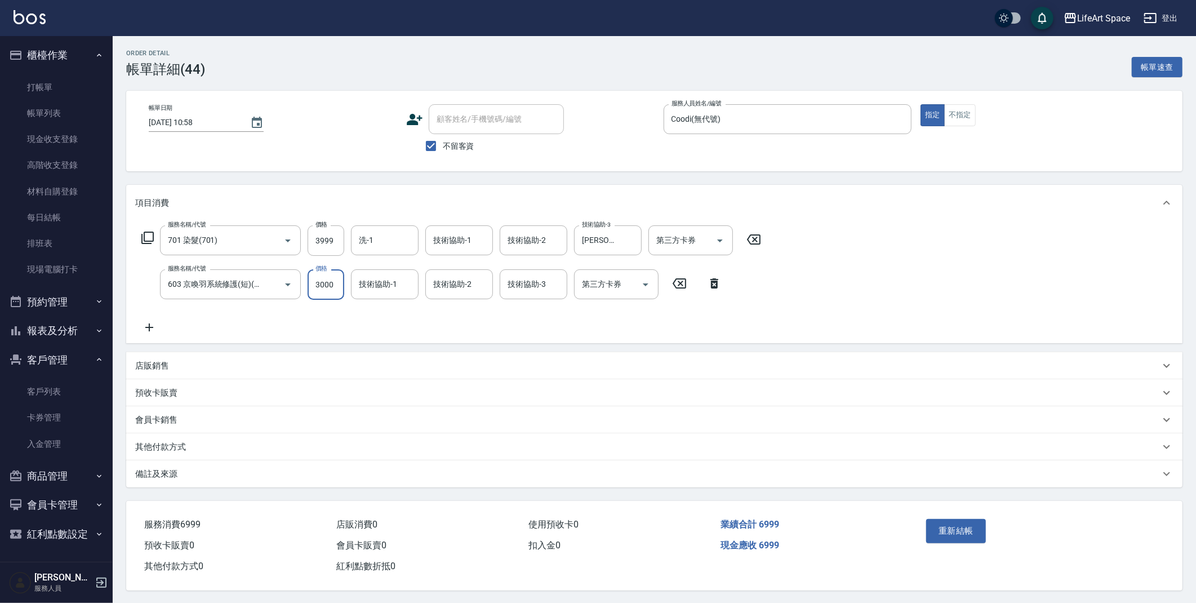
click at [337, 288] on input "3000" at bounding box center [326, 284] width 37 height 30
type input "2500"
click at [951, 532] on button "重新結帳" at bounding box center [956, 531] width 60 height 24
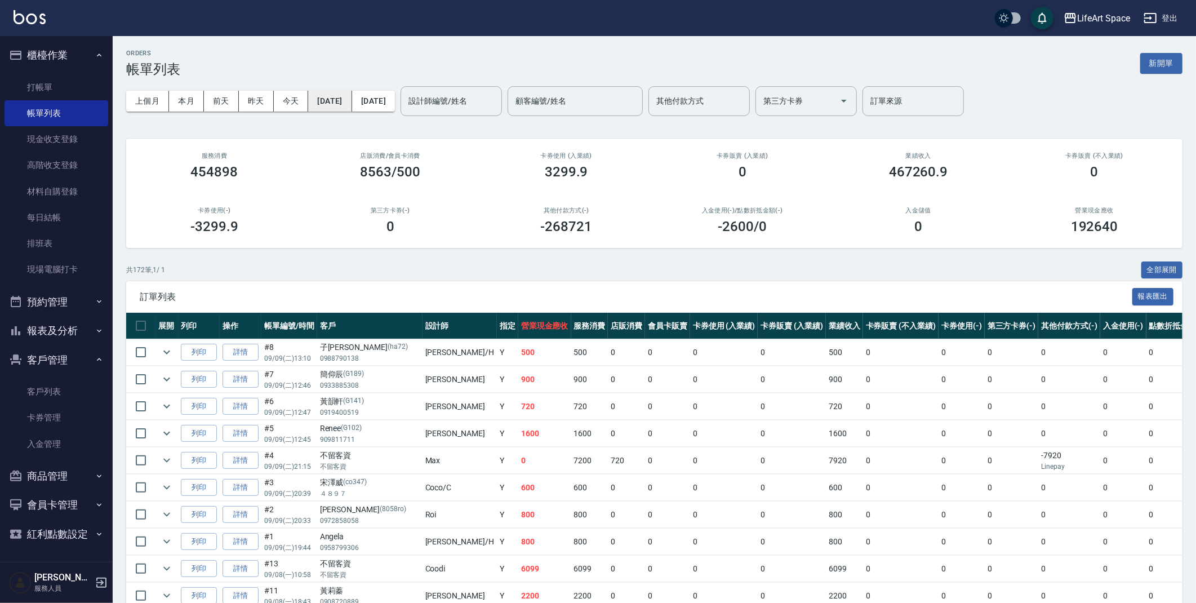
click at [352, 106] on button "[DATE]" at bounding box center [329, 101] width 43 height 21
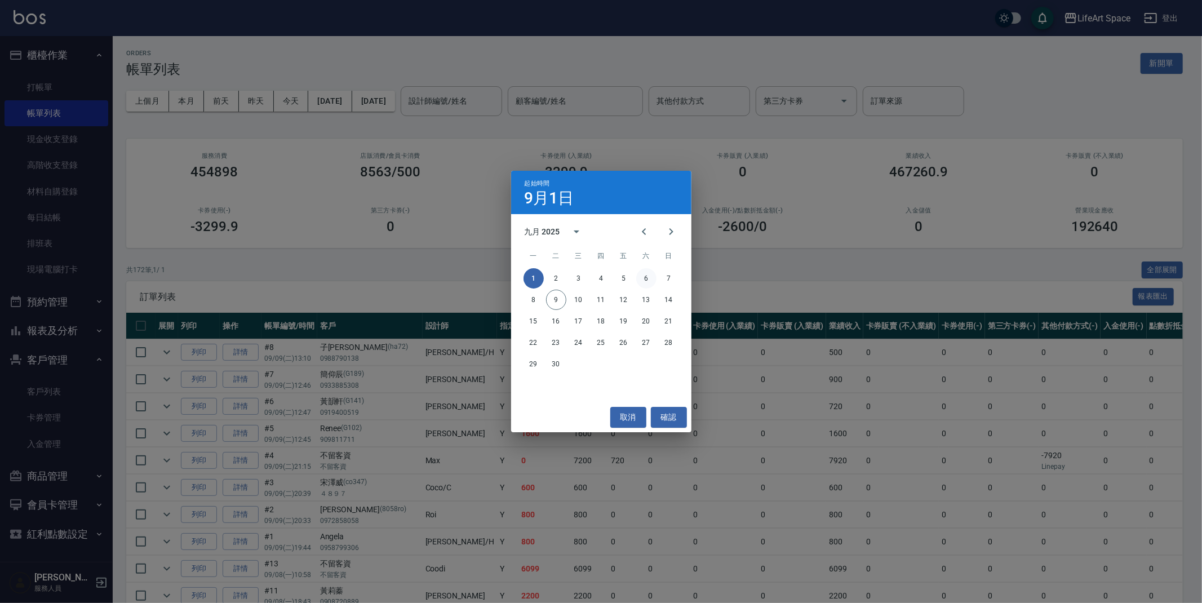
click at [652, 281] on button "6" at bounding box center [646, 278] width 20 height 20
click at [654, 280] on button "6" at bounding box center [646, 278] width 20 height 20
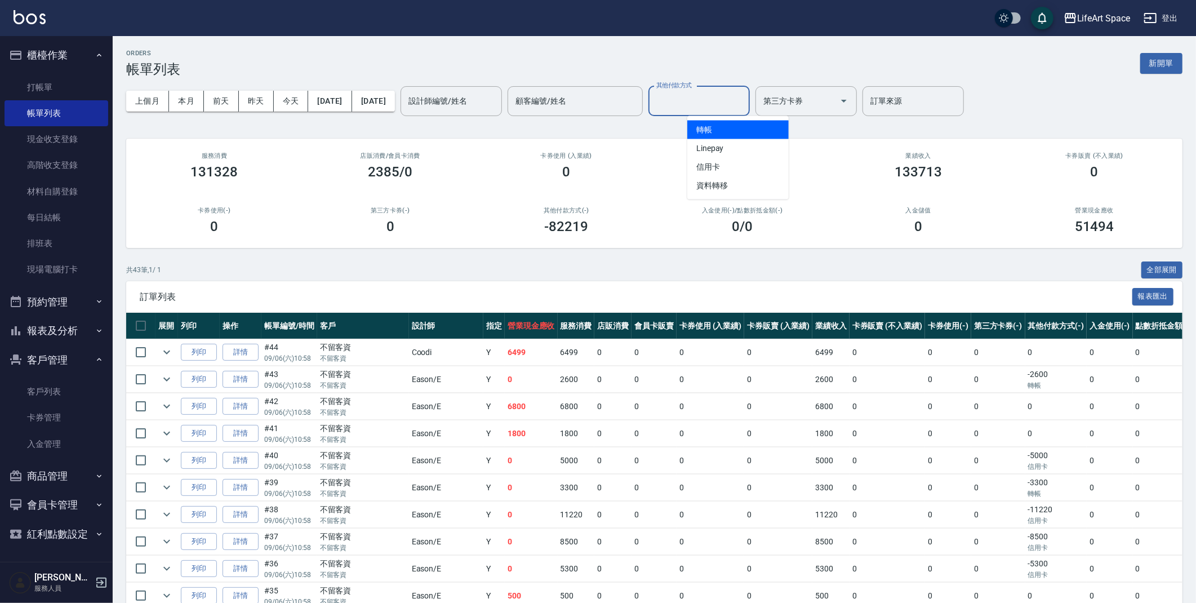
click at [708, 103] on input "其他付款方式" at bounding box center [698, 101] width 91 height 20
click at [728, 130] on span "轉帳" at bounding box center [737, 130] width 101 height 19
type input "轉帳"
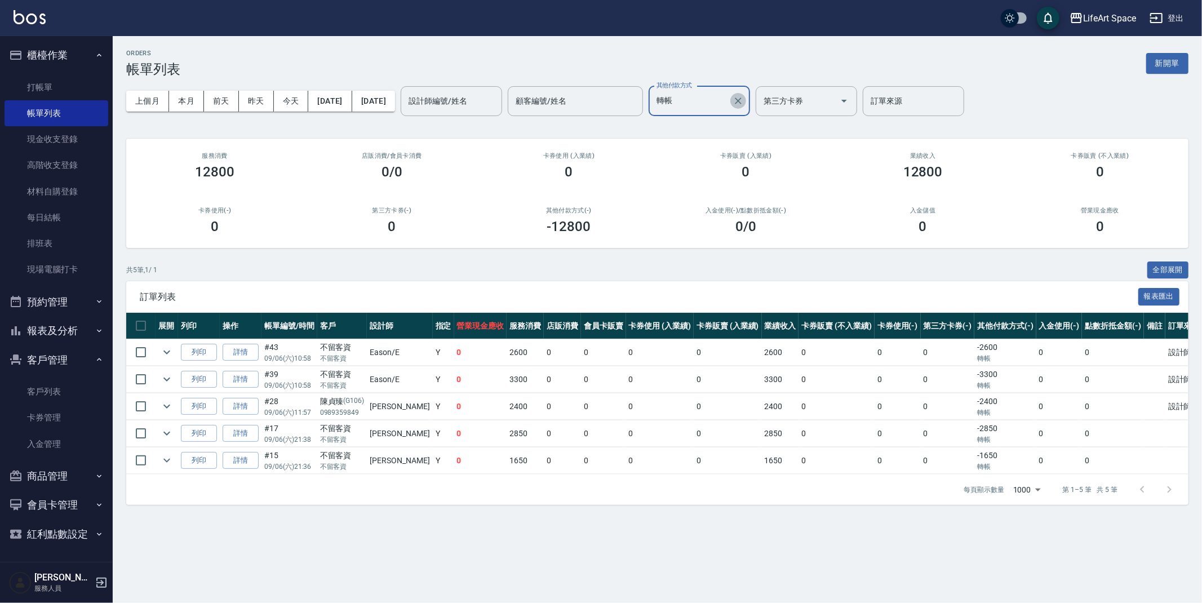
click at [741, 98] on icon "Clear" at bounding box center [738, 100] width 7 height 7
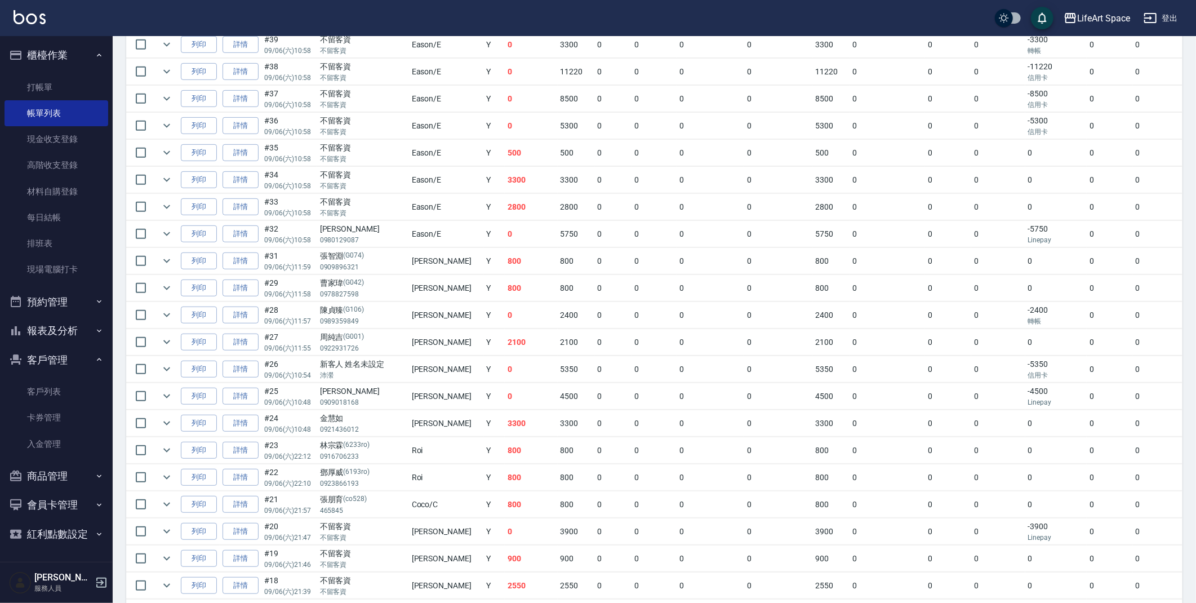
scroll to position [957, 0]
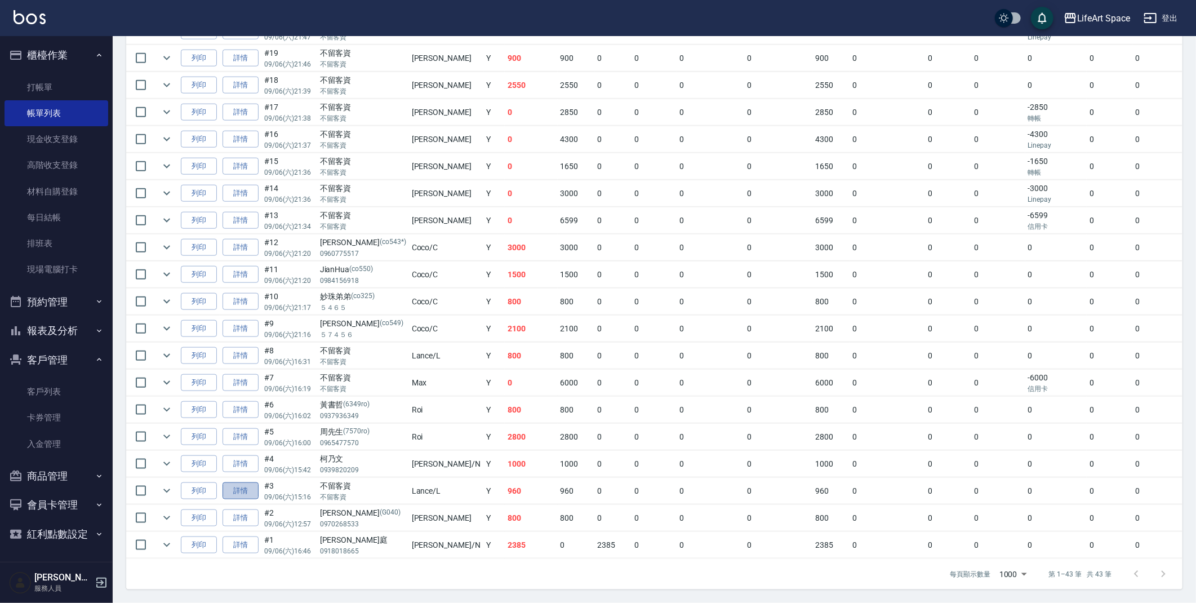
click at [242, 482] on link "詳情" at bounding box center [241, 490] width 36 height 17
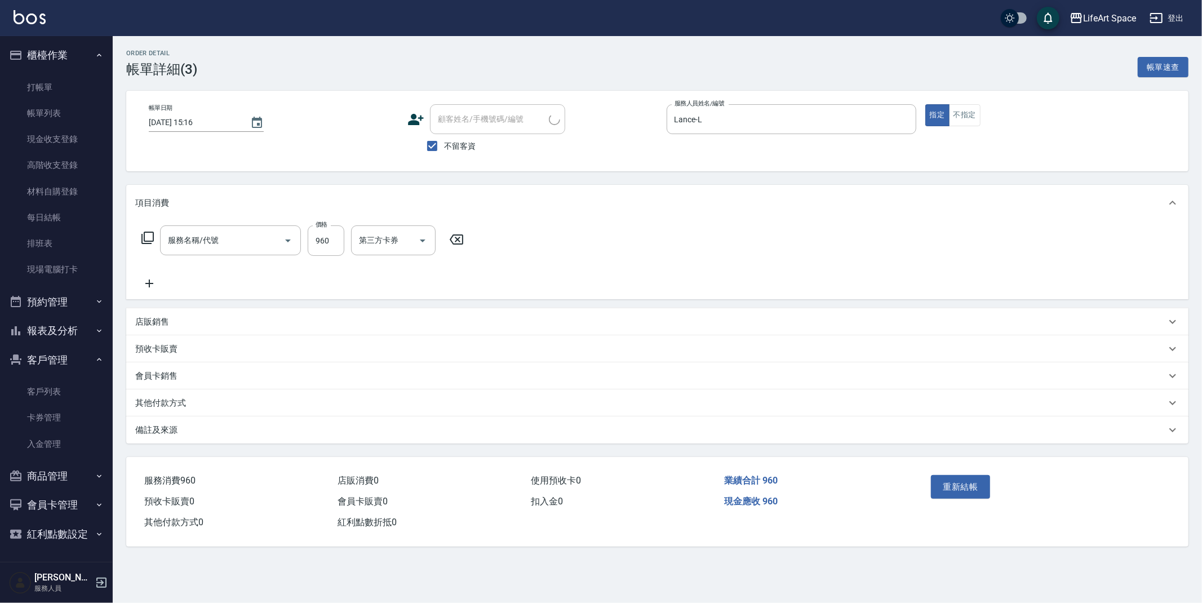
type input "[DATE] 15:16"
checkbox input "true"
type input "Lance-L"
type input "201 剪髮(201)"
click at [225, 434] on div "備註及來源" at bounding box center [650, 430] width 1030 height 12
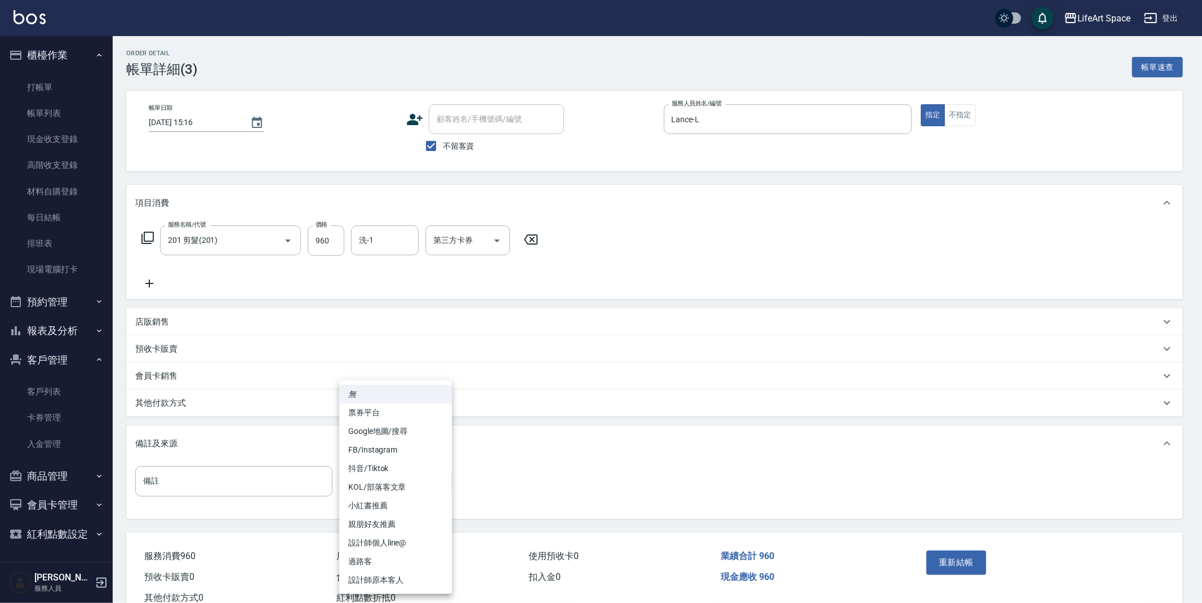
click at [406, 470] on body "LifeArt Space 登出 櫃檯作業 打帳單 帳單列表 現金收支登錄 高階收支登錄 材料自購登錄 每日結帳 排班表 現場電腦打卡 預約管理 預約管理 單…" at bounding box center [601, 317] width 1202 height 635
click at [220, 400] on div at bounding box center [601, 301] width 1202 height 603
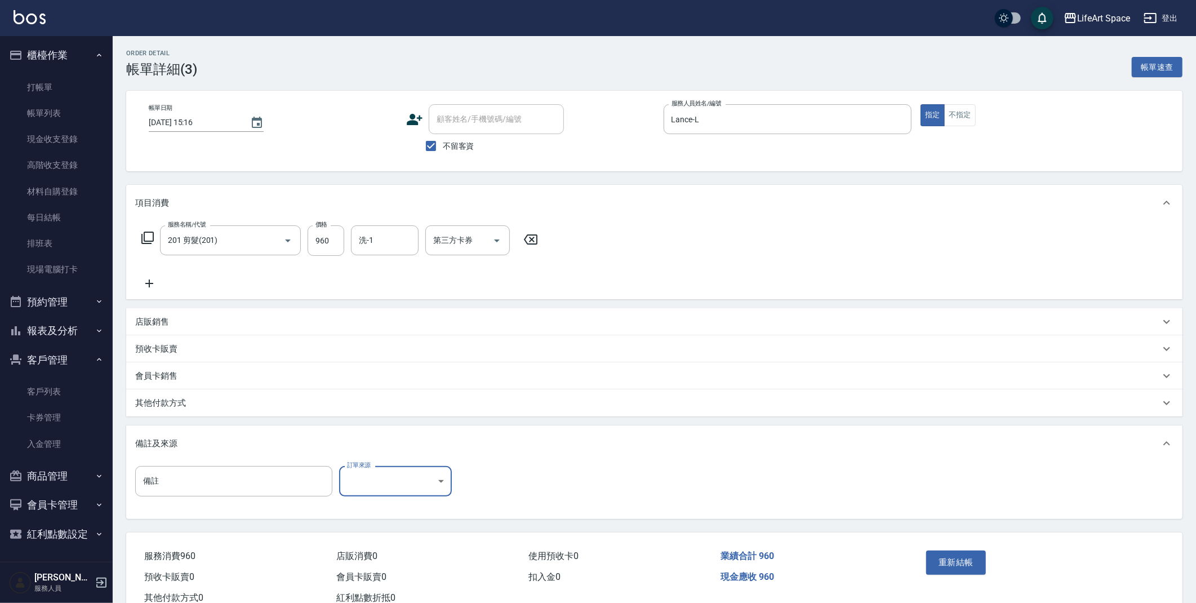
click at [226, 408] on div "其他付款方式" at bounding box center [647, 403] width 1025 height 12
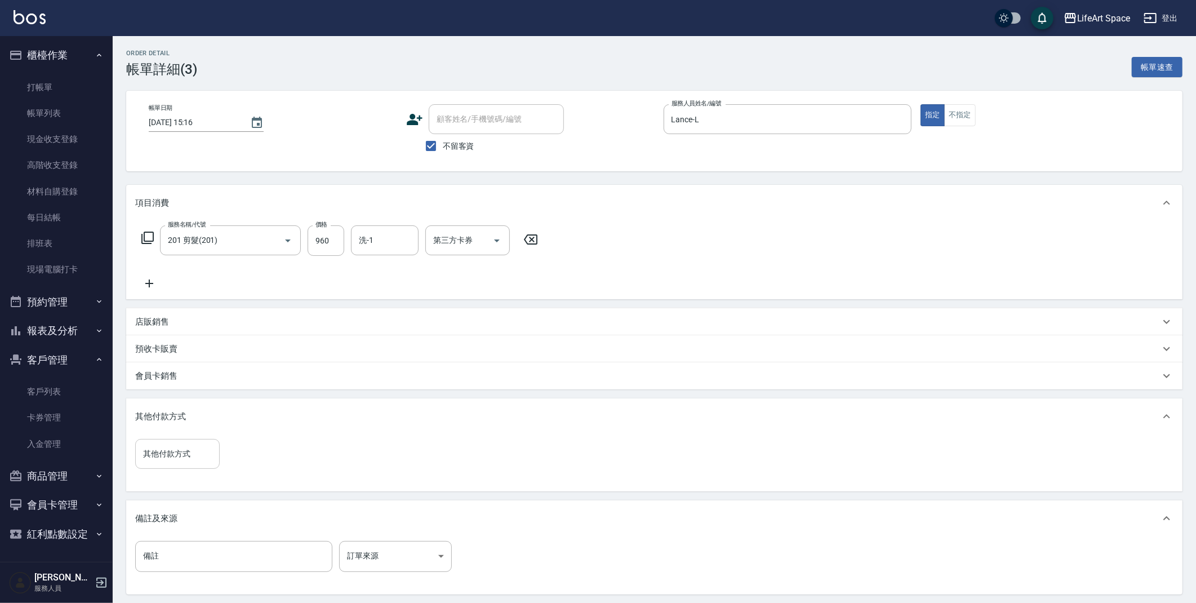
click at [197, 461] on input "其他付款方式" at bounding box center [177, 454] width 74 height 20
click at [195, 477] on span "轉帳" at bounding box center [177, 482] width 84 height 19
type input "轉帳"
click at [288, 444] on input "0" at bounding box center [268, 454] width 84 height 30
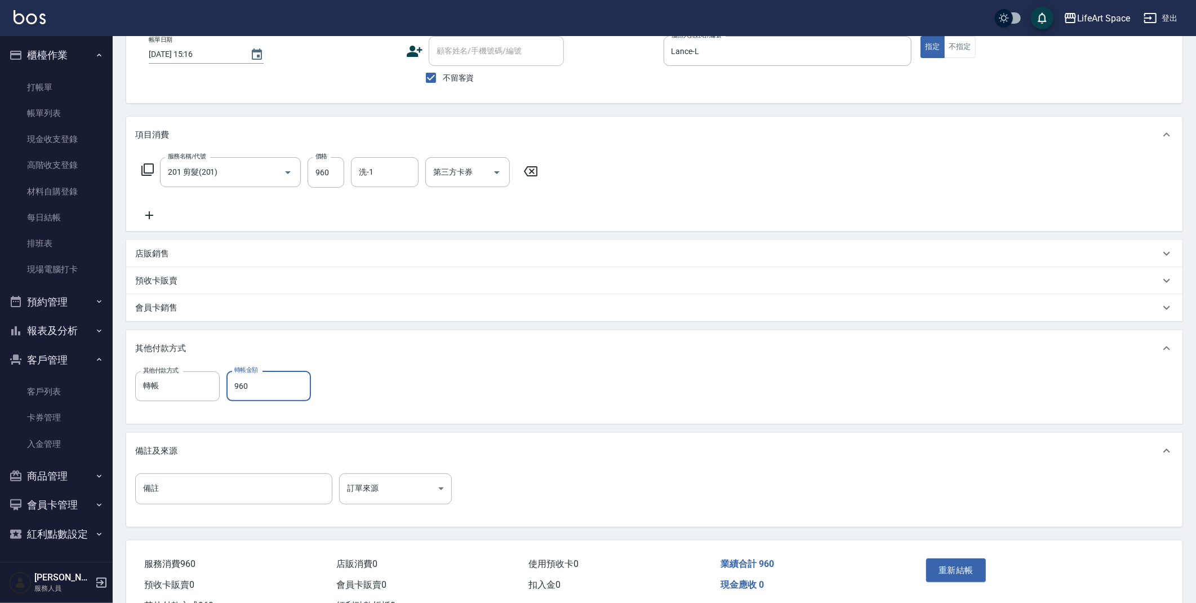
scroll to position [112, 0]
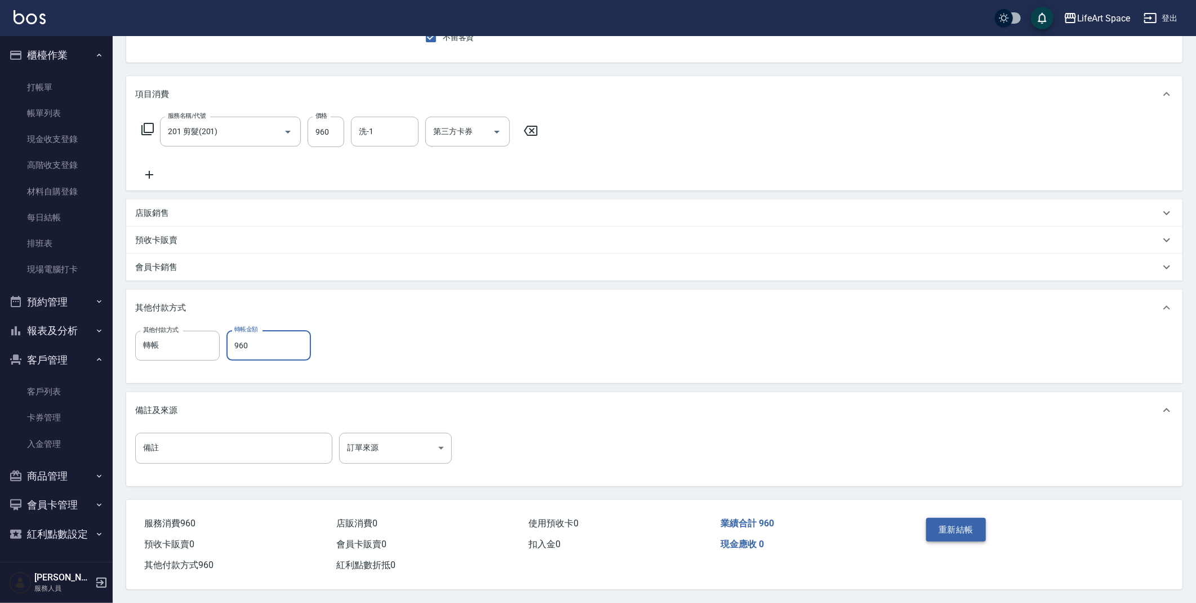
type input "960"
click at [967, 530] on button "重新結帳" at bounding box center [956, 530] width 60 height 24
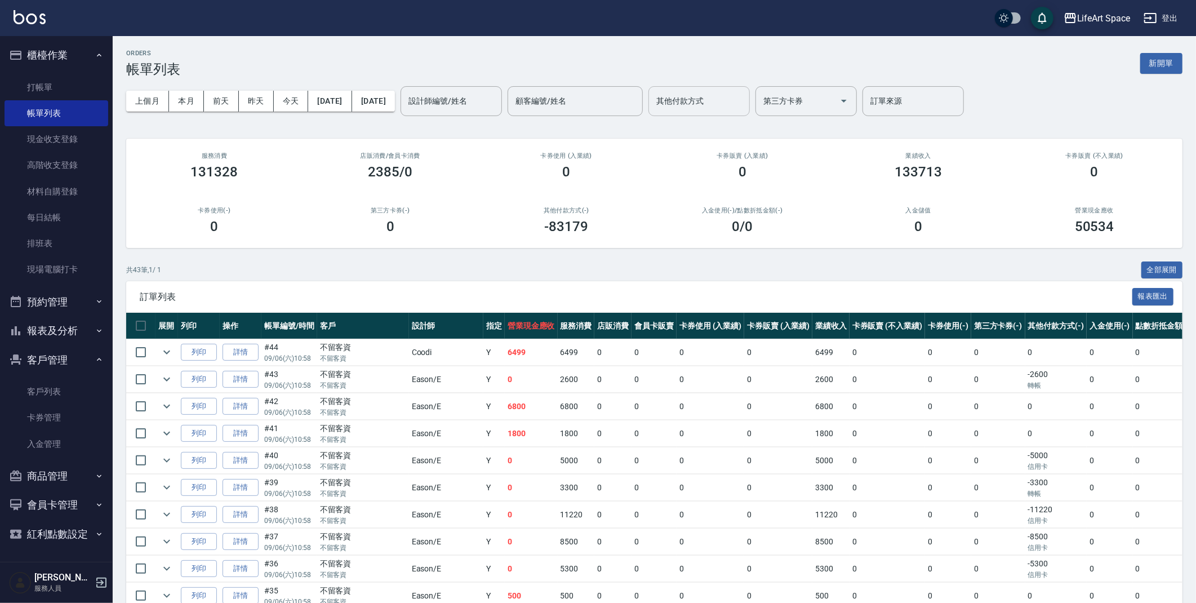
click at [708, 103] on input "其他付款方式" at bounding box center [698, 101] width 91 height 20
click at [716, 140] on span "Linepay" at bounding box center [737, 148] width 101 height 19
type input "Linepay"
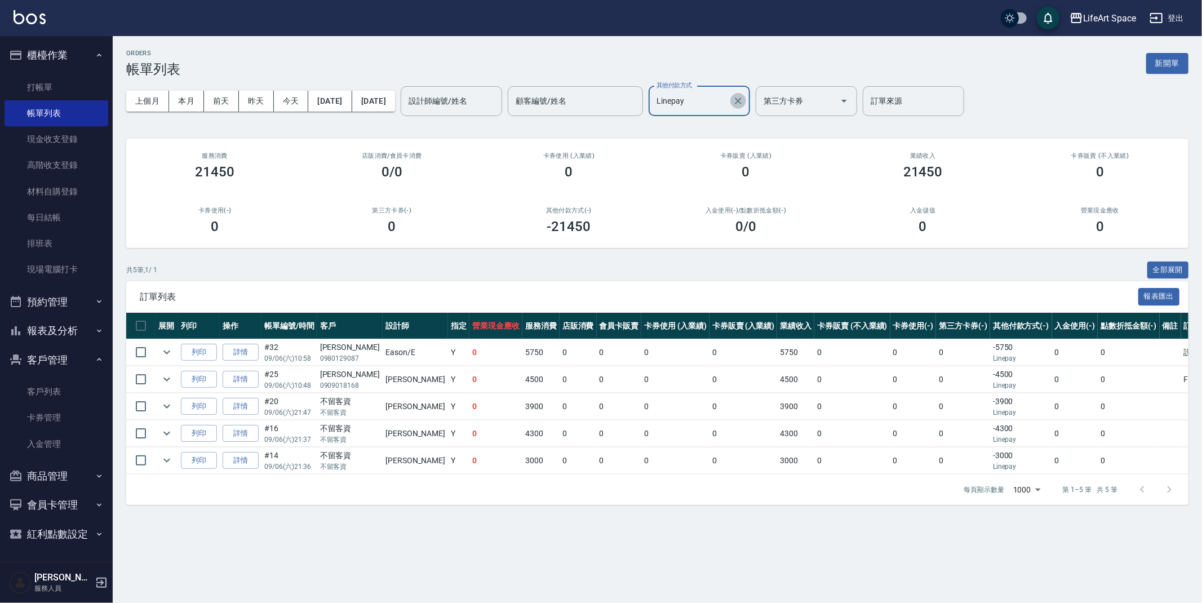
click at [746, 106] on button "Clear" at bounding box center [738, 101] width 16 height 16
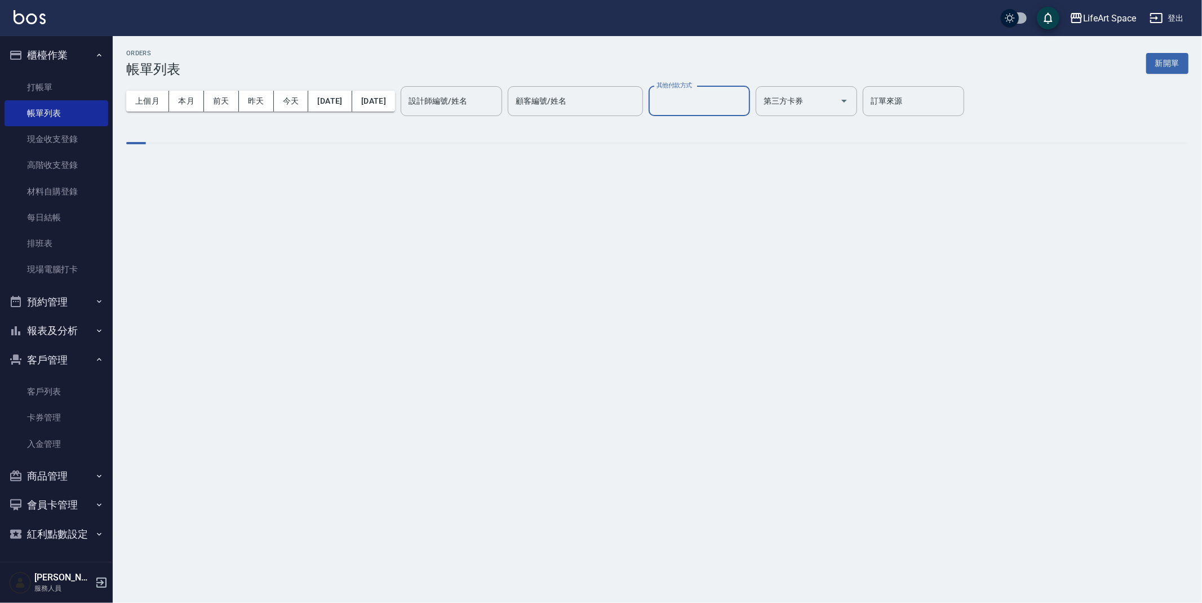
click at [745, 93] on input "其他付款方式" at bounding box center [698, 101] width 91 height 20
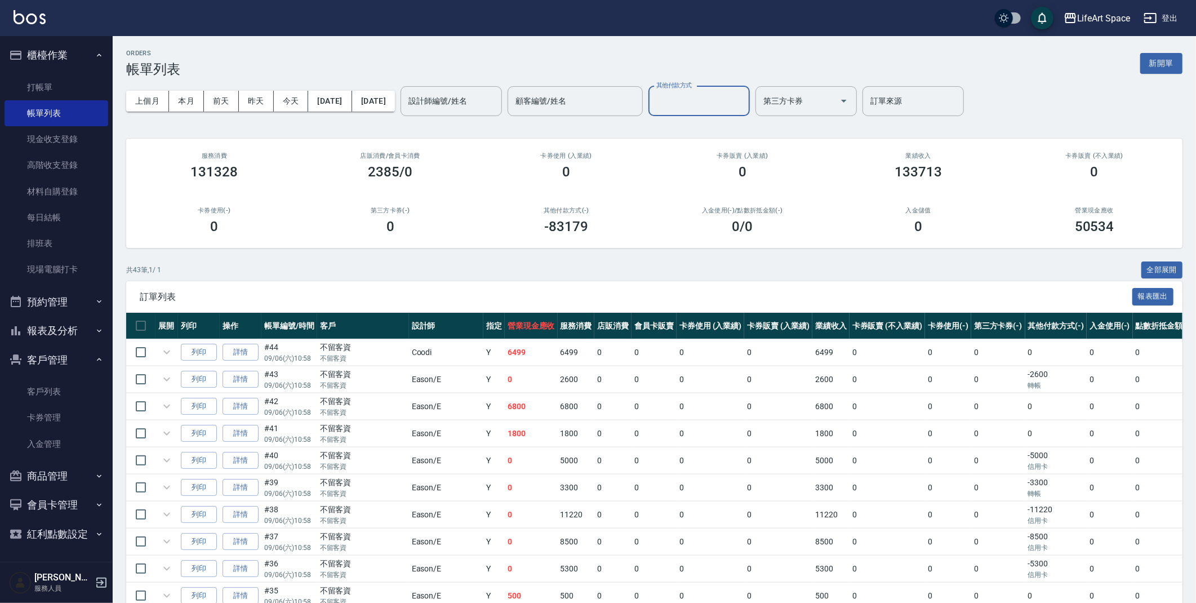
click at [745, 105] on input "其他付款方式" at bounding box center [698, 101] width 91 height 20
click at [742, 102] on input "其他付款方式" at bounding box center [698, 101] width 91 height 20
click at [729, 160] on span "信用卡" at bounding box center [737, 167] width 101 height 19
type input "信用卡"
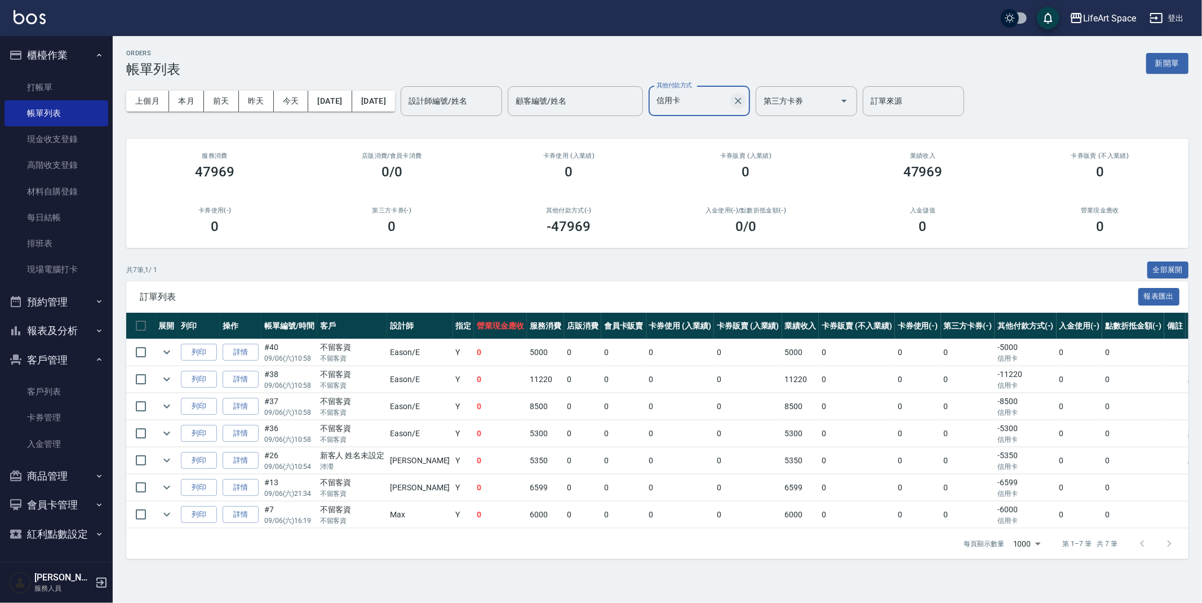
click at [744, 105] on icon "Clear" at bounding box center [737, 100] width 11 height 11
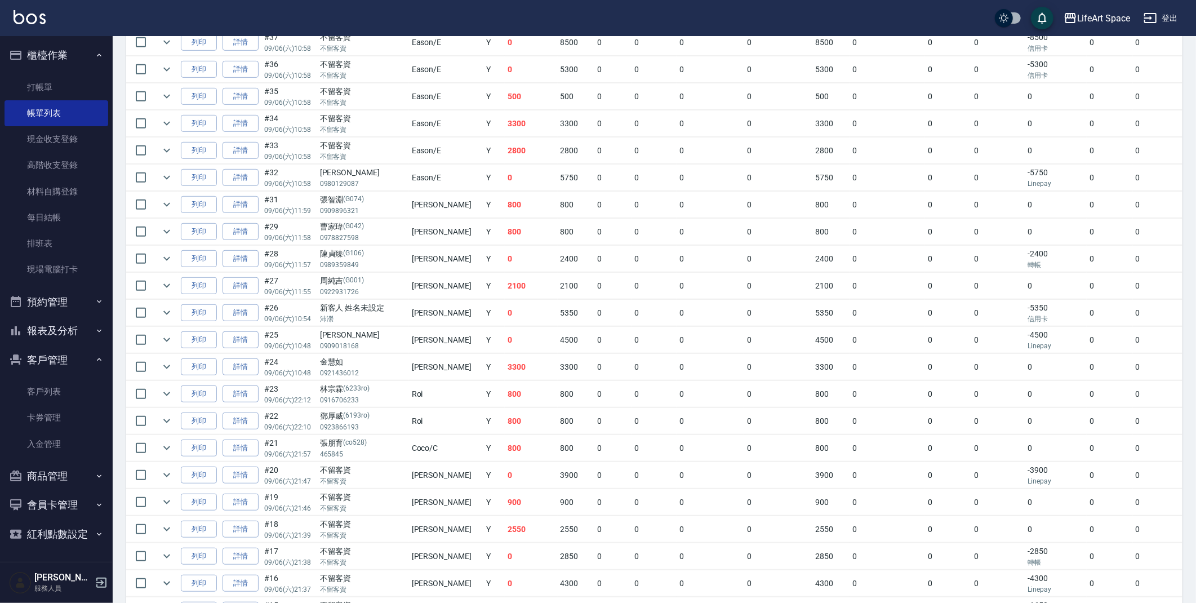
scroll to position [213, 0]
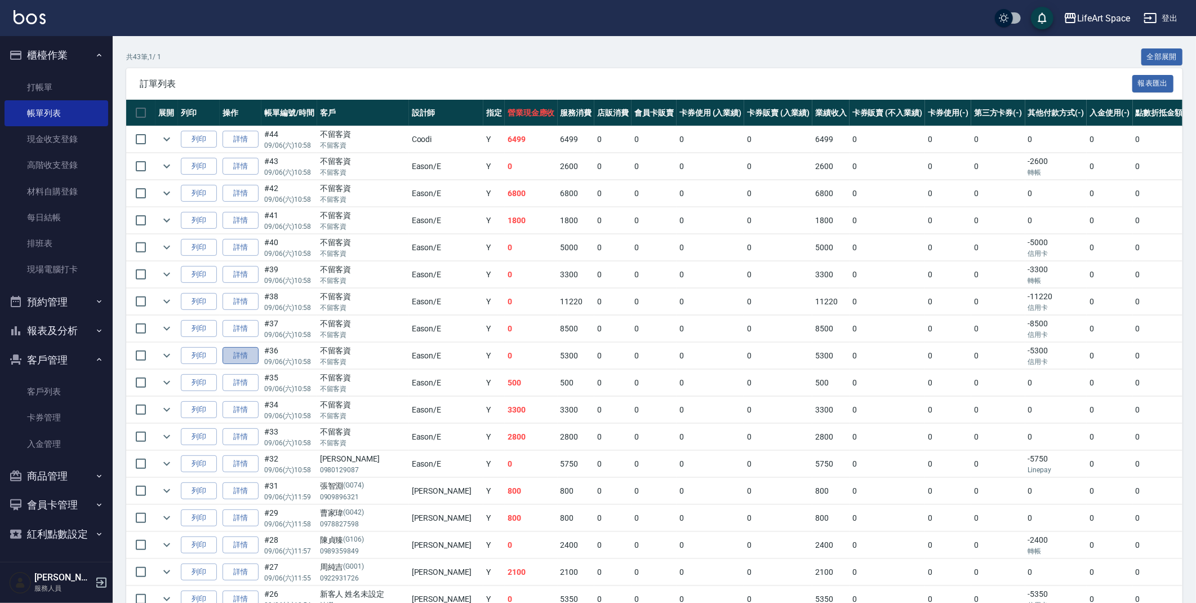
click at [252, 359] on link "詳情" at bounding box center [241, 355] width 36 height 17
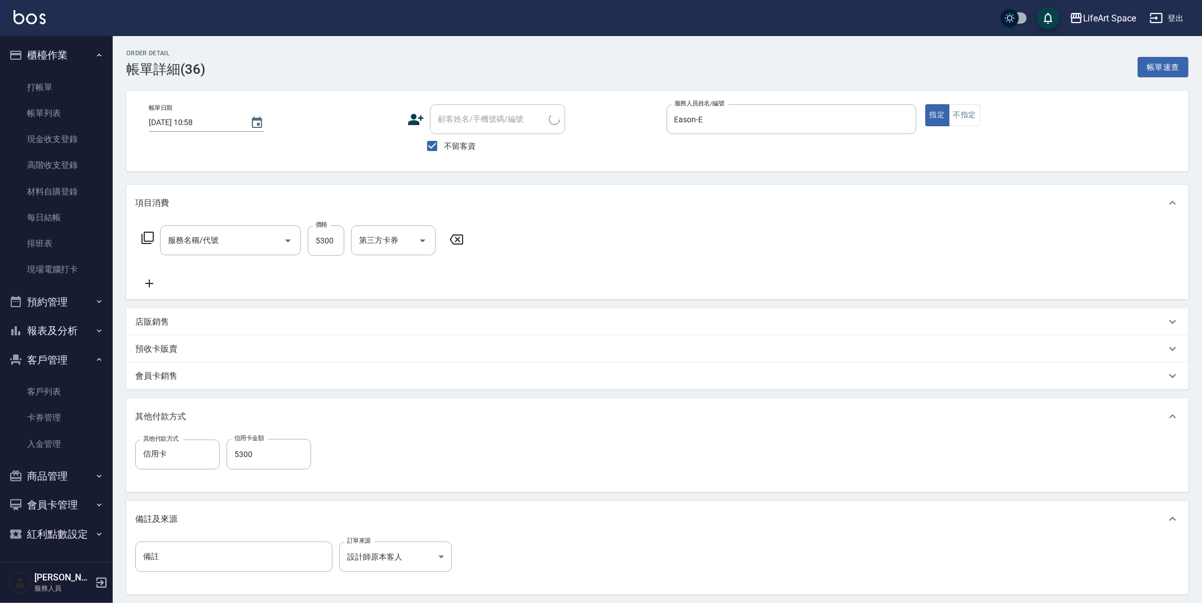
type input "[DATE] 10:58"
checkbox input "true"
type input "Eason-E"
type input "設計師原本客人"
type input "701 染髮(701)"
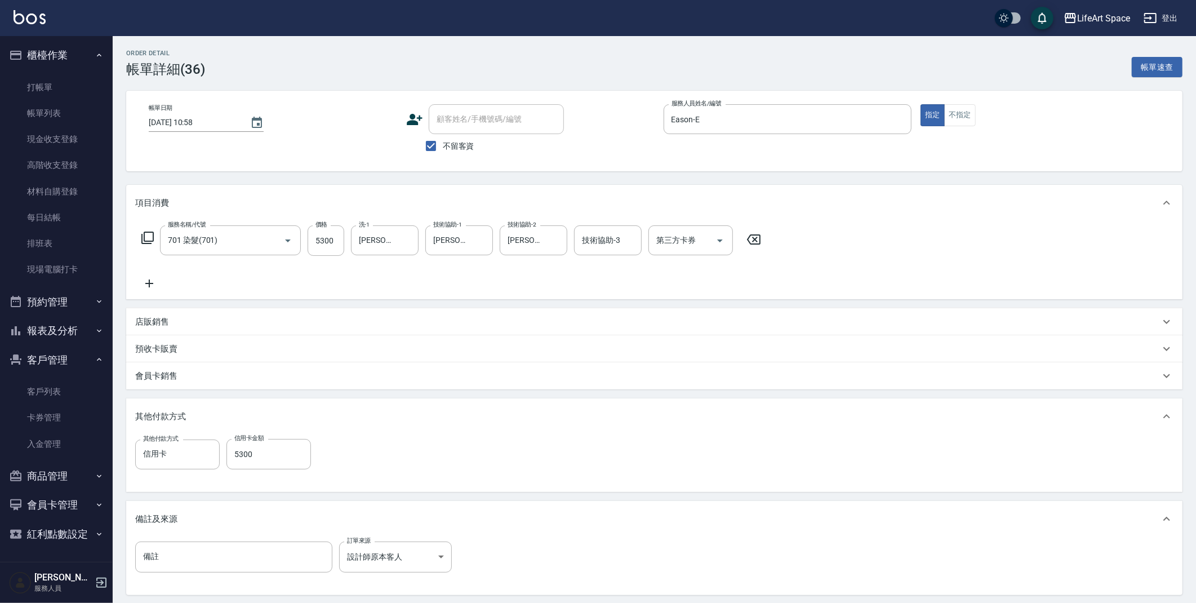
click at [164, 314] on div "店販銷售" at bounding box center [654, 321] width 1056 height 27
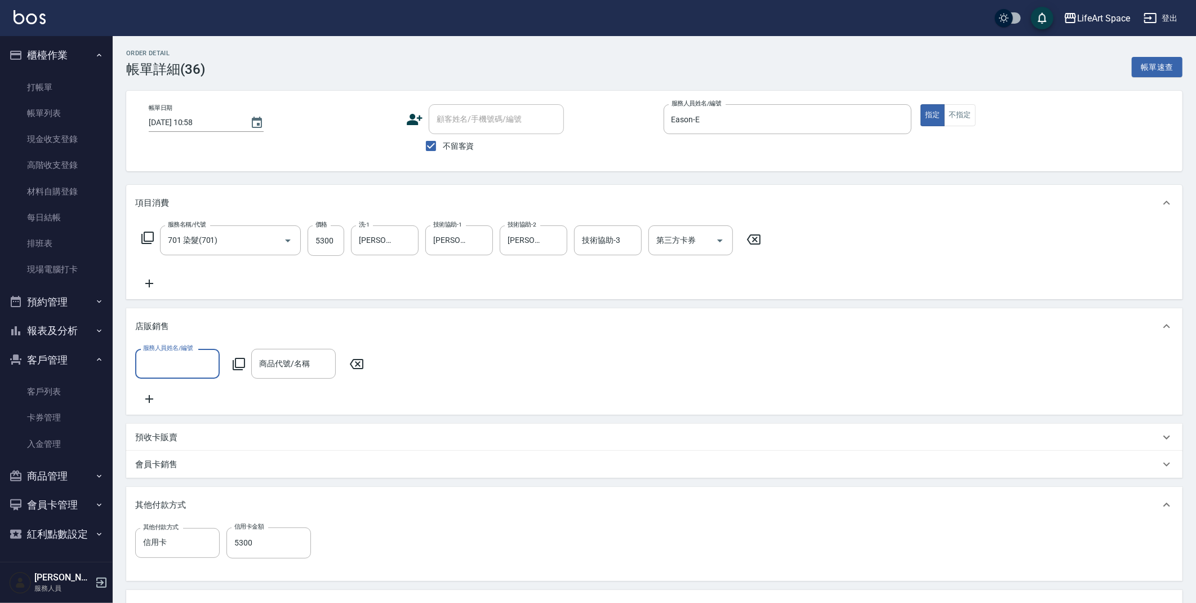
click at [177, 353] on div "服務人員姓名/編號" at bounding box center [177, 364] width 84 height 30
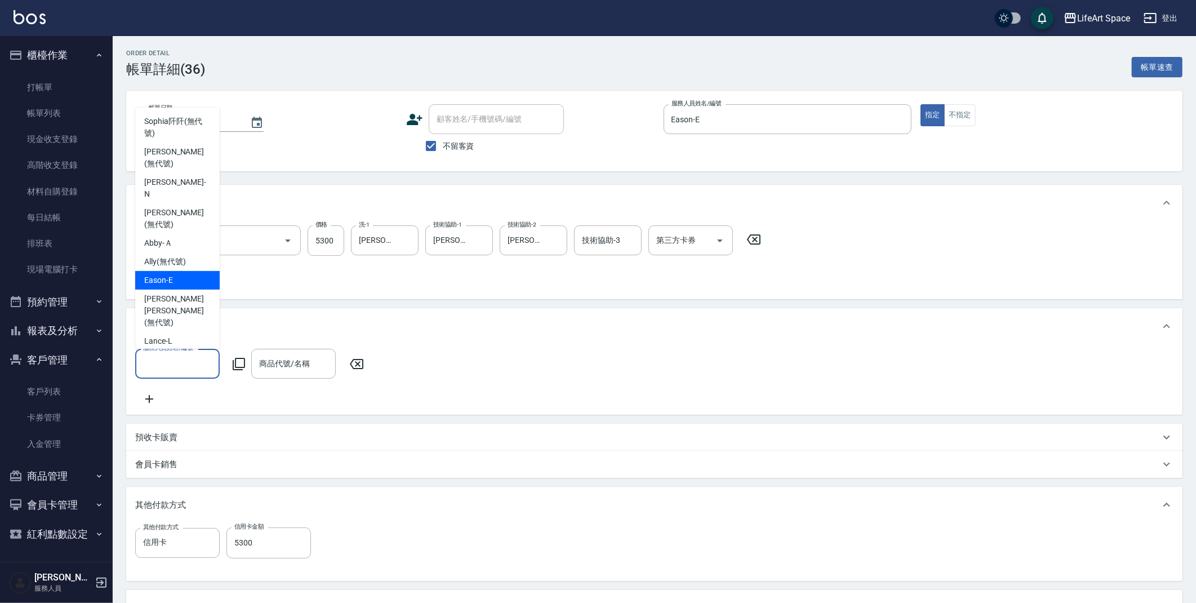
click at [184, 271] on div "Eason -E" at bounding box center [177, 280] width 84 height 19
type input "Eason-E"
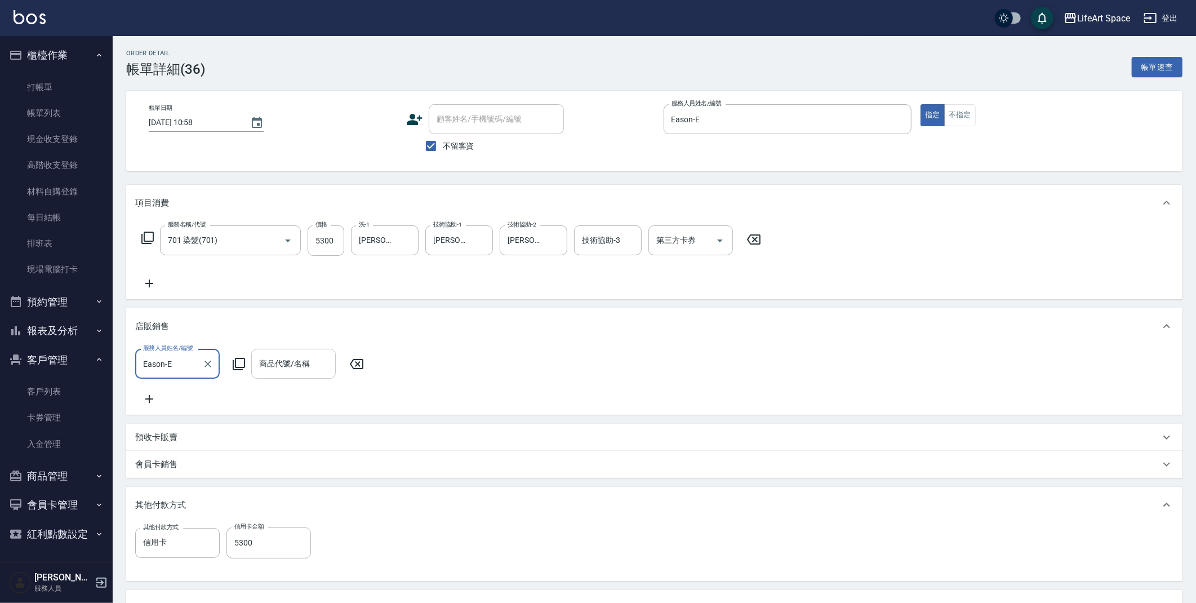
click at [277, 351] on div "商品代號/名稱" at bounding box center [293, 364] width 84 height 30
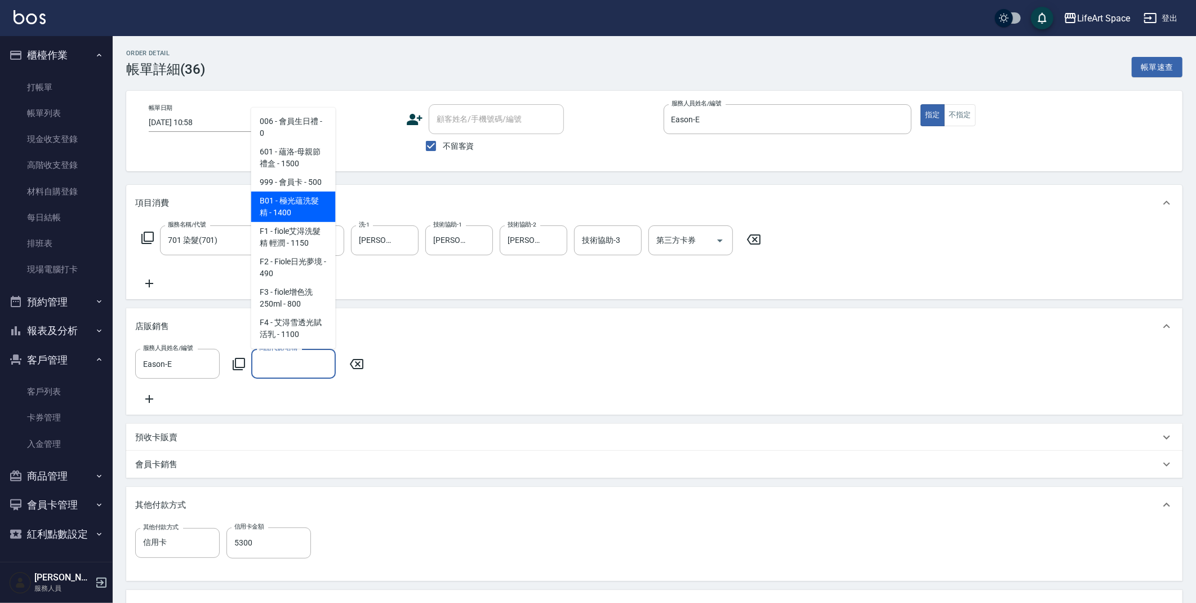
click at [252, 362] on div "商品代號/名稱" at bounding box center [293, 364] width 84 height 30
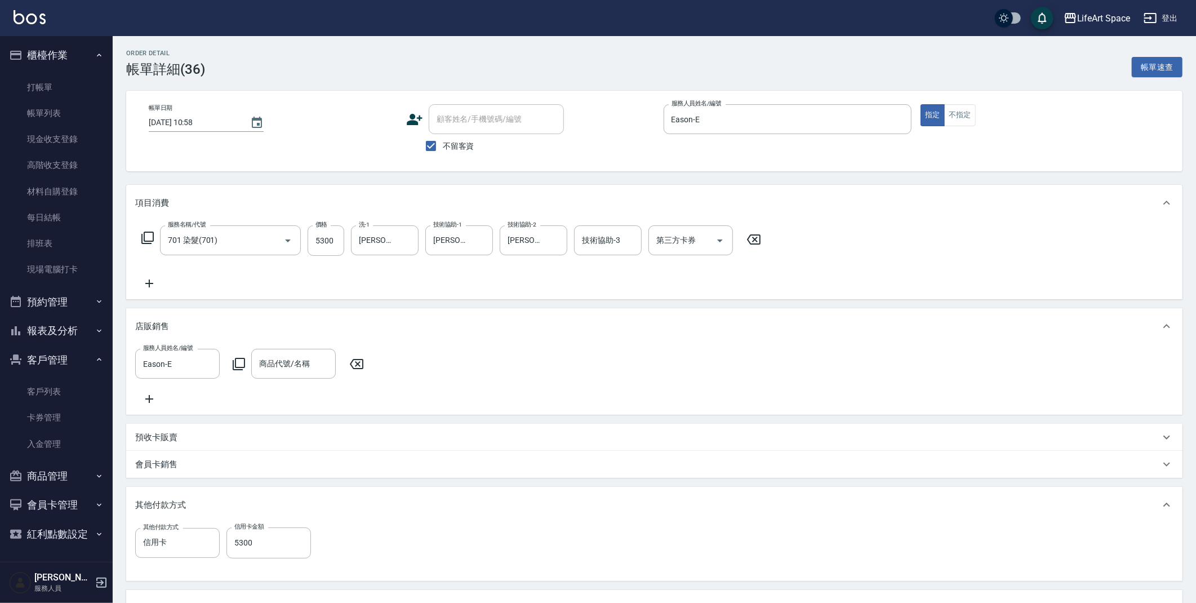
click at [246, 364] on div "服務人員姓名/編號 [PERSON_NAME]-E 服務人員姓名/編號 商品代號/名稱 商品代號/名稱" at bounding box center [252, 364] width 235 height 30
click at [239, 360] on icon at bounding box center [239, 364] width 14 height 14
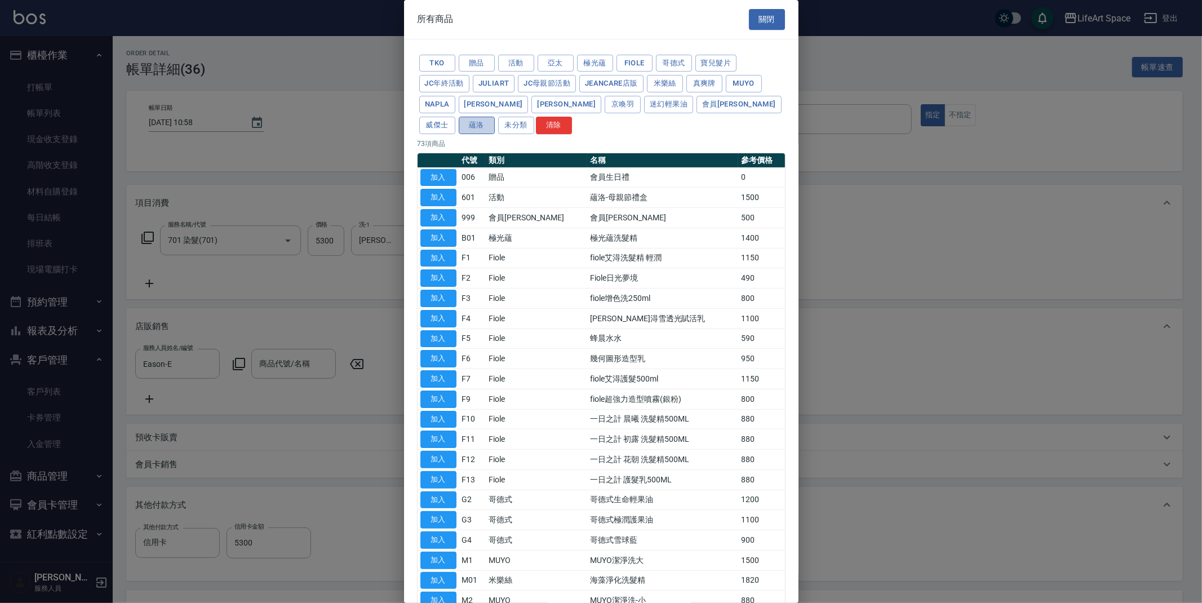
click at [495, 117] on button "蘊洛" at bounding box center [477, 125] width 36 height 17
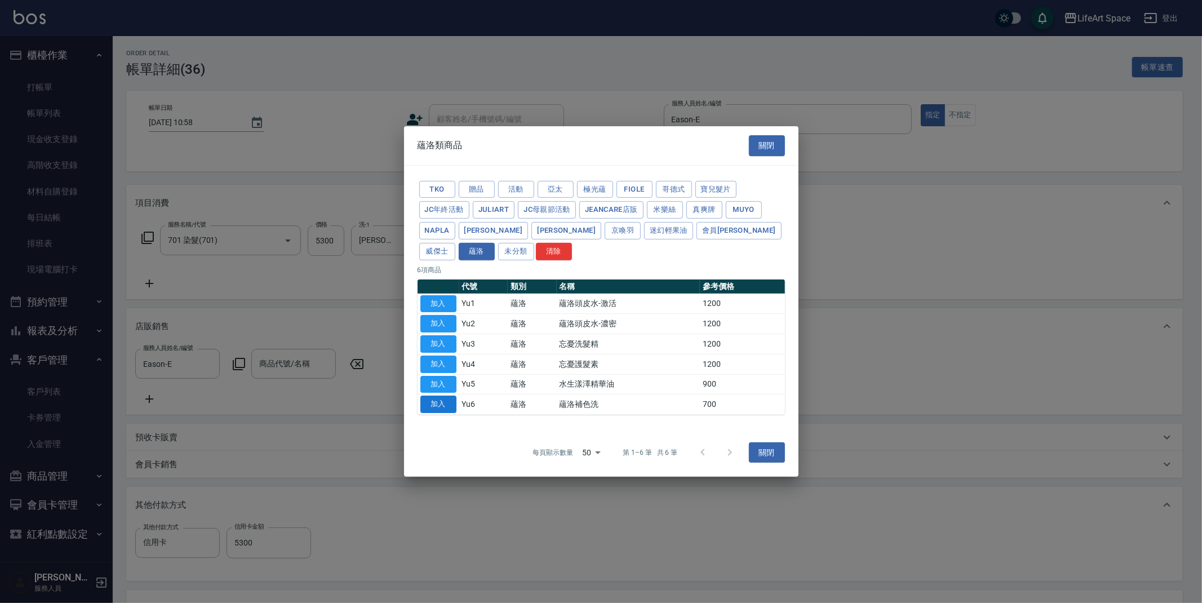
click at [446, 411] on button "加入" at bounding box center [438, 403] width 36 height 17
type input "蘊洛補色洗"
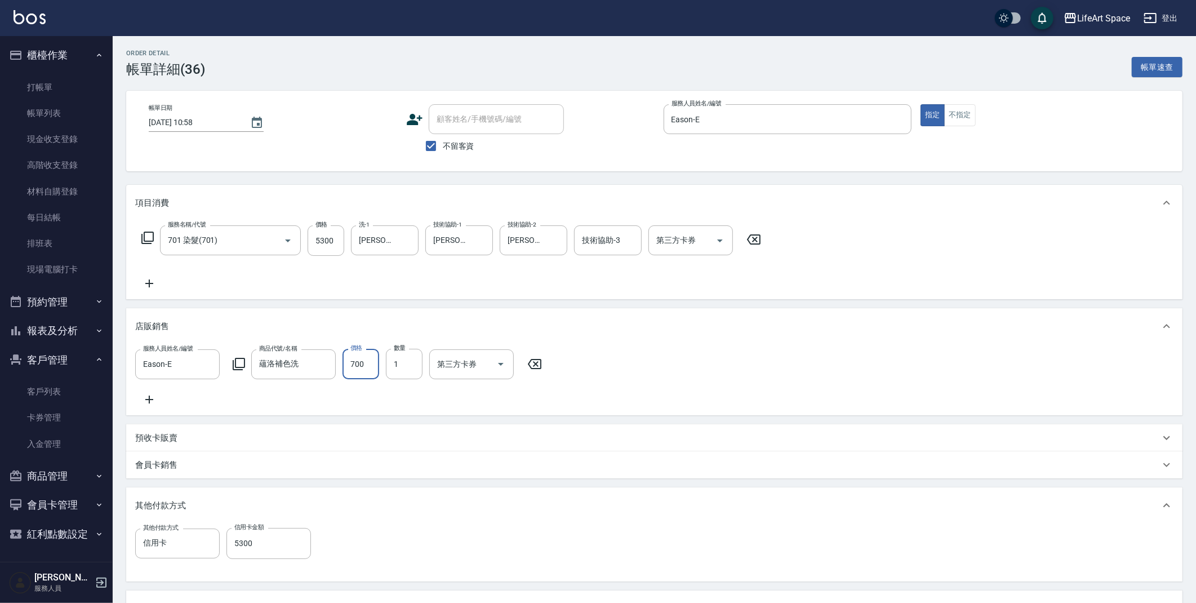
click at [376, 366] on input "700" at bounding box center [360, 364] width 37 height 30
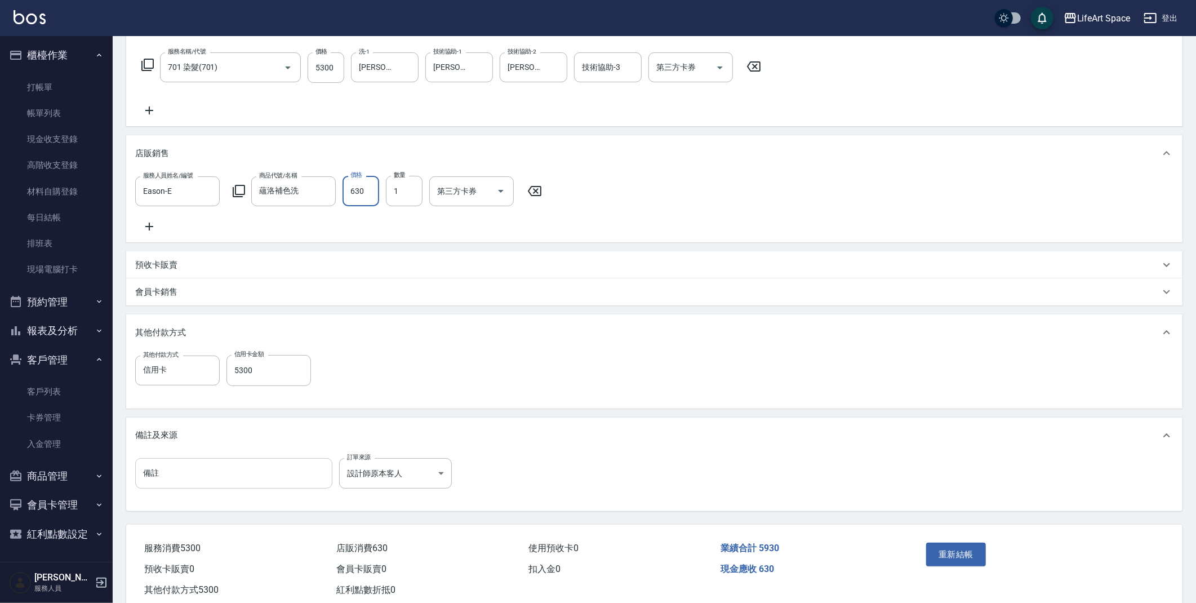
scroll to position [175, 0]
type input "630"
click at [255, 373] on input "5300" at bounding box center [268, 368] width 84 height 30
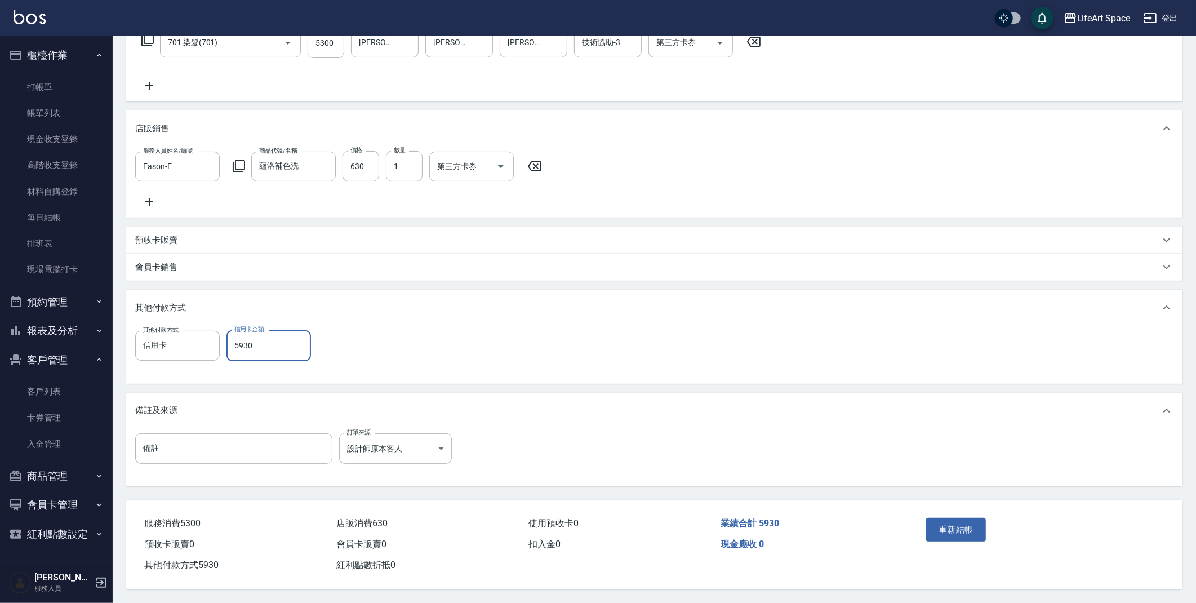
scroll to position [210, 0]
type input "5930"
click at [840, 602] on html "LifeArt Space 登出 櫃檯作業 打帳單 帳單列表 現金收支登錄 高階收支登錄 材料自購登錄 每日結帳 排班表 現場電腦打卡 預約管理 預約管理 單…" at bounding box center [598, 202] width 1196 height 800
click at [941, 523] on button "重新結帳" at bounding box center [956, 530] width 60 height 24
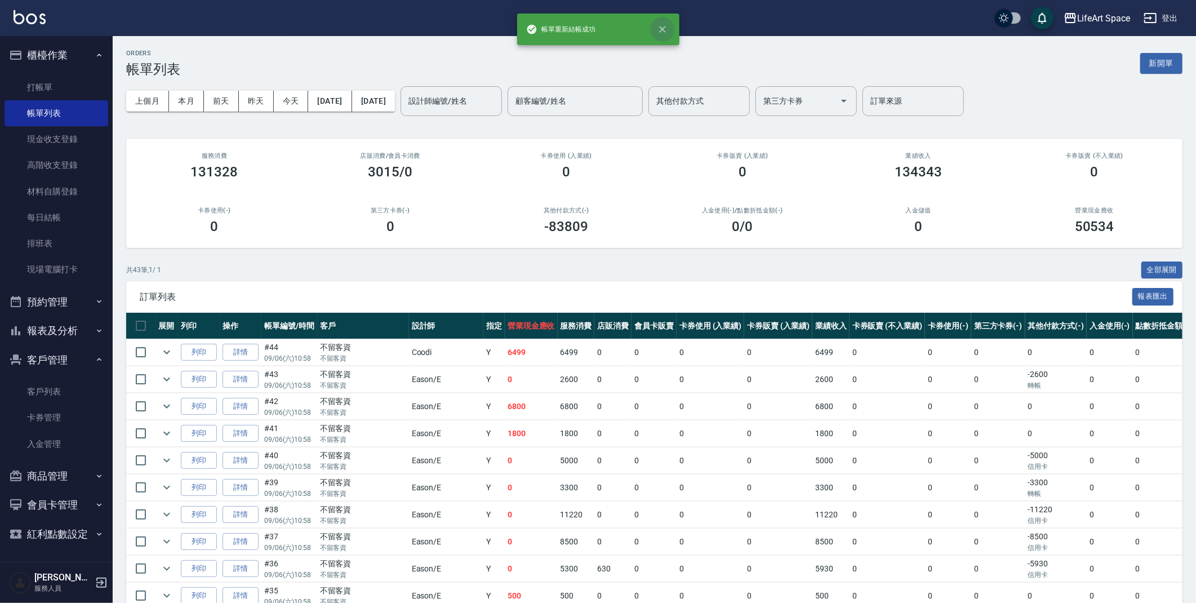
click at [664, 31] on icon "close" at bounding box center [662, 29] width 11 height 11
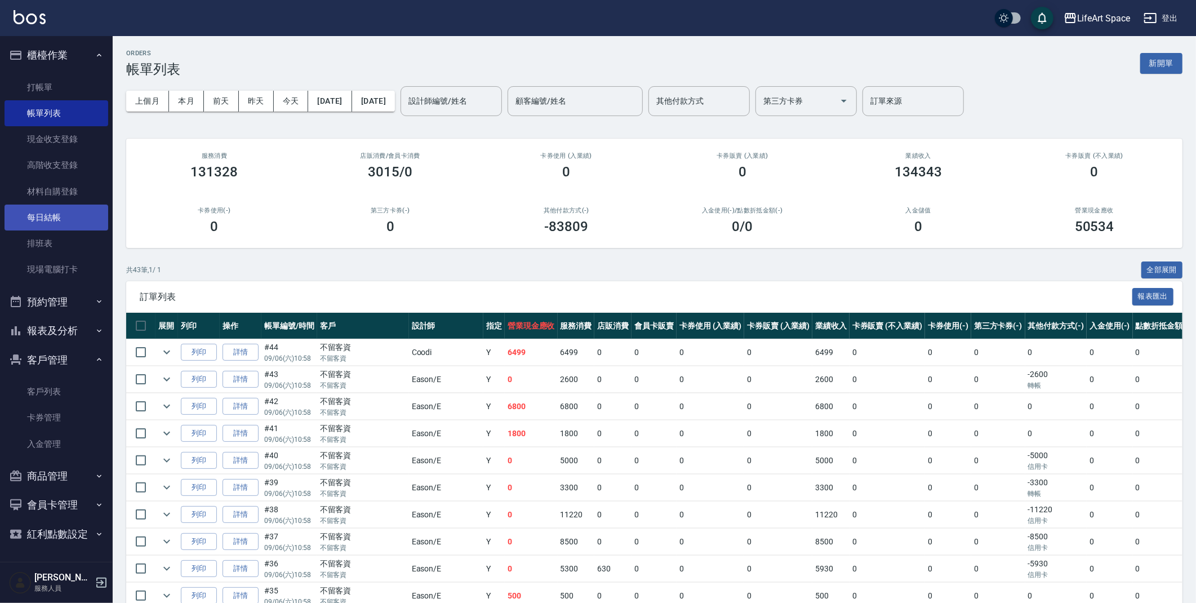
click at [73, 210] on link "每日結帳" at bounding box center [57, 217] width 104 height 26
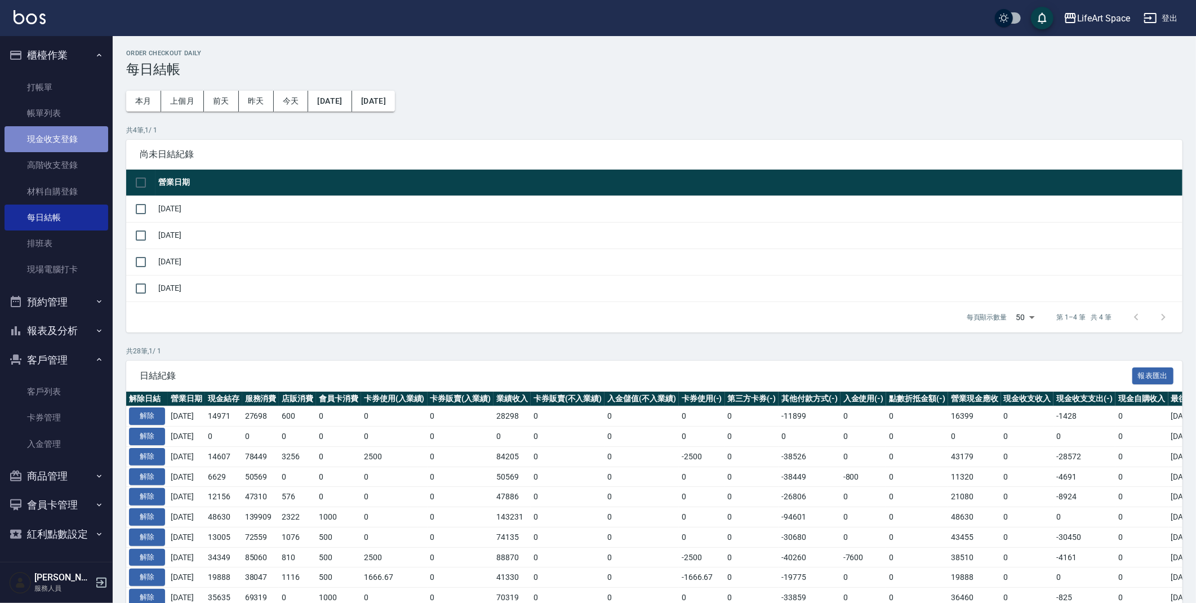
click at [81, 146] on link "現金收支登錄" at bounding box center [57, 139] width 104 height 26
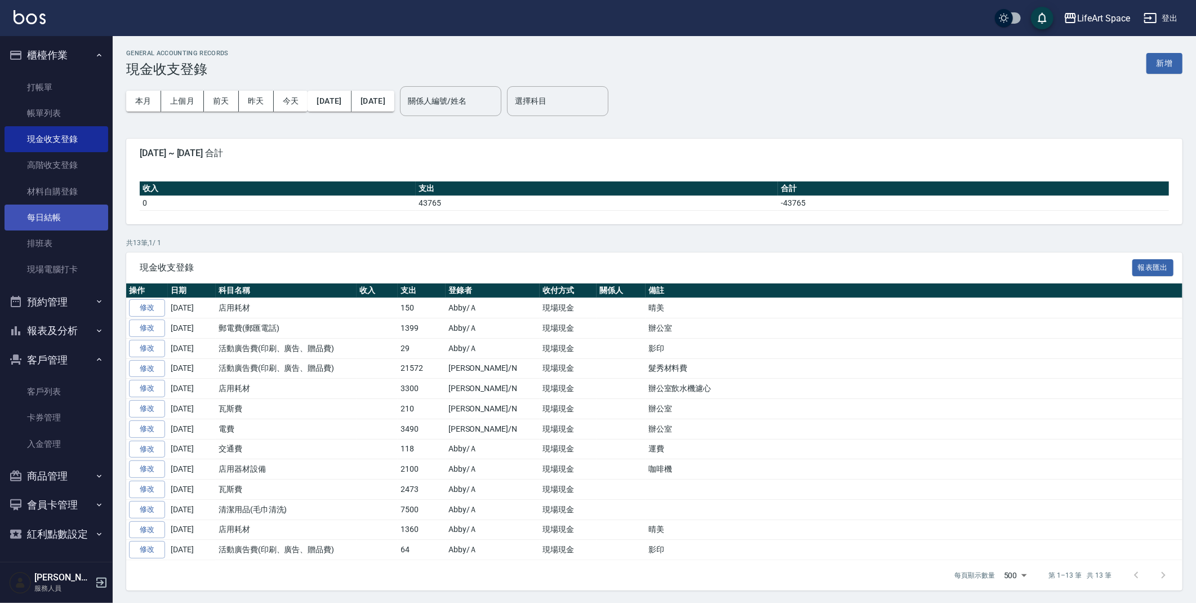
click at [64, 221] on link "每日結帳" at bounding box center [57, 217] width 104 height 26
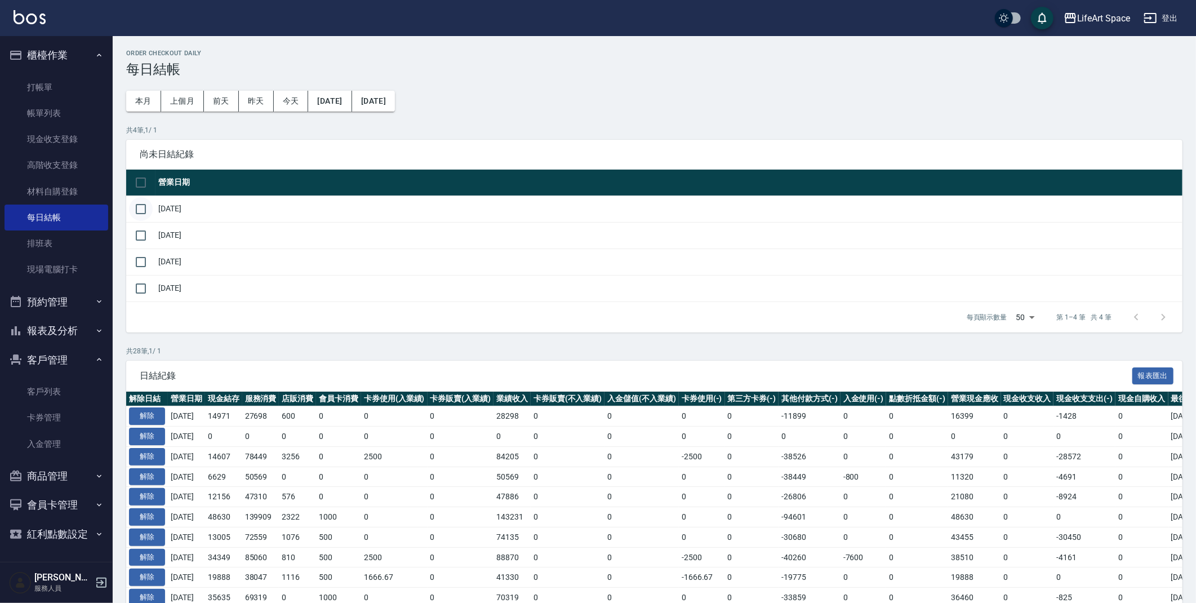
click at [134, 209] on input "checkbox" at bounding box center [141, 209] width 24 height 24
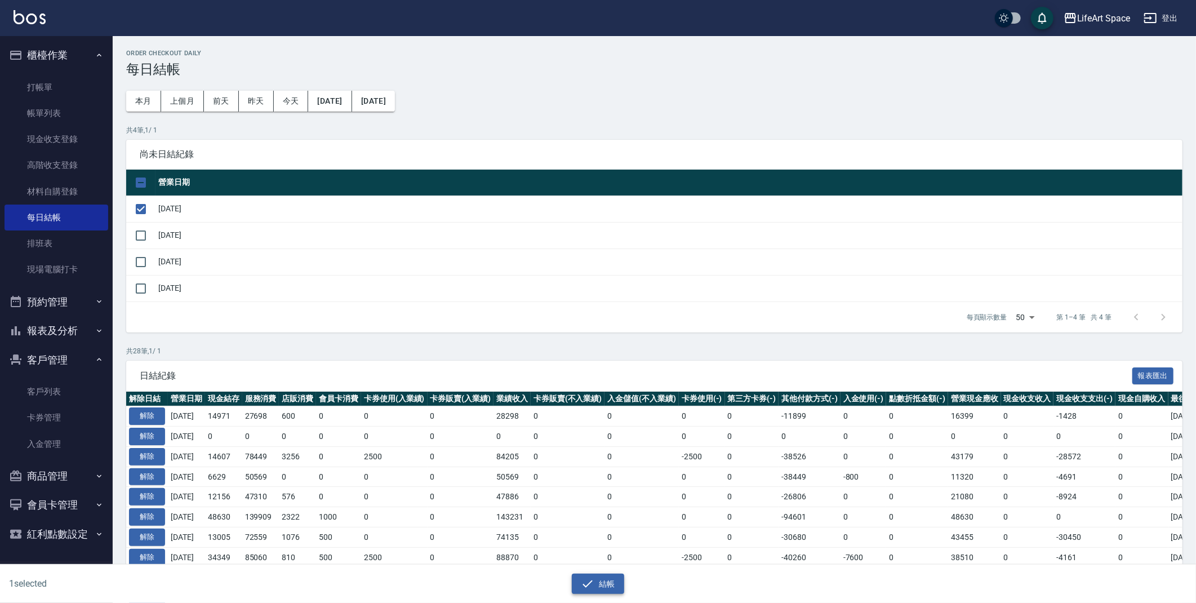
click at [589, 576] on div "結帳" at bounding box center [594, 579] width 594 height 30
click at [589, 576] on button "結帳" at bounding box center [598, 583] width 52 height 21
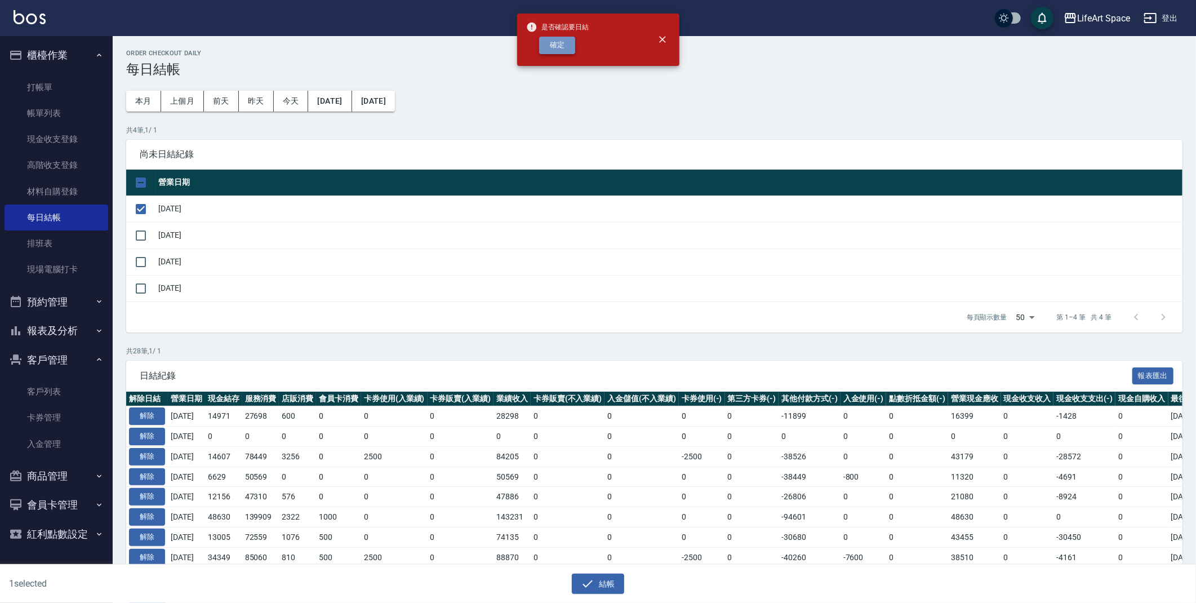
click at [557, 39] on button "確定" at bounding box center [557, 45] width 36 height 17
checkbox input "false"
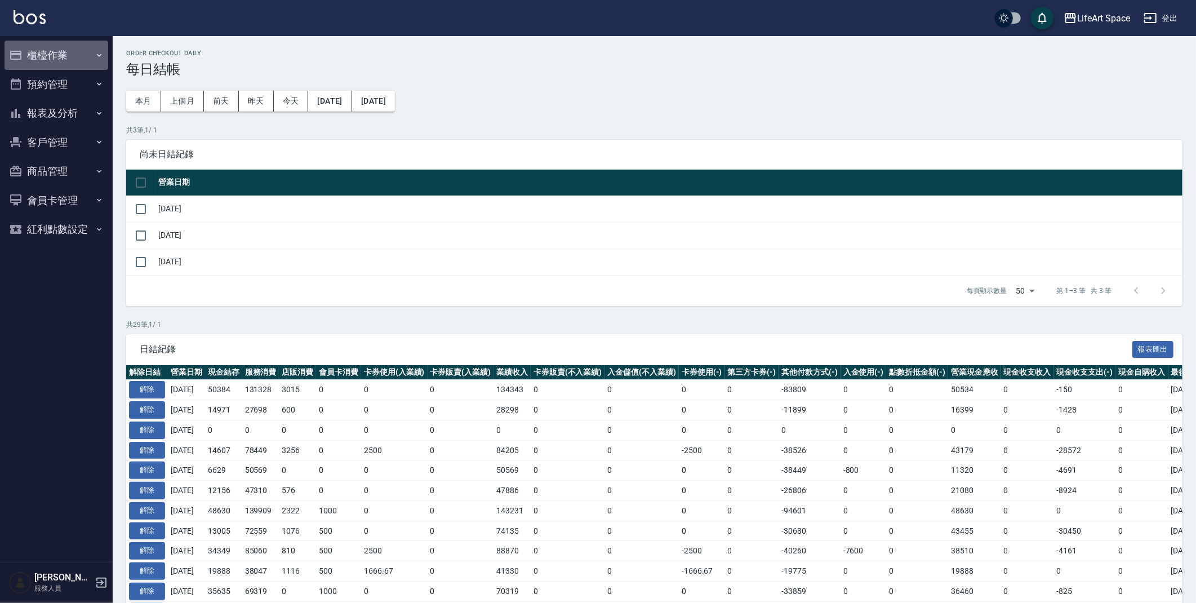
click at [63, 52] on button "櫃檯作業" at bounding box center [57, 55] width 104 height 29
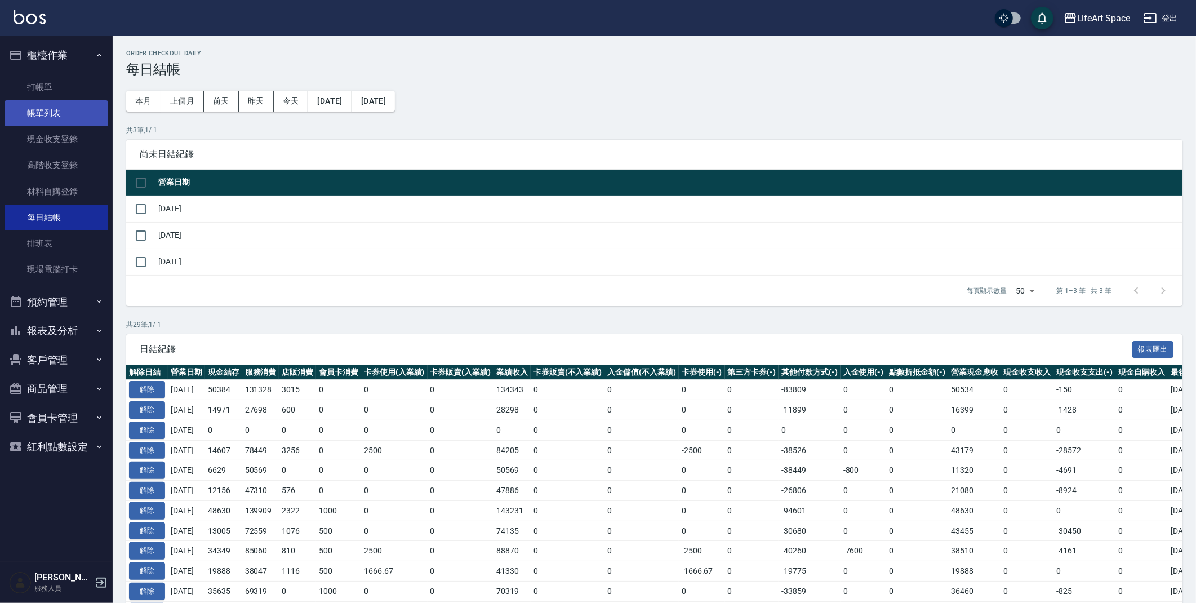
click at [65, 113] on link "帳單列表" at bounding box center [57, 113] width 104 height 26
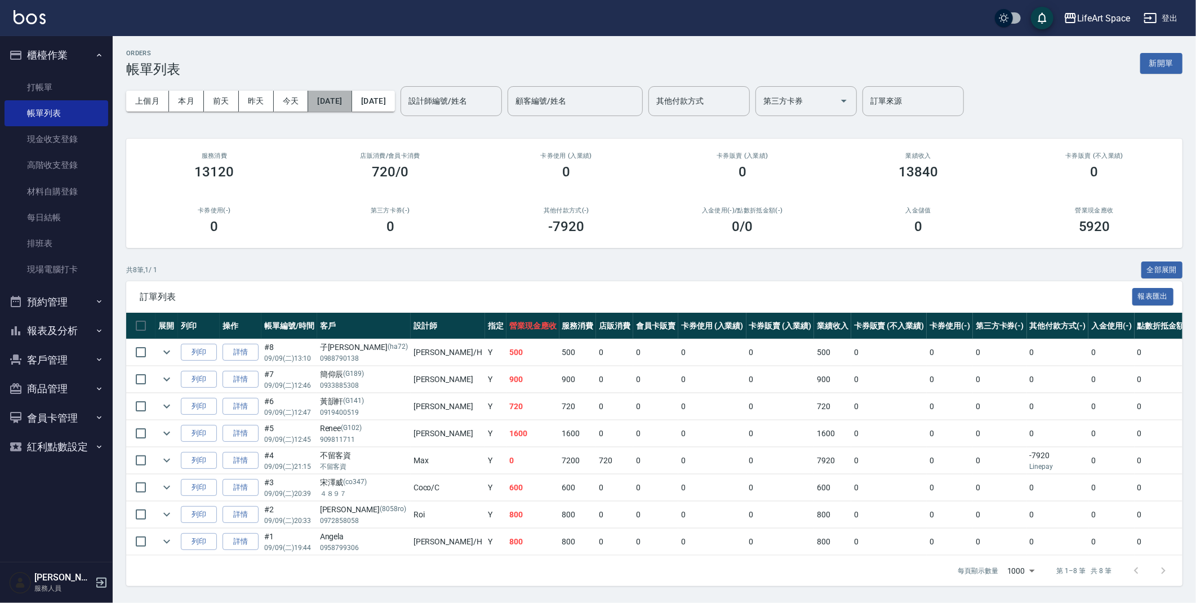
click at [352, 104] on button "[DATE]" at bounding box center [329, 101] width 43 height 21
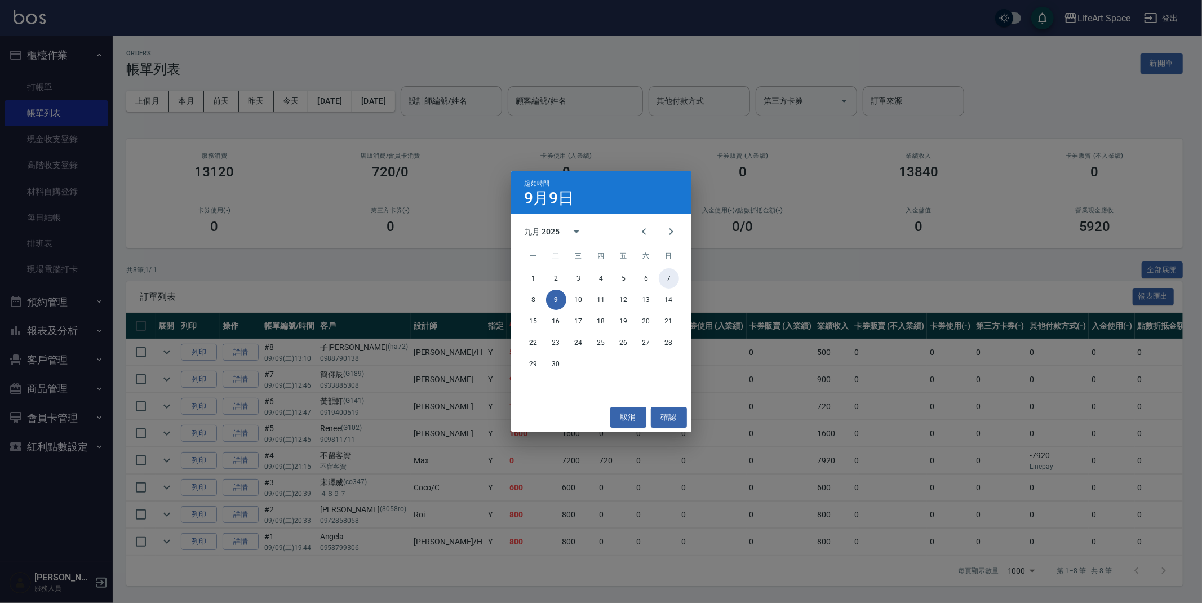
click at [661, 273] on button "7" at bounding box center [669, 278] width 20 height 20
click at [674, 281] on button "7" at bounding box center [669, 278] width 20 height 20
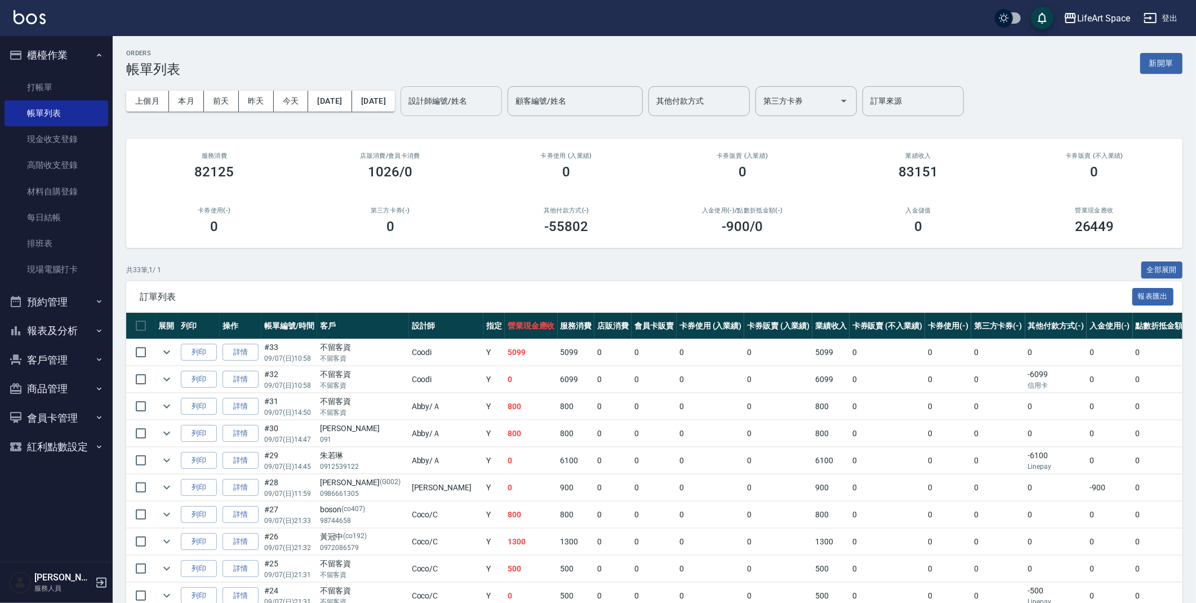
click at [502, 114] on div "設計師編號/姓名" at bounding box center [451, 101] width 101 height 30
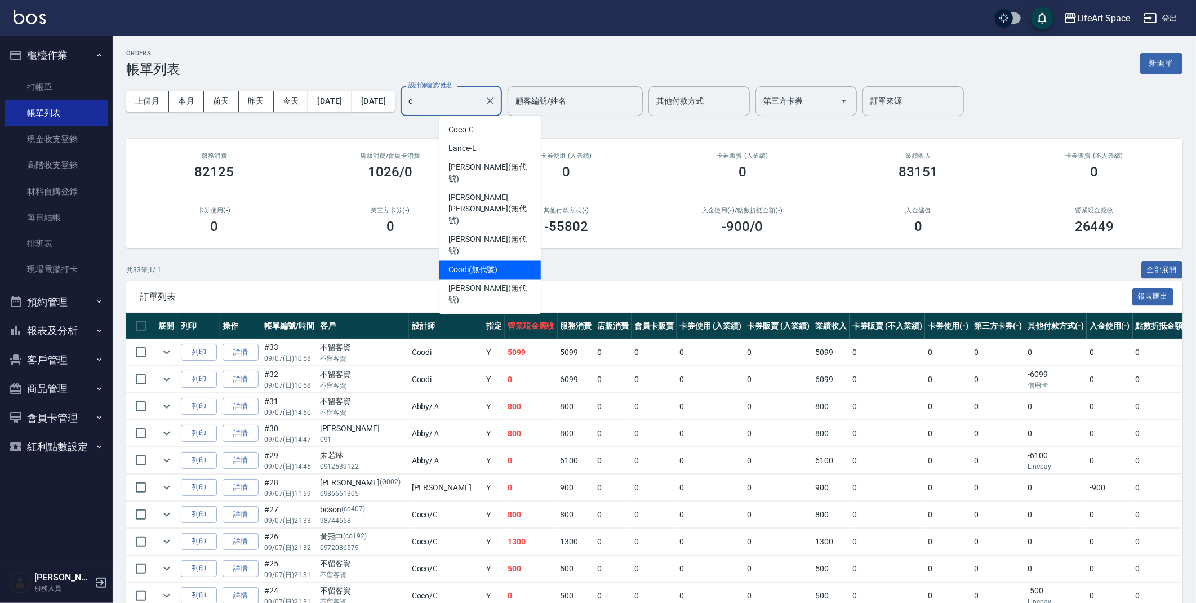
click at [472, 264] on span "Coodi (無代號)" at bounding box center [473, 270] width 50 height 12
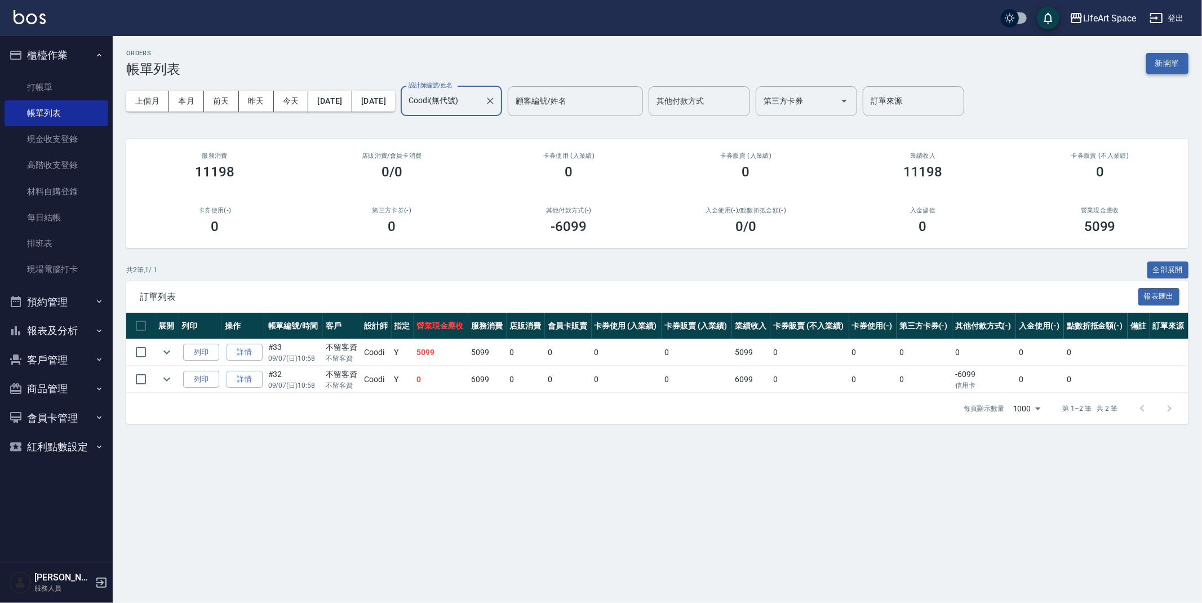
type input "Coodi(無代號)"
click at [1167, 66] on button "新開單" at bounding box center [1167, 63] width 42 height 21
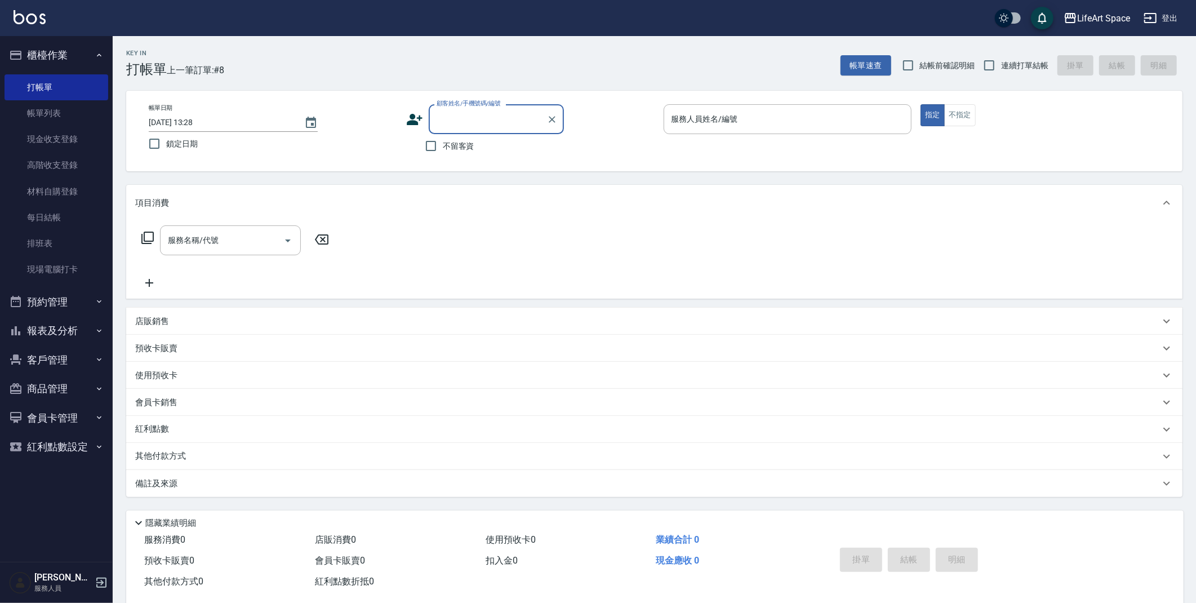
click at [682, 117] on input "服務人員姓名/編號" at bounding box center [788, 119] width 238 height 20
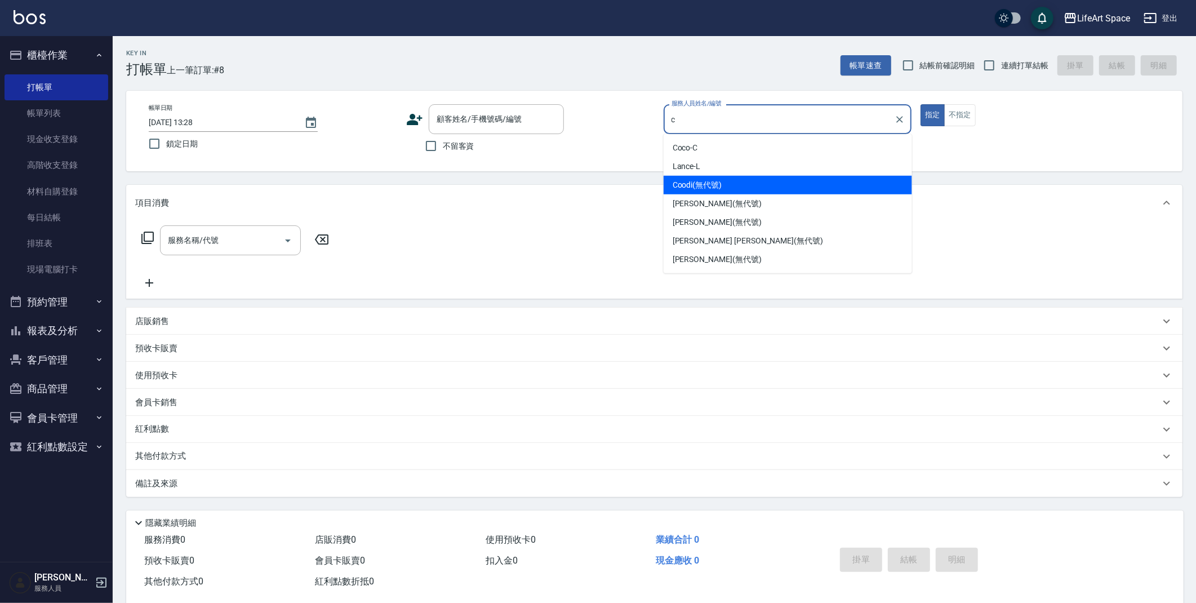
click at [710, 184] on span "Coodi (無代號)" at bounding box center [698, 185] width 50 height 12
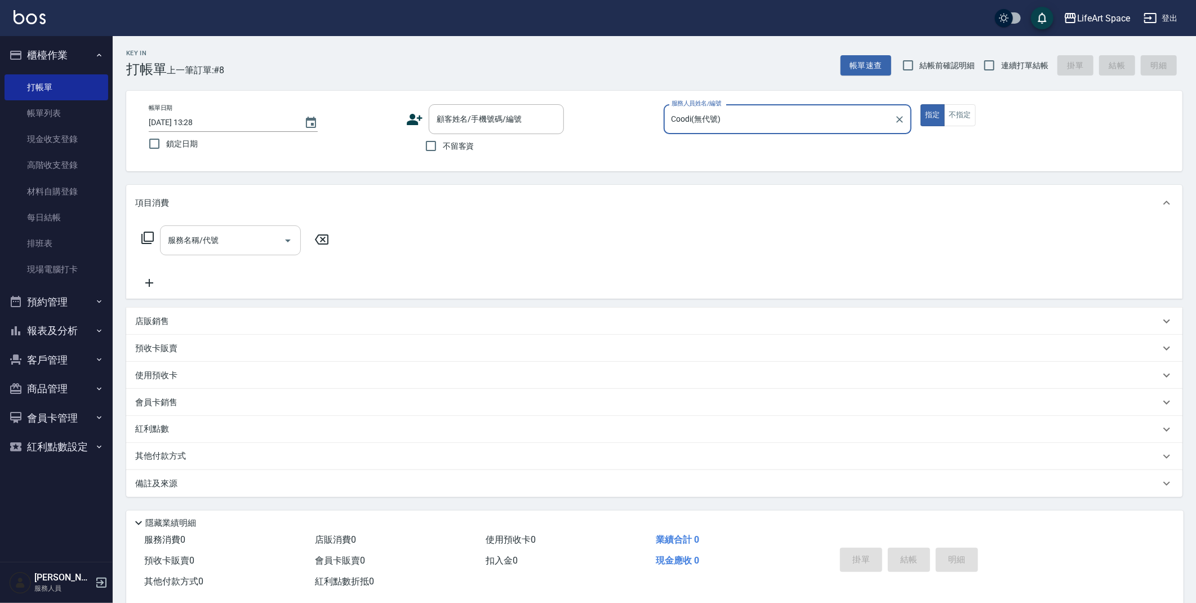
type input "Coodi(無代號)"
click at [221, 244] on input "服務名稱/代號" at bounding box center [222, 240] width 114 height 20
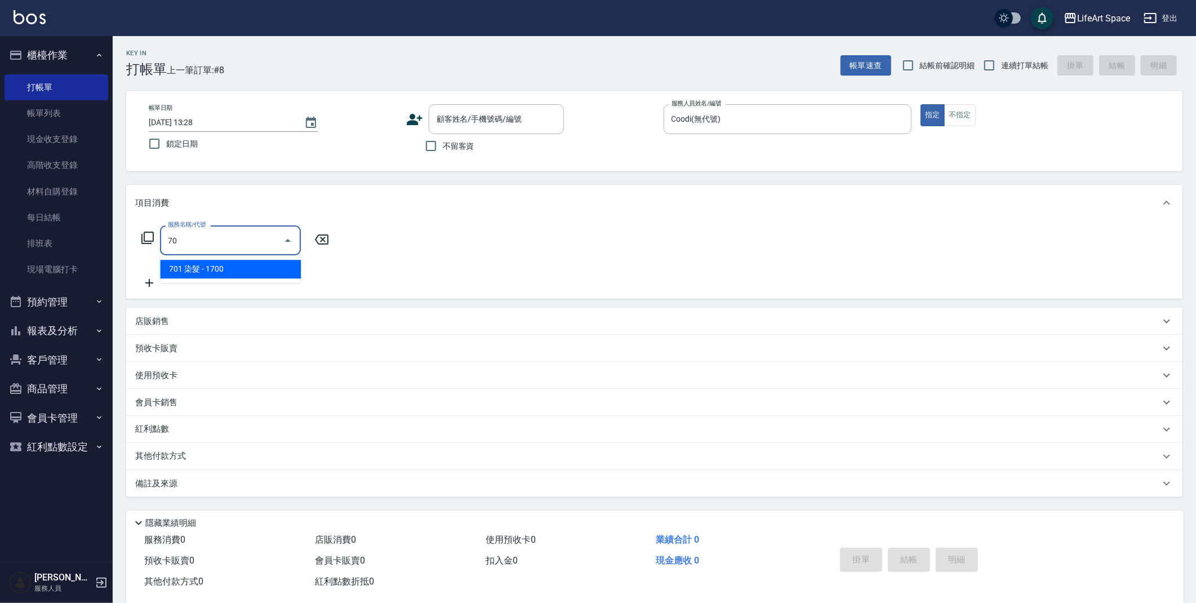
click at [279, 271] on span "701 染髮 - 1700" at bounding box center [230, 269] width 141 height 19
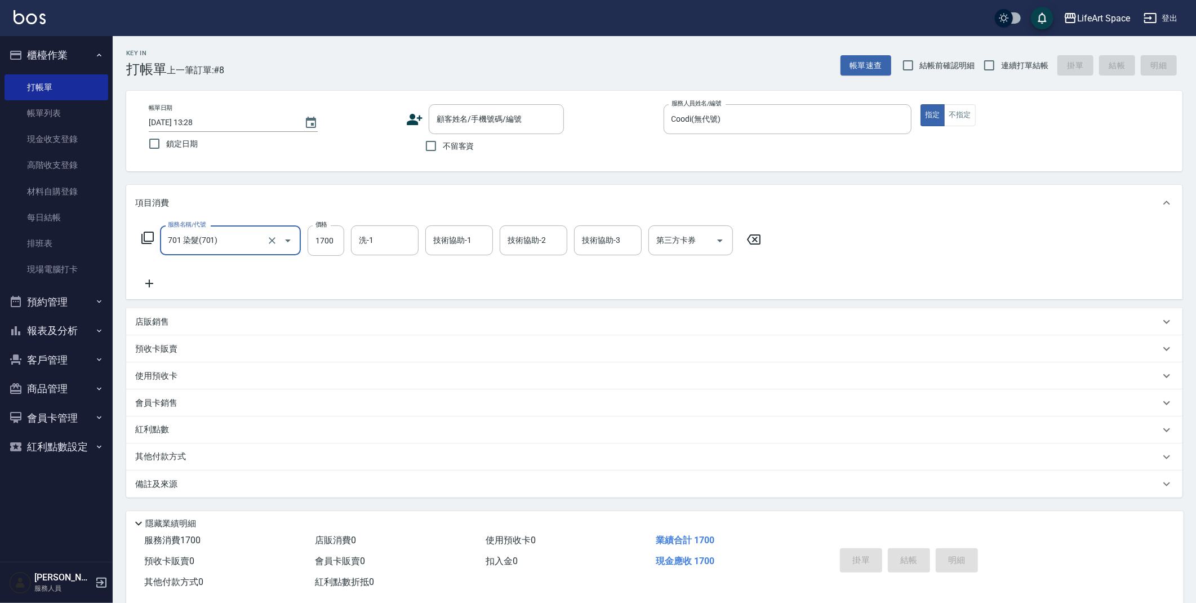
type input "701 染髮(701)"
click at [346, 246] on div "服務名稱/代號 701 染髮(701) 服務名稱/代號 價格 1700 價格 洗-1 洗-1 技術協助-1 技術協助-1 技術協助-2 技術協助-2 技術協助…" at bounding box center [451, 240] width 633 height 30
click at [344, 246] on input "1700" at bounding box center [326, 240] width 37 height 30
type input "4999"
click at [175, 459] on p "其他付款方式" at bounding box center [163, 457] width 56 height 12
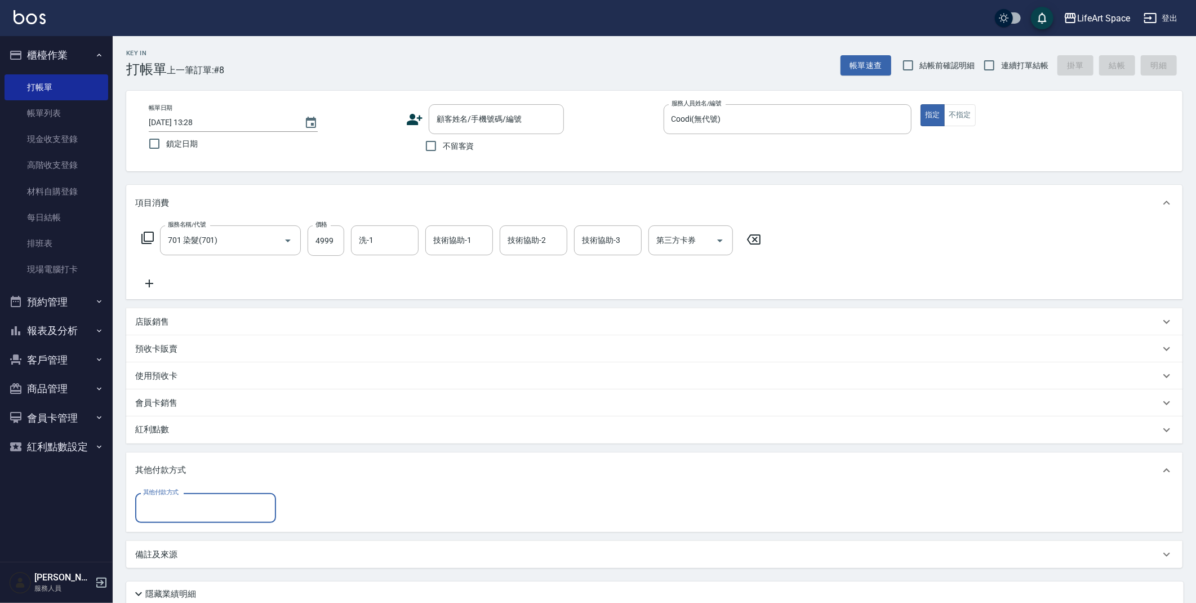
click at [203, 505] on input "其他付款方式" at bounding box center [205, 508] width 131 height 20
click at [191, 434] on span "Linepay" at bounding box center [205, 441] width 141 height 19
type input "Linepay"
type input "4999"
click at [433, 134] on input "不留客資" at bounding box center [431, 146] width 24 height 24
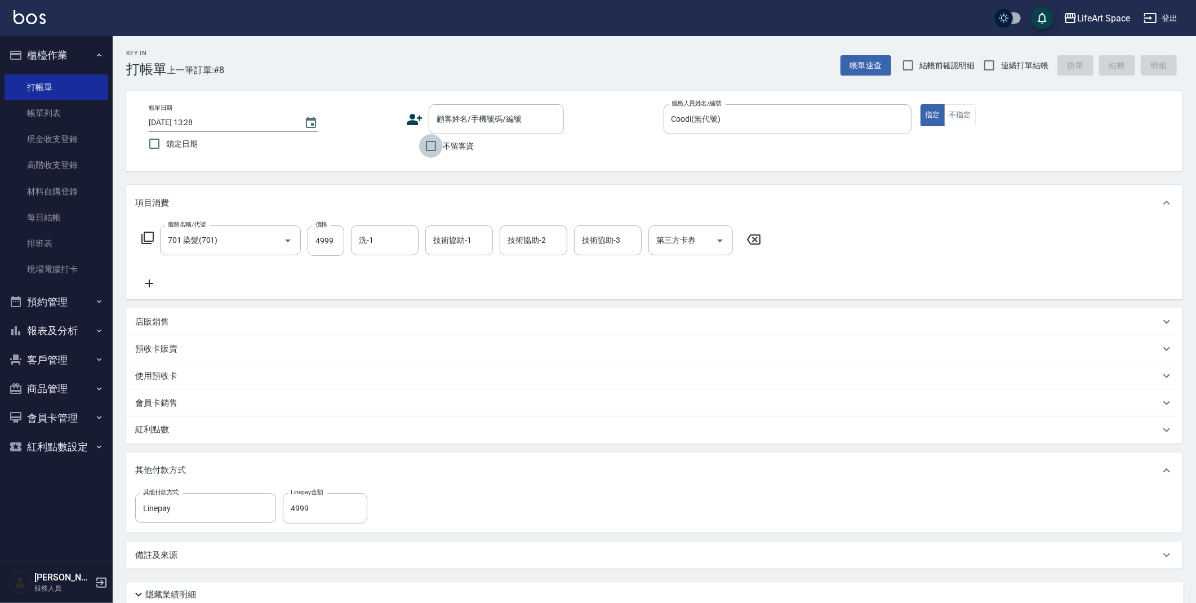
checkbox input "true"
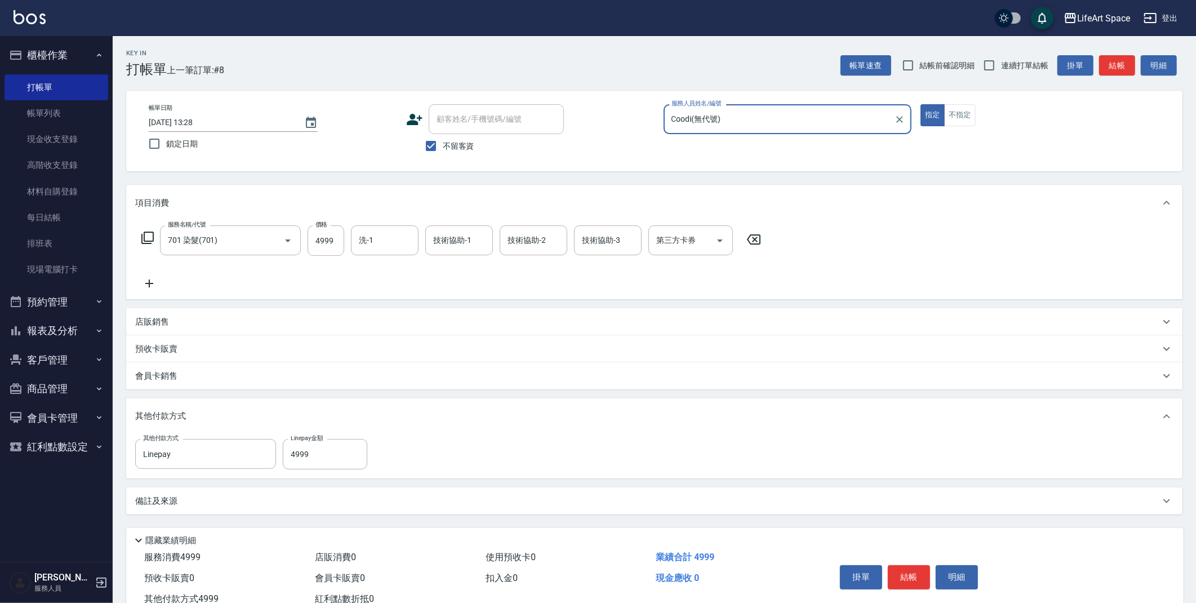
drag, startPoint x: 918, startPoint y: 577, endPoint x: 910, endPoint y: 575, distance: 8.2
click at [918, 577] on button "結帳" at bounding box center [909, 577] width 42 height 24
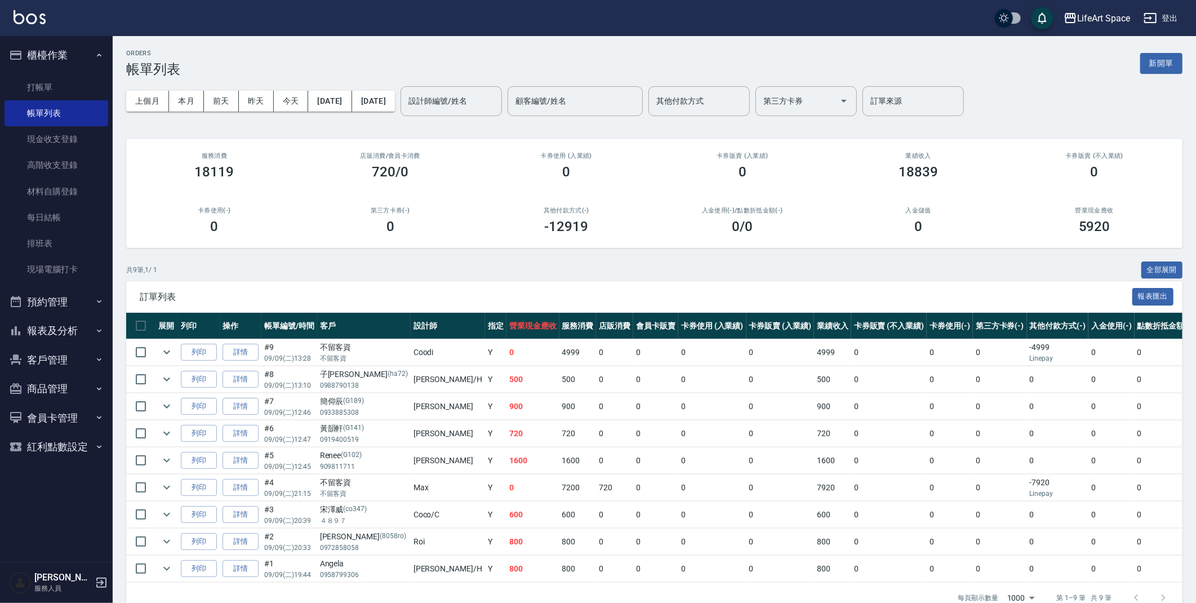
click at [250, 357] on link "詳情" at bounding box center [241, 352] width 36 height 17
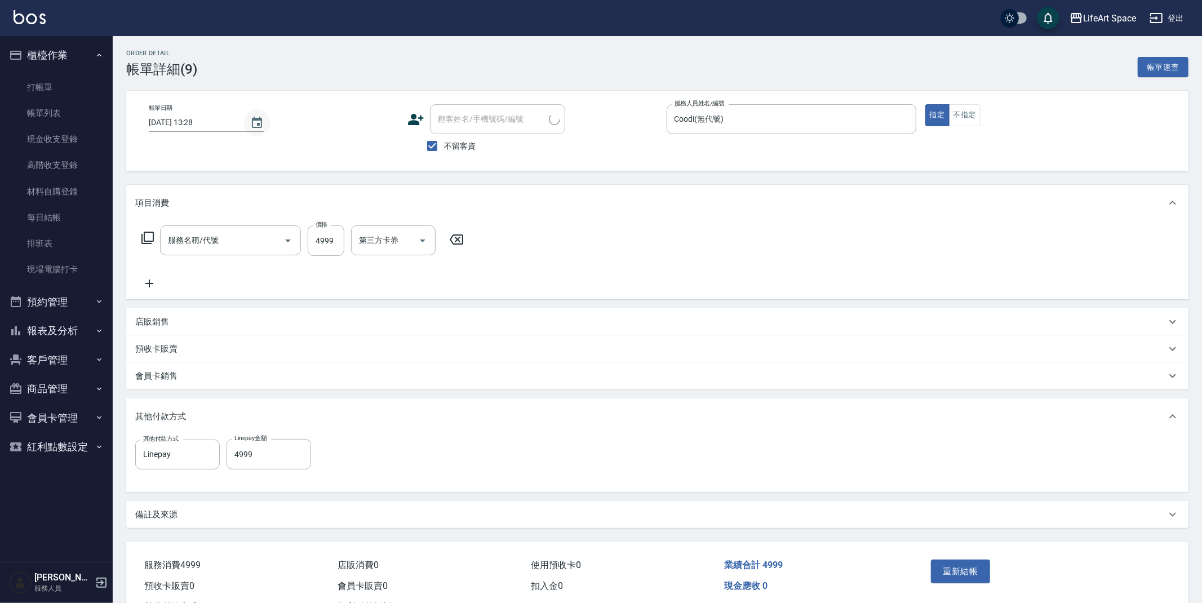
type input "2025/09/09 13:28"
checkbox input "true"
type input "Coodi(無代號)"
click at [243, 117] on button "Choose date, selected date is 2025-09-09" at bounding box center [256, 122] width 27 height 27
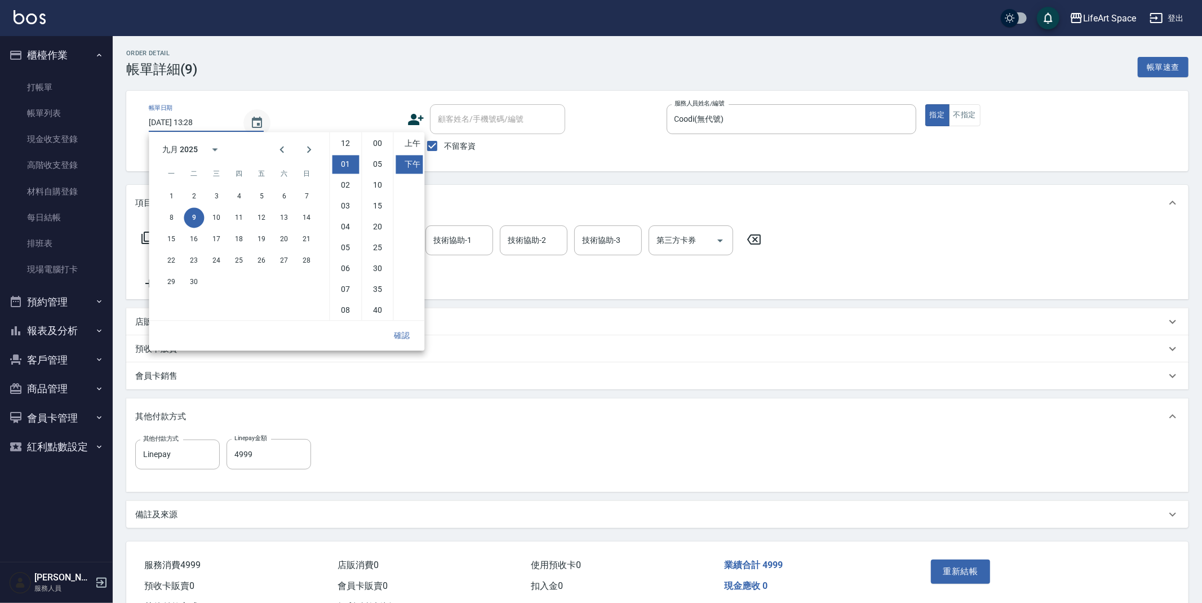
type input "701 染髮(701)"
click at [313, 194] on button "7" at bounding box center [306, 196] width 20 height 20
type input "2025/09/07 13:28"
click at [411, 334] on button "確認" at bounding box center [402, 335] width 36 height 21
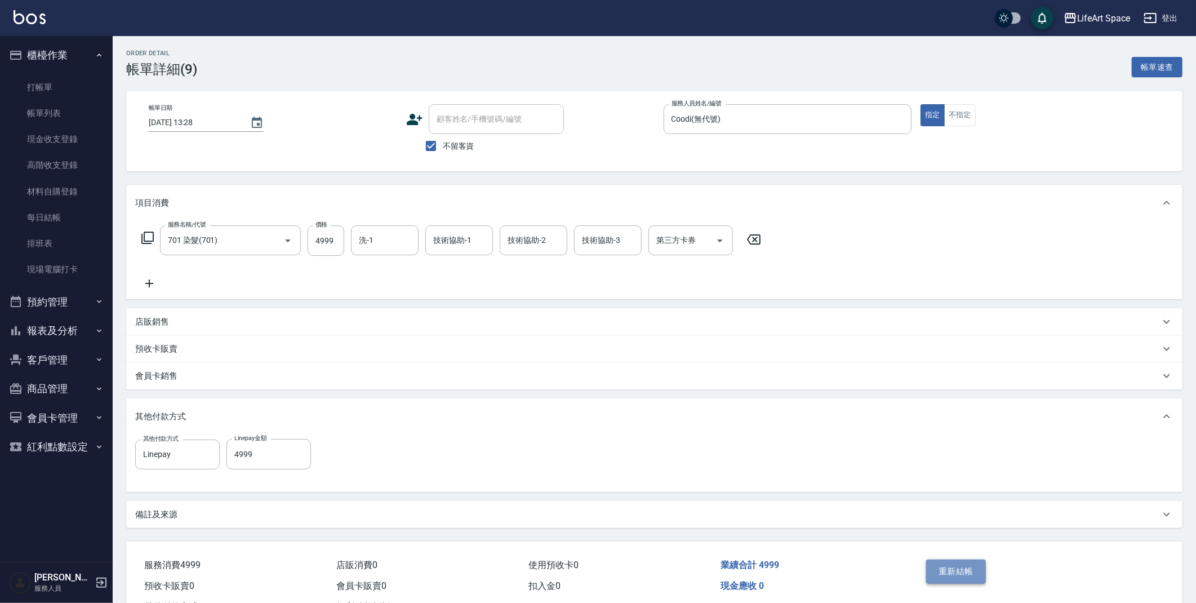
click at [966, 572] on button "重新結帳" at bounding box center [956, 571] width 60 height 24
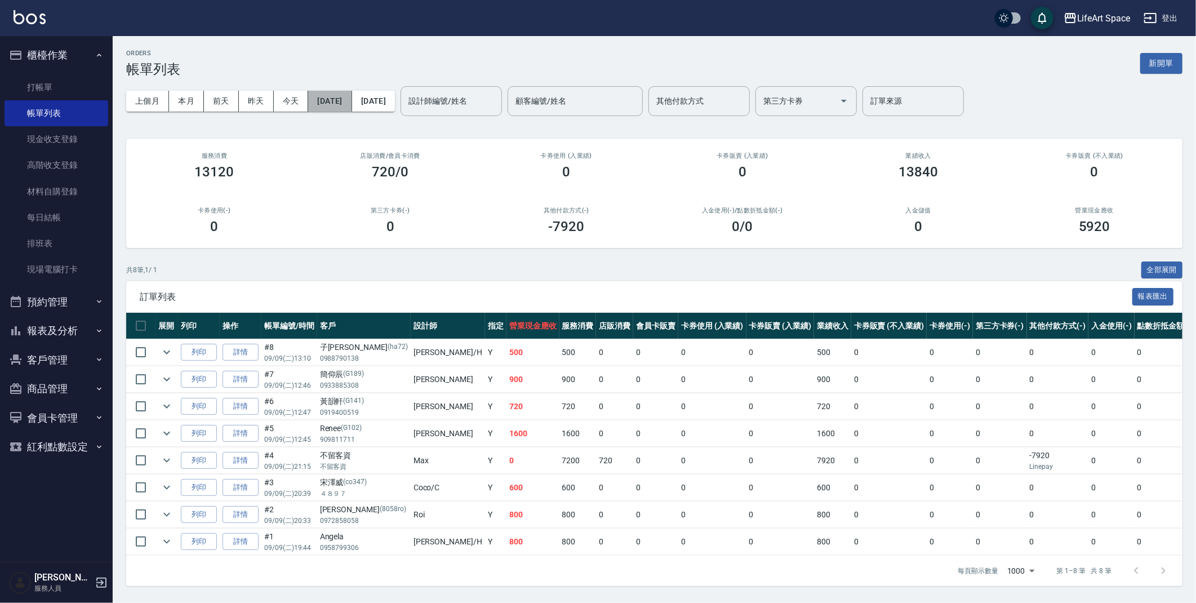
click at [352, 101] on button "[DATE]" at bounding box center [329, 101] width 43 height 21
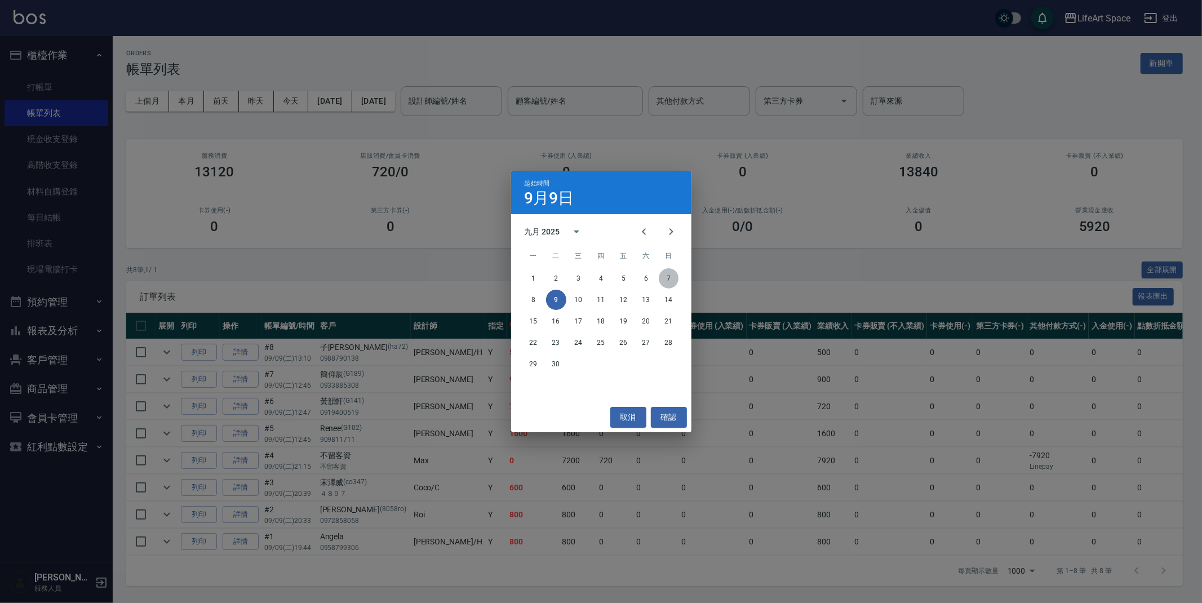
click at [668, 277] on button "7" at bounding box center [669, 278] width 20 height 20
click at [671, 279] on button "7" at bounding box center [669, 278] width 20 height 20
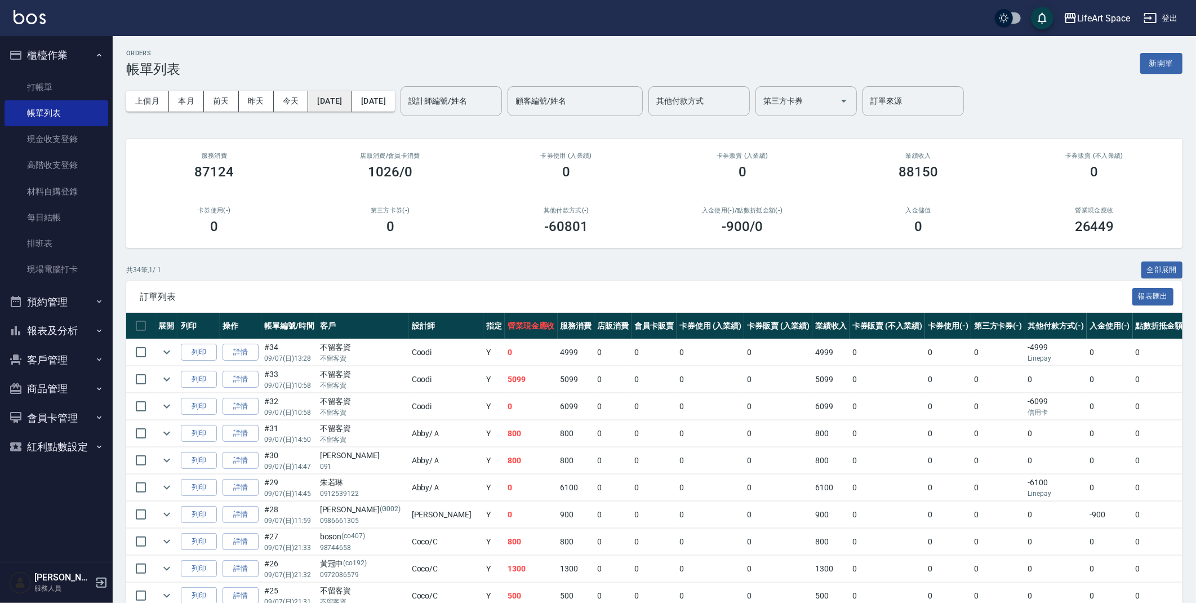
click at [346, 99] on button "[DATE]" at bounding box center [329, 101] width 43 height 21
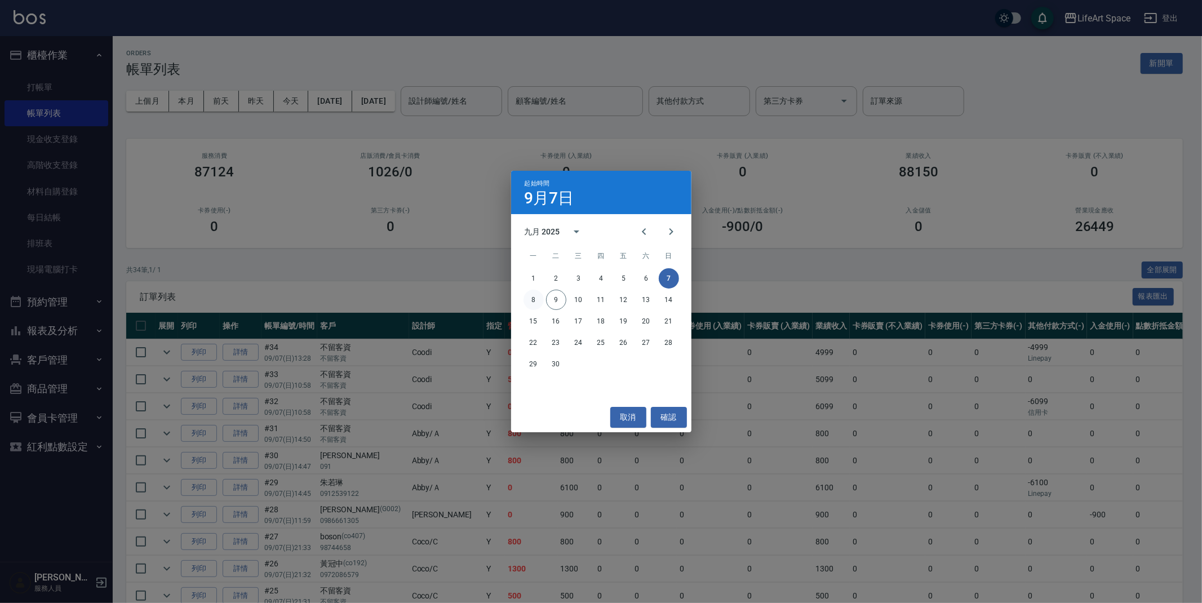
click at [533, 295] on button "8" at bounding box center [533, 300] width 20 height 20
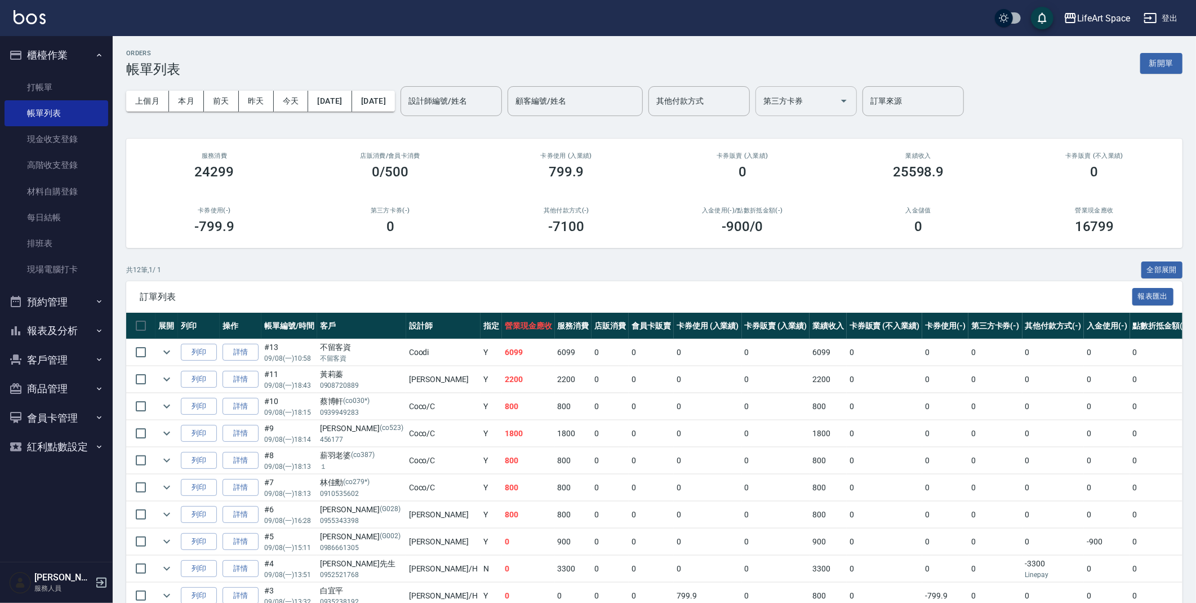
click at [857, 113] on div "第三方卡券" at bounding box center [805, 101] width 101 height 30
click at [745, 105] on input "其他付款方式" at bounding box center [698, 101] width 91 height 20
click at [759, 131] on span "轉帳" at bounding box center [737, 130] width 101 height 19
type input "轉帳"
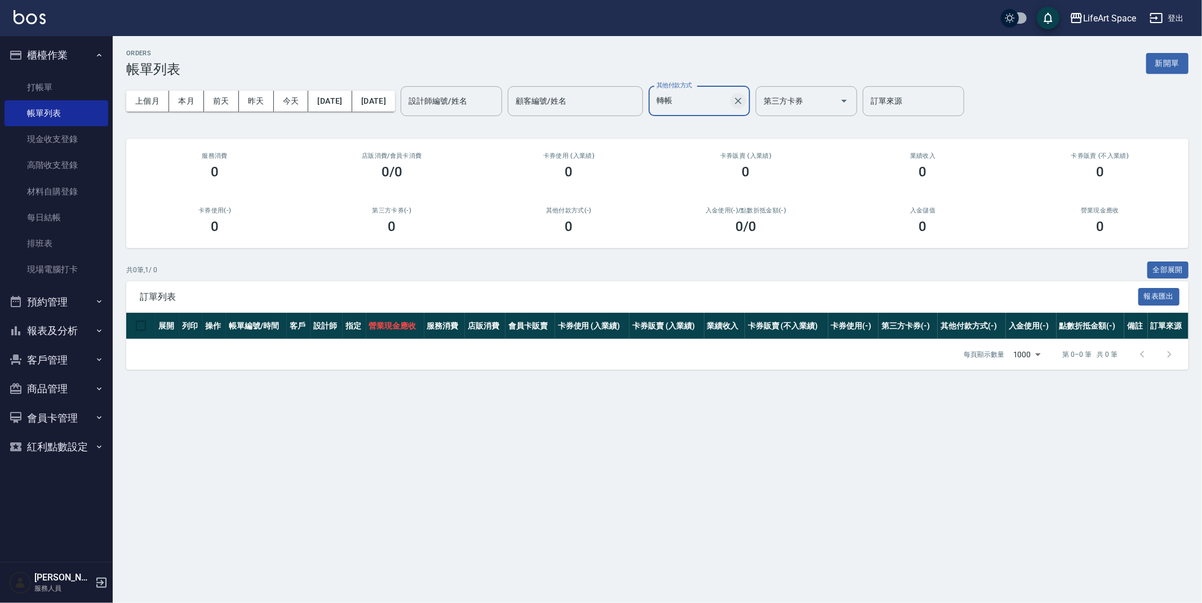
click at [741, 102] on icon "Clear" at bounding box center [738, 100] width 7 height 7
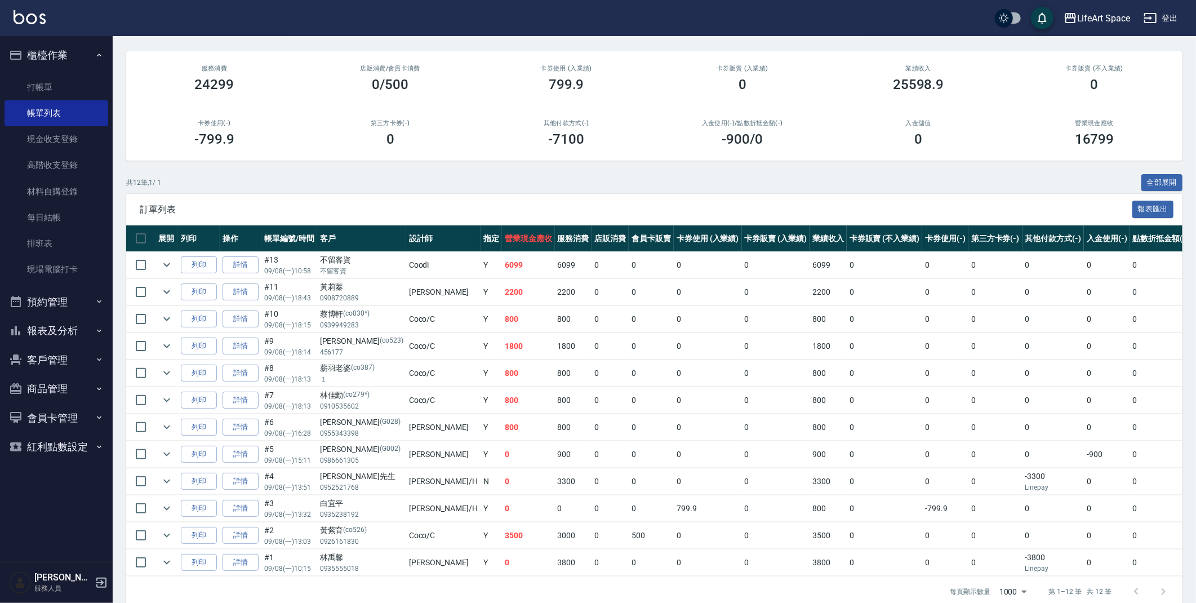
scroll to position [115, 0]
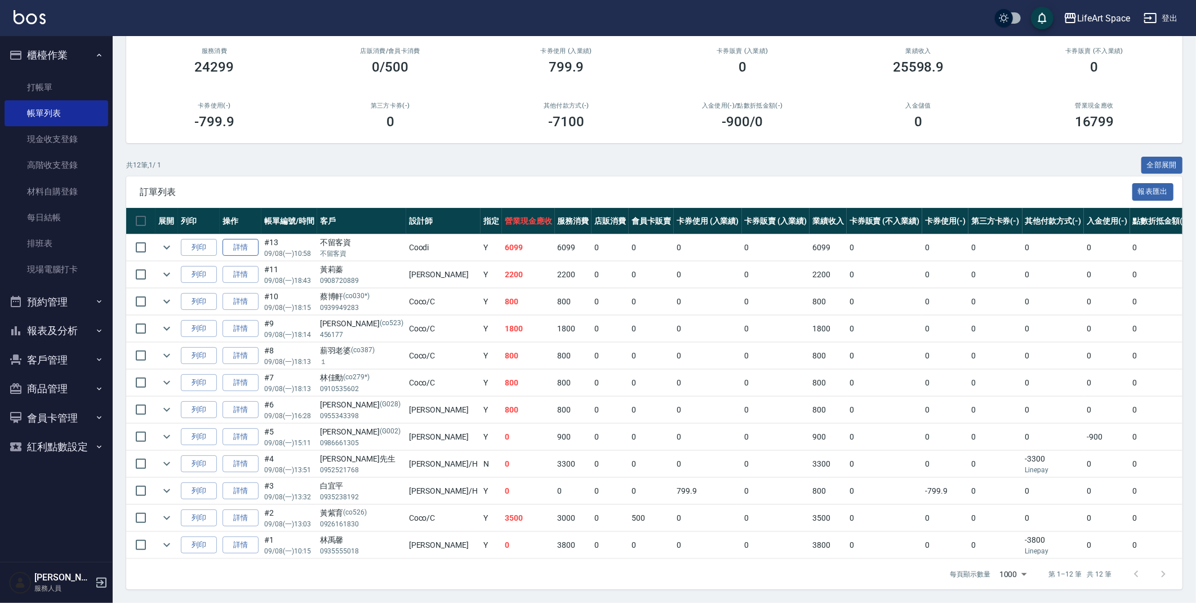
click at [248, 239] on link "詳情" at bounding box center [241, 247] width 36 height 17
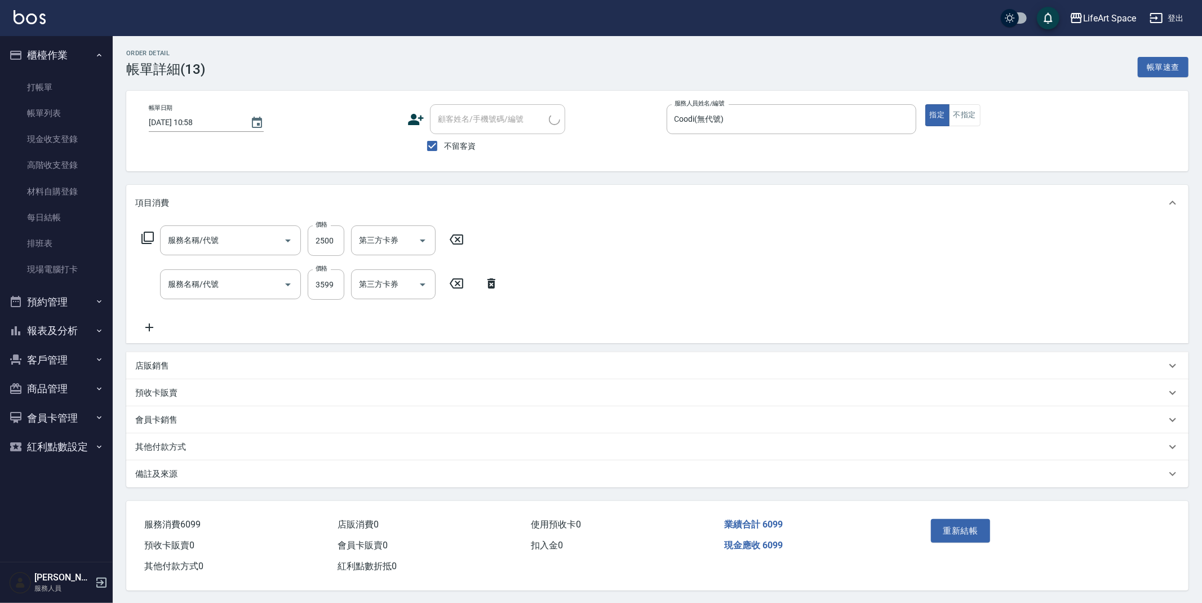
type input "[DATE] 10:58"
checkbox input "true"
type input "Coodi(無代號)"
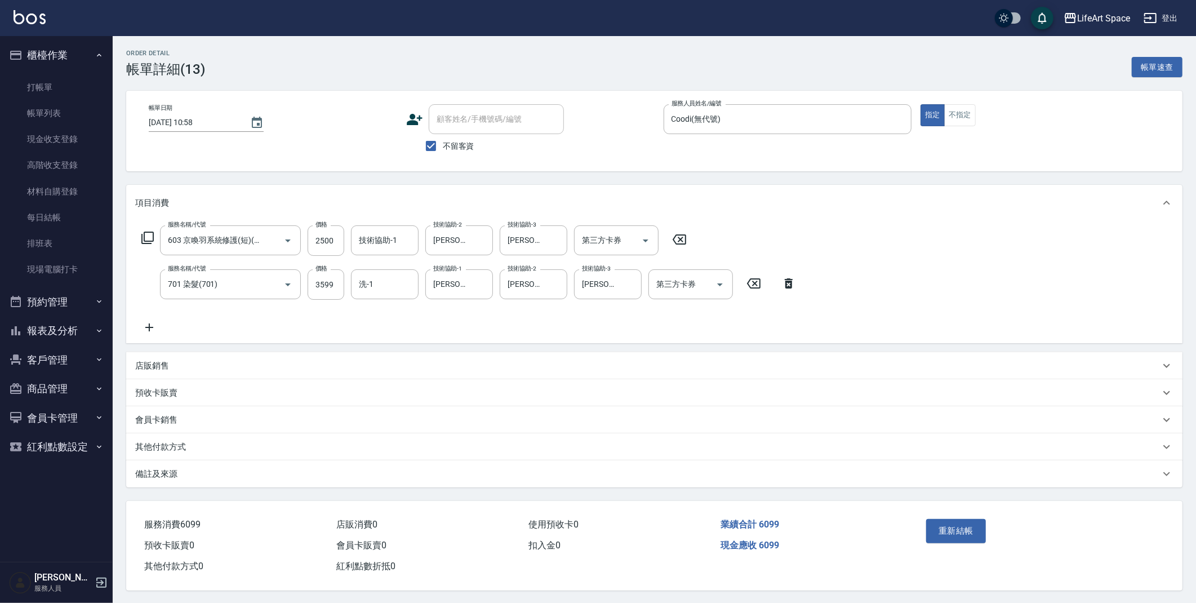
type input "603 京喚羽系統修護(短)(603)"
type input "701 染髮(701)"
click at [164, 473] on p "備註及來源" at bounding box center [156, 474] width 42 height 12
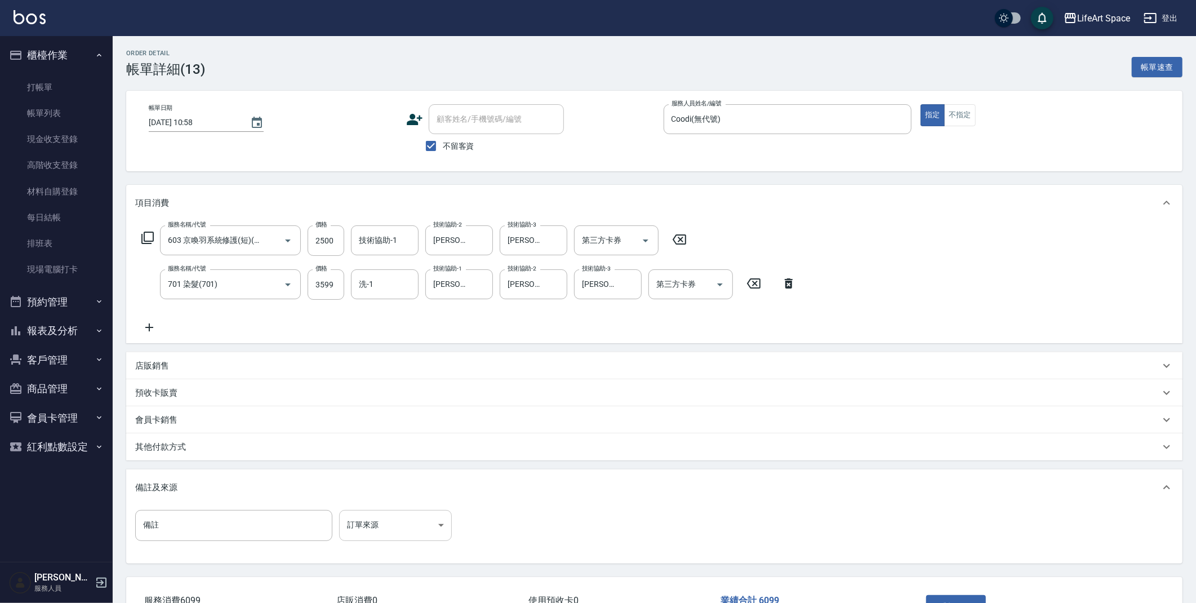
click at [405, 530] on body "LifeArt Space 登出 櫃檯作業 打帳單 帳單列表 現金收支登錄 高階收支登錄 材料自購登錄 每日結帳 排班表 現場電腦打卡 預約管理 預約管理 單…" at bounding box center [598, 340] width 1196 height 680
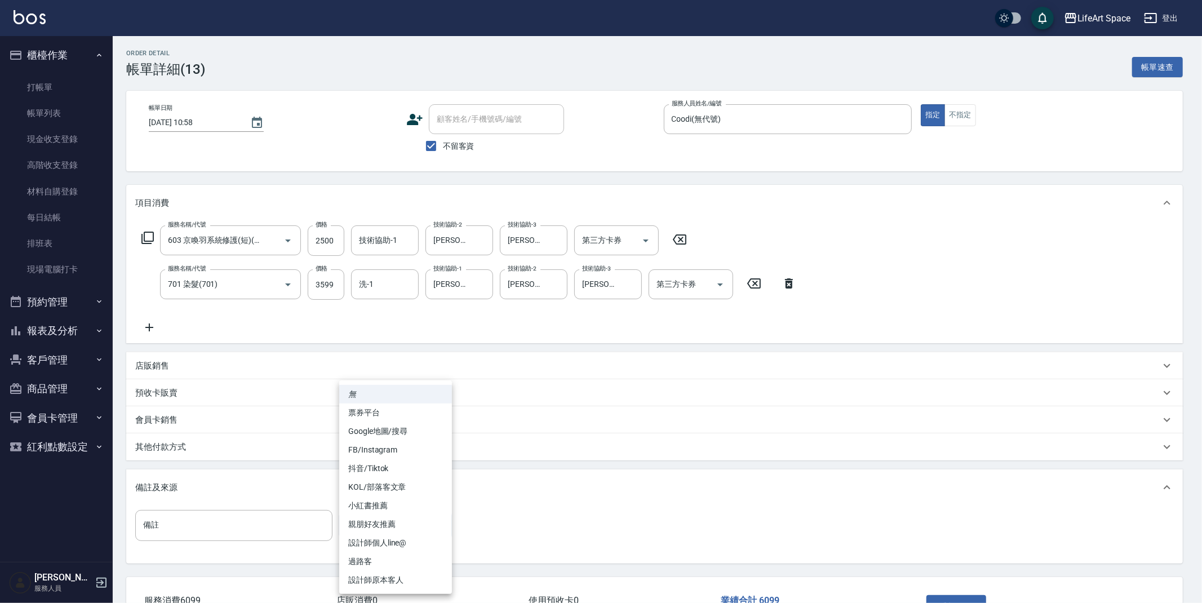
click at [229, 441] on div at bounding box center [601, 301] width 1202 height 603
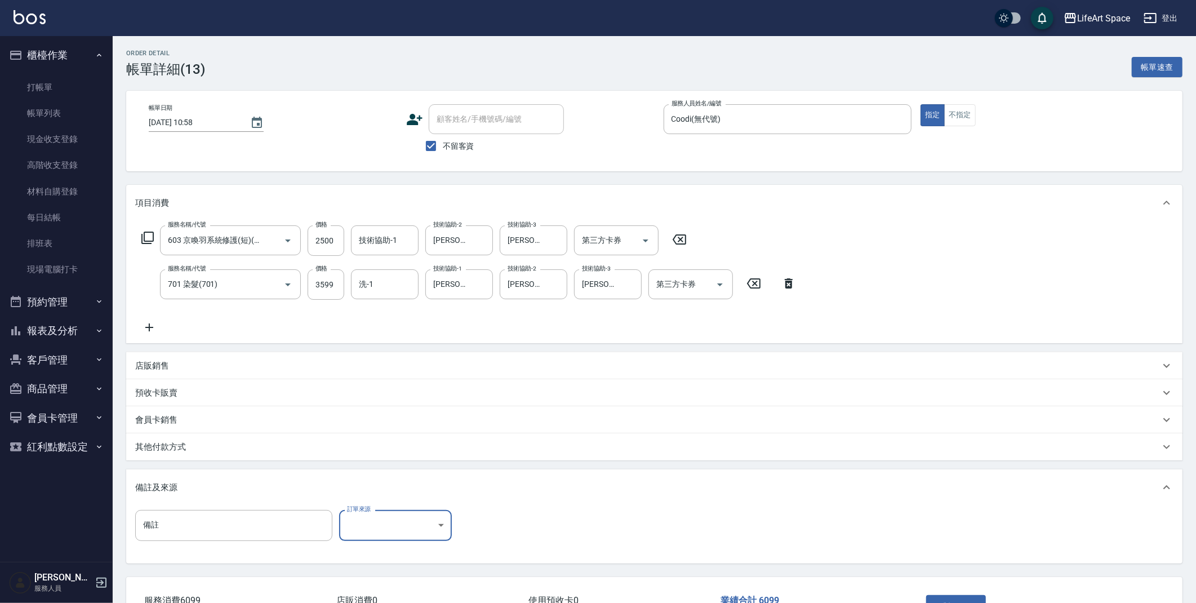
click at [136, 444] on p "其他付款方式" at bounding box center [160, 447] width 51 height 12
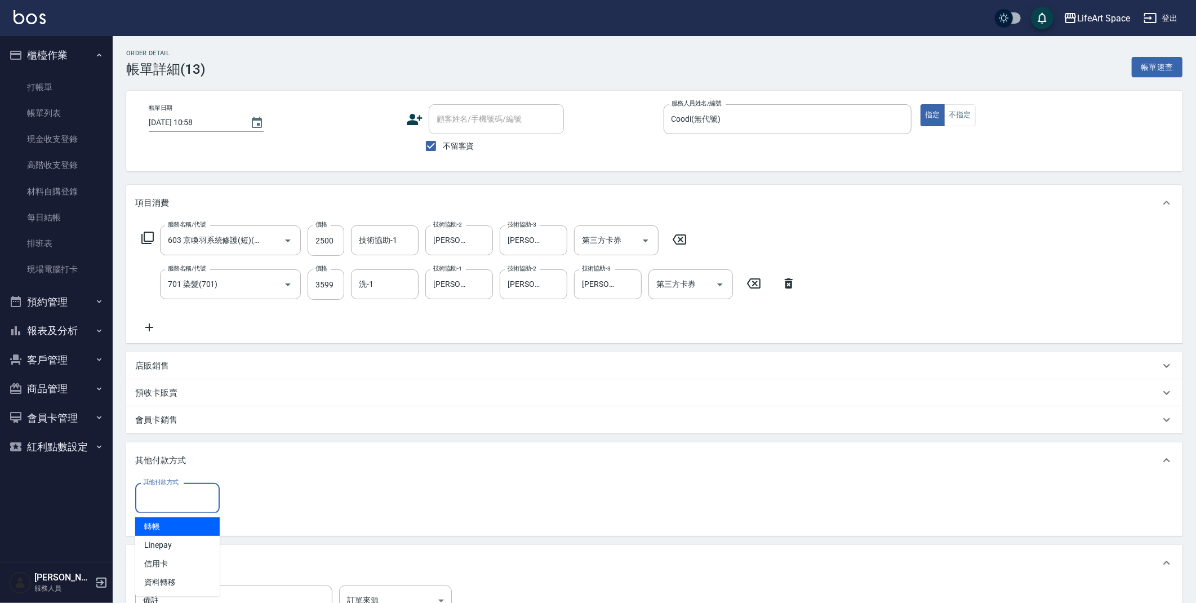
click at [175, 490] on input "其他付款方式" at bounding box center [177, 498] width 74 height 20
click at [172, 526] on span "轉帳" at bounding box center [177, 526] width 84 height 19
type input "轉帳"
click at [245, 495] on input "0" at bounding box center [268, 498] width 84 height 30
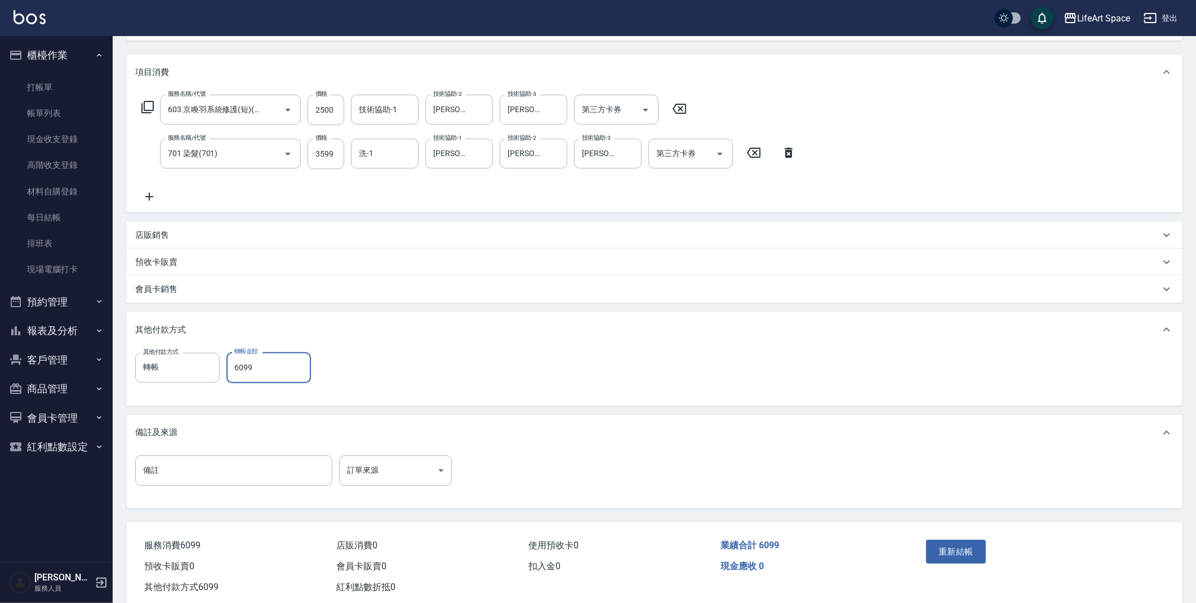
scroll to position [155, 0]
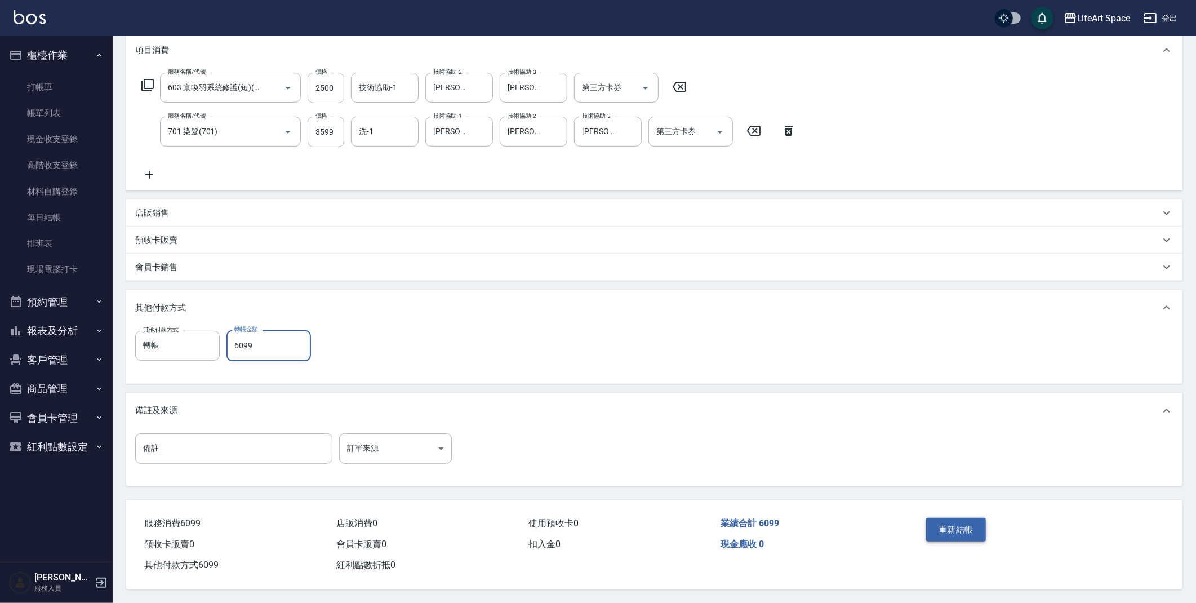
type input "6099"
click at [953, 522] on button "重新結帳" at bounding box center [956, 530] width 60 height 24
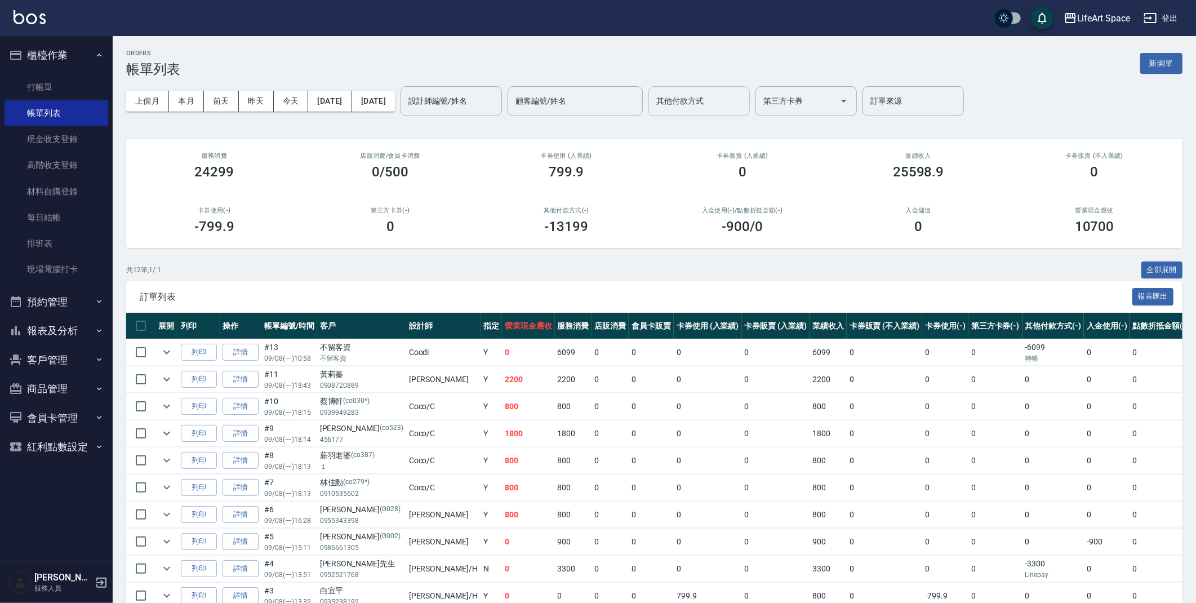
click at [750, 112] on div "其他付款方式" at bounding box center [698, 101] width 101 height 30
click at [745, 150] on span "Linepay" at bounding box center [737, 148] width 101 height 19
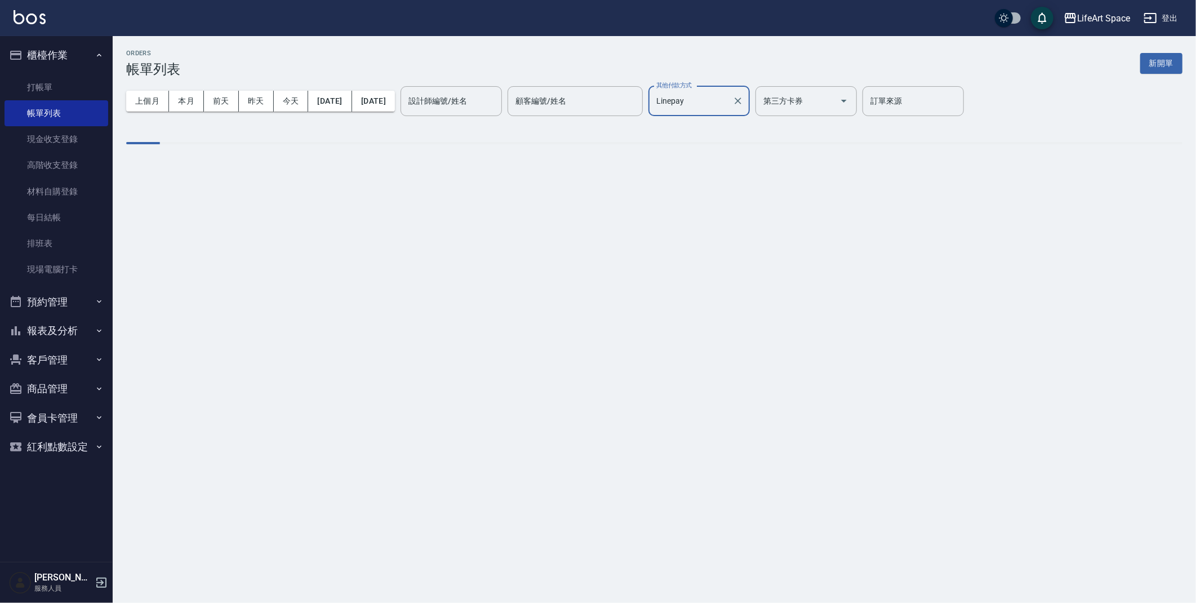
type input "Linepay"
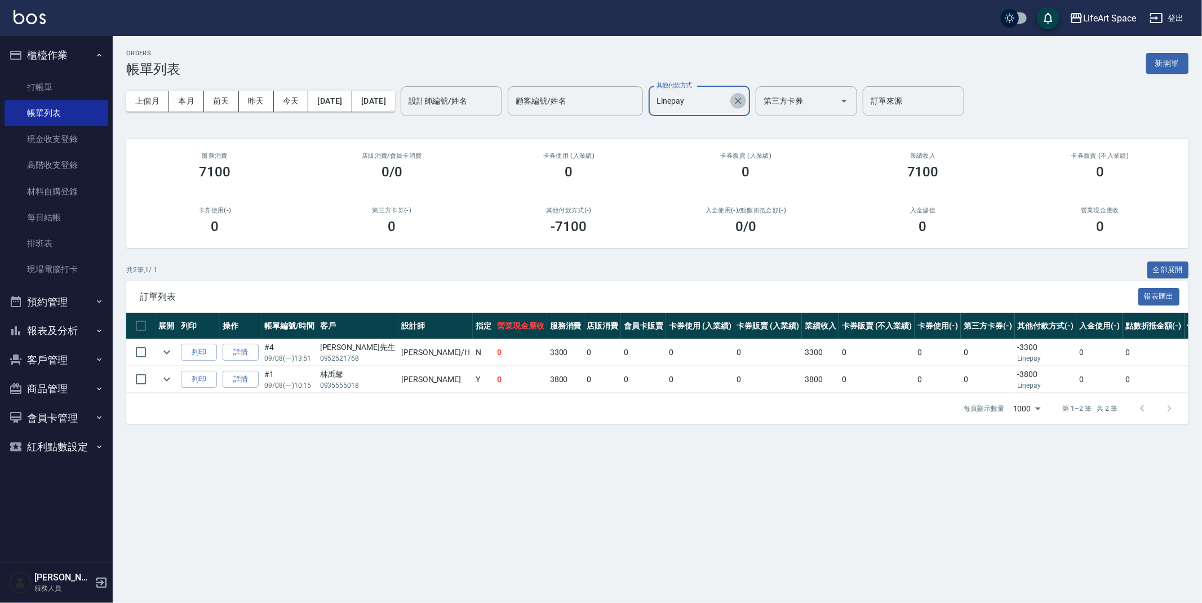
click at [744, 105] on icon "Clear" at bounding box center [737, 100] width 11 height 11
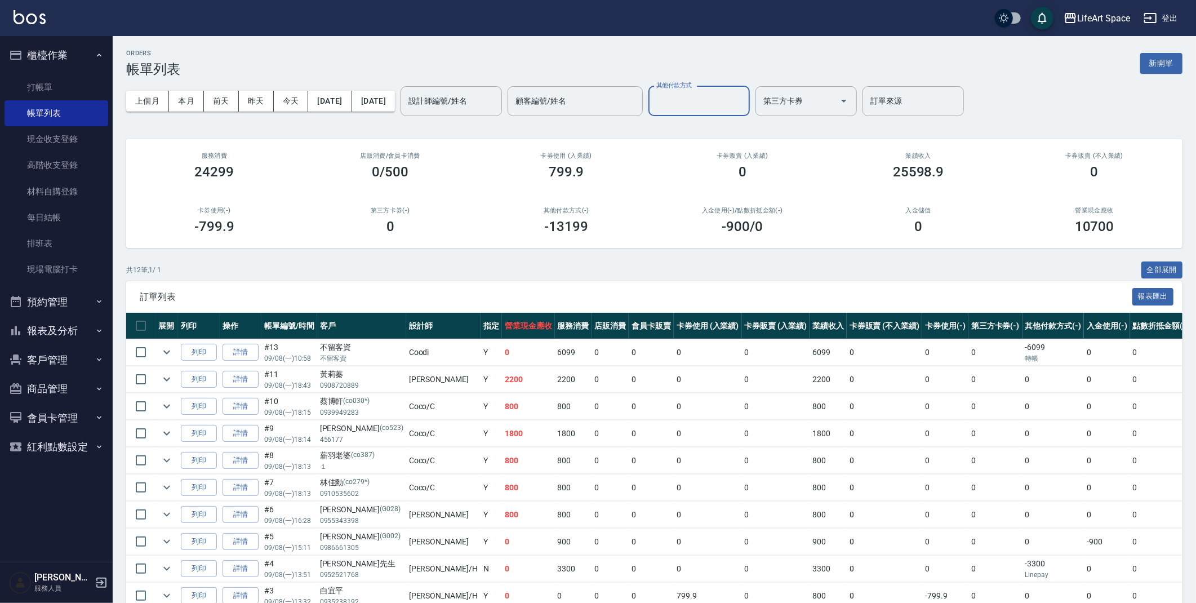
click at [754, 51] on div "ORDERS 帳單列表 新開單" at bounding box center [654, 64] width 1056 height 28
click at [63, 129] on link "現金收支登錄" at bounding box center [57, 139] width 104 height 26
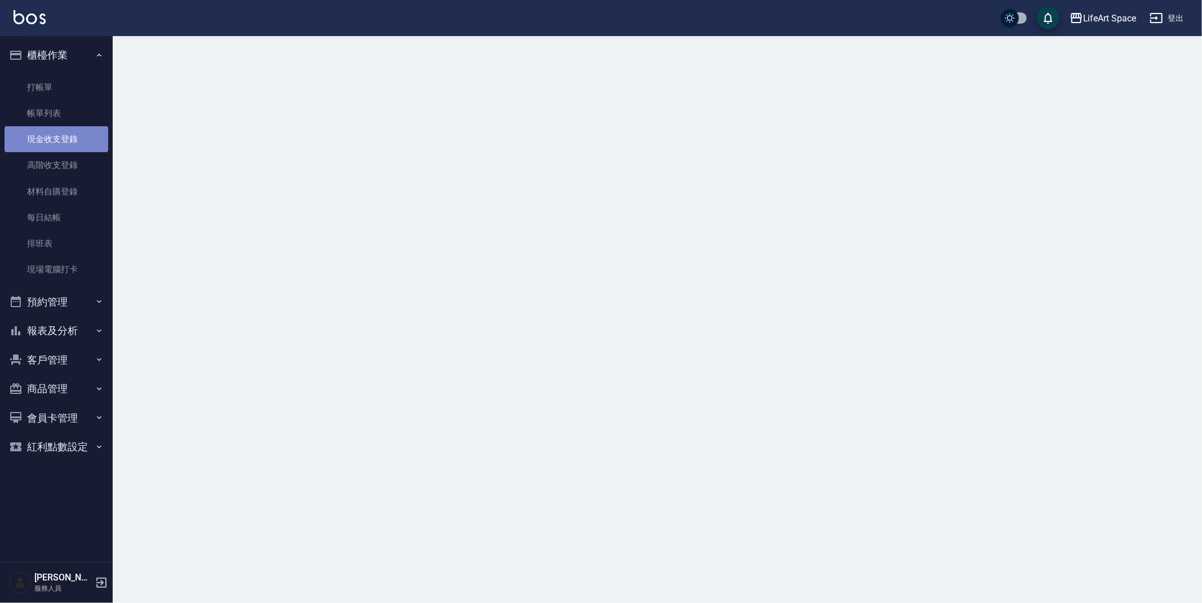
click at [63, 129] on link "現金收支登錄" at bounding box center [57, 139] width 104 height 26
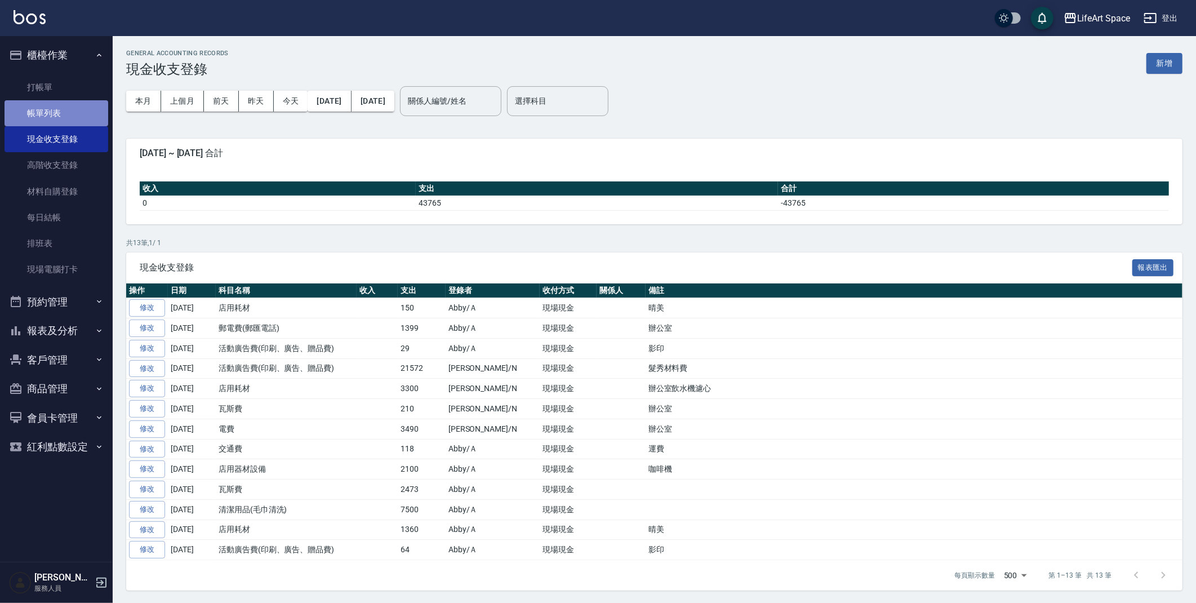
click at [59, 113] on link "帳單列表" at bounding box center [57, 113] width 104 height 26
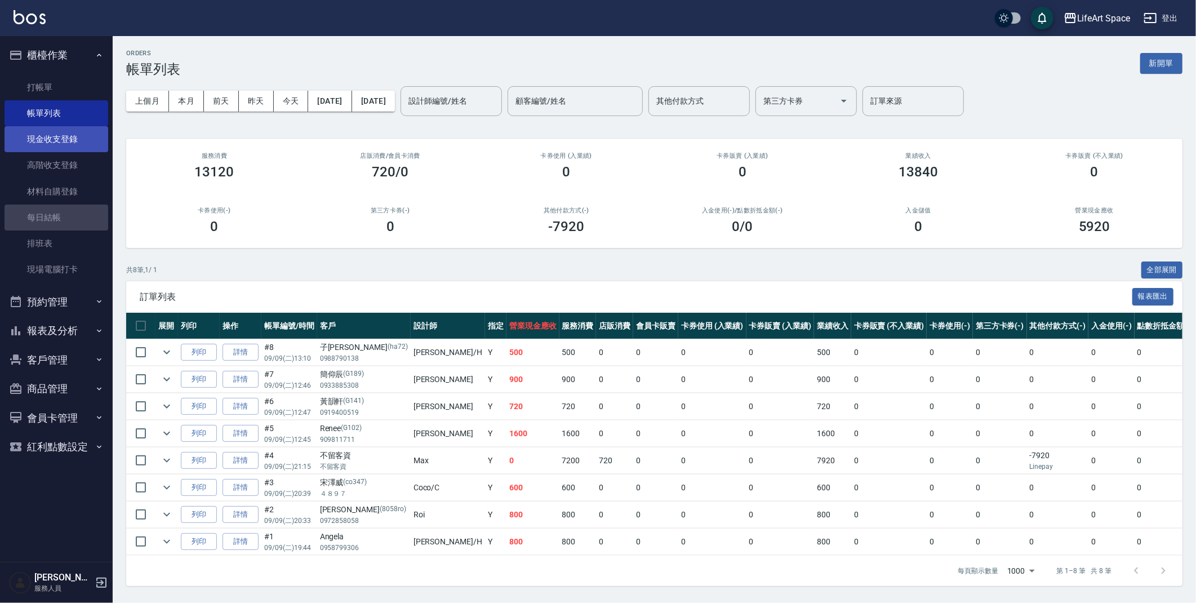
drag, startPoint x: 50, startPoint y: 217, endPoint x: 59, endPoint y: 145, distance: 72.7
click at [50, 217] on link "每日結帳" at bounding box center [57, 217] width 104 height 26
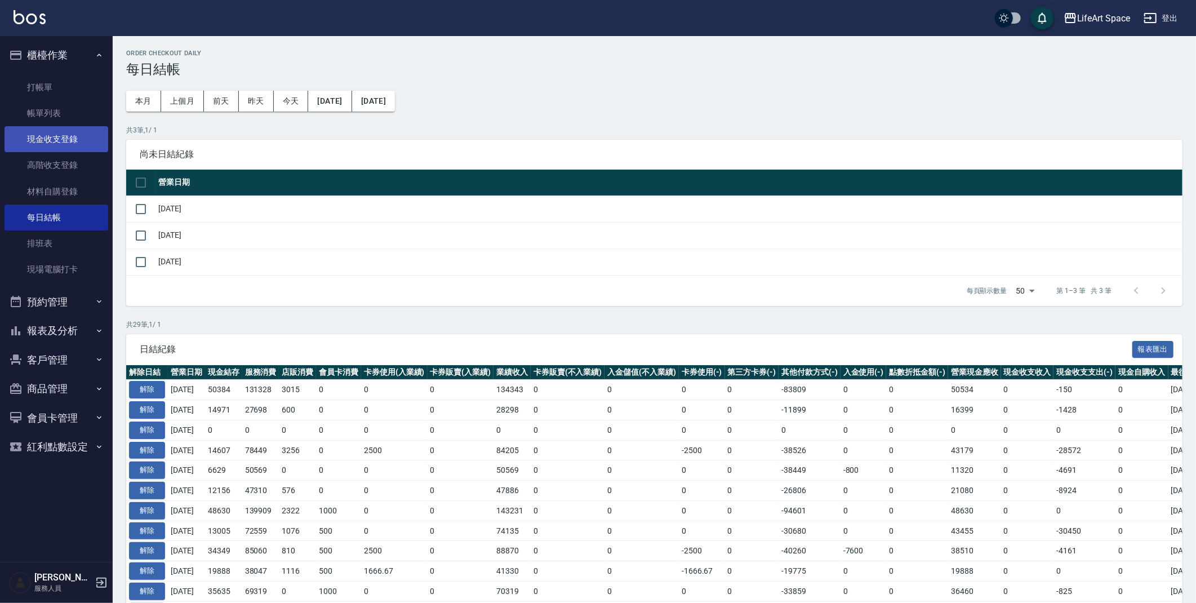
click at [60, 140] on link "現金收支登錄" at bounding box center [57, 139] width 104 height 26
click at [61, 140] on link "現金收支登錄" at bounding box center [57, 139] width 104 height 26
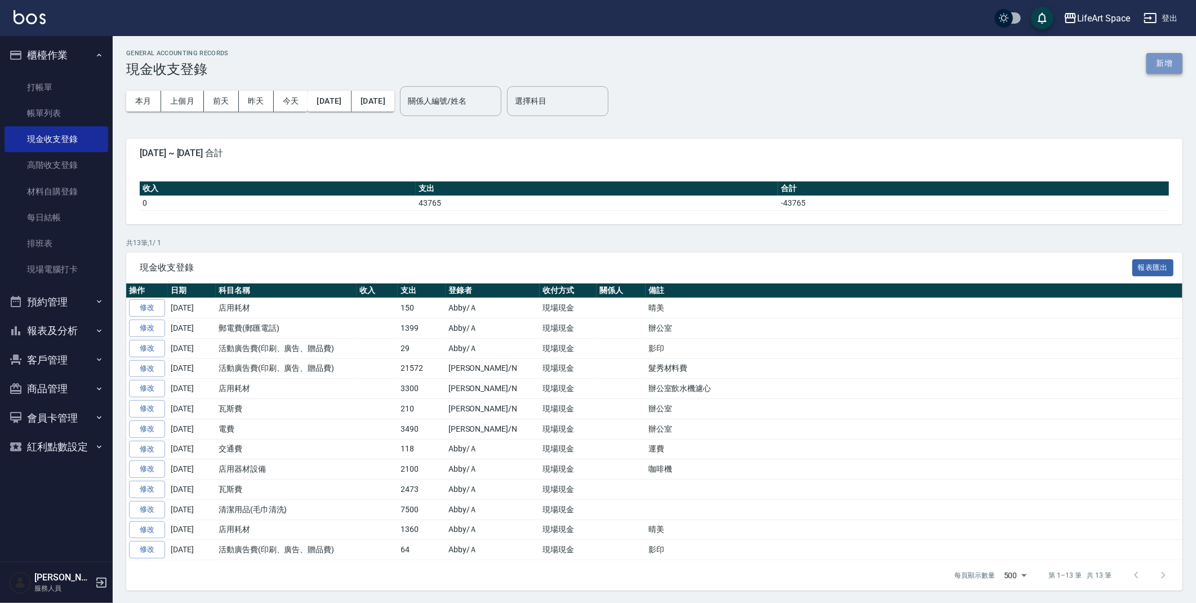
click at [1156, 61] on button "新增" at bounding box center [1164, 63] width 36 height 21
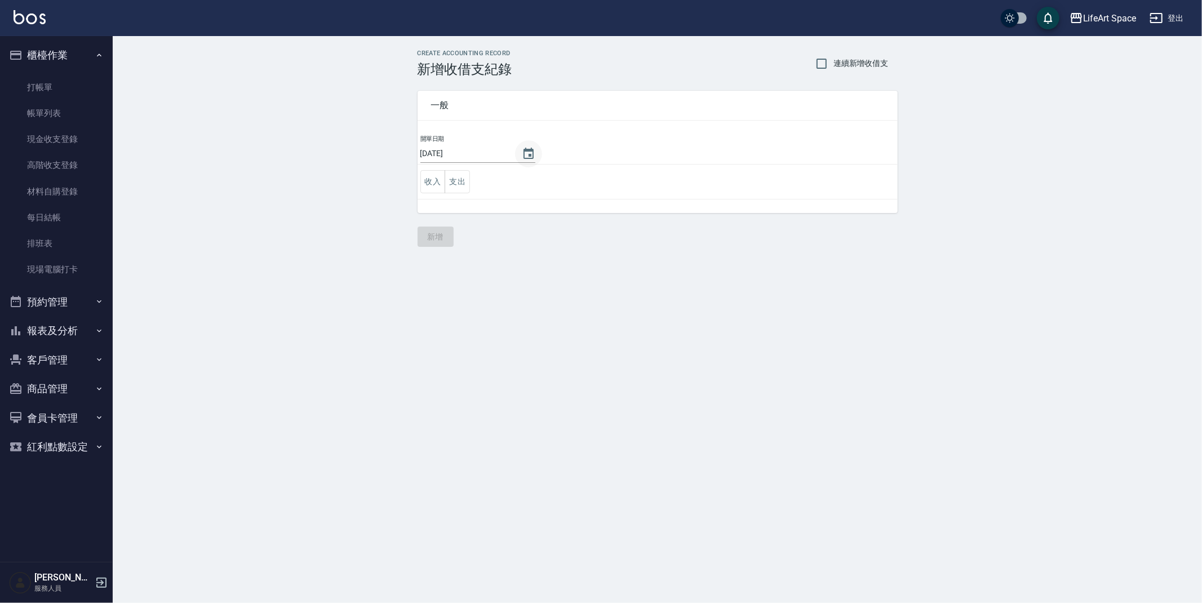
click at [523, 149] on icon "Choose date, selected date is 2025-09-09" at bounding box center [528, 153] width 10 height 11
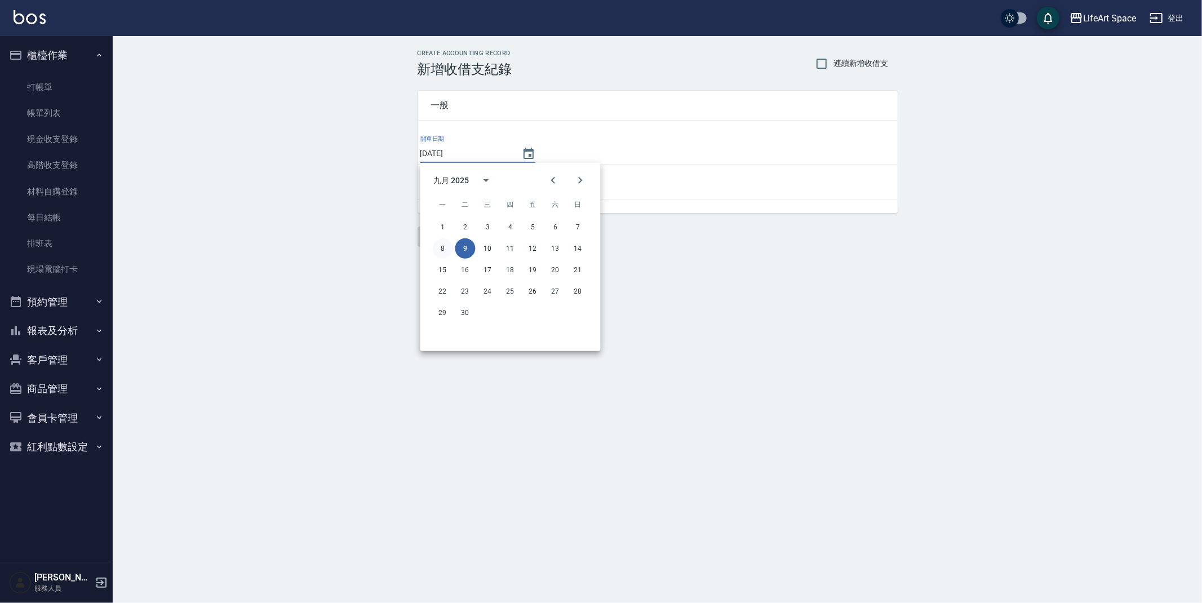
click at [442, 251] on button "8" at bounding box center [443, 248] width 20 height 20
type input "[DATE]"
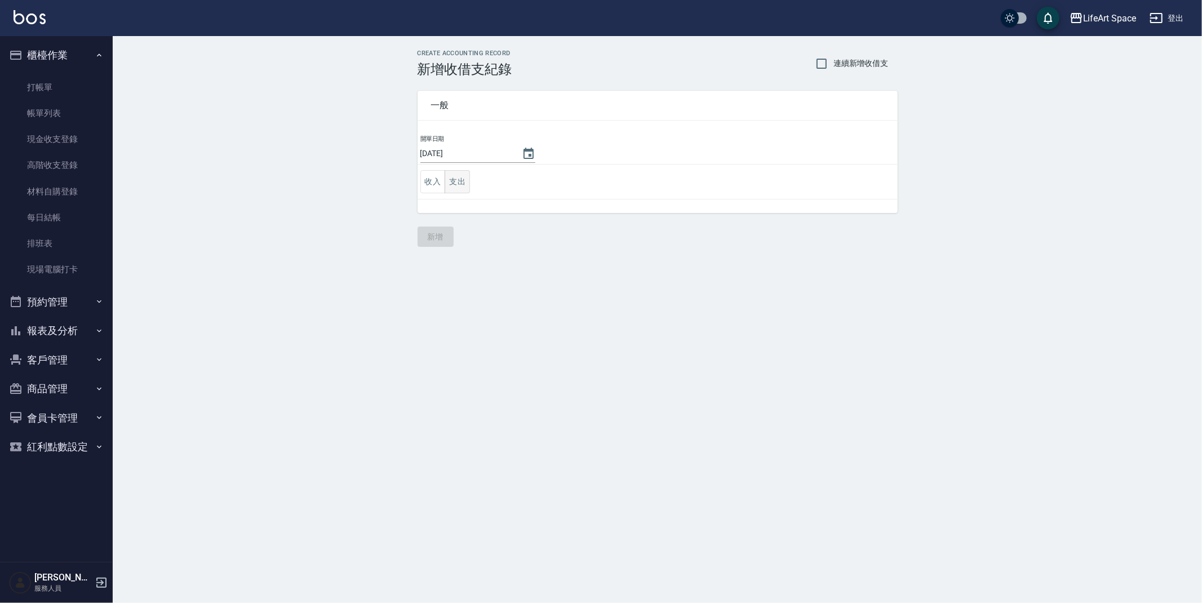
click at [465, 187] on button "支出" at bounding box center [456, 181] width 25 height 23
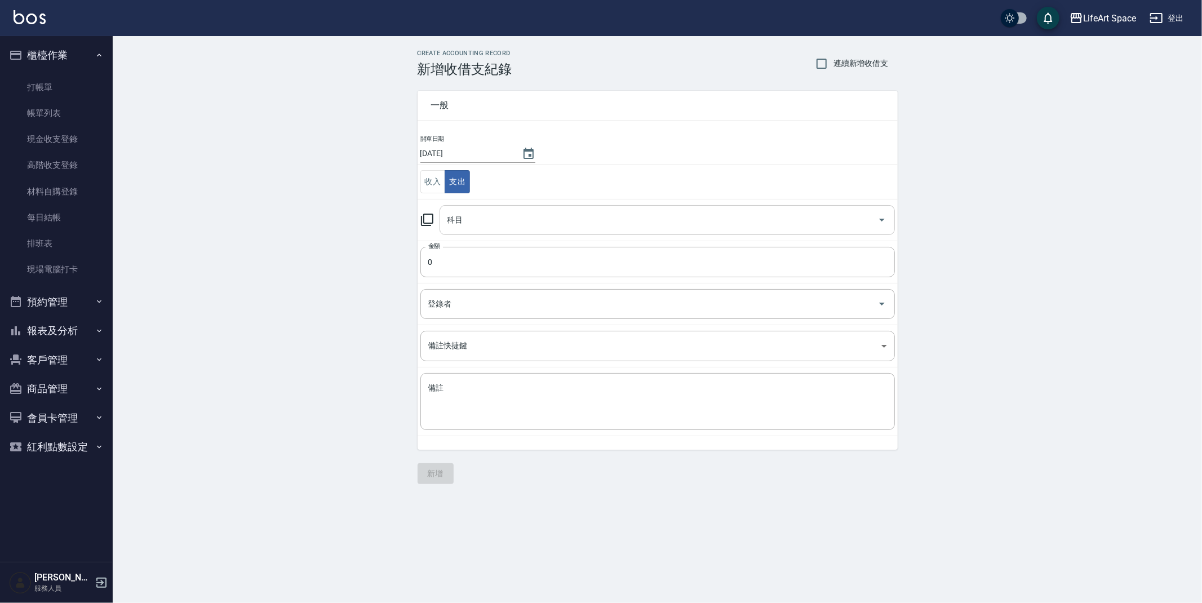
click at [473, 210] on input "科目" at bounding box center [658, 220] width 428 height 20
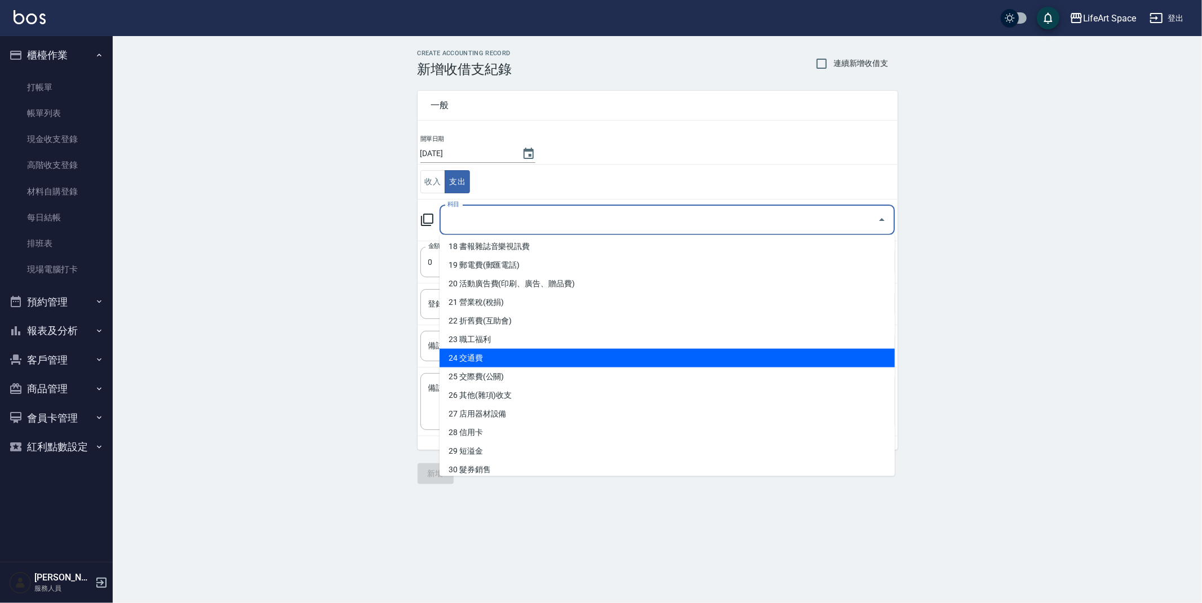
scroll to position [56, 0]
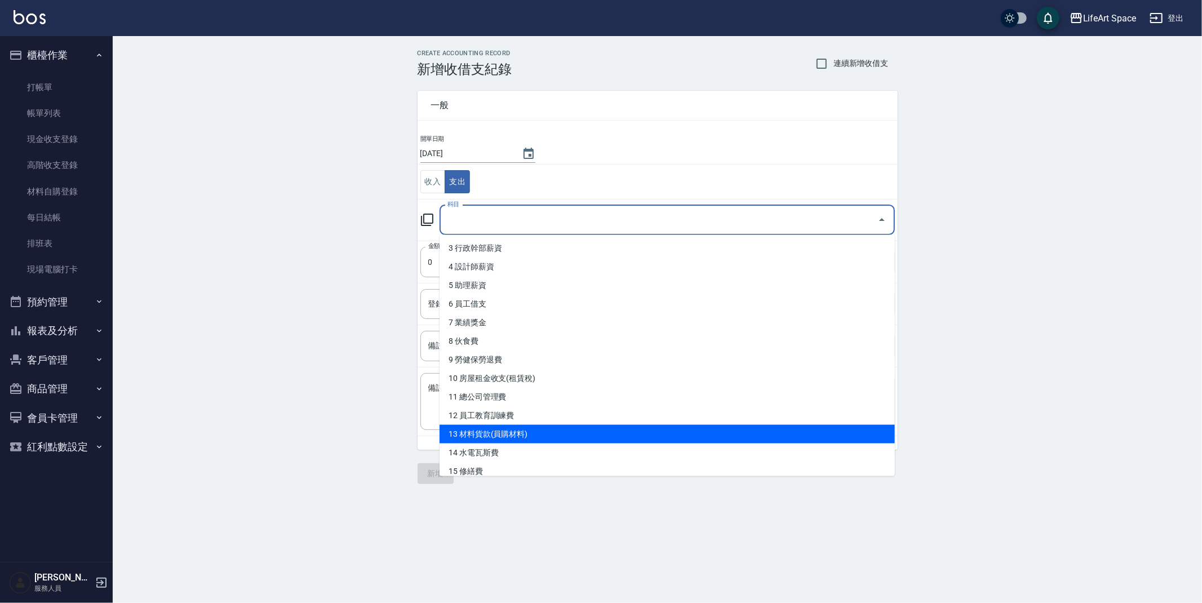
click at [520, 438] on li "13 材料貨款(員購材料)" at bounding box center [666, 434] width 455 height 19
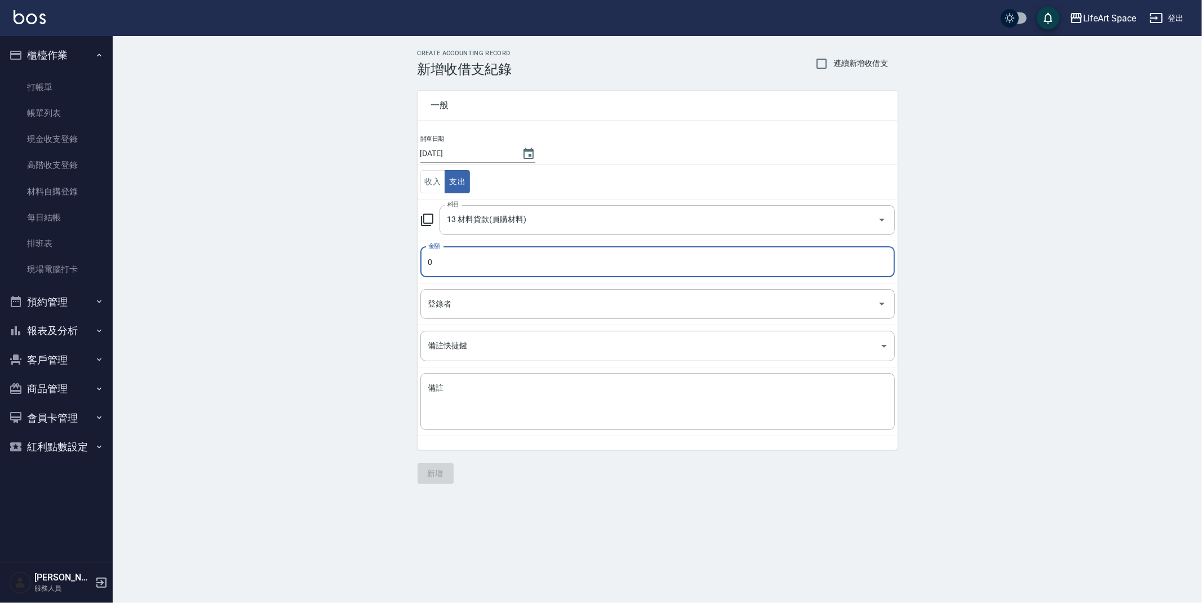
type input "13 材料貨款(員購材料)"
type input "5400"
click at [480, 311] on input "登錄者" at bounding box center [648, 304] width 447 height 20
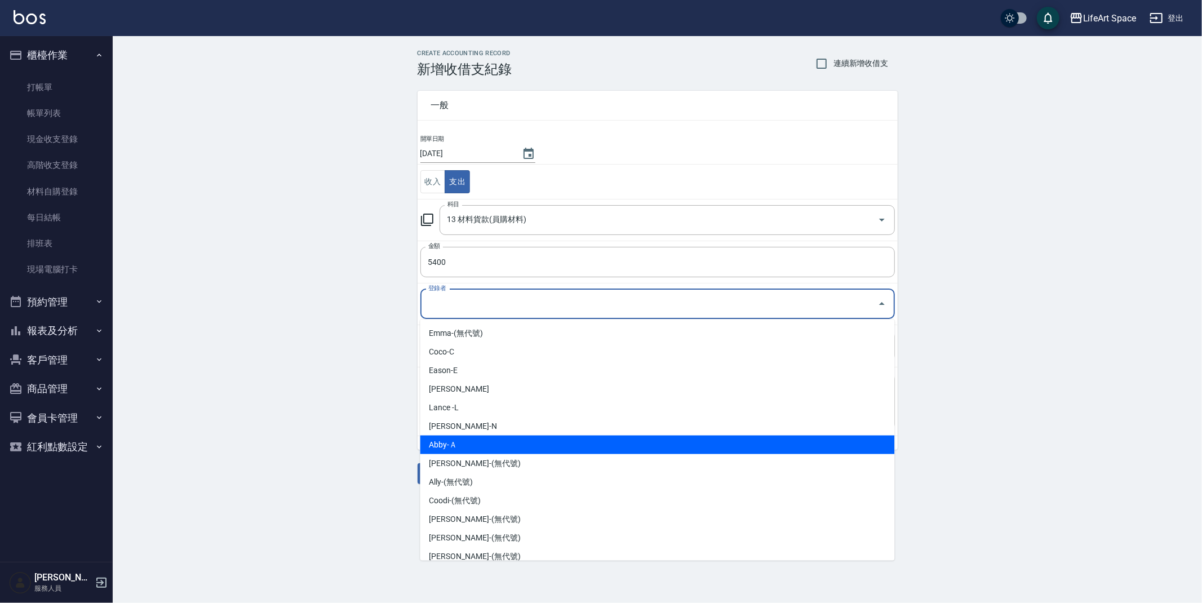
click at [470, 445] on li "Abby-Ａ" at bounding box center [657, 444] width 474 height 19
type input "Abby-Ａ"
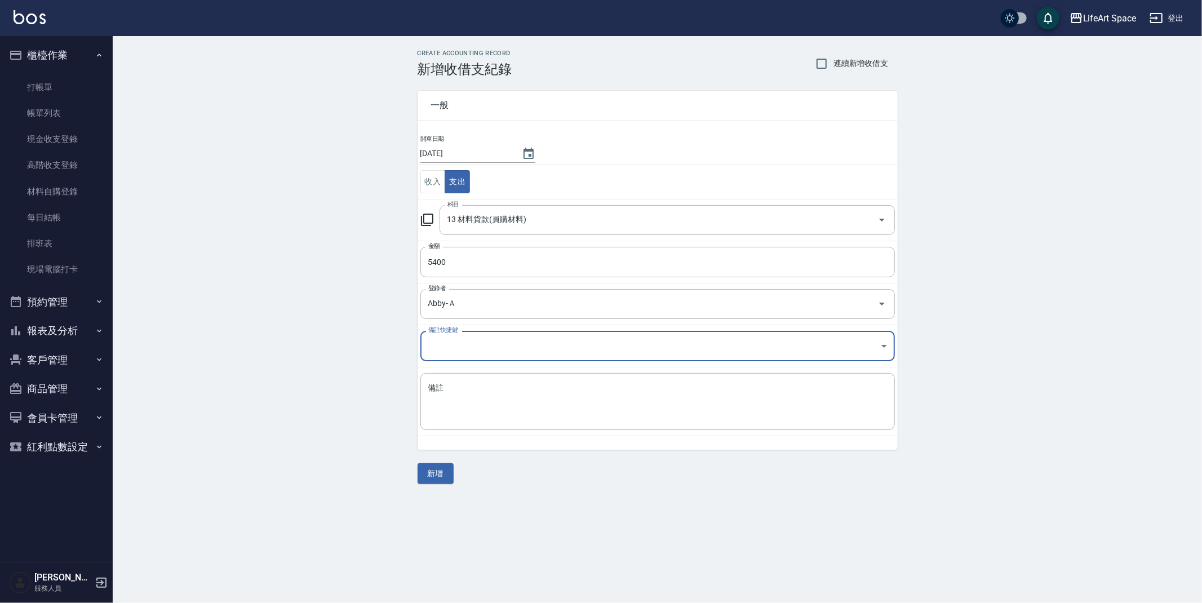
click at [513, 367] on tbody "開單日期 2025/09/08 收入 支出 科目 13 材料貨款(員購材料) 科目 金額 5400 金額 登錄者 Abby-Ａ 登錄者 備註快捷鍵 ​ 備註快…" at bounding box center [657, 285] width 480 height 302
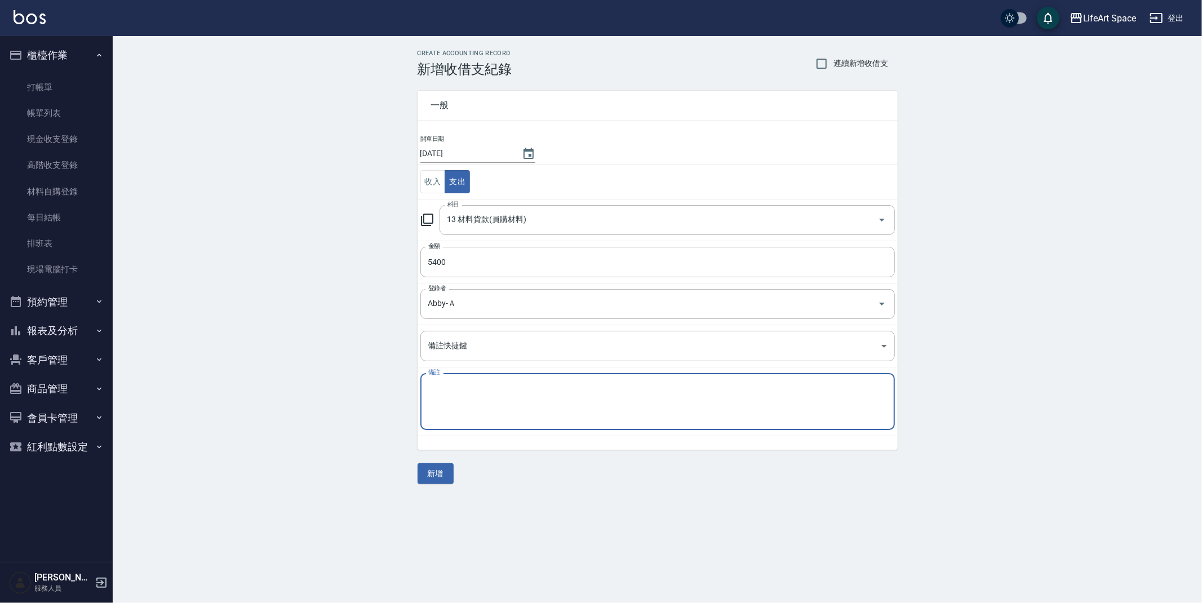
click at [518, 393] on textarea "備註" at bounding box center [657, 401] width 459 height 38
type textarea "g"
type textarea "ㄎ"
type textarea "ㄙ"
type textarea "哥德式8月"
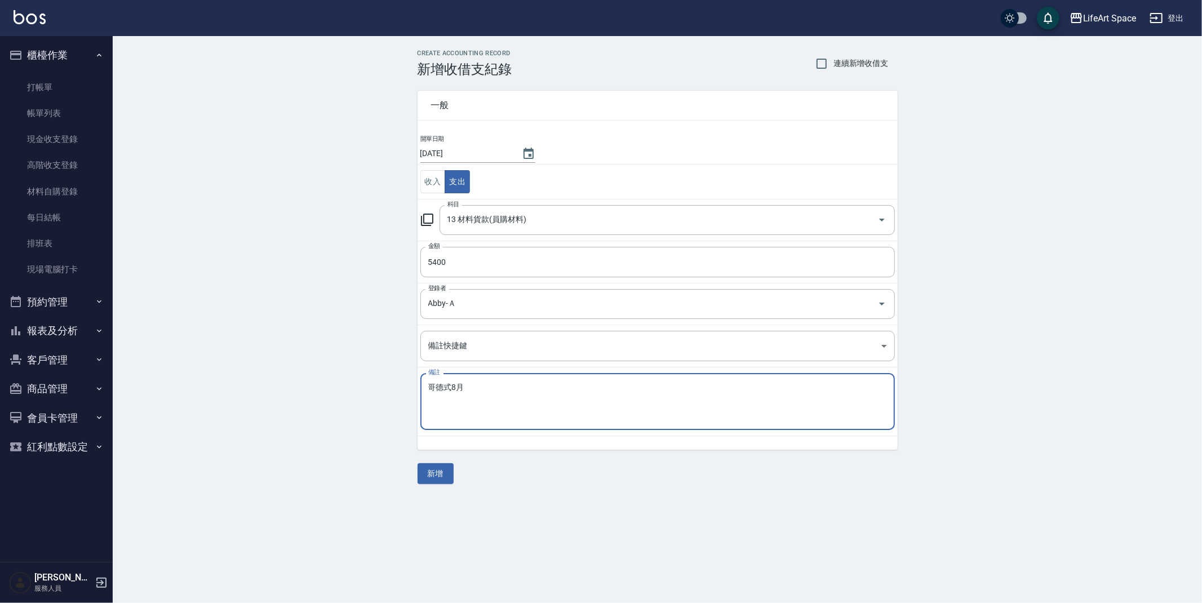
click at [443, 462] on div "一般 開單日期 2025/09/08 收入 支出 科目 13 材料貨款(員購材料) 科目 金額 5400 金額 登錄者 Abby-Ａ 登錄者 備註快捷鍵 ​ …" at bounding box center [657, 280] width 480 height 407
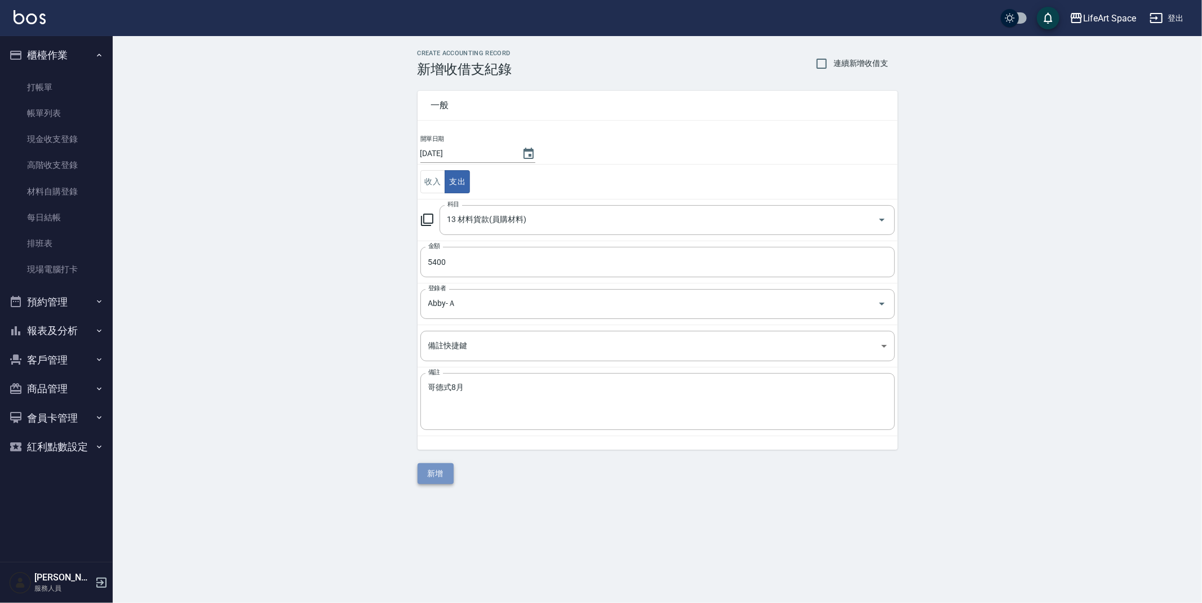
click at [437, 472] on button "新增" at bounding box center [435, 473] width 36 height 21
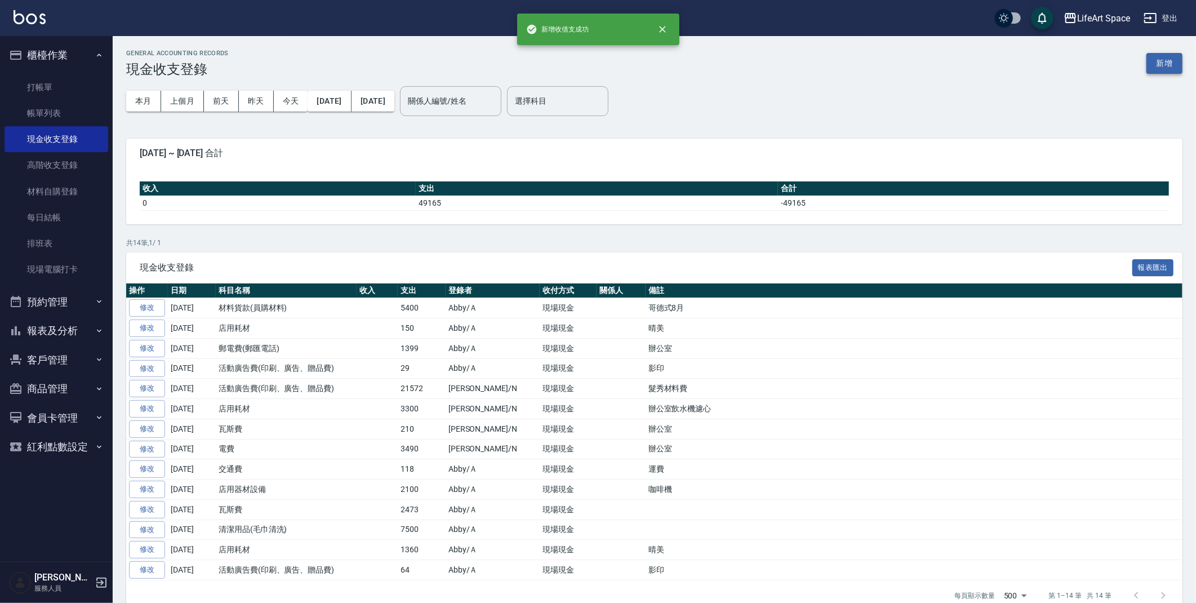
click at [1173, 66] on button "新增" at bounding box center [1164, 63] width 36 height 21
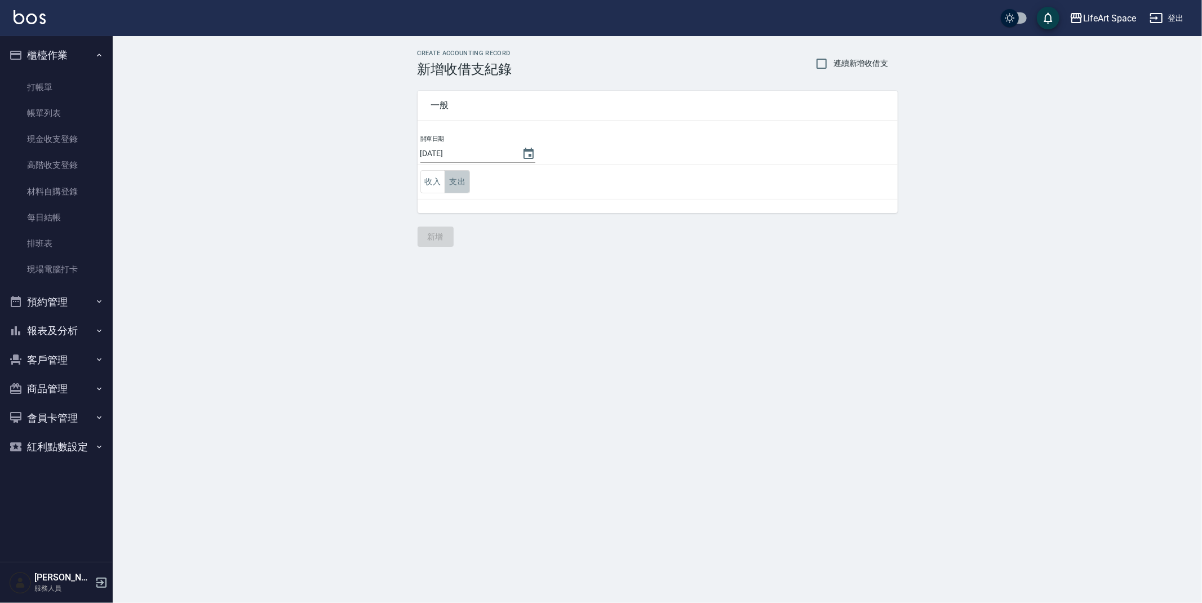
click at [464, 174] on button "支出" at bounding box center [456, 181] width 25 height 23
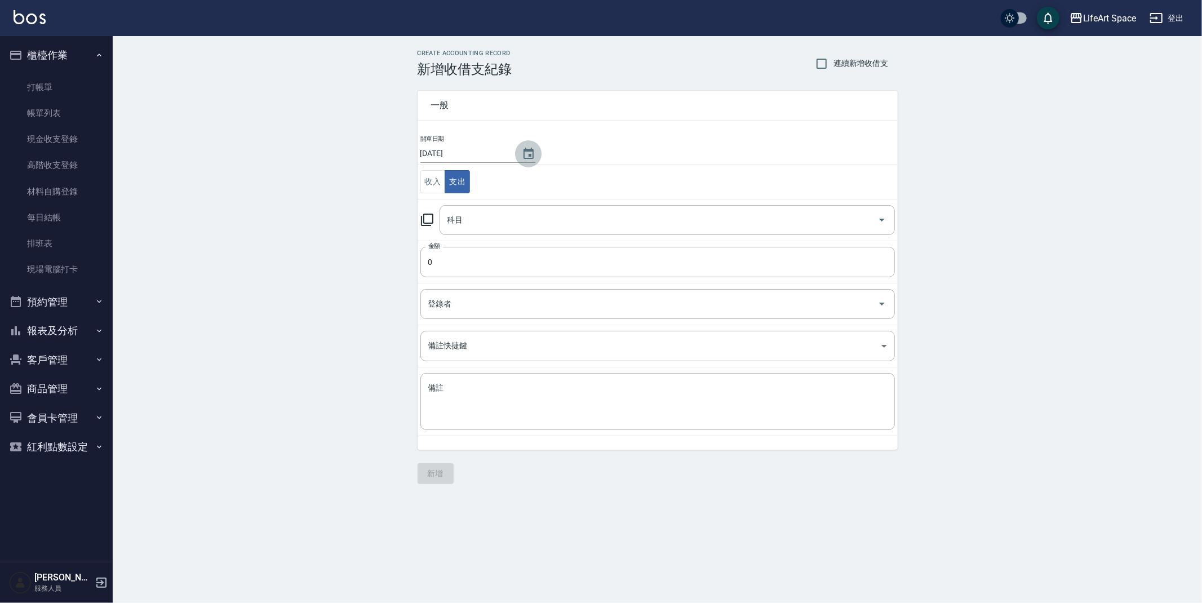
click at [515, 159] on button "Choose date, selected date is 2025-09-09" at bounding box center [528, 153] width 27 height 27
click at [445, 244] on button "8" at bounding box center [443, 248] width 20 height 20
type input "[DATE]"
click at [505, 215] on input "科目" at bounding box center [658, 220] width 428 height 20
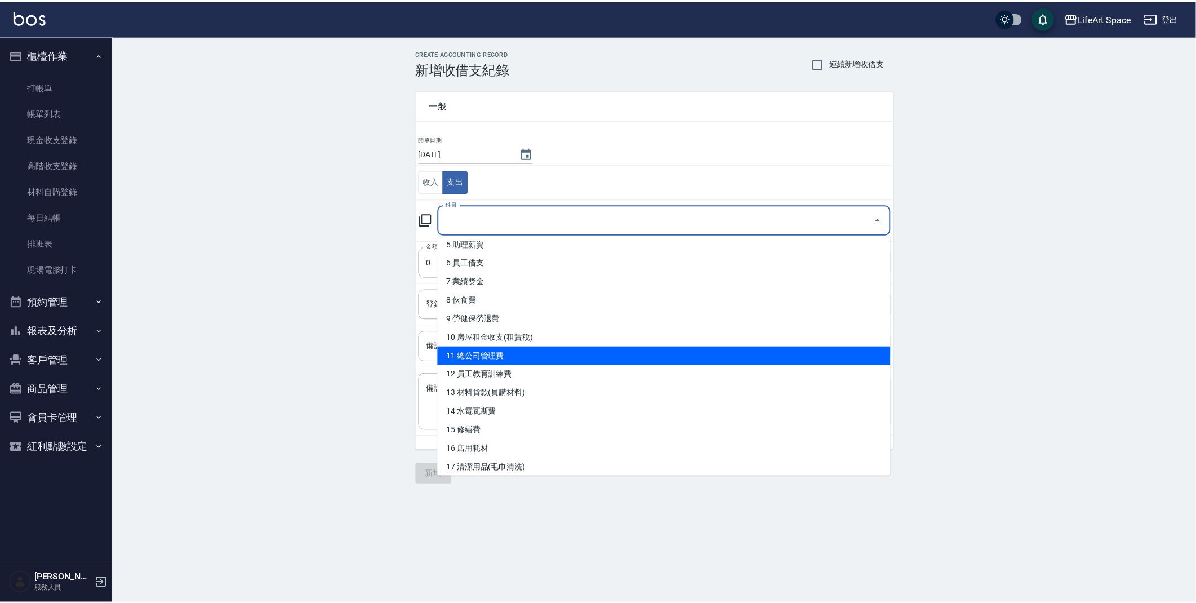
scroll to position [136, 0]
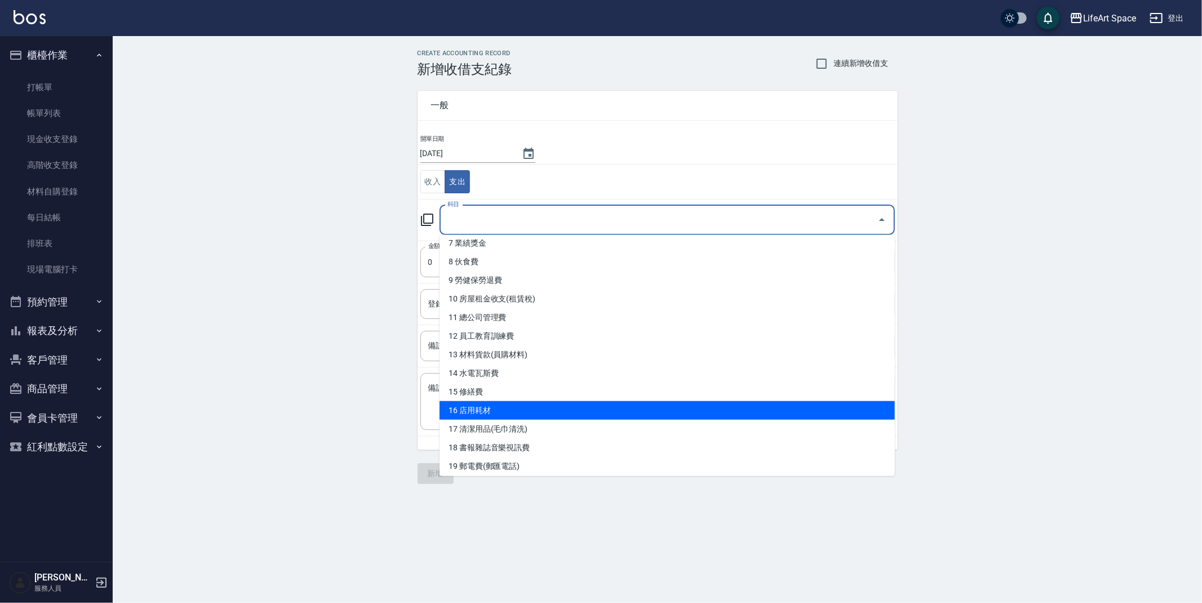
click at [493, 403] on li "16 店用耗材" at bounding box center [666, 410] width 455 height 19
type input "16 店用耗材"
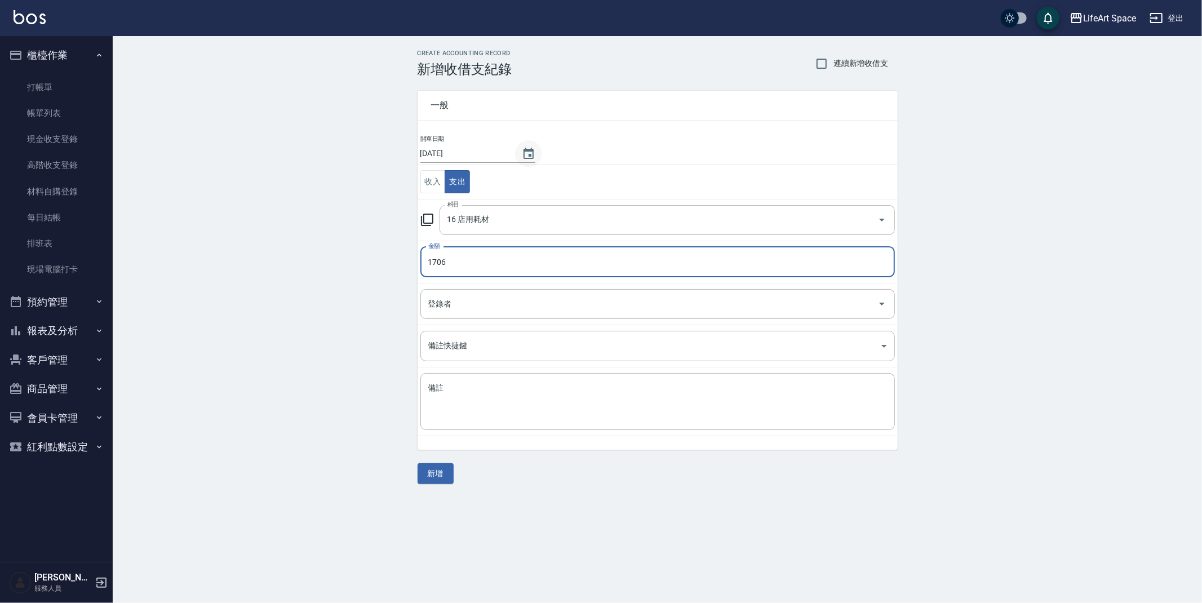
type input "1705"
click at [474, 292] on div "登錄者" at bounding box center [657, 304] width 474 height 30
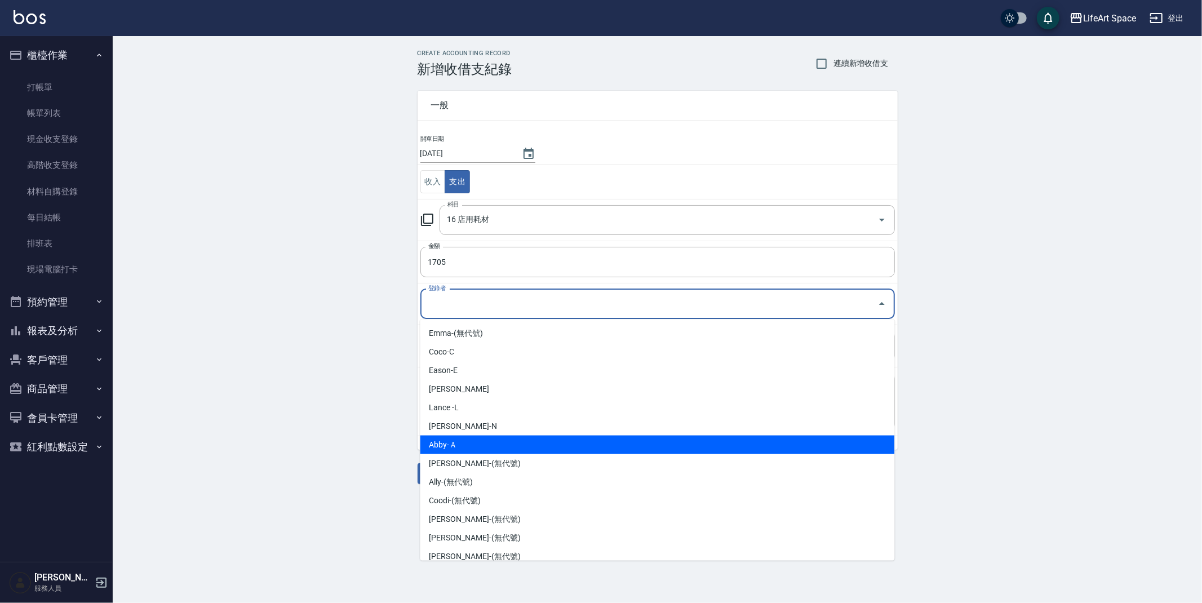
click at [445, 439] on li "Abby-Ａ" at bounding box center [657, 444] width 474 height 19
type input "Abby-Ａ"
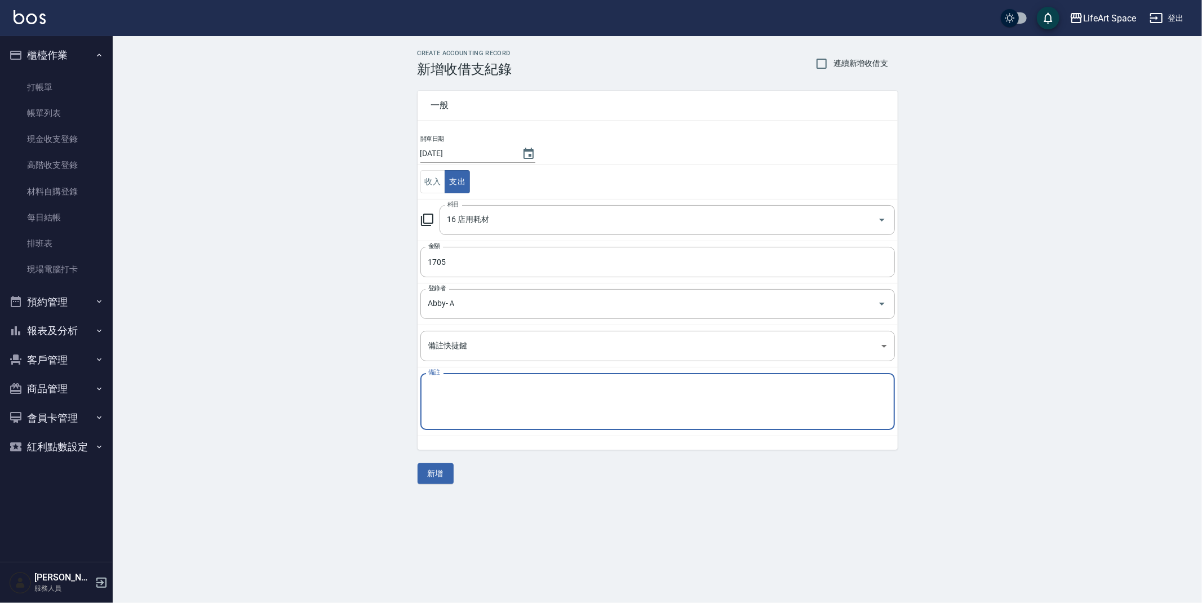
click at [473, 414] on textarea "備註" at bounding box center [657, 401] width 459 height 38
type textarea "f"
type textarea "ㄎ"
type textarea "晴美"
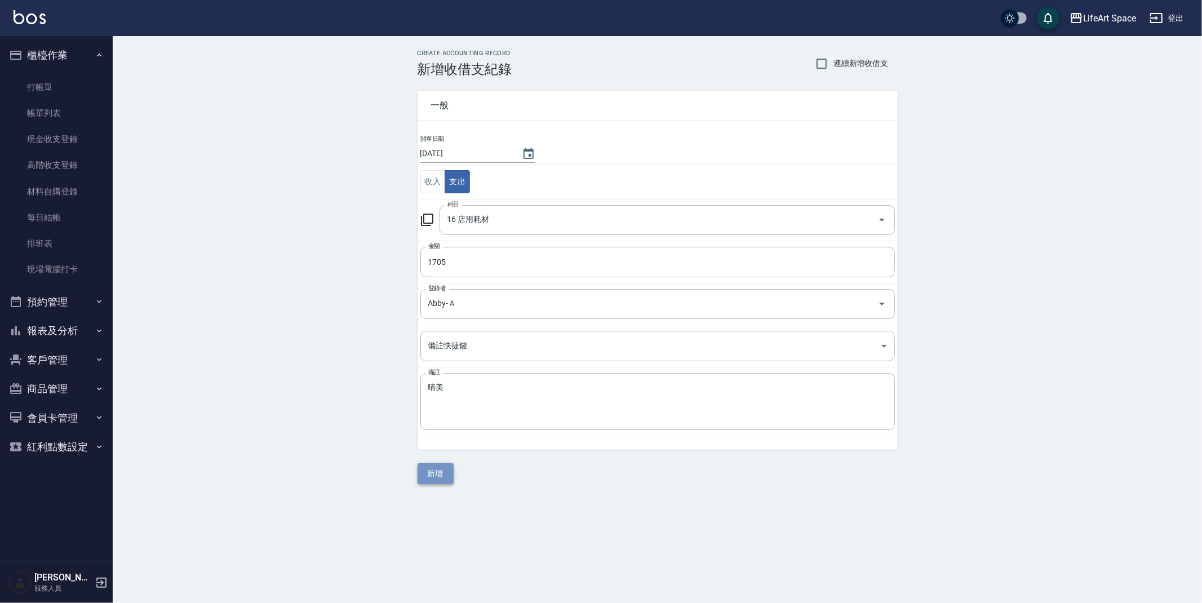
click at [437, 468] on button "新增" at bounding box center [435, 473] width 36 height 21
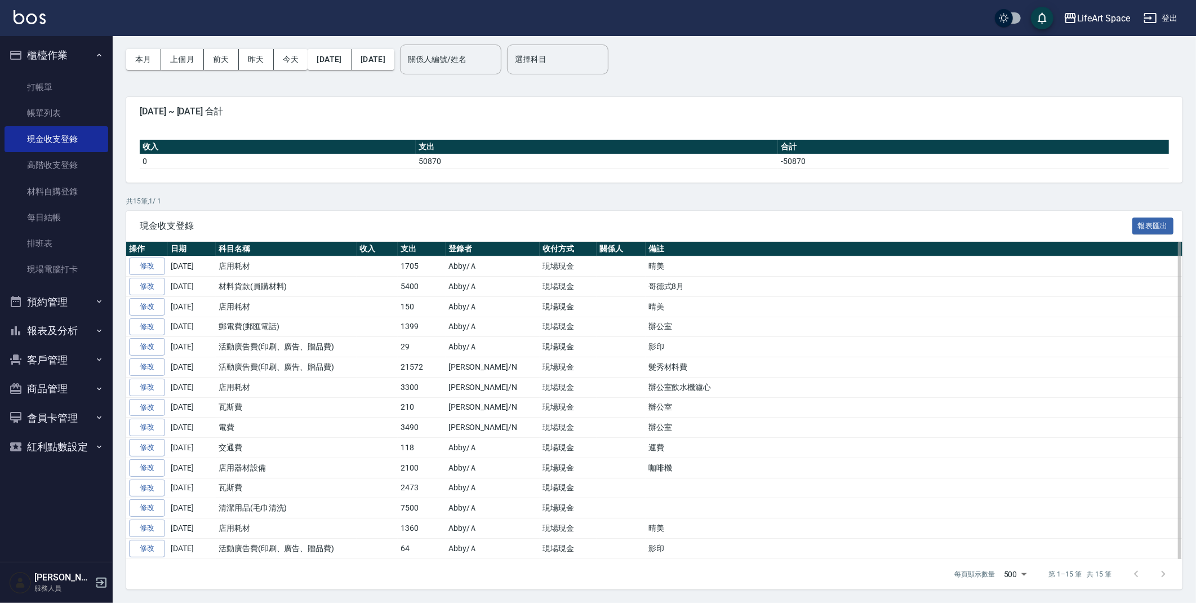
scroll to position [43, 0]
click at [73, 221] on link "每日結帳" at bounding box center [57, 217] width 104 height 26
click at [73, 220] on link "每日結帳" at bounding box center [57, 217] width 104 height 26
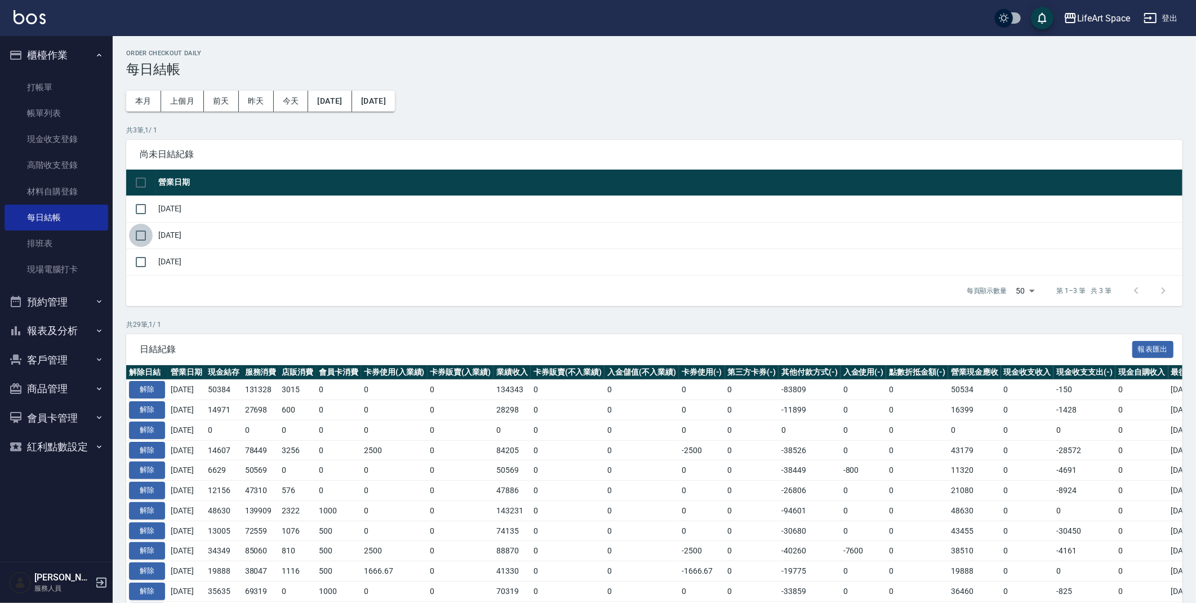
click at [150, 237] on input "checkbox" at bounding box center [141, 236] width 24 height 24
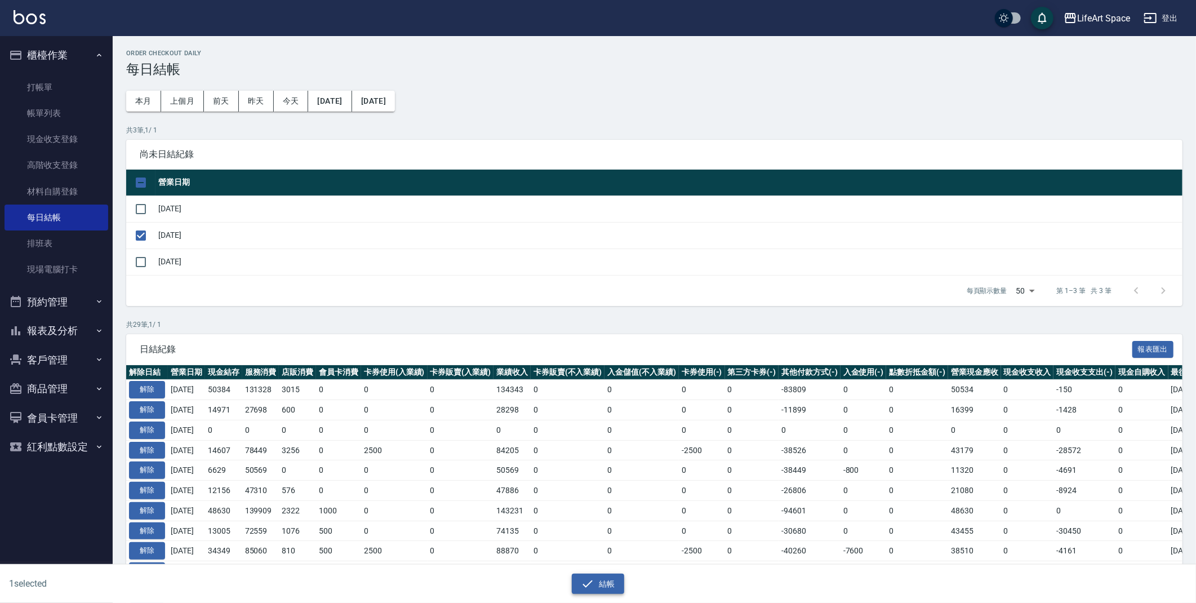
click at [603, 580] on button "結帳" at bounding box center [598, 583] width 52 height 21
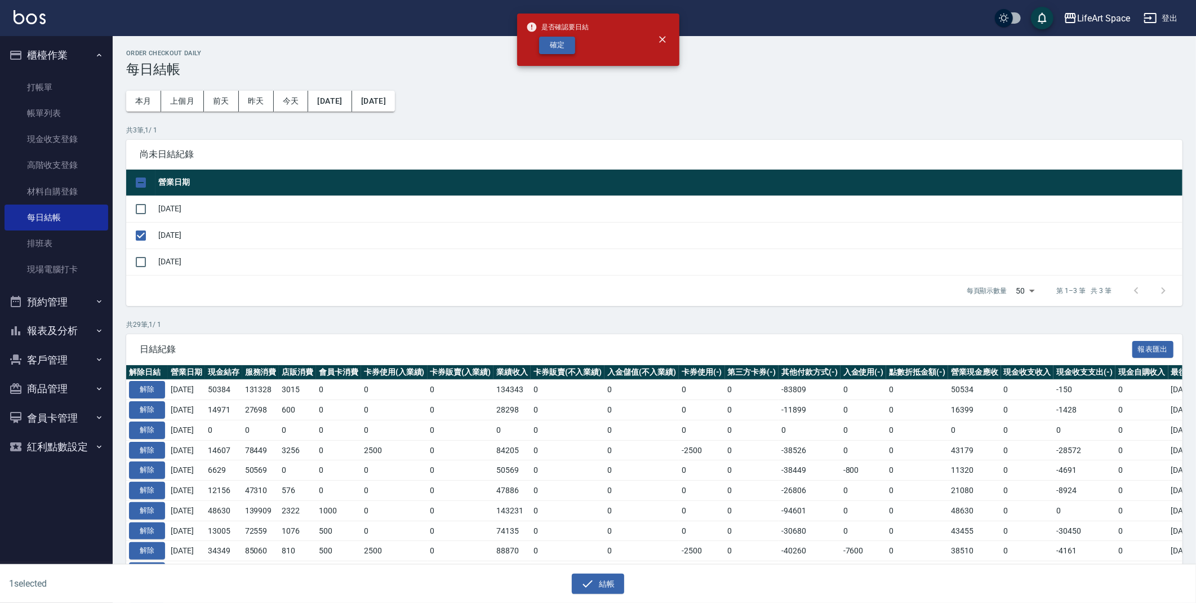
click at [545, 51] on button "確定" at bounding box center [557, 45] width 36 height 17
checkbox input "false"
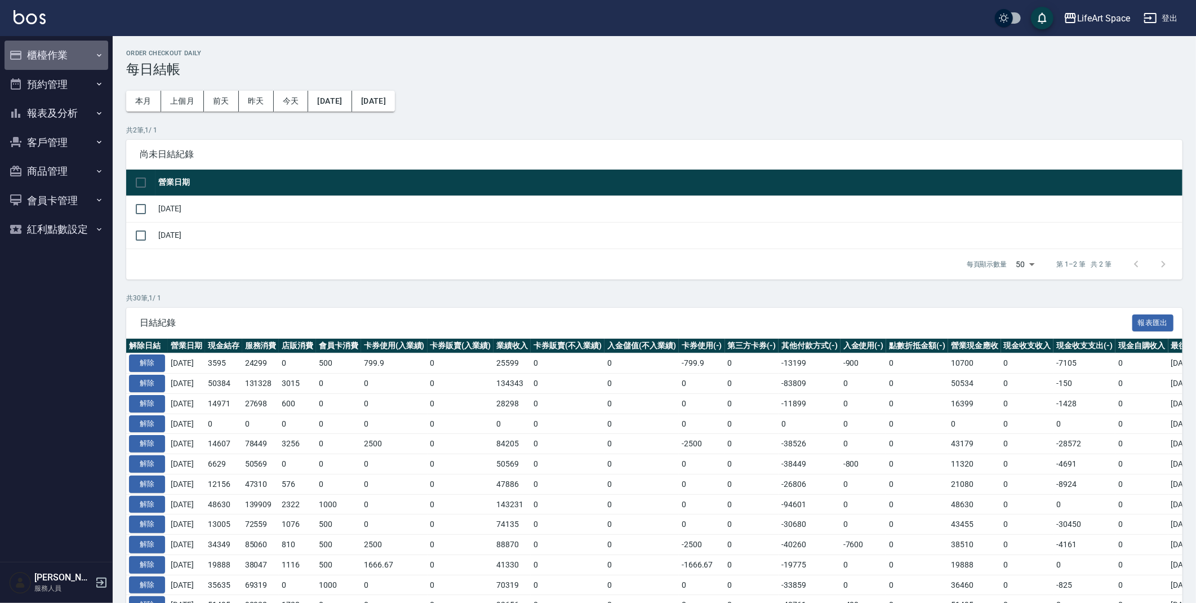
click at [69, 64] on button "櫃檯作業" at bounding box center [57, 55] width 104 height 29
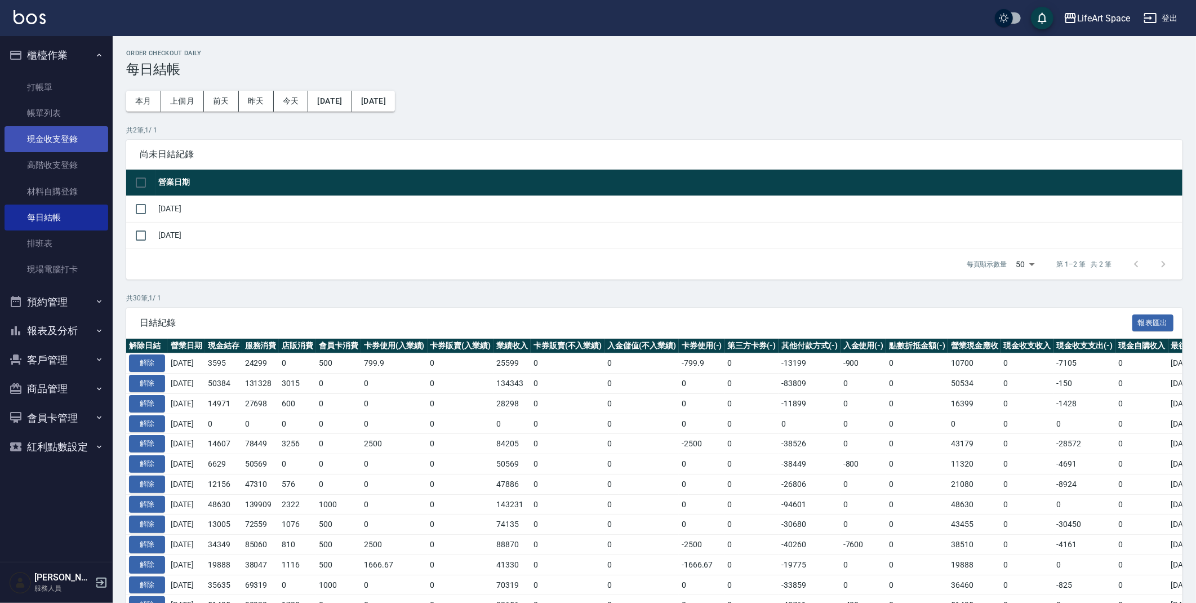
click at [70, 144] on link "現金收支登錄" at bounding box center [57, 139] width 104 height 26
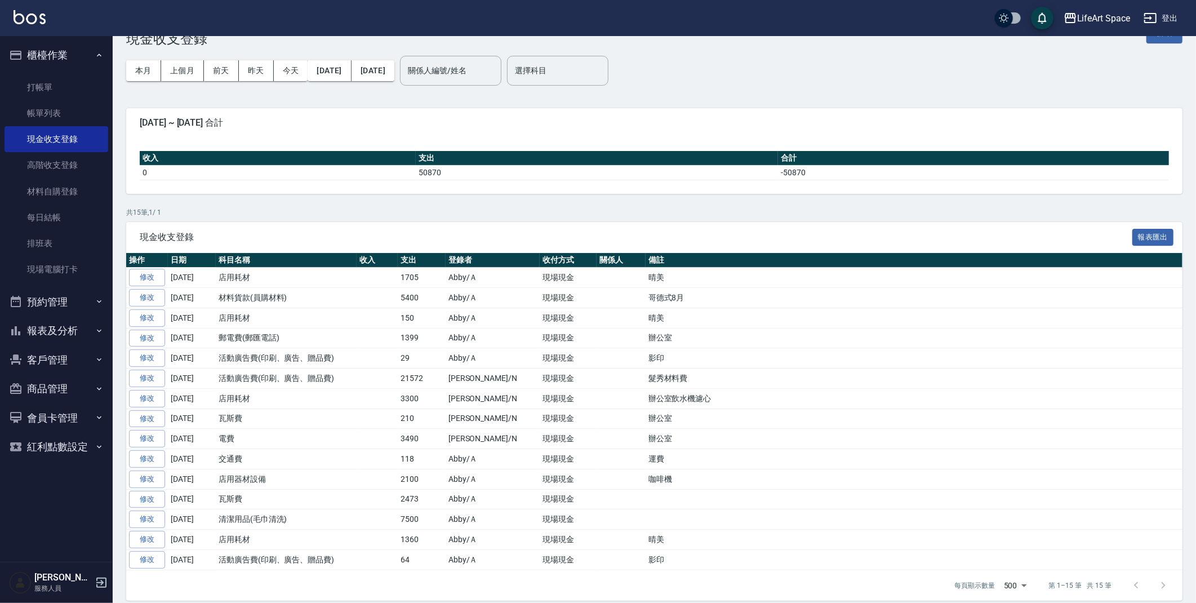
scroll to position [43, 0]
